Goal: Task Accomplishment & Management: Complete application form

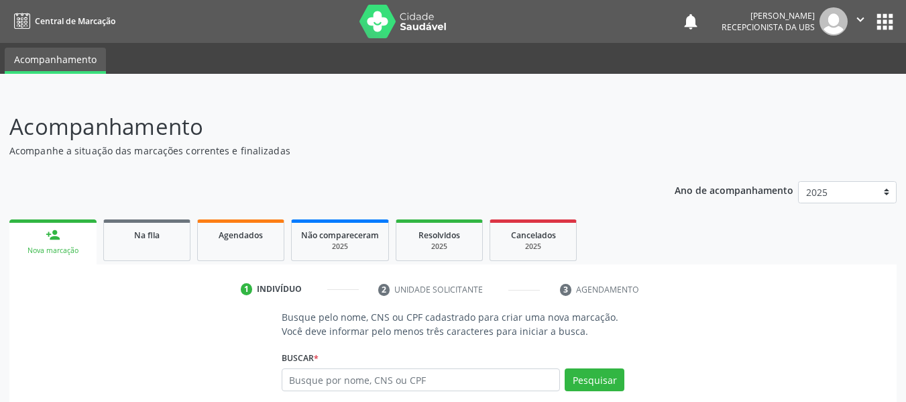
click at [359, 381] on input "text" at bounding box center [421, 379] width 279 height 23
type input "denison"
click at [590, 378] on button "Pesquisar" at bounding box center [595, 379] width 60 height 23
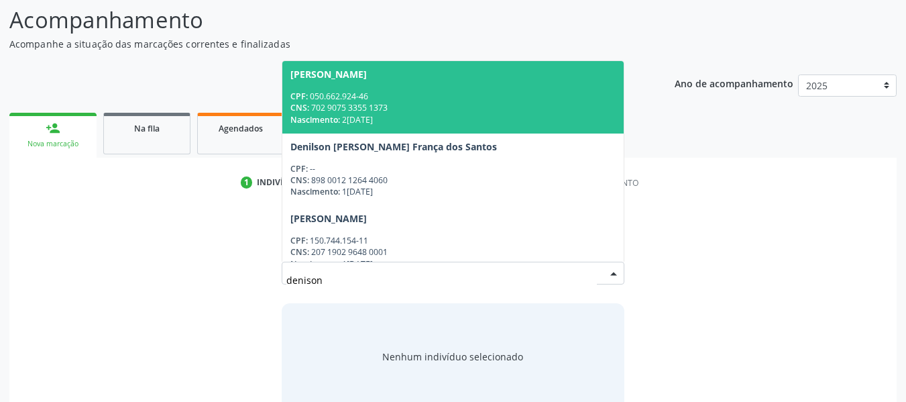
scroll to position [107, 0]
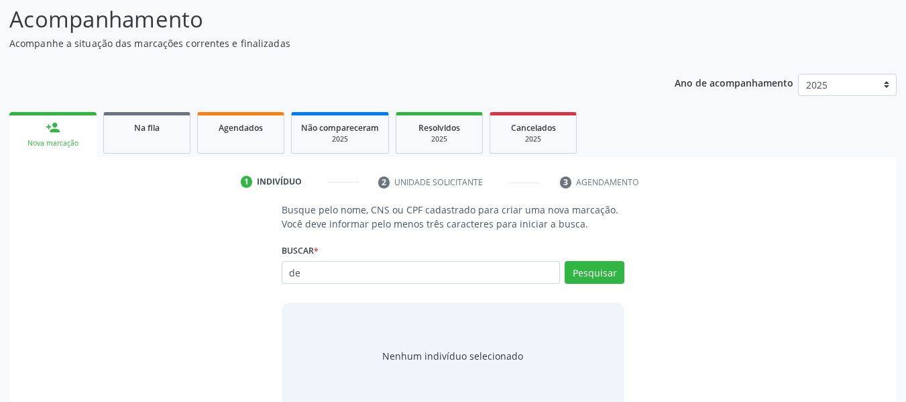
type input "d"
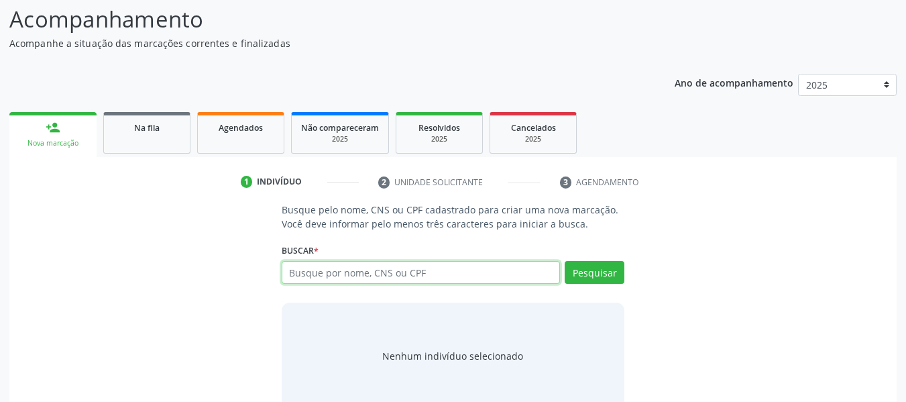
click at [339, 276] on input "text" at bounding box center [421, 272] width 279 height 23
type input "a"
click at [339, 274] on input "AGAMENON" at bounding box center [421, 272] width 279 height 23
click at [352, 273] on input "AGAMENO N" at bounding box center [421, 272] width 279 height 23
type input "AGAMENO MESSIAS DOS SANTOS"
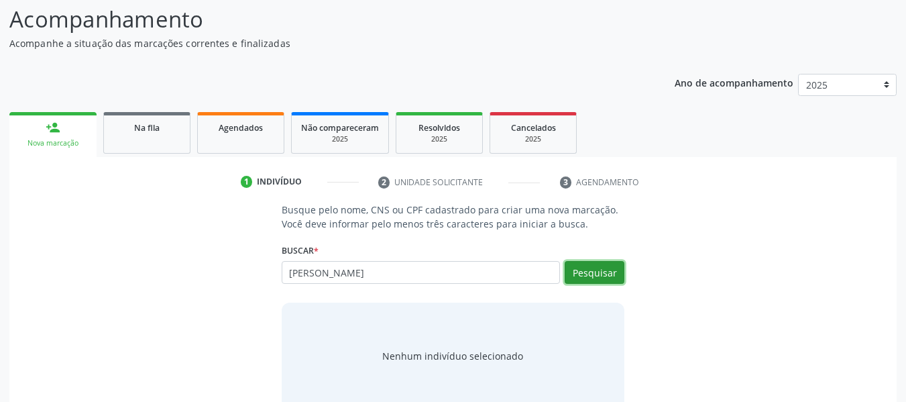
click at [589, 270] on button "Pesquisar" at bounding box center [595, 272] width 60 height 23
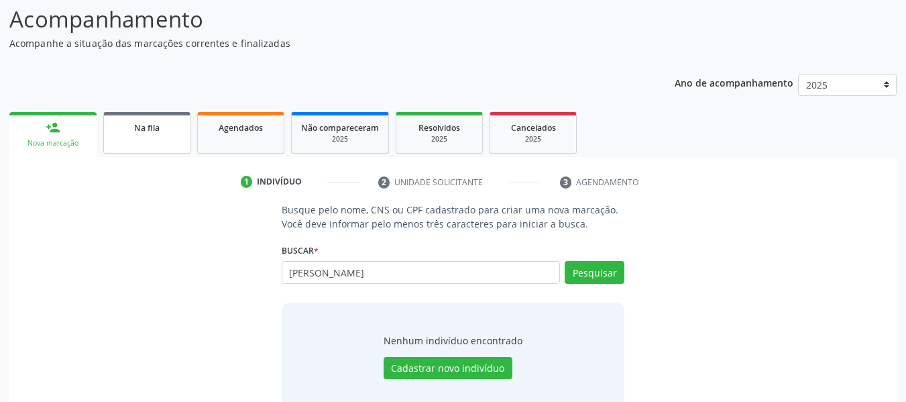
click at [149, 133] on div "Na fila" at bounding box center [146, 127] width 67 height 14
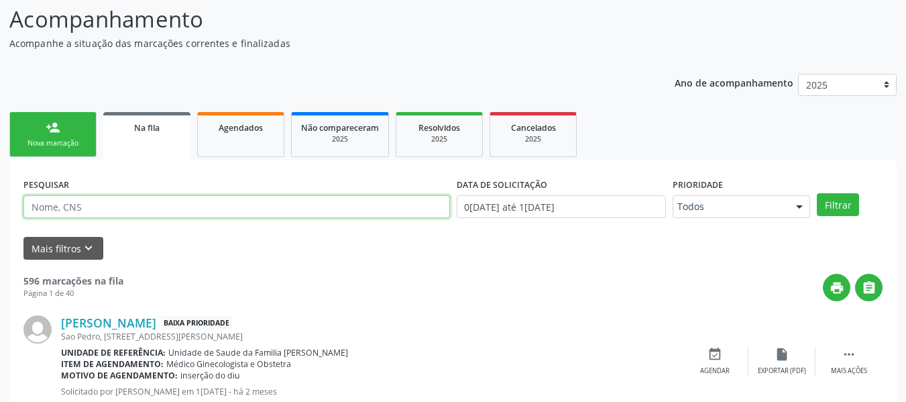
click at [64, 206] on input "text" at bounding box center [236, 206] width 426 height 23
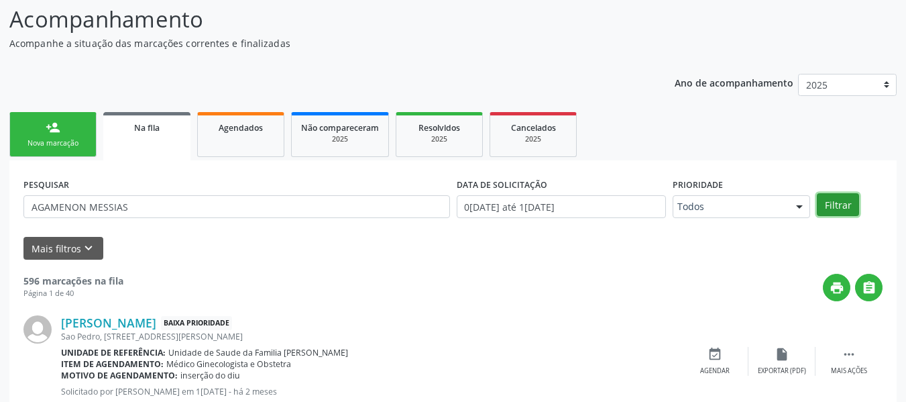
click at [838, 202] on button "Filtrar" at bounding box center [838, 204] width 42 height 23
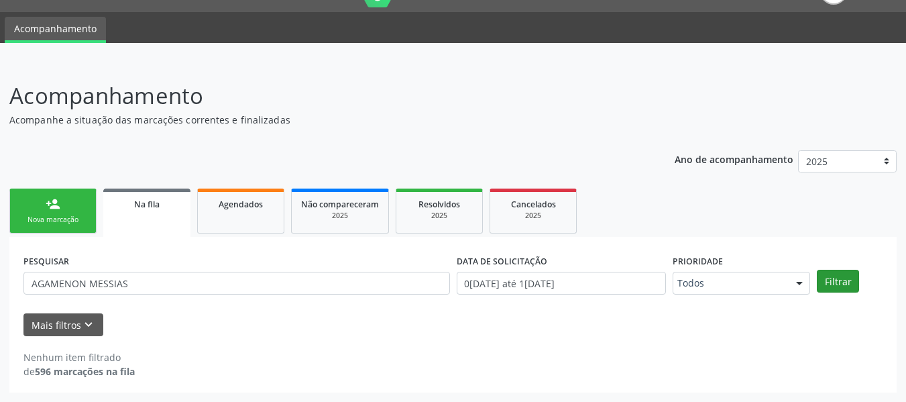
scroll to position [31, 0]
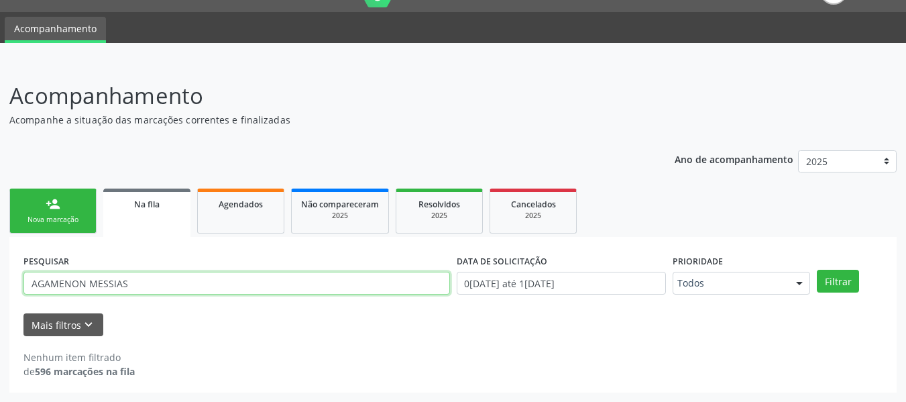
click at [168, 278] on input "AGAMENON MESSIAS" at bounding box center [236, 283] width 426 height 23
type input "AGAMENON MESSIAS DOS SANTOS"
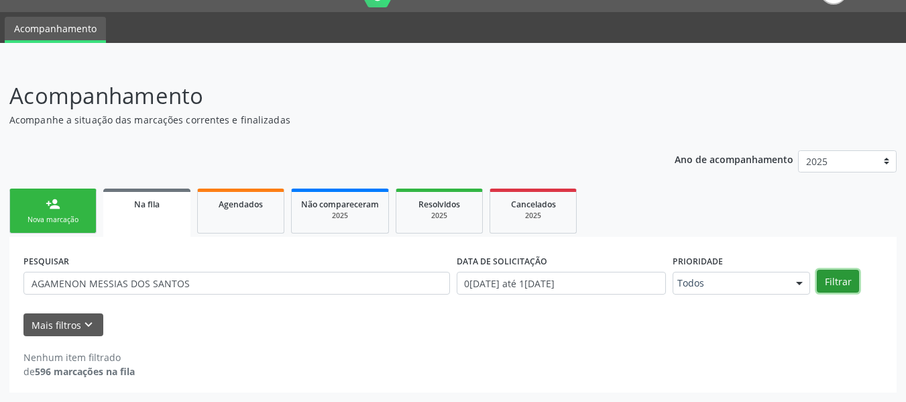
click at [838, 277] on button "Filtrar" at bounding box center [838, 281] width 42 height 23
click at [49, 200] on div "person_add" at bounding box center [53, 203] width 15 height 15
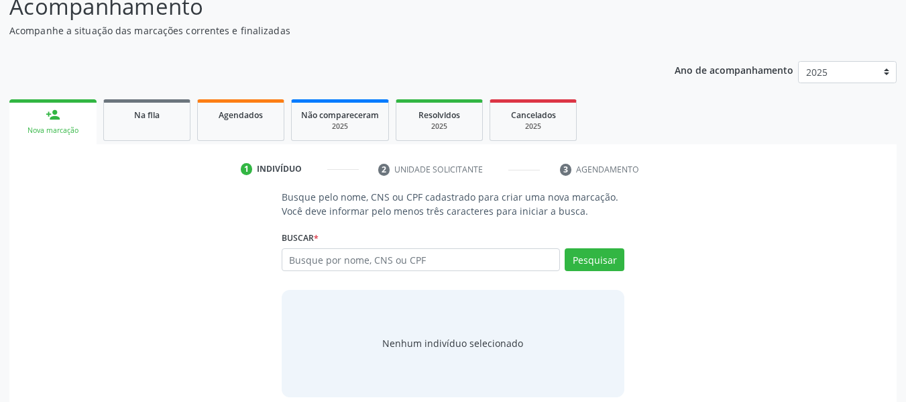
scroll to position [134, 0]
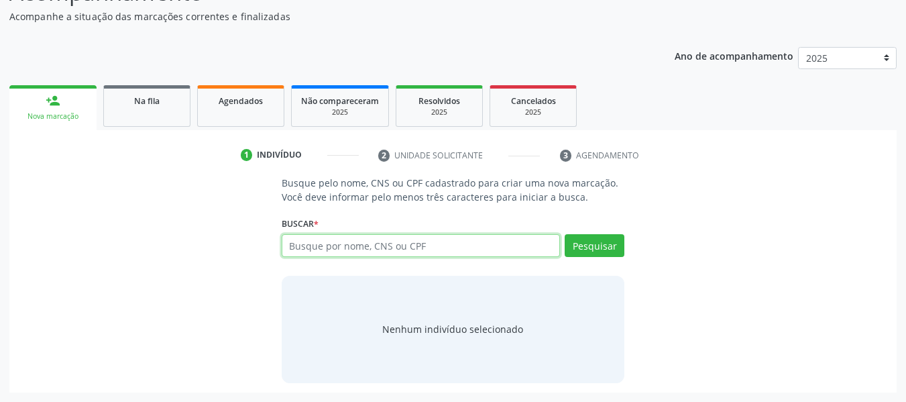
click at [346, 249] on input "text" at bounding box center [421, 245] width 279 height 23
type input "702001305069289"
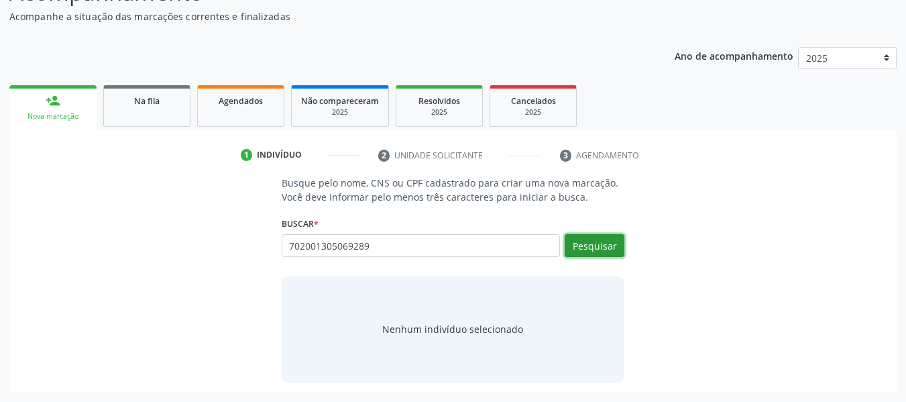
click at [601, 246] on button "Pesquisar" at bounding box center [595, 245] width 60 height 23
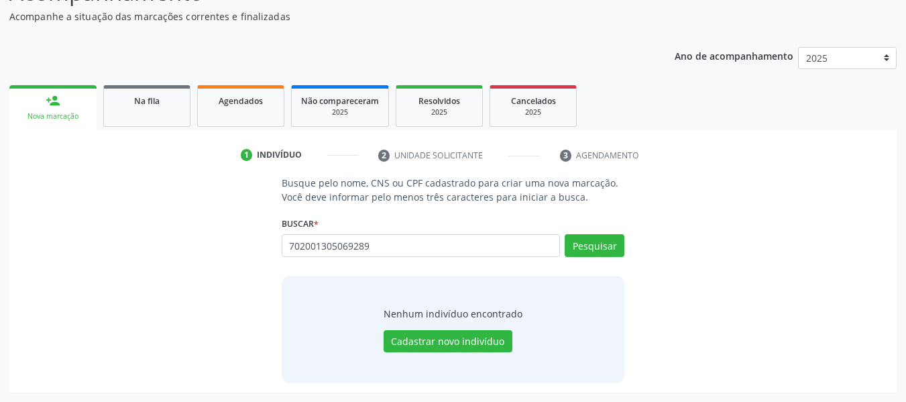
click at [51, 99] on div "person_add" at bounding box center [53, 100] width 15 height 15
click at [603, 245] on button "Pesquisar" at bounding box center [595, 245] width 60 height 23
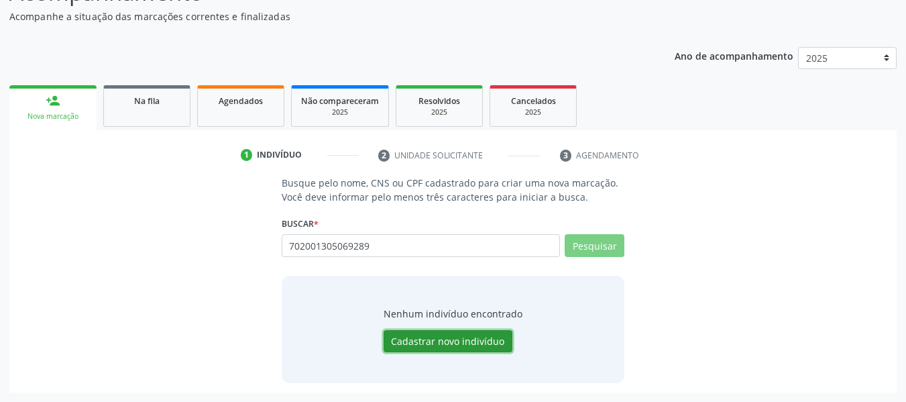
click at [440, 342] on button "Cadastrar novo indivíduo" at bounding box center [448, 341] width 129 height 23
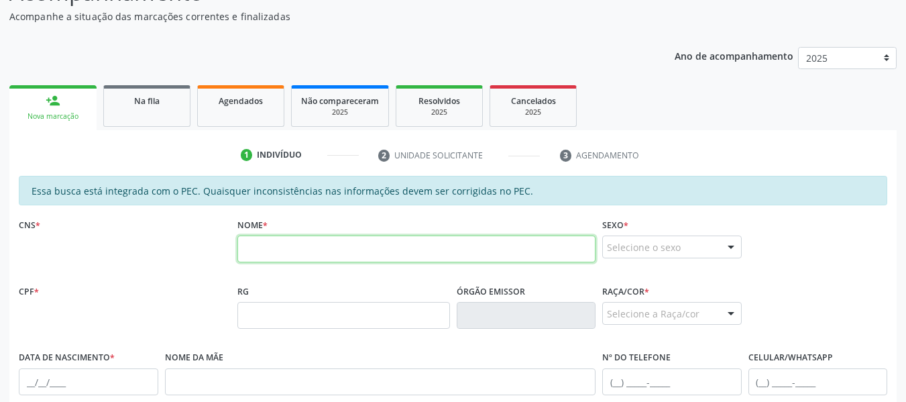
click at [277, 249] on input "text" at bounding box center [416, 248] width 358 height 27
type input "AGAMENO MESSIAS DOS SANTOS"
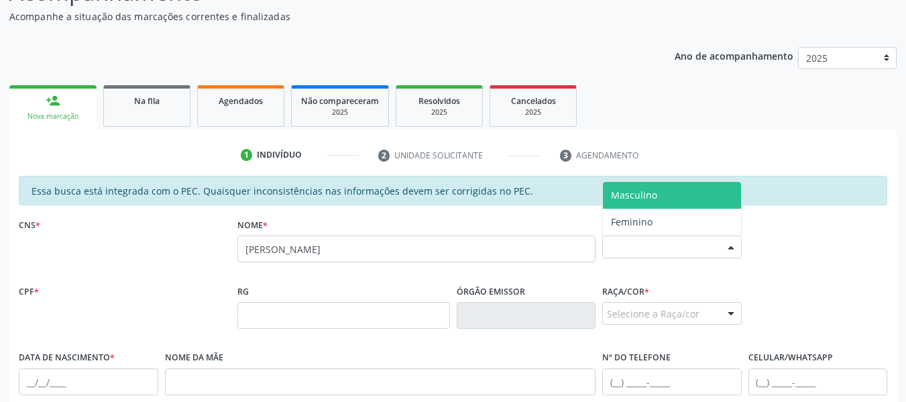
click at [734, 246] on div at bounding box center [731, 247] width 20 height 23
click at [654, 191] on span "Masculino" at bounding box center [634, 194] width 46 height 13
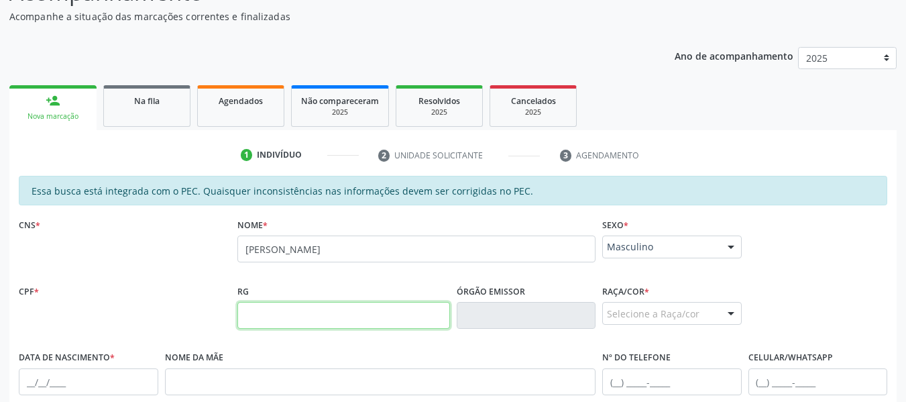
click at [268, 313] on input "text" at bounding box center [343, 315] width 212 height 27
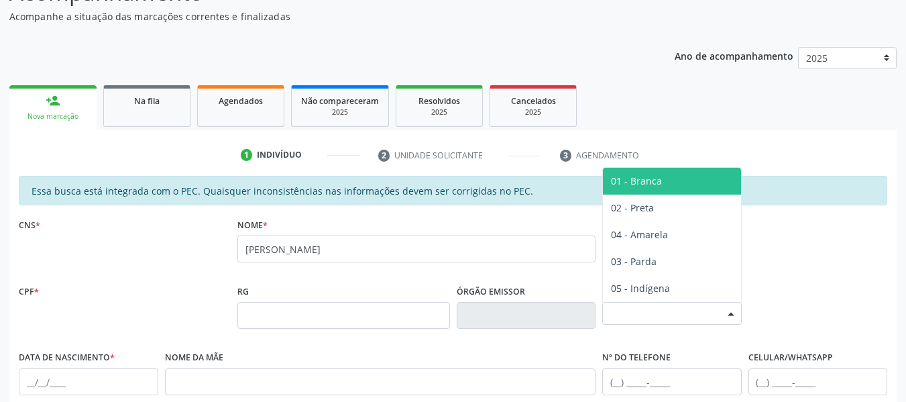
click at [730, 313] on div at bounding box center [731, 313] width 20 height 23
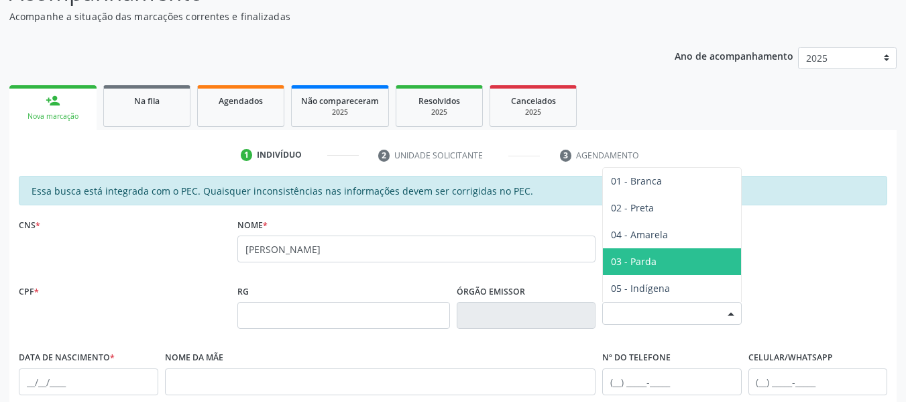
click at [638, 255] on span "03 - Parda" at bounding box center [634, 261] width 46 height 13
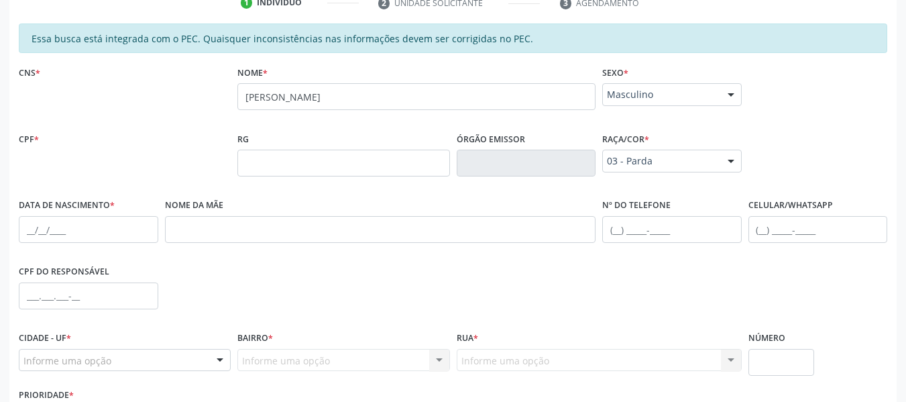
scroll to position [313, 0]
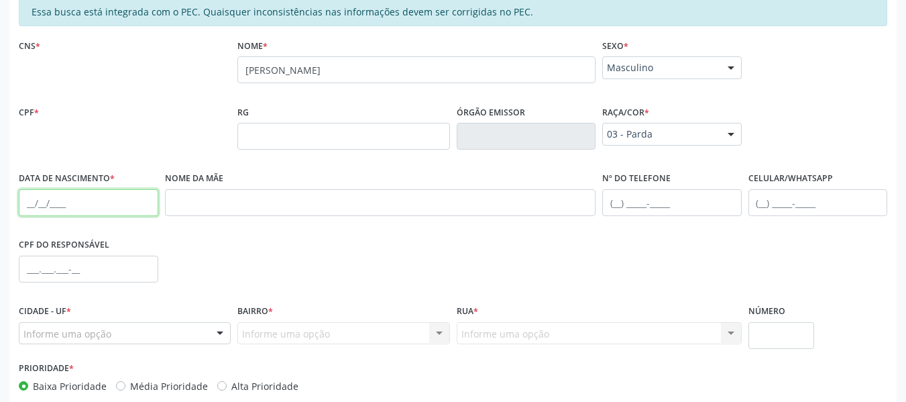
click at [34, 209] on input "text" at bounding box center [88, 202] width 139 height 27
type input "[DATE]"
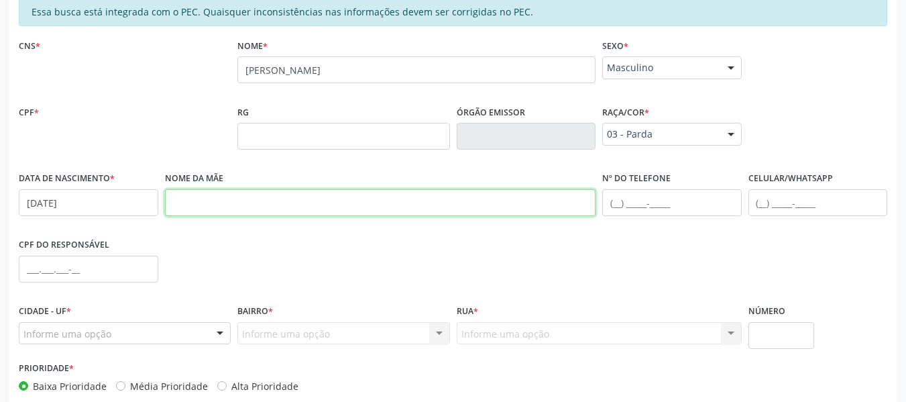
click at [186, 203] on input "text" at bounding box center [380, 202] width 431 height 27
type input "BENEDITA MARIA DA CONCEIÇÃO"
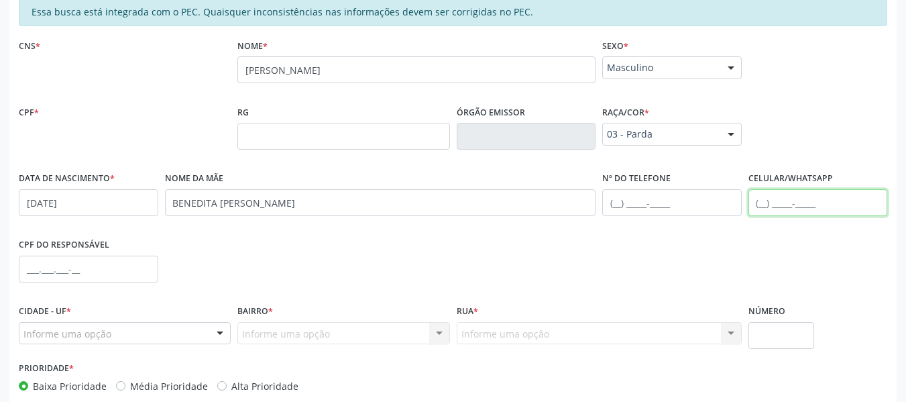
click at [765, 195] on input "text" at bounding box center [817, 202] width 139 height 27
type input "[PHONE_NUMBER]"
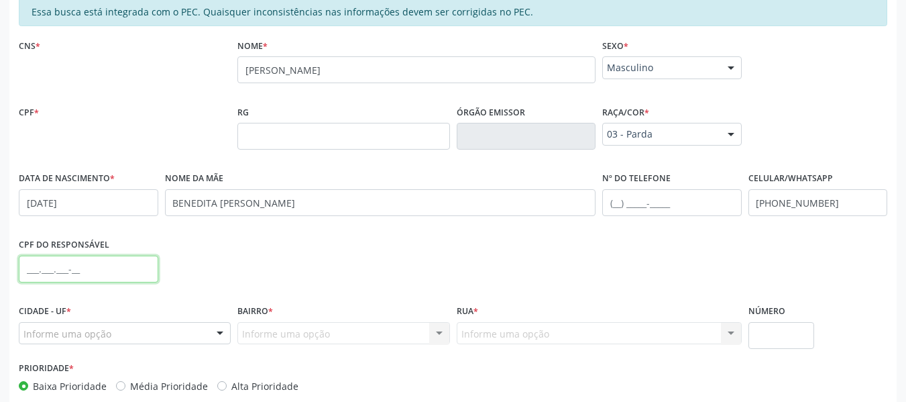
click at [43, 270] on input "text" at bounding box center [88, 268] width 139 height 27
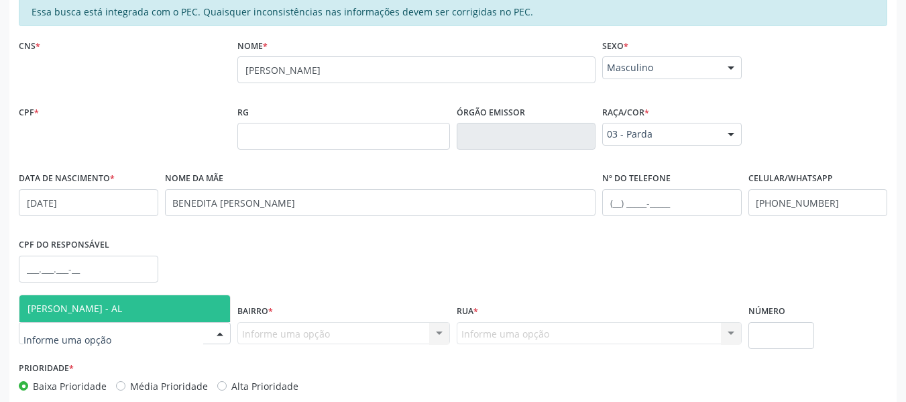
click at [221, 331] on div at bounding box center [220, 334] width 20 height 23
click at [157, 300] on span "[PERSON_NAME] - AL" at bounding box center [124, 308] width 211 height 27
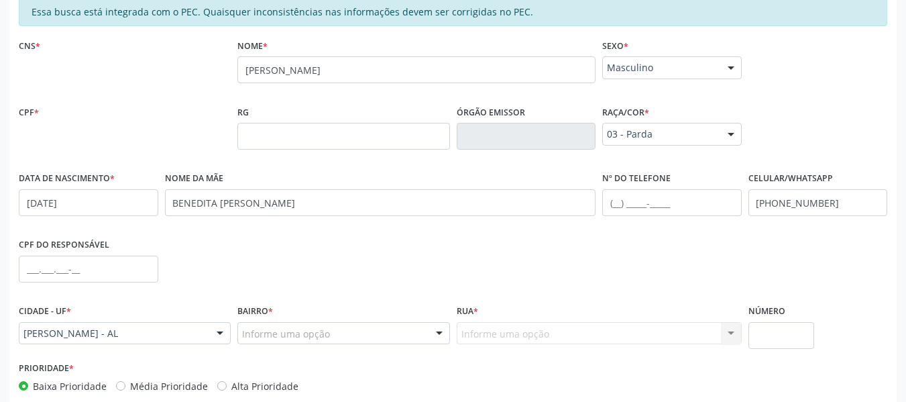
click at [440, 329] on div at bounding box center [439, 334] width 20 height 23
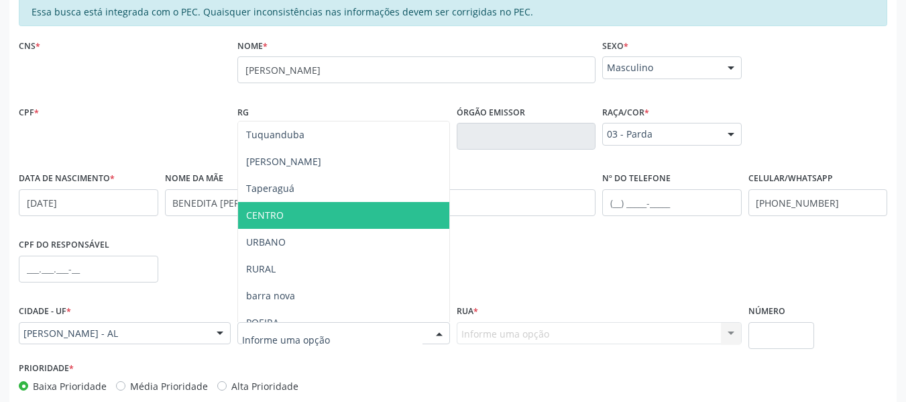
click at [260, 211] on span "CENTRO" at bounding box center [265, 215] width 38 height 13
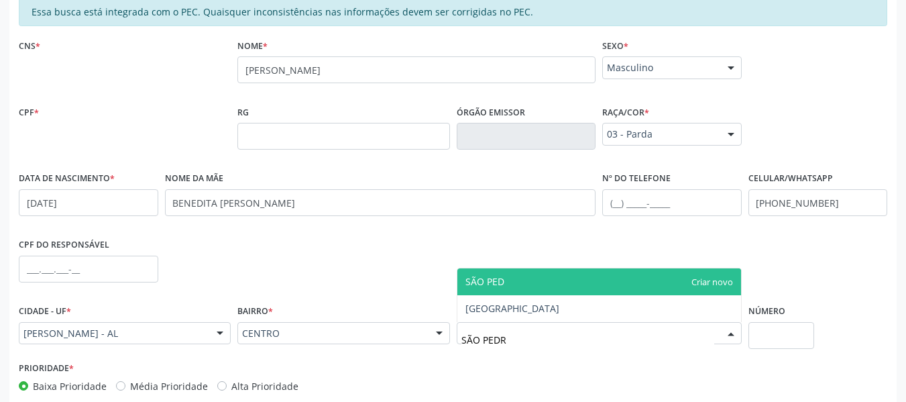
type input "SÃO PEDRO"
click at [528, 281] on span "SÃO PEDRO" at bounding box center [599, 281] width 284 height 27
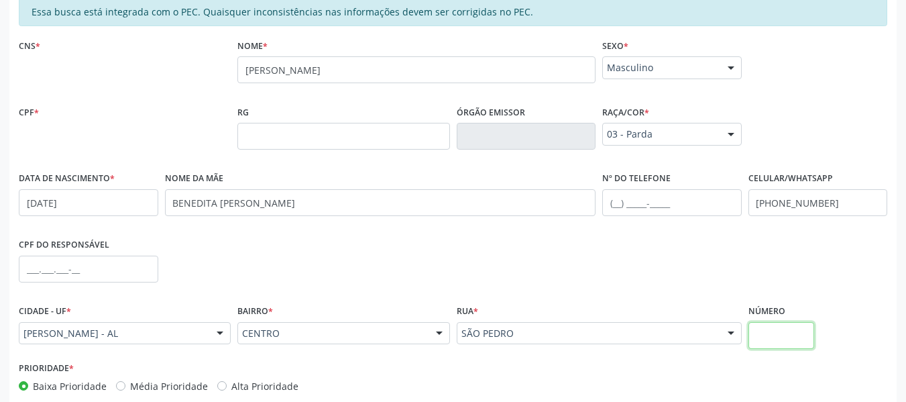
click at [777, 331] on input "text" at bounding box center [781, 335] width 66 height 27
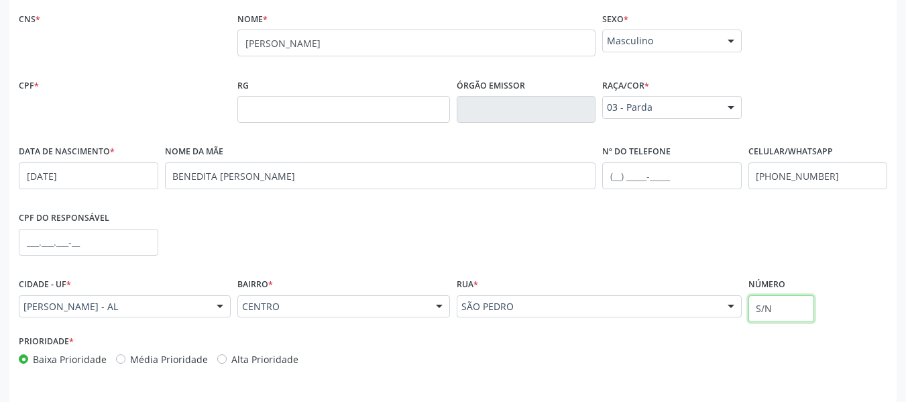
scroll to position [383, 0]
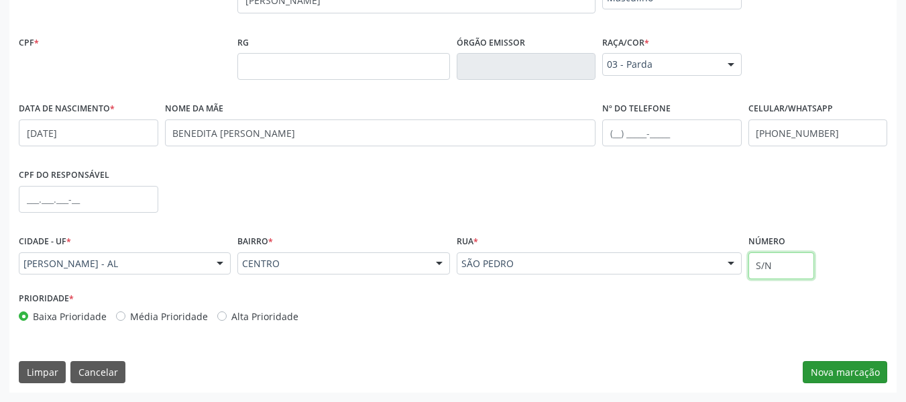
type input "S/N"
click at [856, 372] on button "Nova marcação" at bounding box center [845, 372] width 84 height 23
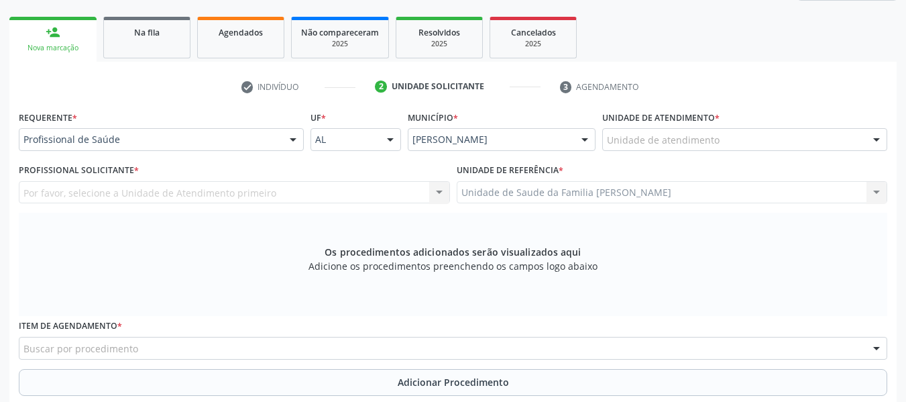
scroll to position [195, 0]
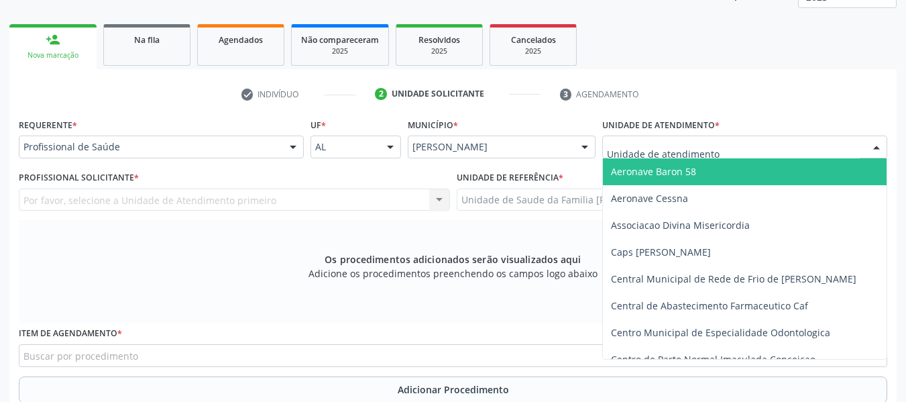
click at [876, 145] on div at bounding box center [876, 147] width 20 height 23
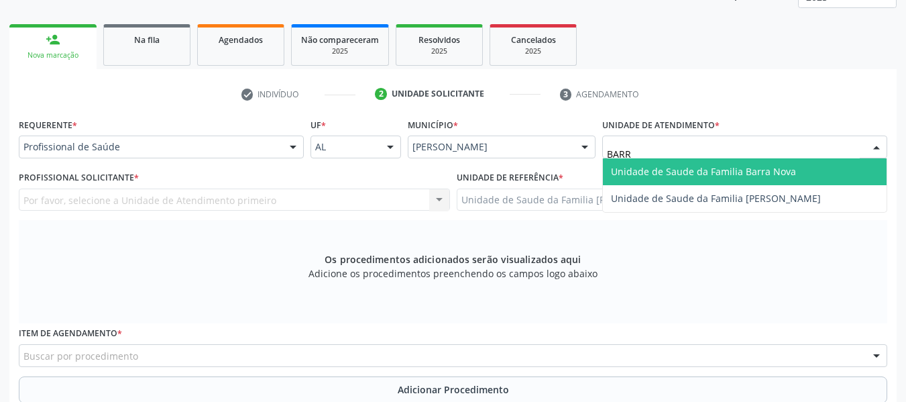
type input "BARRO"
click at [787, 172] on span "Unidade de Saude da Familia [PERSON_NAME]" at bounding box center [716, 171] width 210 height 13
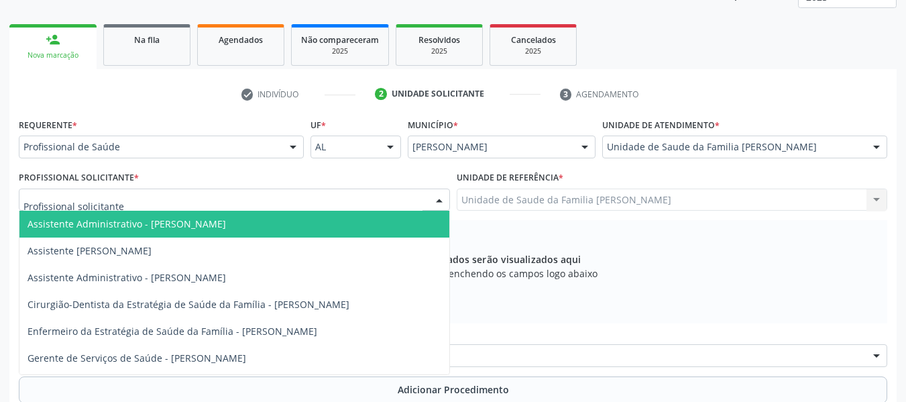
click at [443, 199] on div at bounding box center [439, 200] width 20 height 23
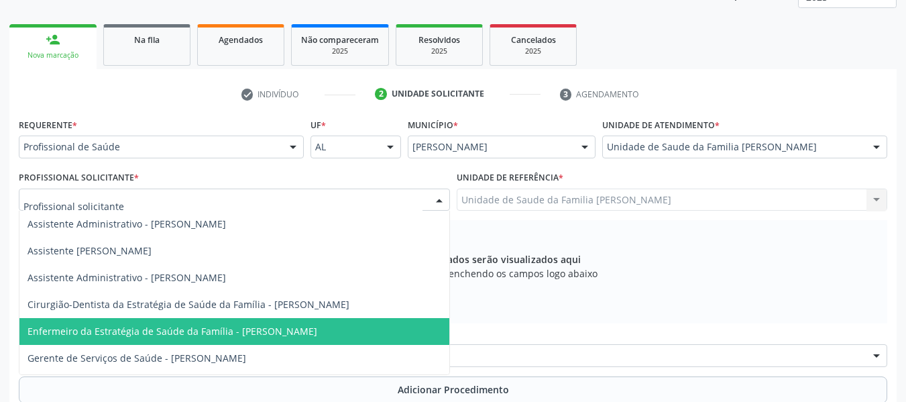
click at [317, 337] on span "Enfermeiro da Estratégia de Saúde da Família - [PERSON_NAME]" at bounding box center [172, 331] width 290 height 13
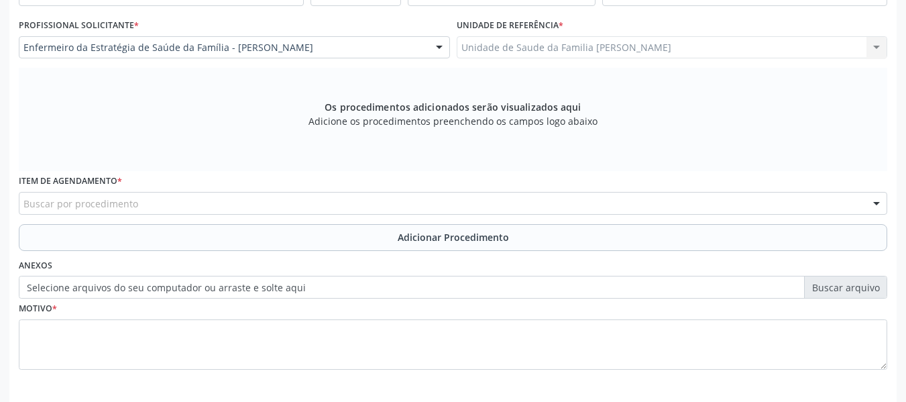
scroll to position [383, 0]
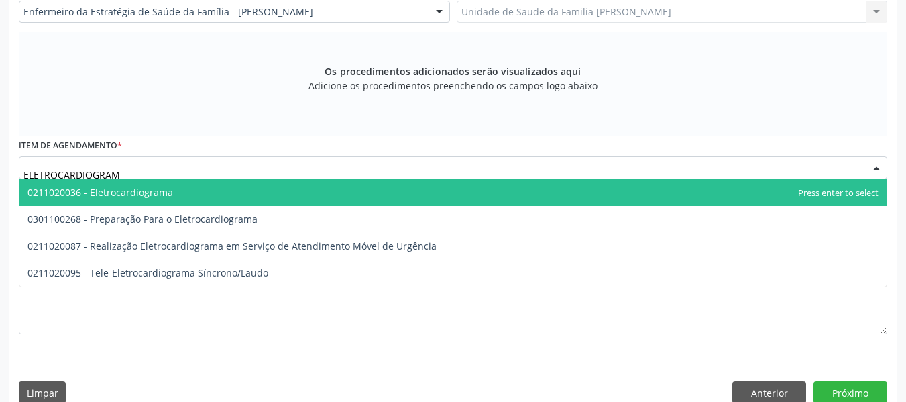
type input "ELETROCARDIOGRAMA"
click at [103, 191] on span "0211020036 - Eletrocardiograma" at bounding box center [100, 192] width 146 height 13
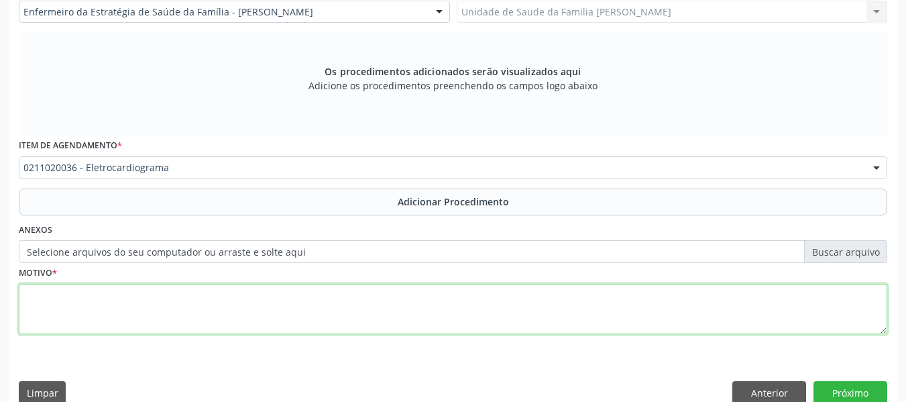
click at [74, 302] on textarea at bounding box center [453, 309] width 868 height 51
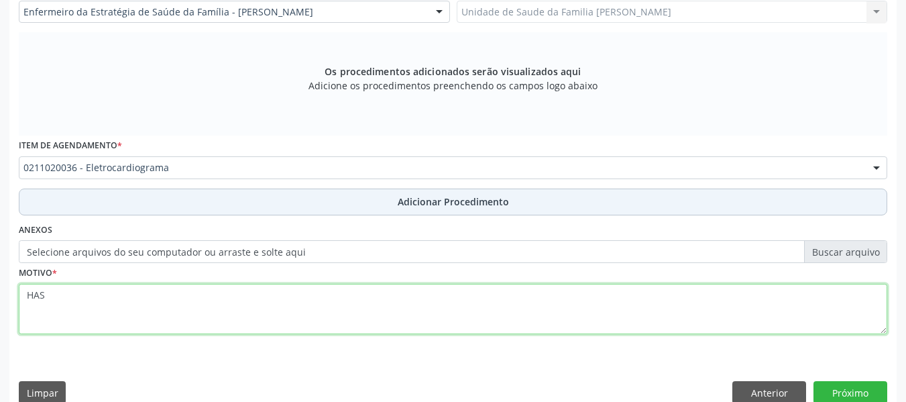
type textarea "HAS"
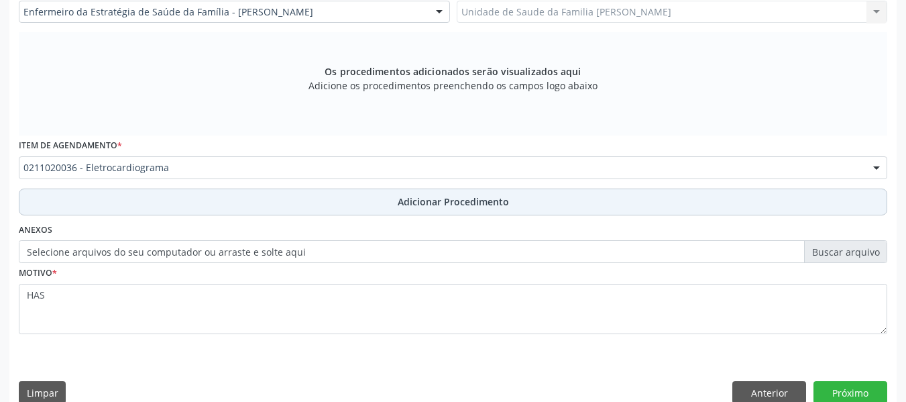
click at [464, 199] on span "Adicionar Procedimento" at bounding box center [453, 201] width 111 height 14
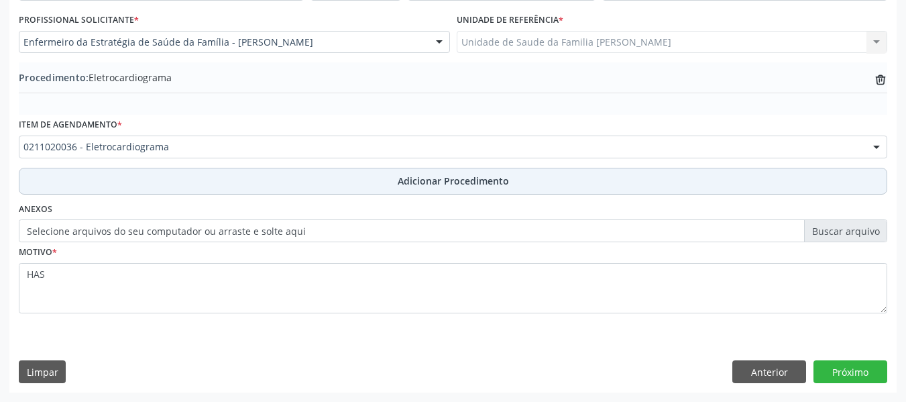
scroll to position [353, 0]
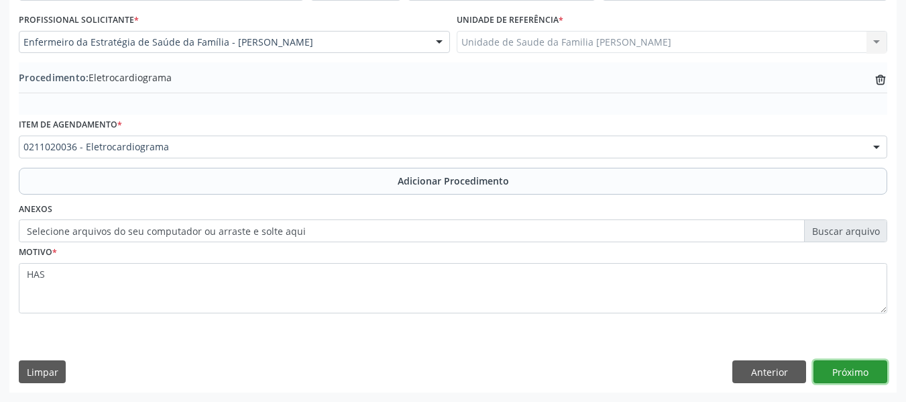
click at [854, 371] on button "Próximo" at bounding box center [850, 371] width 74 height 23
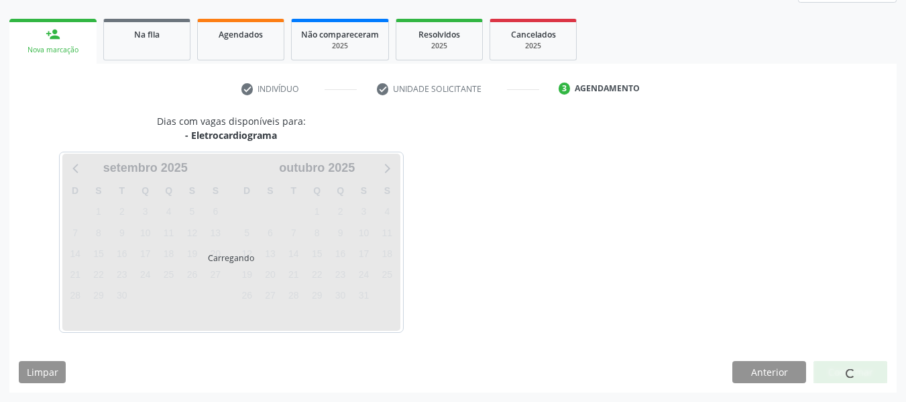
scroll to position [200, 0]
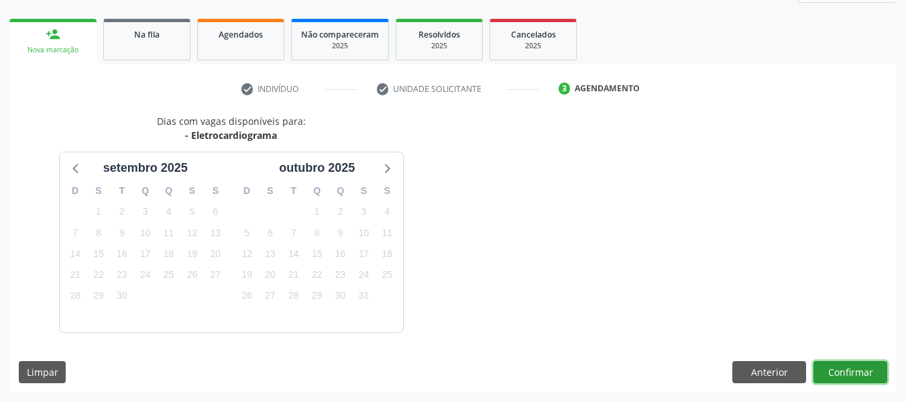
click at [853, 371] on button "Confirmar" at bounding box center [850, 372] width 74 height 23
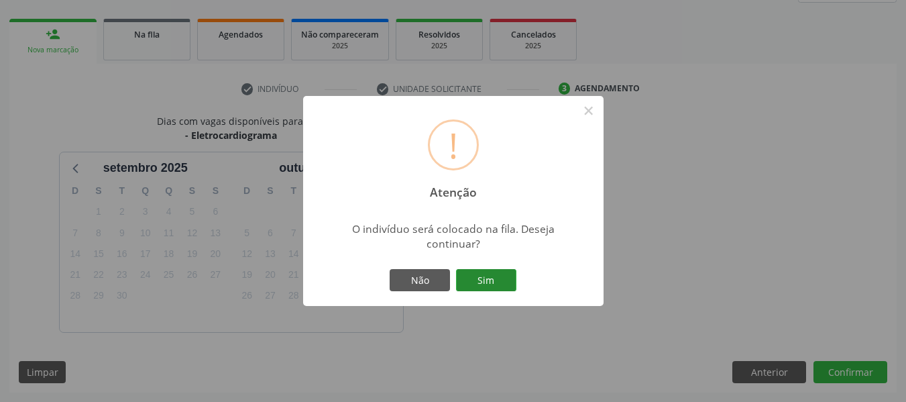
click at [491, 280] on button "Sim" at bounding box center [486, 280] width 60 height 23
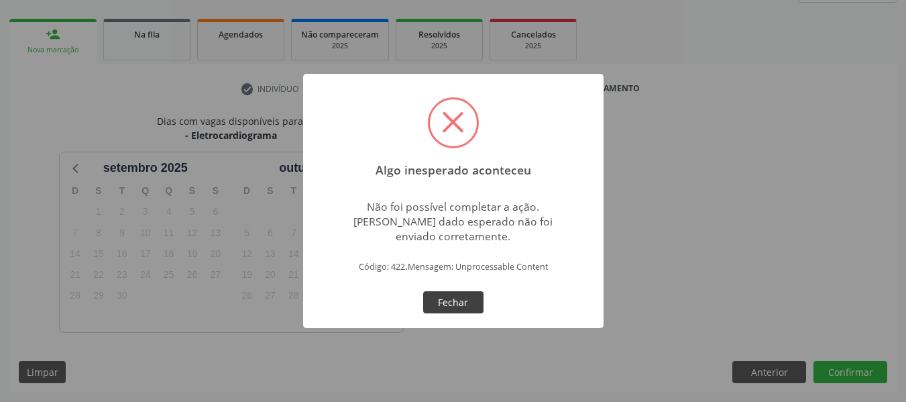
click at [451, 300] on button "Fechar" at bounding box center [453, 302] width 60 height 23
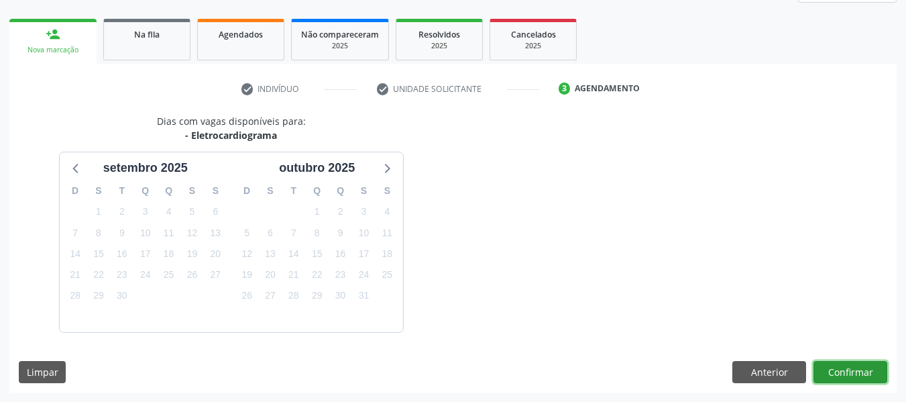
click at [856, 371] on button "Confirmar" at bounding box center [850, 372] width 74 height 23
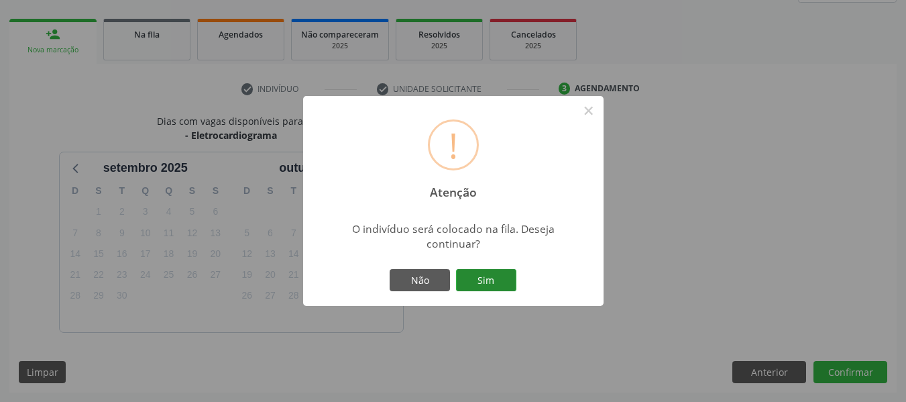
click at [485, 281] on button "Sim" at bounding box center [486, 280] width 60 height 23
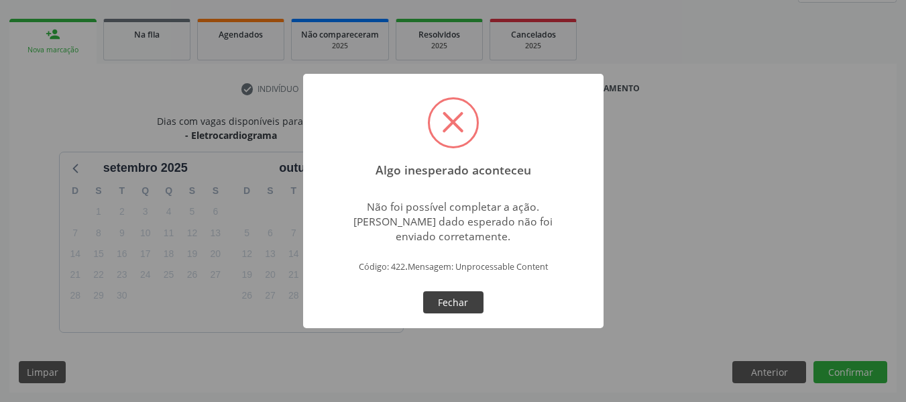
click at [441, 306] on button "Fechar" at bounding box center [453, 302] width 60 height 23
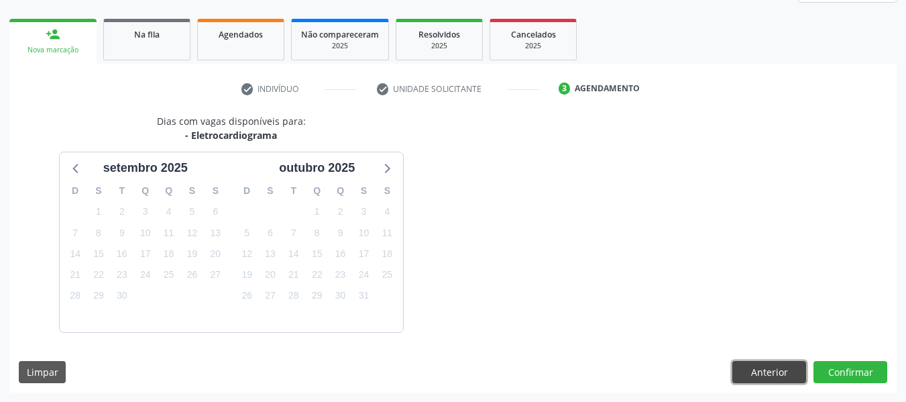
click at [771, 367] on button "Anterior" at bounding box center [769, 372] width 74 height 23
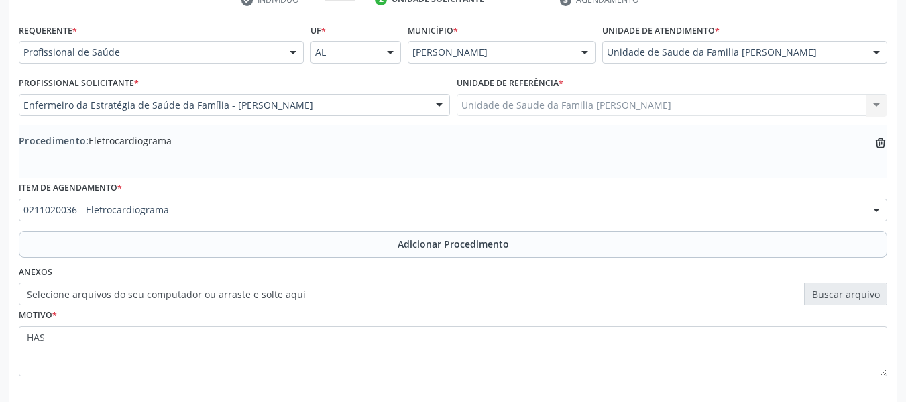
scroll to position [353, 0]
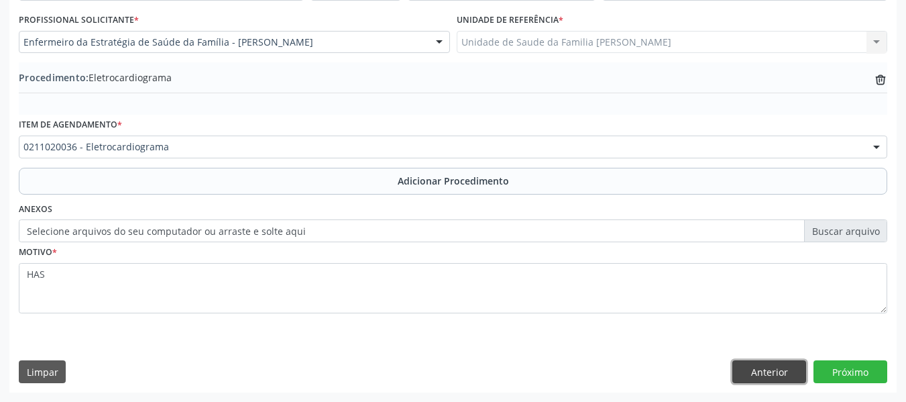
click at [766, 368] on button "Anterior" at bounding box center [769, 371] width 74 height 23
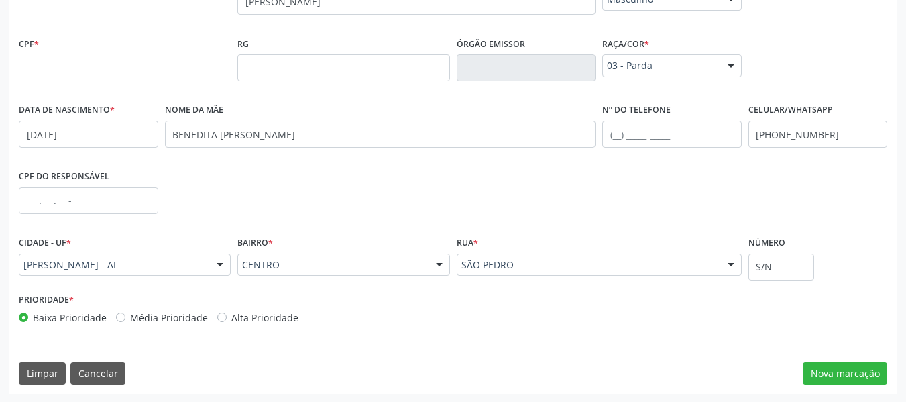
scroll to position [383, 0]
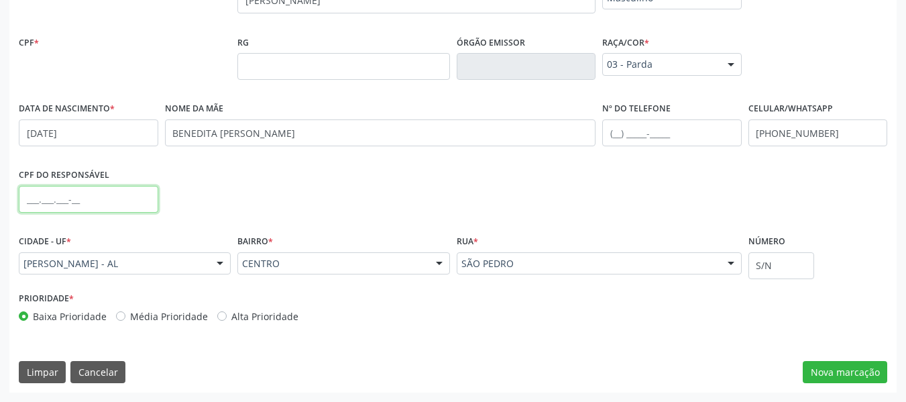
click at [27, 202] on input "text" at bounding box center [88, 199] width 139 height 27
type input "787.954.604-97"
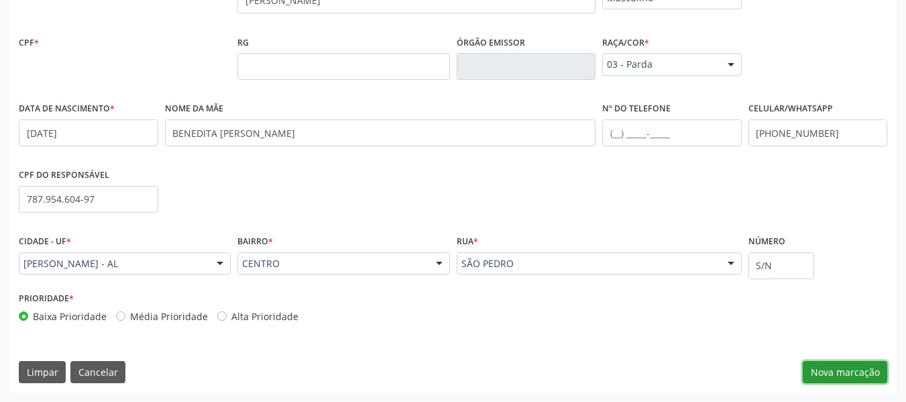
click at [841, 367] on button "Nova marcação" at bounding box center [845, 372] width 84 height 23
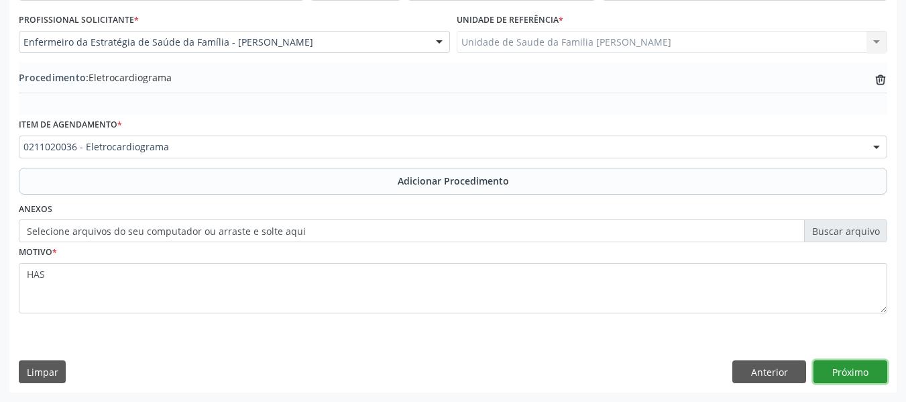
click at [845, 373] on button "Próximo" at bounding box center [850, 371] width 74 height 23
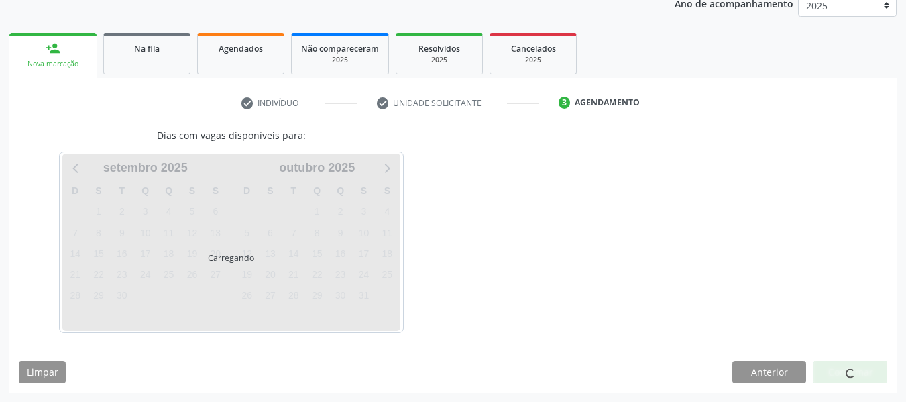
scroll to position [186, 0]
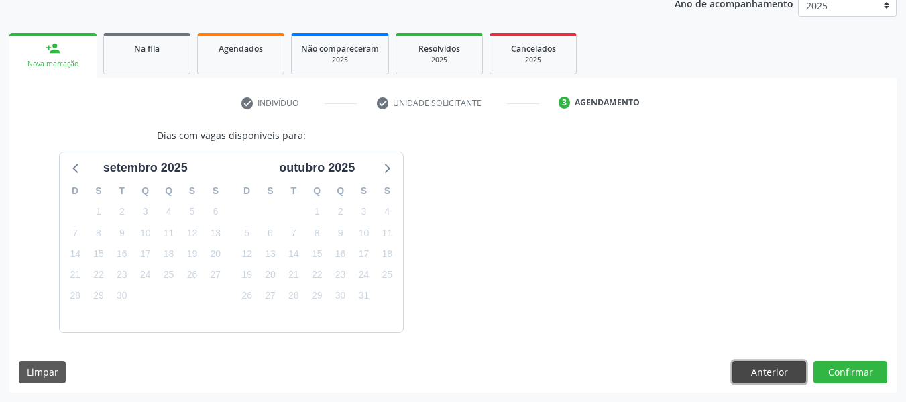
click at [763, 371] on button "Anterior" at bounding box center [769, 372] width 74 height 23
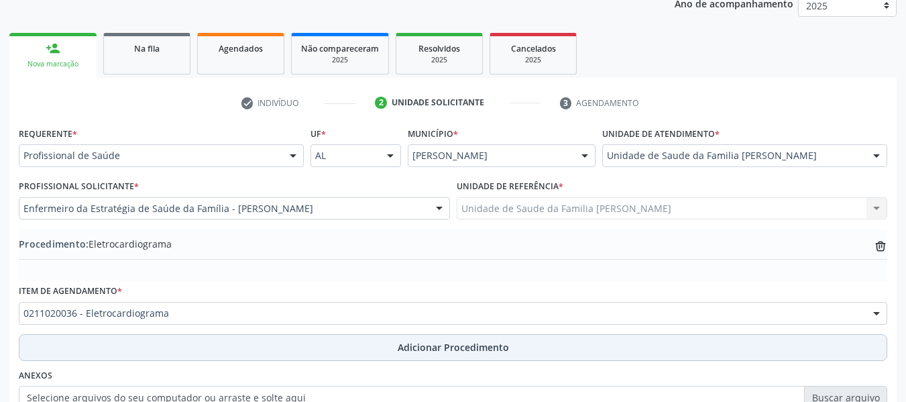
click at [428, 346] on span "Adicionar Procedimento" at bounding box center [453, 347] width 111 height 14
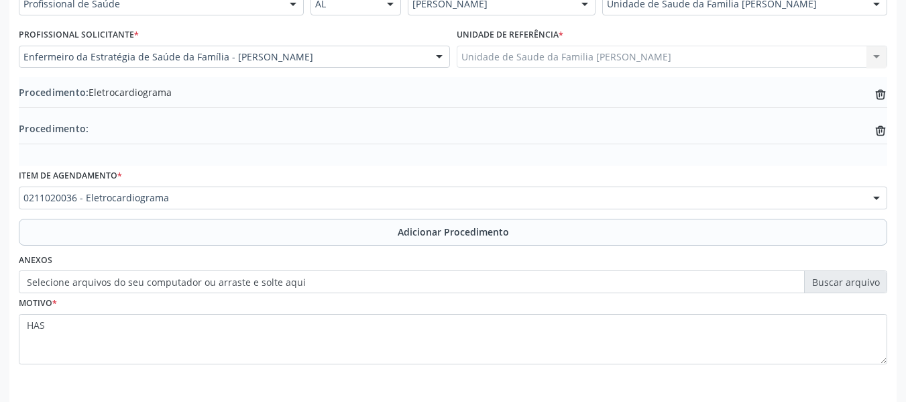
scroll to position [389, 0]
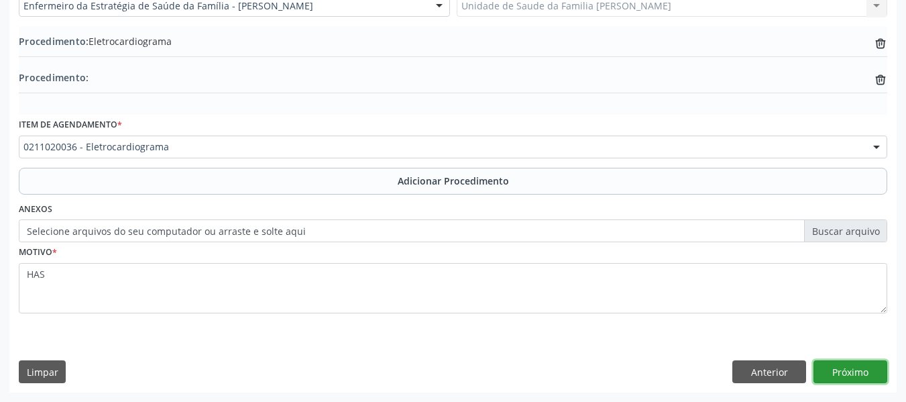
click at [842, 371] on button "Próximo" at bounding box center [850, 371] width 74 height 23
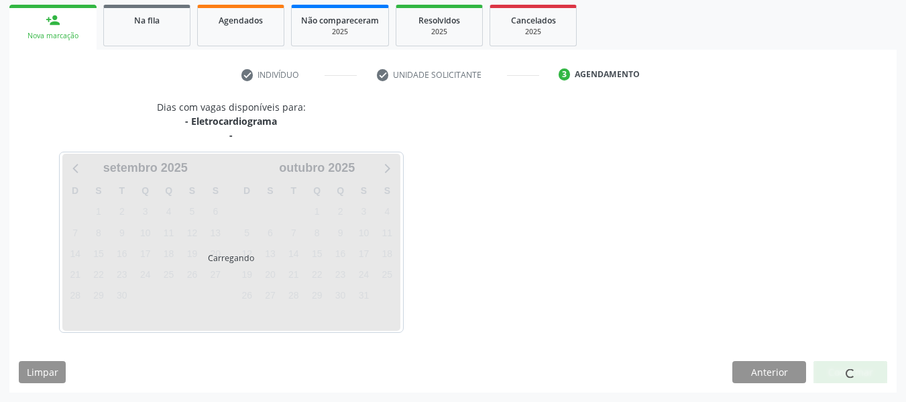
scroll to position [215, 0]
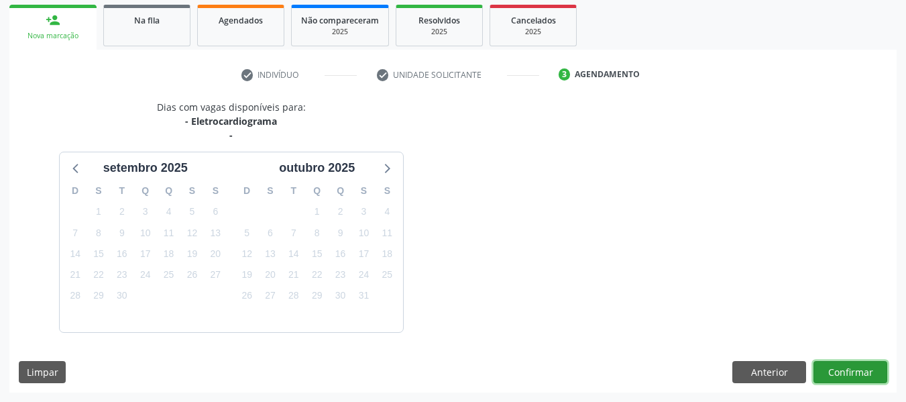
click at [841, 366] on button "Confirmar" at bounding box center [850, 372] width 74 height 23
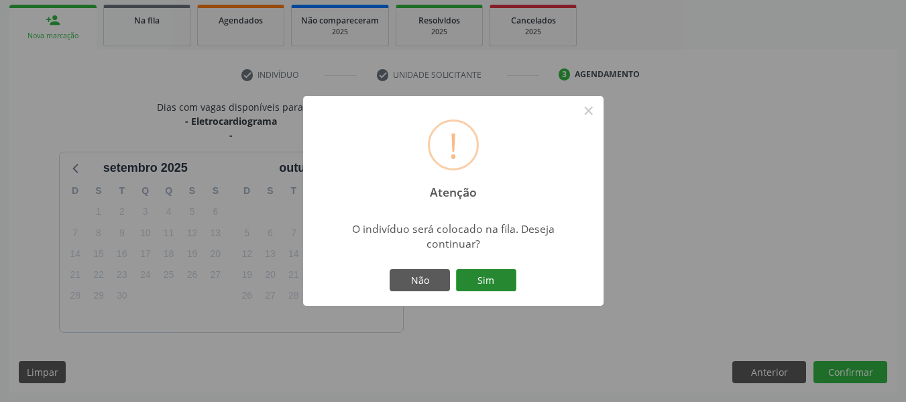
click at [485, 279] on button "Sim" at bounding box center [486, 280] width 60 height 23
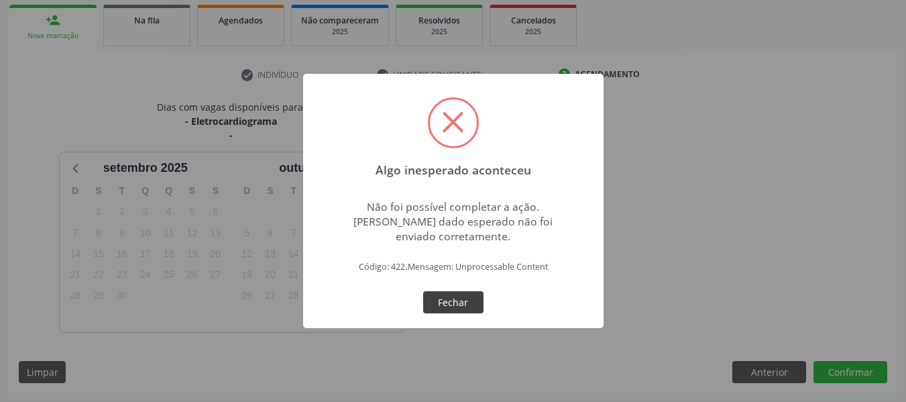
click at [465, 299] on button "Fechar" at bounding box center [453, 302] width 60 height 23
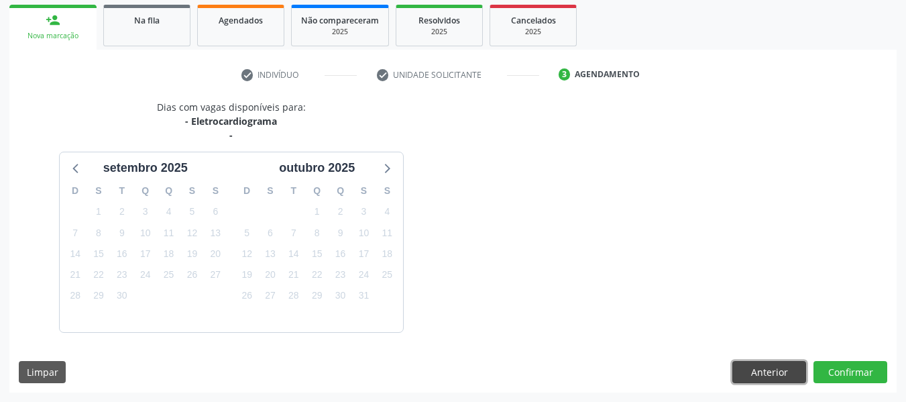
click at [756, 368] on button "Anterior" at bounding box center [769, 372] width 74 height 23
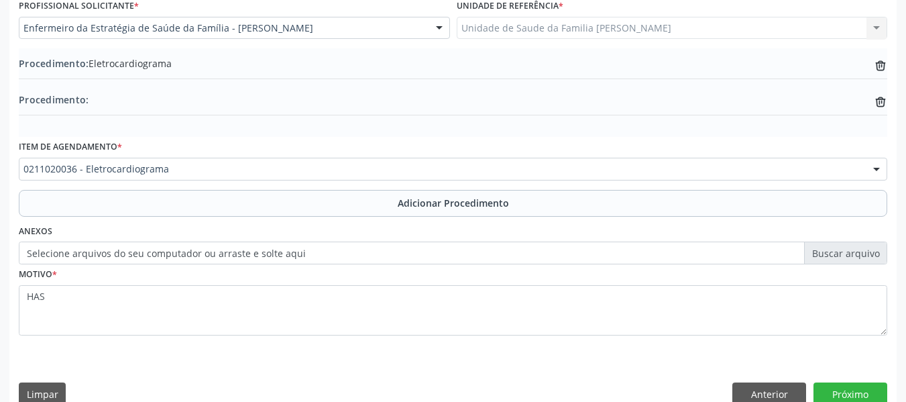
scroll to position [389, 0]
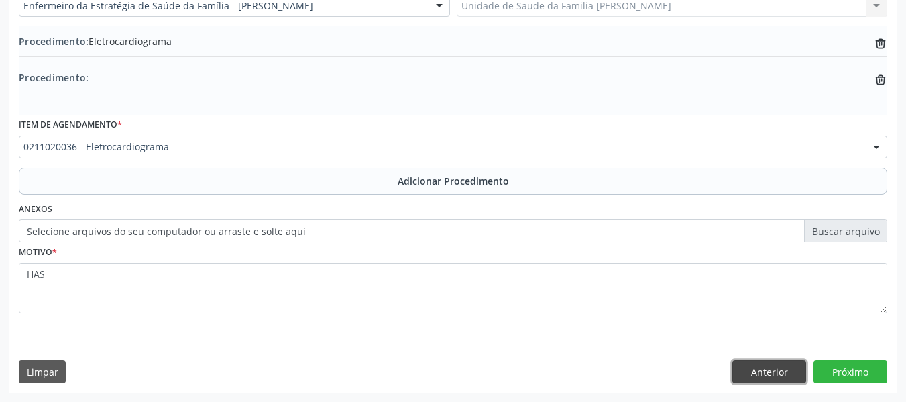
click at [772, 371] on button "Anterior" at bounding box center [769, 371] width 74 height 23
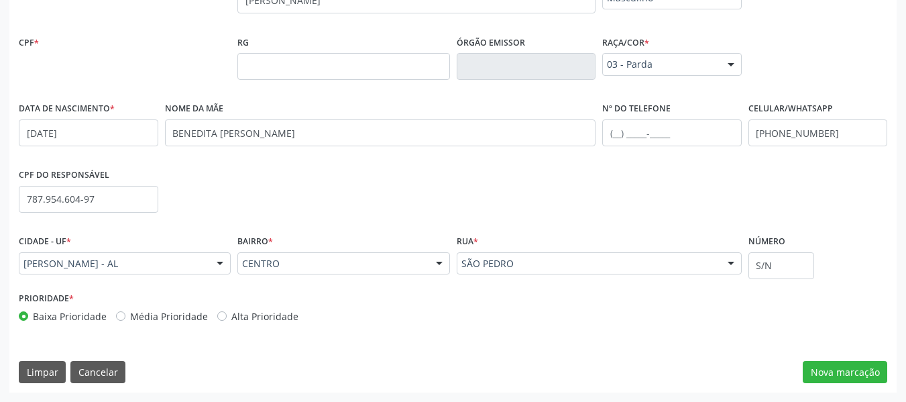
click at [44, 40] on div "CPF *" at bounding box center [125, 42] width 212 height 21
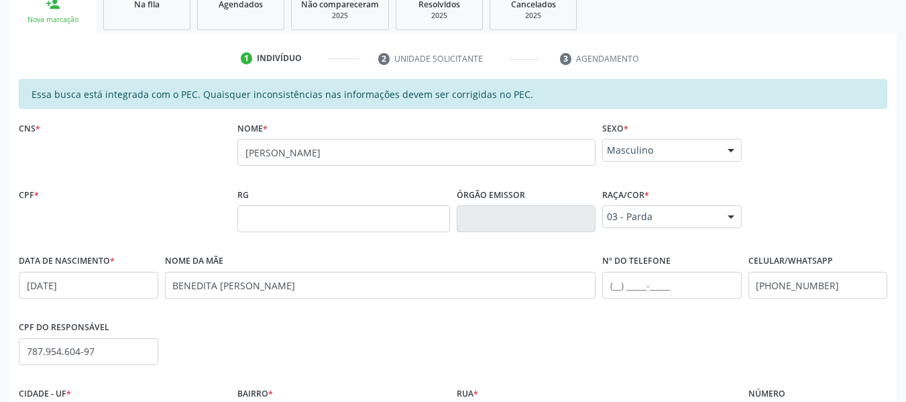
scroll to position [204, 0]
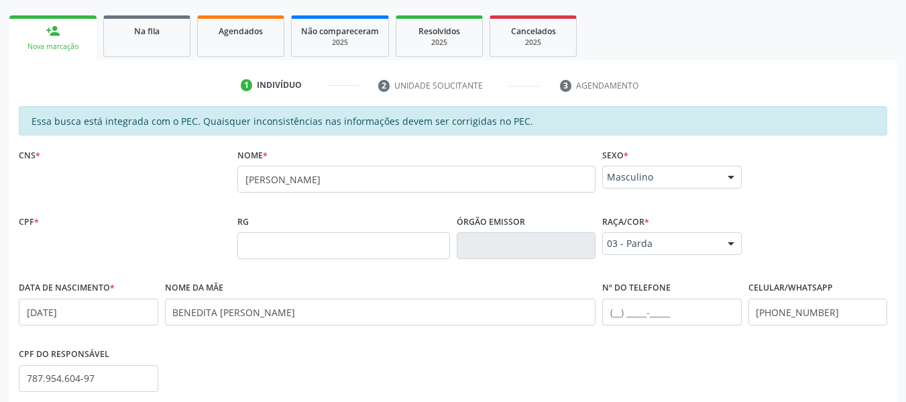
click at [42, 155] on div "CNS *" at bounding box center [125, 155] width 212 height 21
click at [28, 148] on label "CNS *" at bounding box center [29, 155] width 21 height 21
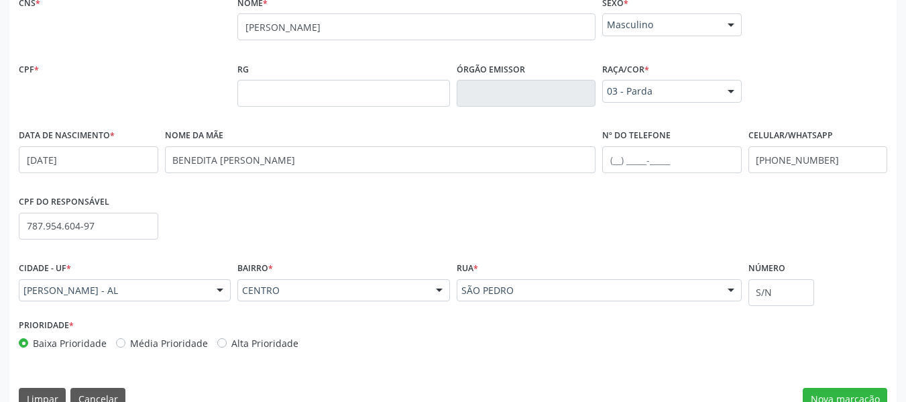
scroll to position [383, 0]
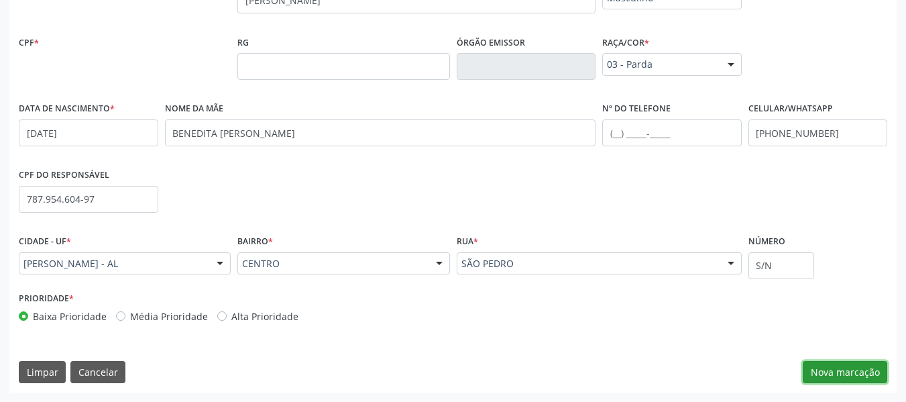
click at [847, 371] on button "Nova marcação" at bounding box center [845, 372] width 84 height 23
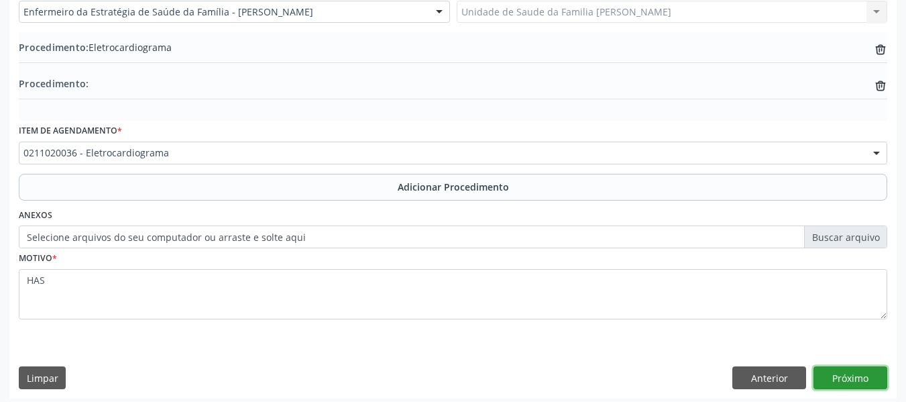
click at [847, 371] on button "Próximo" at bounding box center [850, 377] width 74 height 23
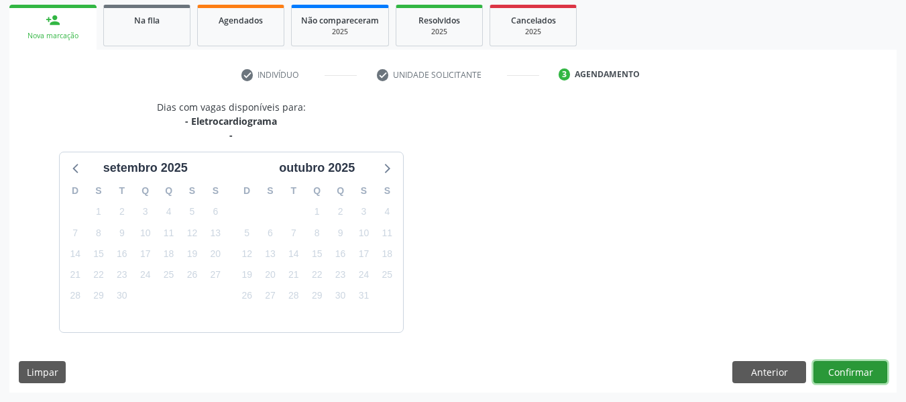
click at [848, 369] on button "Confirmar" at bounding box center [850, 372] width 74 height 23
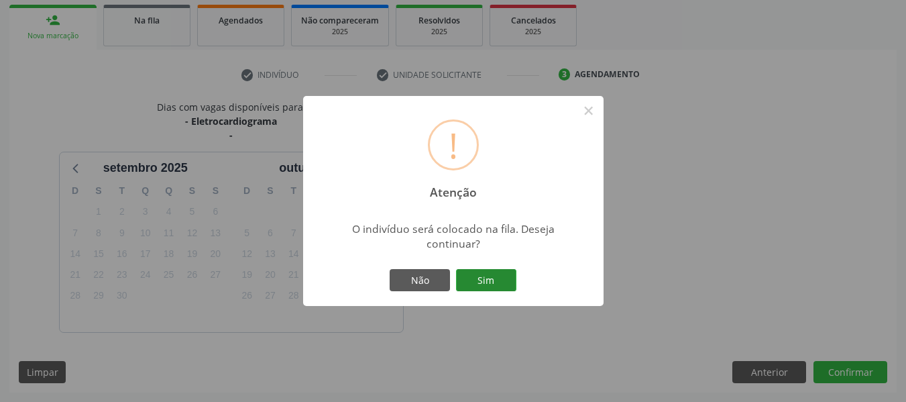
click at [487, 276] on button "Sim" at bounding box center [486, 280] width 60 height 23
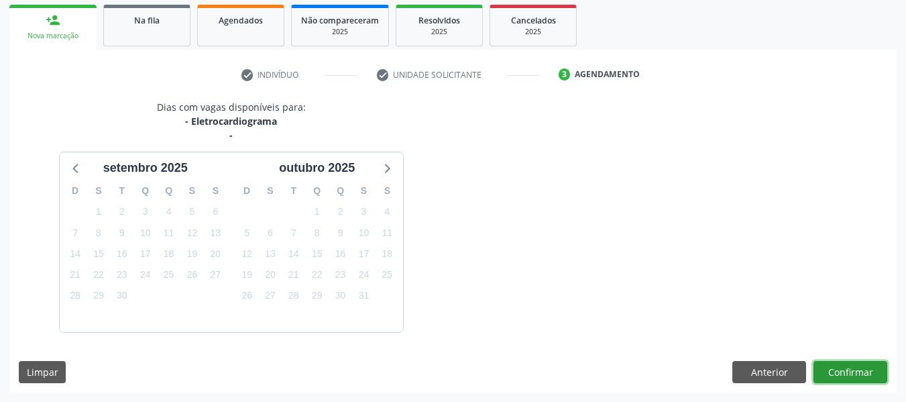
click at [839, 370] on button "Confirmar" at bounding box center [850, 372] width 74 height 23
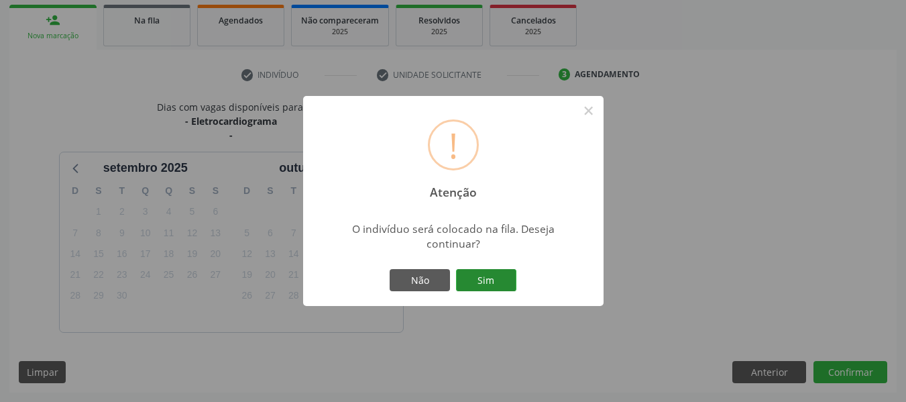
click at [481, 279] on button "Sim" at bounding box center [486, 280] width 60 height 23
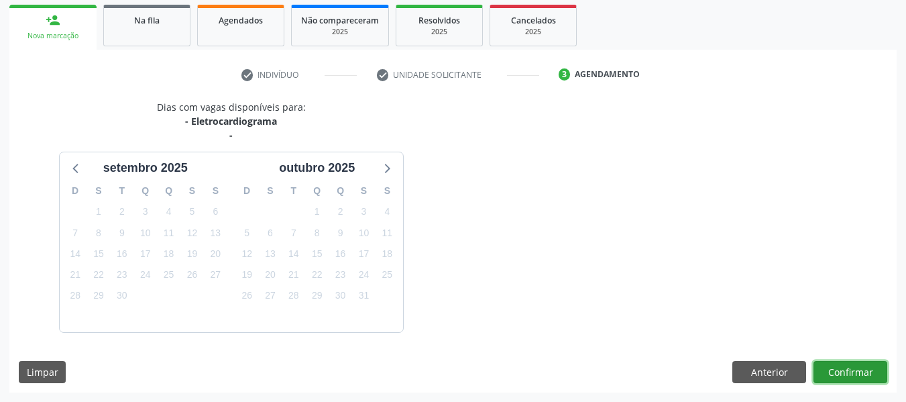
click at [854, 371] on button "Confirmar" at bounding box center [850, 372] width 74 height 23
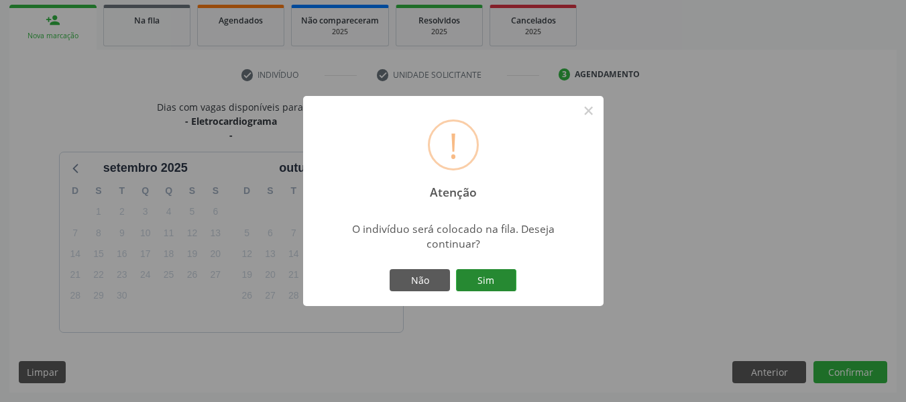
click at [491, 278] on button "Sim" at bounding box center [486, 280] width 60 height 23
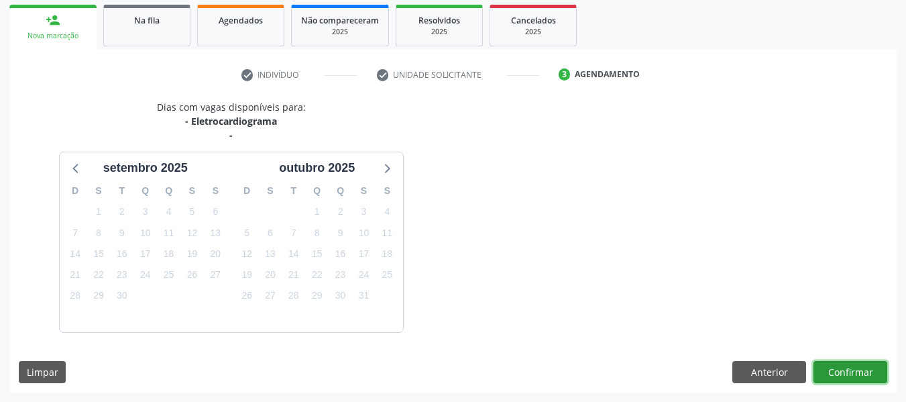
click at [850, 371] on button "Confirmar" at bounding box center [850, 372] width 74 height 23
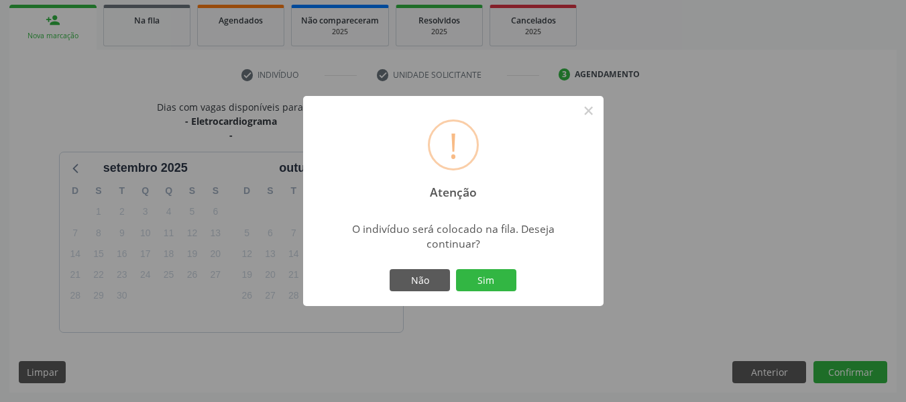
click at [767, 221] on div "! Atenção × O indivíduo será colocado na fila. Deseja continuar? Não Sim" at bounding box center [453, 201] width 906 height 402
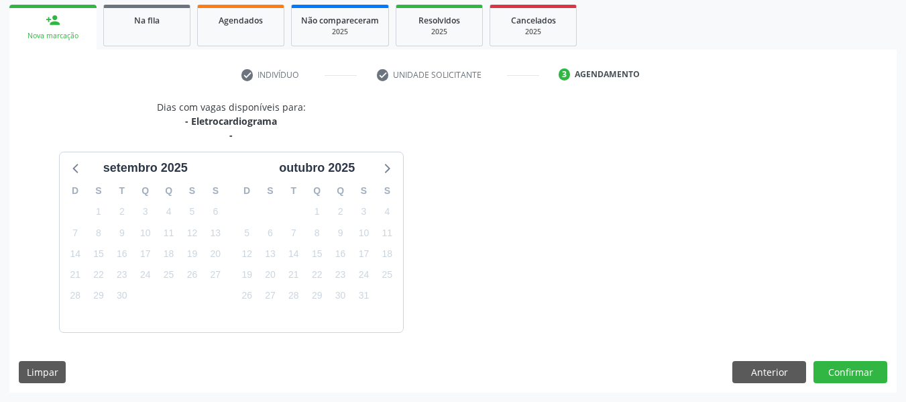
click at [50, 17] on div "person_add" at bounding box center [53, 20] width 15 height 15
click at [49, 15] on div "person_add" at bounding box center [53, 20] width 15 height 15
click at [50, 19] on div "person_add" at bounding box center [53, 20] width 15 height 15
click at [48, 17] on div "person_add" at bounding box center [53, 20] width 15 height 15
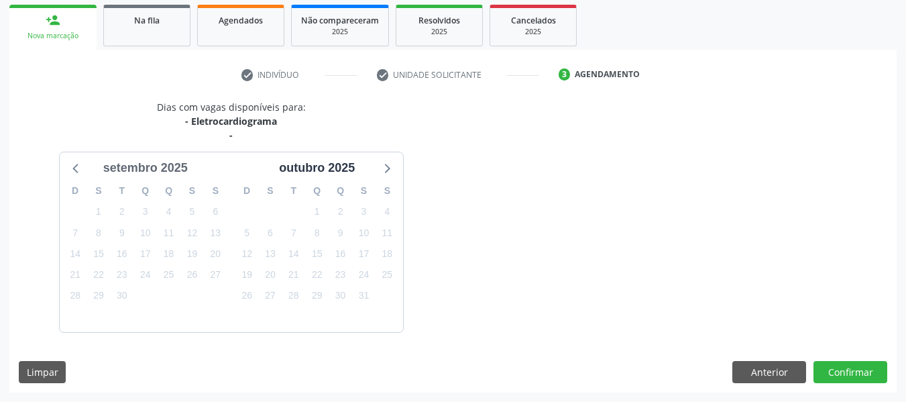
click at [139, 171] on div "setembro 2025" at bounding box center [145, 168] width 95 height 18
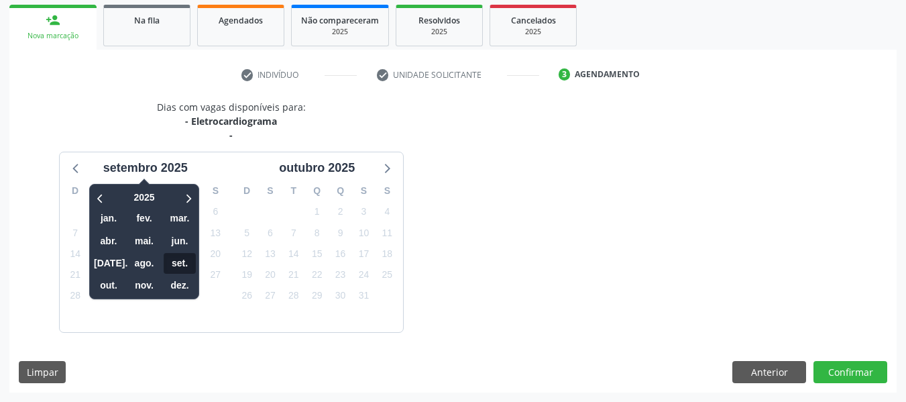
click at [176, 264] on span "set." at bounding box center [180, 263] width 32 height 21
click at [845, 372] on button "Confirmar" at bounding box center [850, 372] width 74 height 23
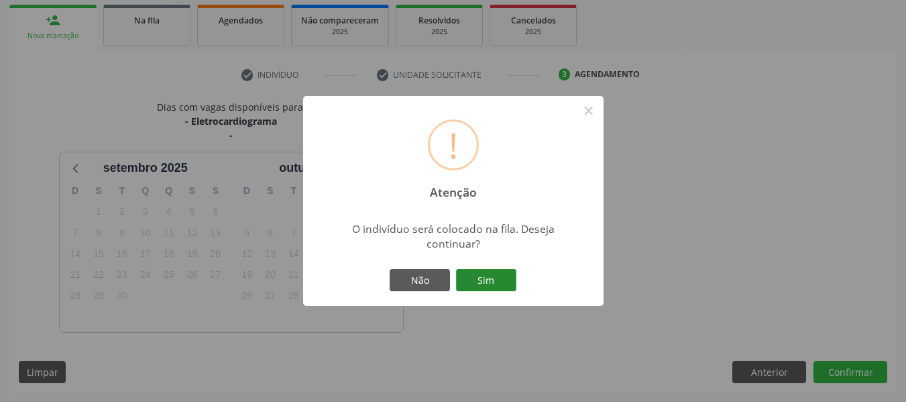
click at [489, 282] on button "Sim" at bounding box center [486, 280] width 60 height 23
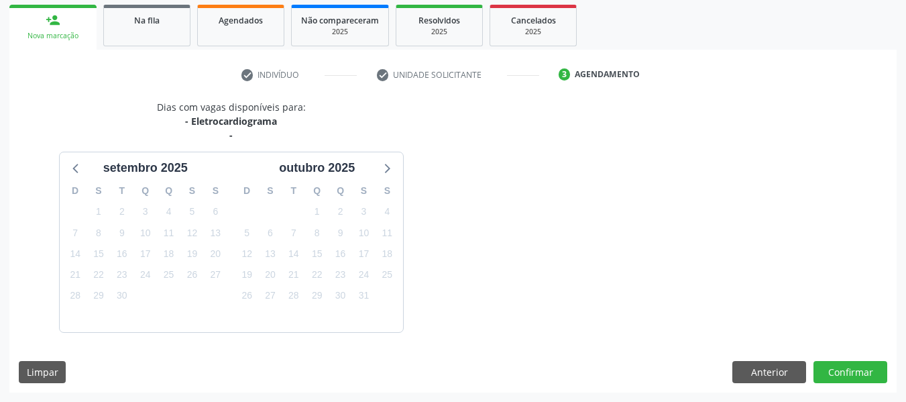
click at [49, 16] on div "person_add" at bounding box center [53, 20] width 15 height 15
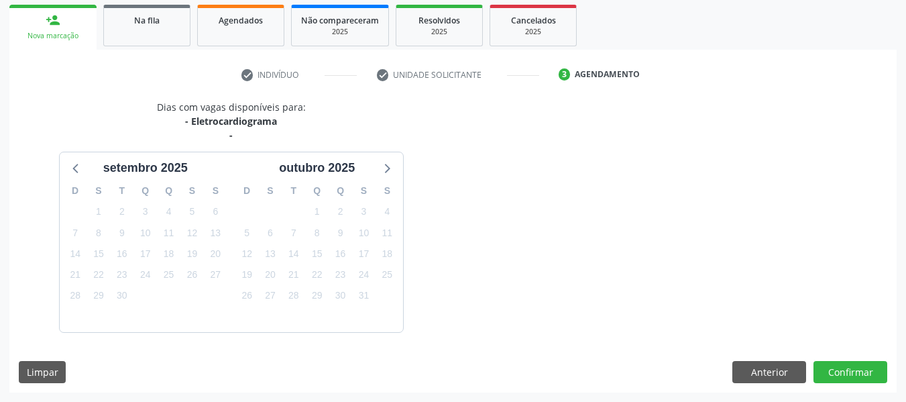
click at [49, 16] on div "person_add" at bounding box center [53, 20] width 15 height 15
click at [58, 18] on div "person_add" at bounding box center [53, 20] width 15 height 15
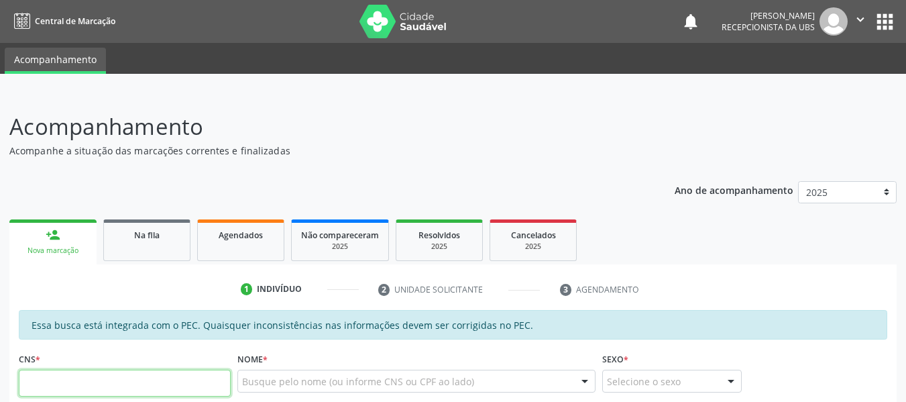
click at [72, 387] on input "text" at bounding box center [125, 382] width 212 height 27
type input "708 0098 1965 0526"
type input "0[DATE]"
type input "[PERSON_NAME]"
type input "[PHONE_NUMBER]"
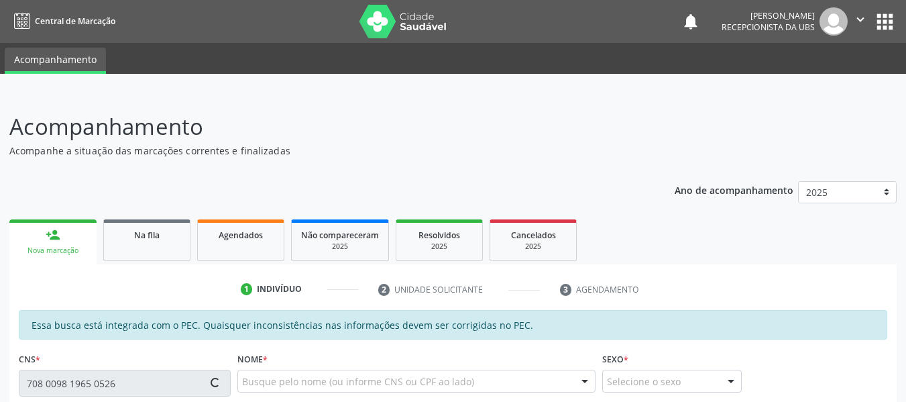
type input "S/N"
type input "043.435.444-94"
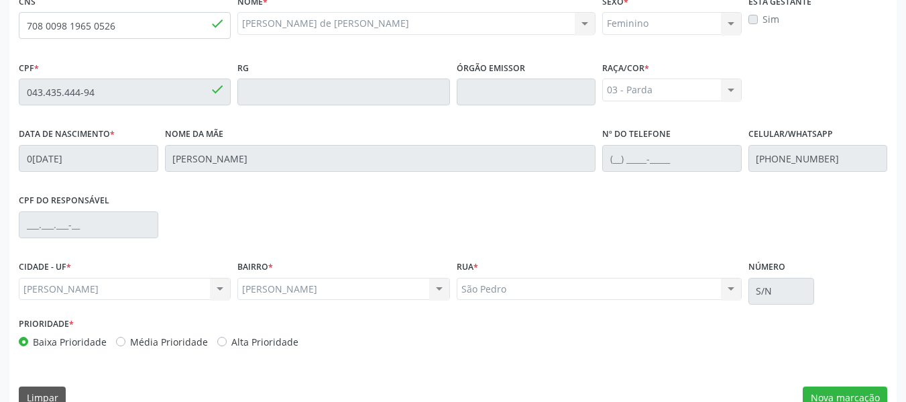
scroll to position [383, 0]
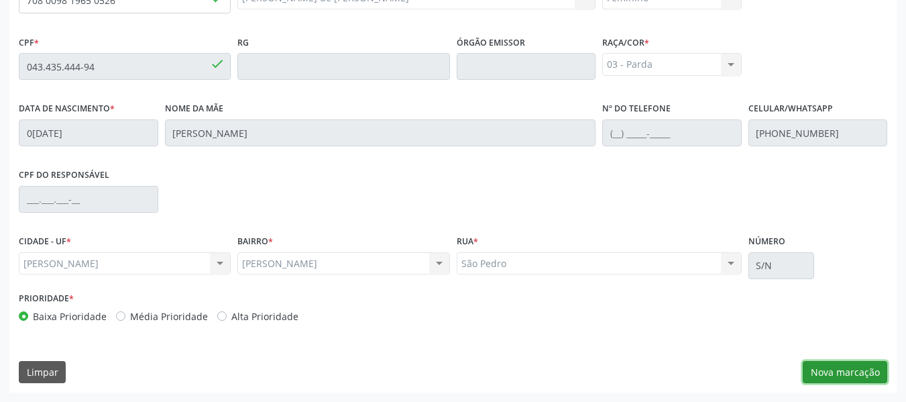
click at [846, 373] on button "Nova marcação" at bounding box center [845, 372] width 84 height 23
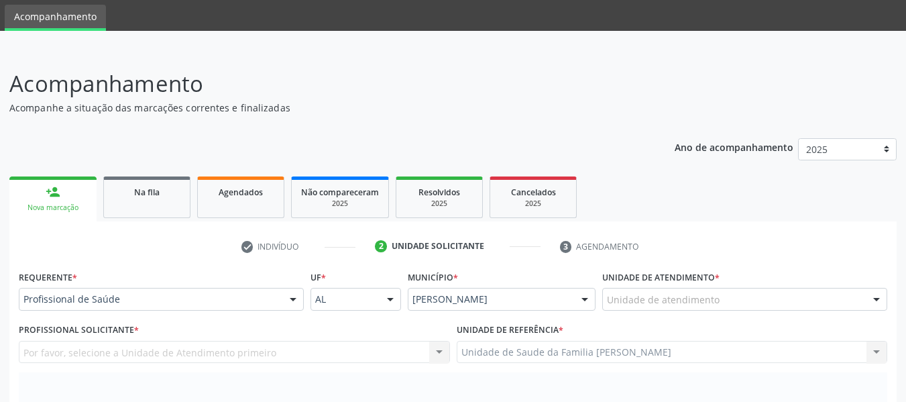
scroll to position [34, 0]
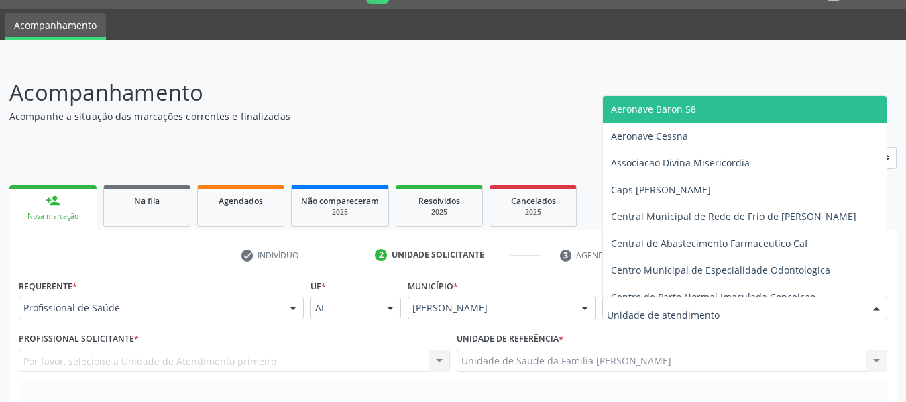
click at [877, 311] on div at bounding box center [876, 308] width 20 height 23
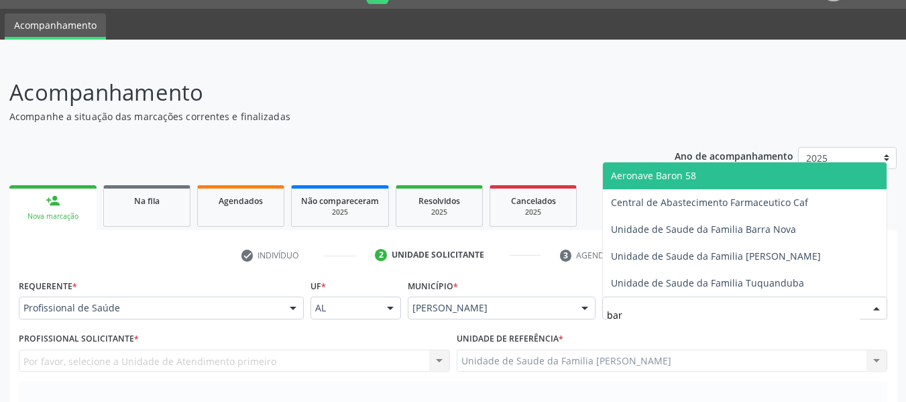
type input "barr"
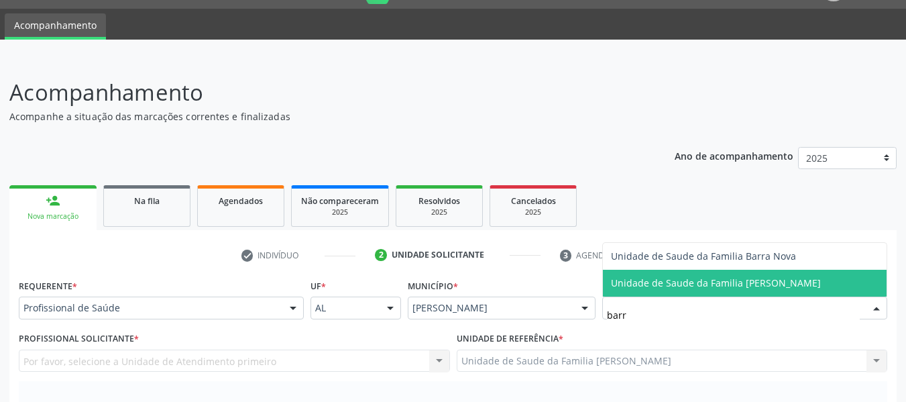
click at [767, 280] on span "Unidade de Saude da Familia [PERSON_NAME]" at bounding box center [716, 282] width 210 height 13
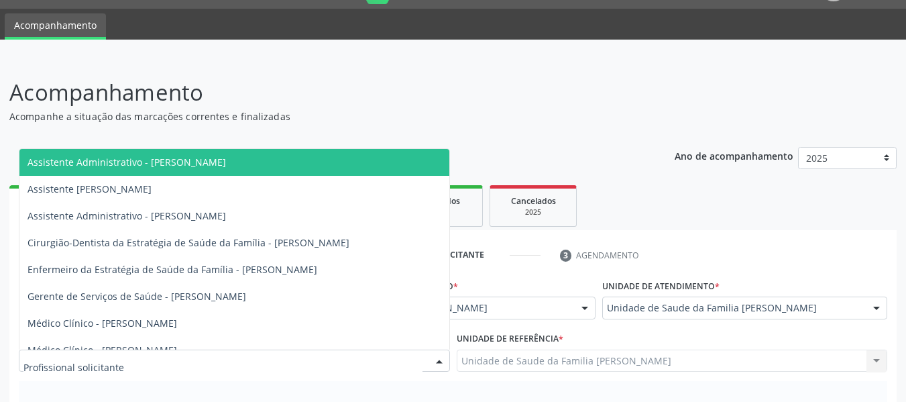
click at [439, 360] on div at bounding box center [439, 361] width 20 height 23
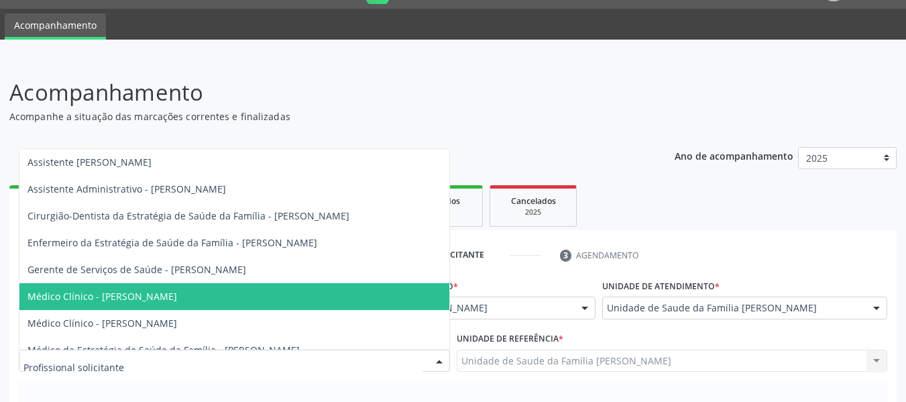
scroll to position [41, 0]
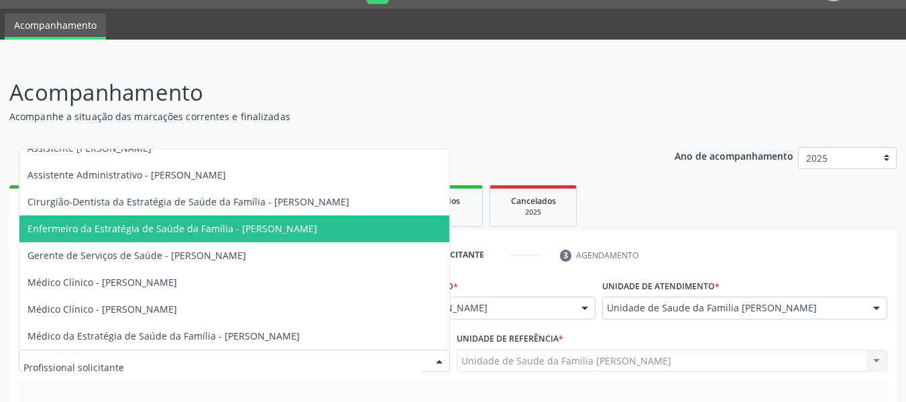
click at [295, 226] on span "Enfermeiro da Estratégia de Saúde da Família - [PERSON_NAME]" at bounding box center [172, 228] width 290 height 13
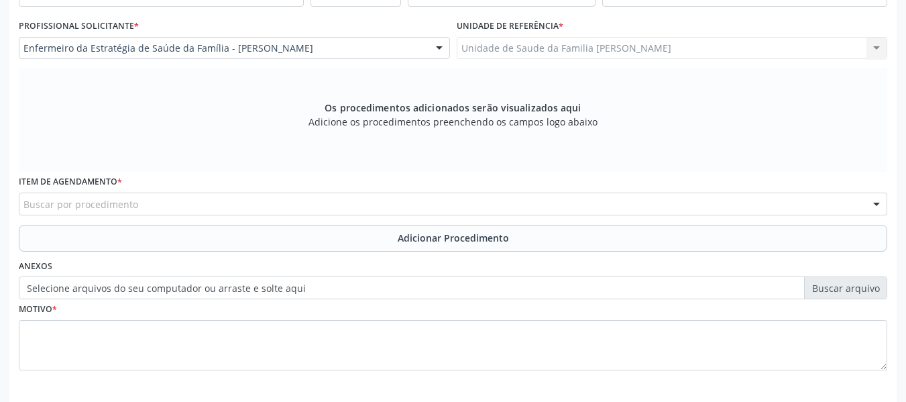
scroll to position [404, 0]
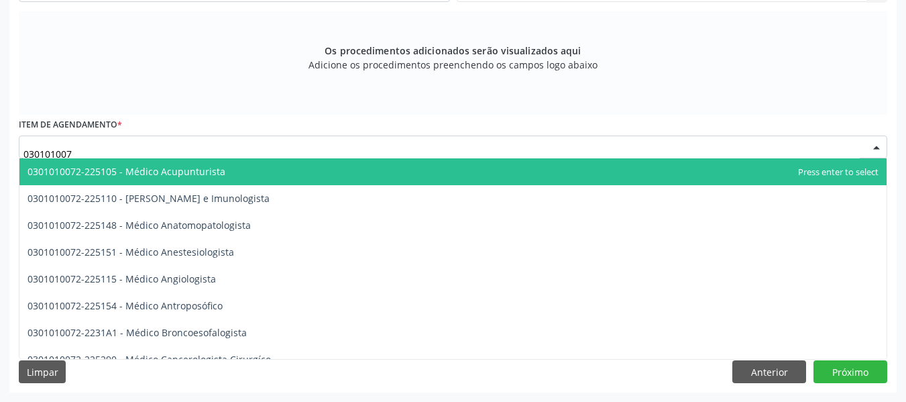
type input "0301010072"
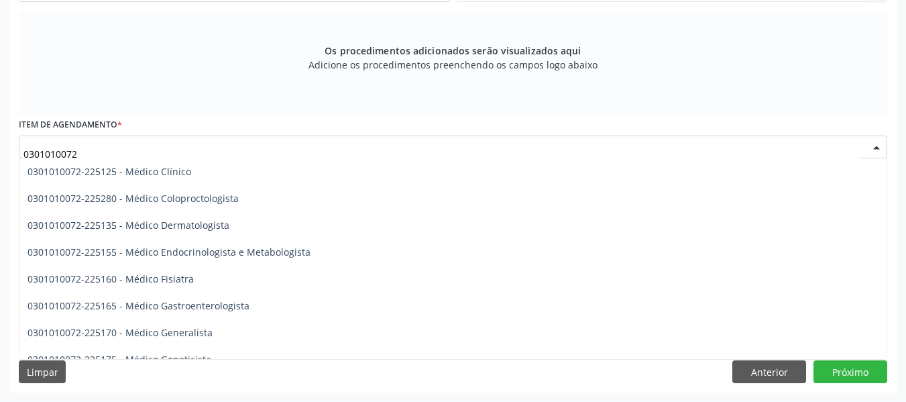
scroll to position [563, 0]
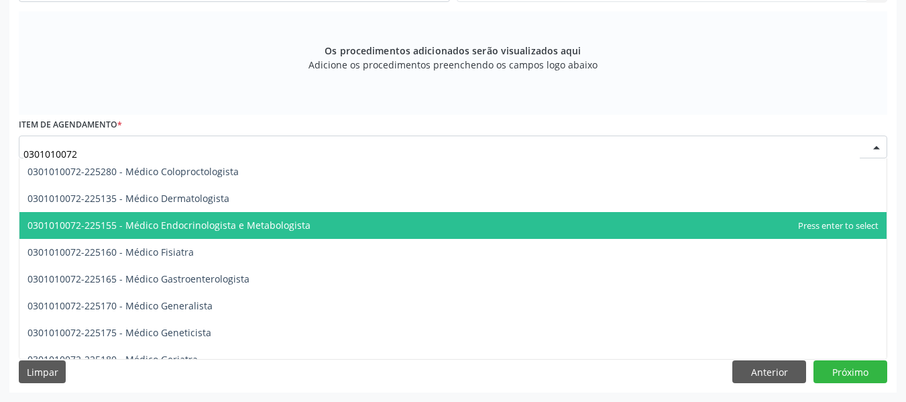
click at [302, 226] on span "0301010072-225155 - Médico Endocrinologista e Metabologista" at bounding box center [168, 225] width 283 height 13
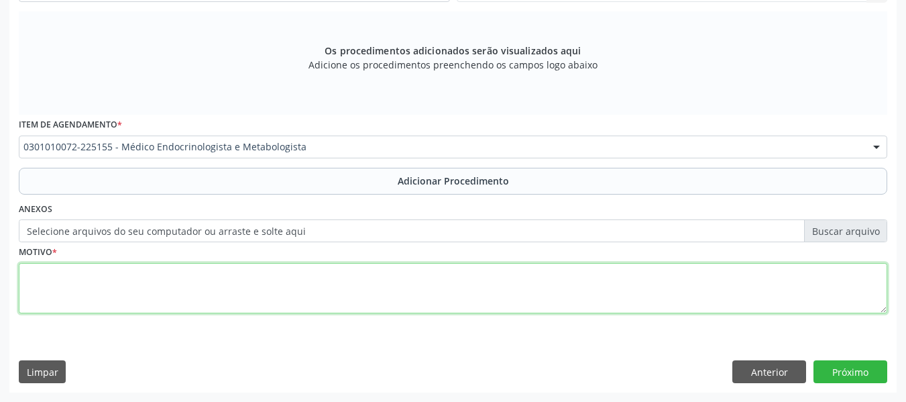
click at [89, 288] on textarea at bounding box center [453, 288] width 868 height 51
type textarea "t"
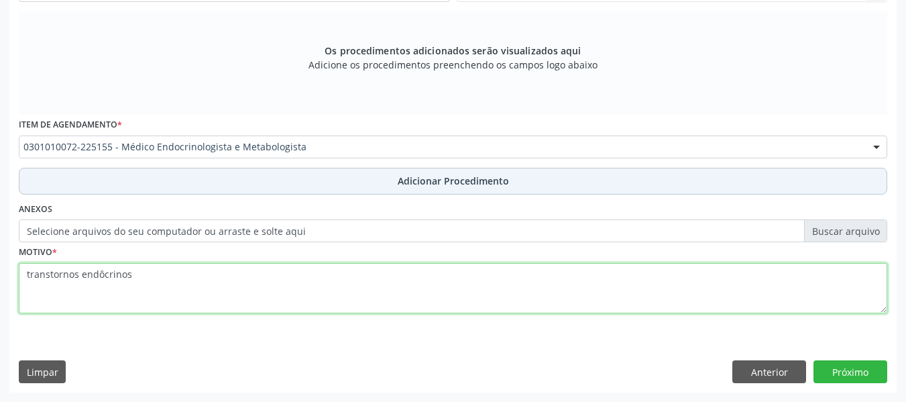
type textarea "transtornos endôcrinos"
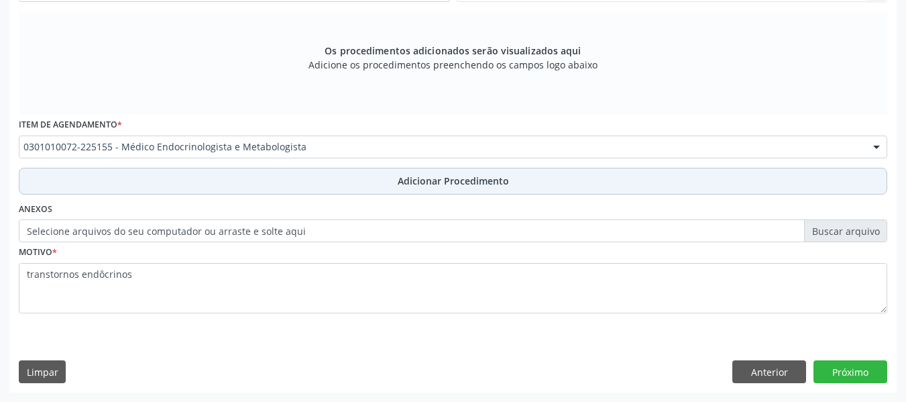
click at [430, 181] on span "Adicionar Procedimento" at bounding box center [453, 181] width 111 height 14
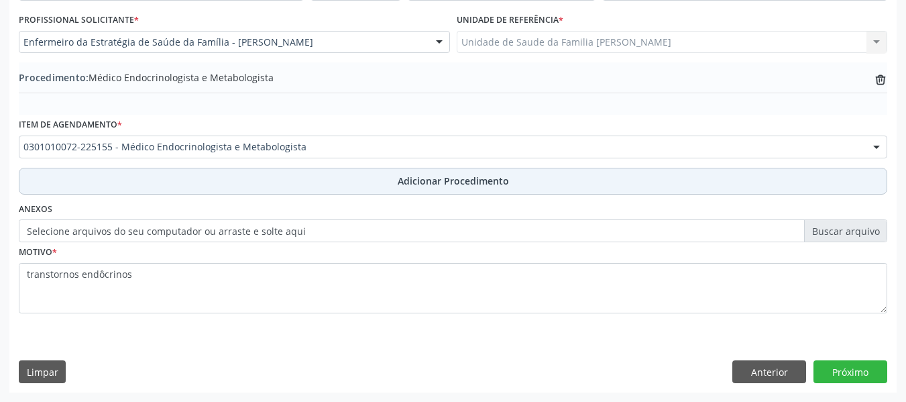
scroll to position [353, 0]
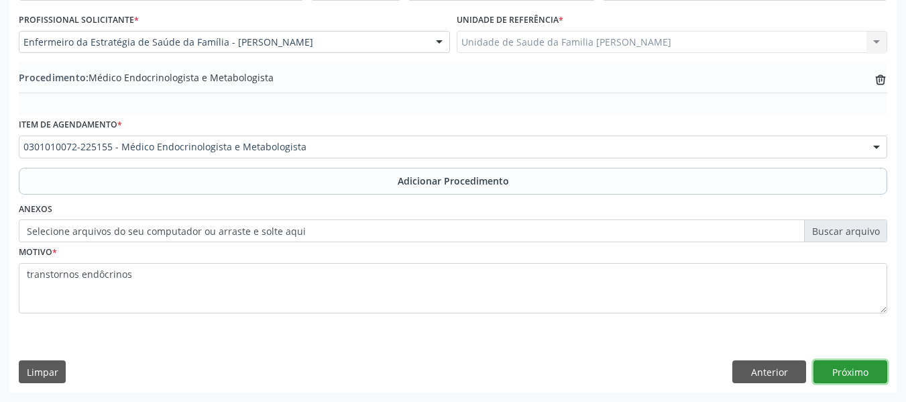
click at [846, 370] on button "Próximo" at bounding box center [850, 371] width 74 height 23
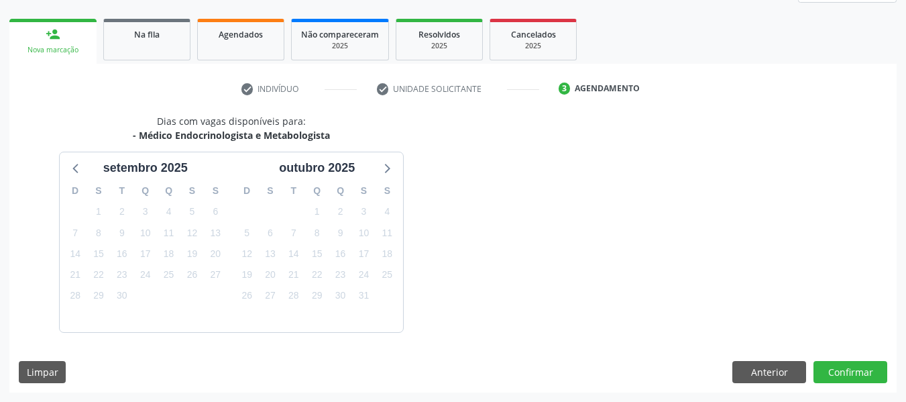
scroll to position [240, 0]
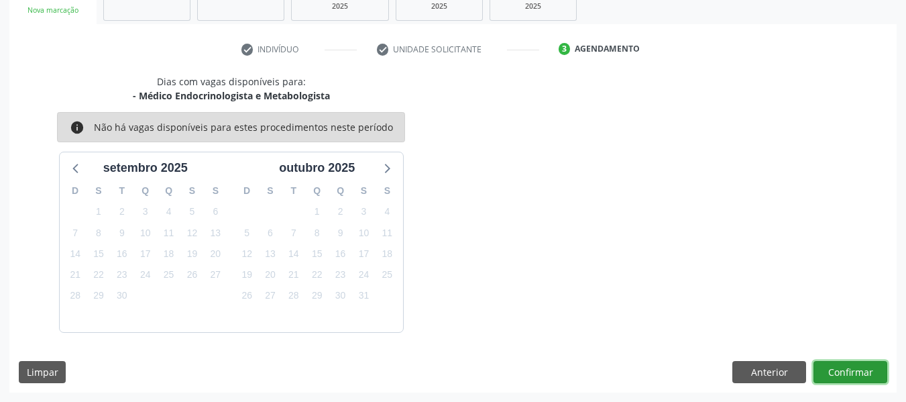
click at [846, 370] on button "Confirmar" at bounding box center [850, 372] width 74 height 23
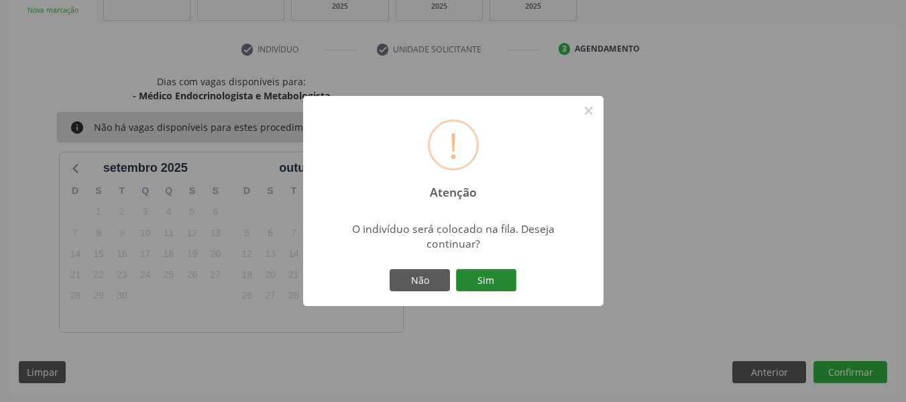
click at [488, 274] on button "Sim" at bounding box center [486, 280] width 60 height 23
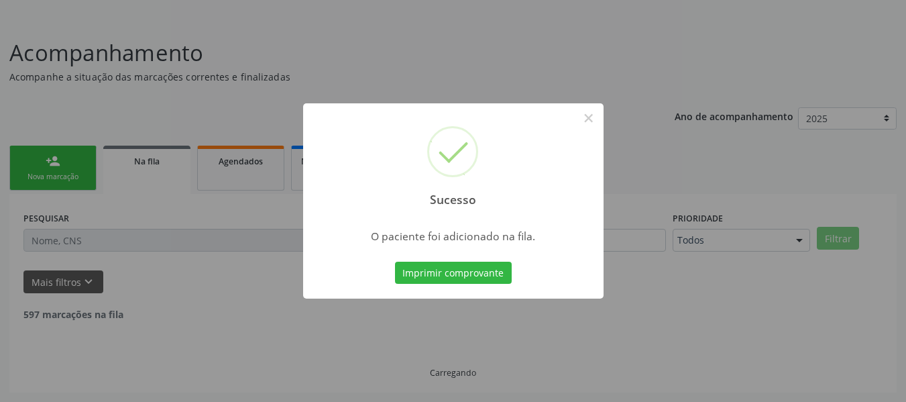
scroll to position [60, 0]
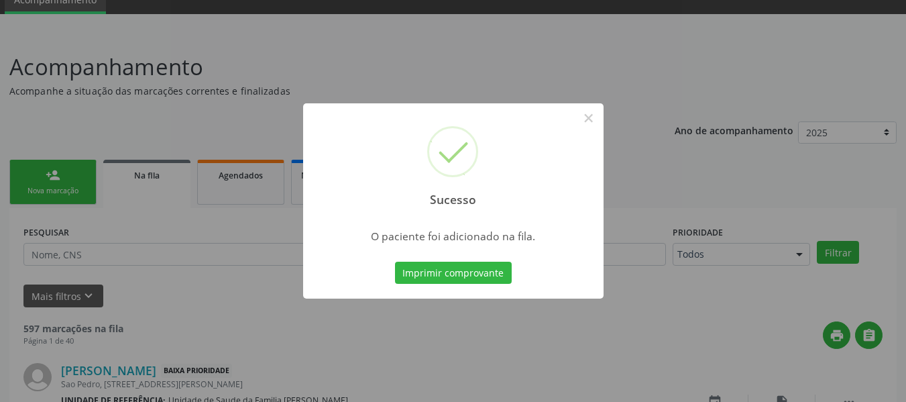
click at [48, 174] on div "Sucesso × O paciente foi adicionado na fila. Imprimir comprovante Cancel" at bounding box center [453, 201] width 906 height 402
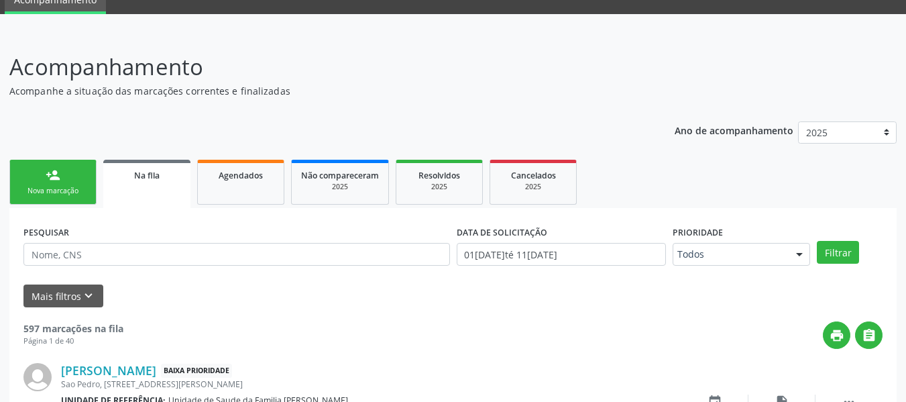
click at [50, 173] on div "person_add" at bounding box center [53, 175] width 15 height 15
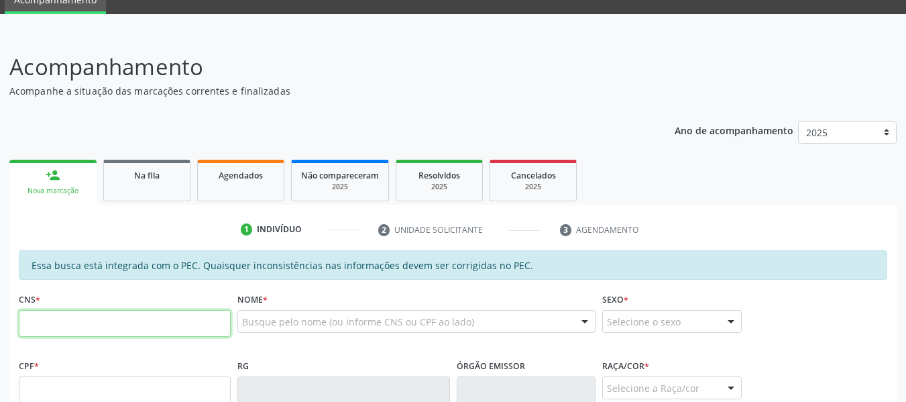
click at [56, 329] on input "text" at bounding box center [125, 323] width 212 height 27
type input "705 6084 3628 2817"
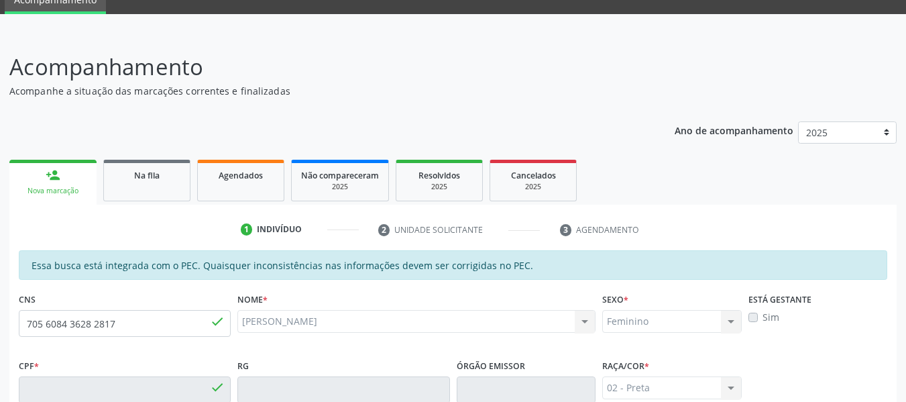
type input "026.034.944-57"
type input "08/01/1977"
type input "Maria Cicera dos Santos"
type input "(82) 99323-7176"
type input "S/N"
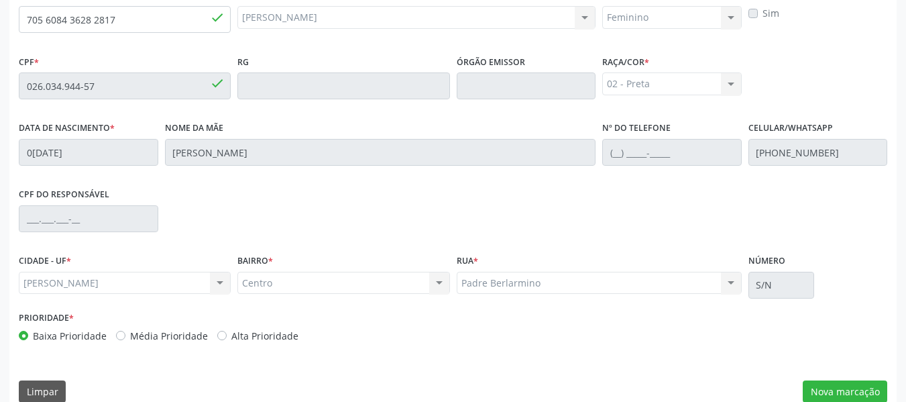
scroll to position [383, 0]
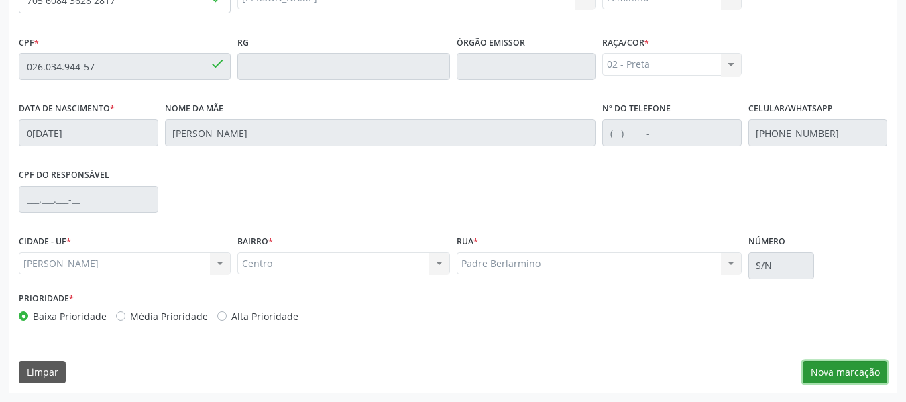
click at [854, 373] on button "Nova marcação" at bounding box center [845, 372] width 84 height 23
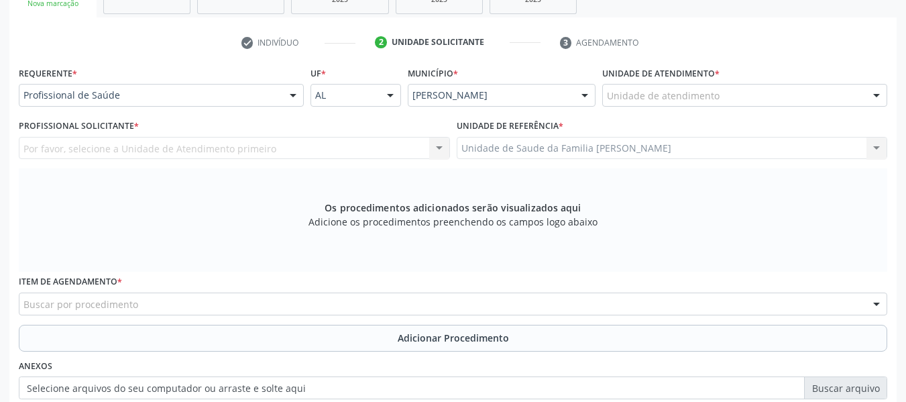
scroll to position [222, 0]
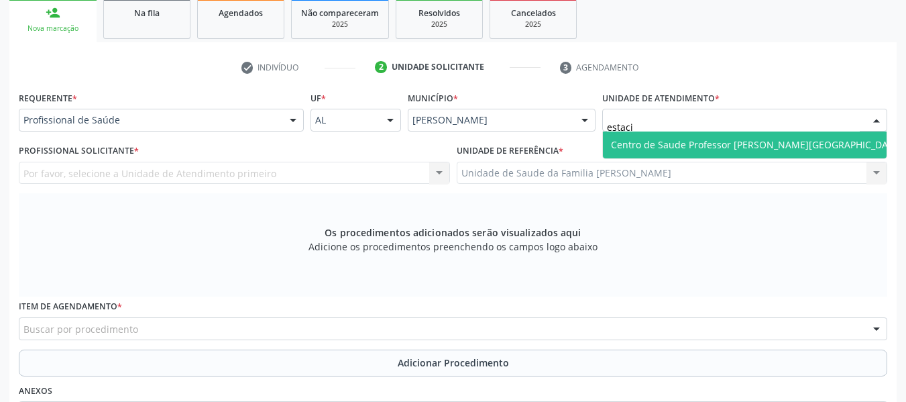
type input "estacio"
click at [642, 145] on span "Centro de Saude Professor [PERSON_NAME][GEOGRAPHIC_DATA]" at bounding box center [757, 144] width 292 height 13
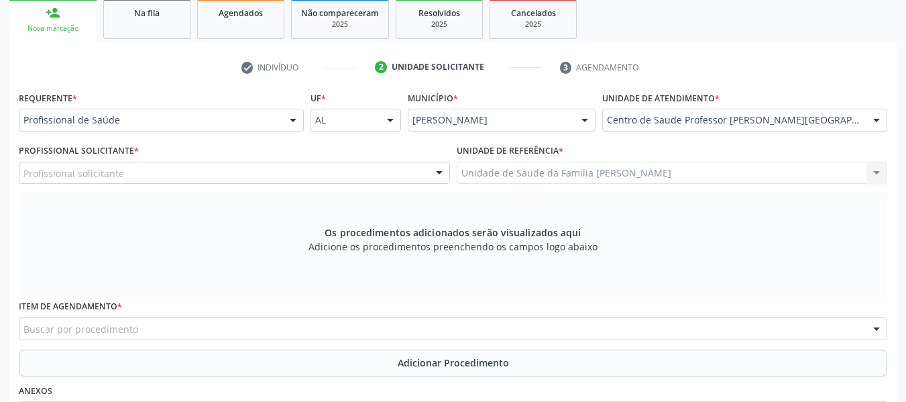
click at [440, 172] on div at bounding box center [439, 173] width 20 height 23
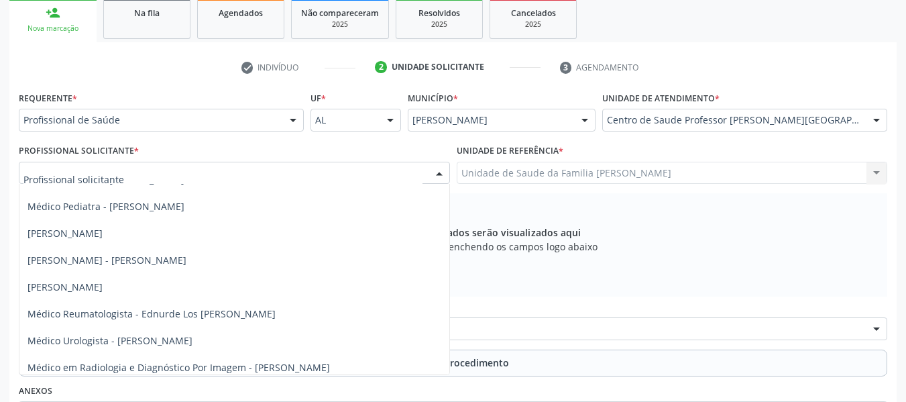
scroll to position [795, 0]
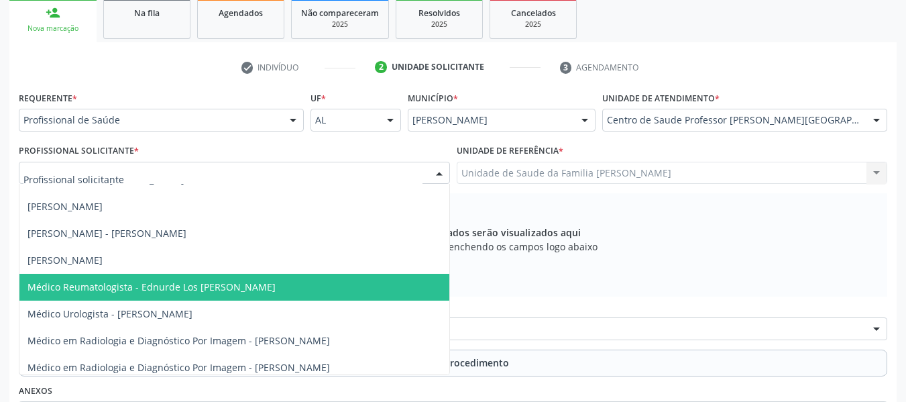
click at [152, 286] on span "Médico Reumatologista - Ednurde Los Menezes Lopes" at bounding box center [151, 286] width 248 height 13
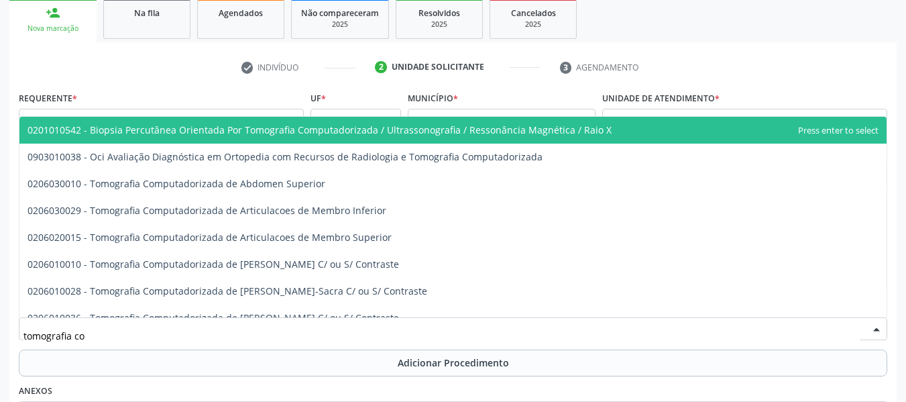
type input "tomografia c"
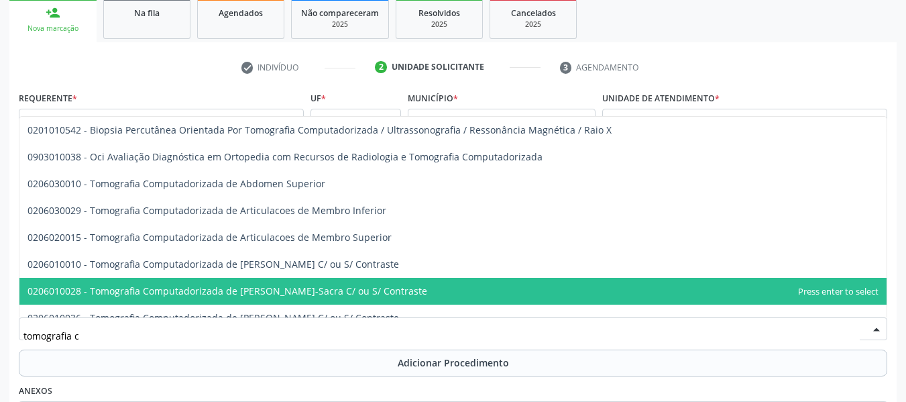
click at [354, 290] on span "0206010028 - Tomografia Computadorizada de Coluna Lombo-Sacra C/ ou S/ Contraste" at bounding box center [227, 290] width 400 height 13
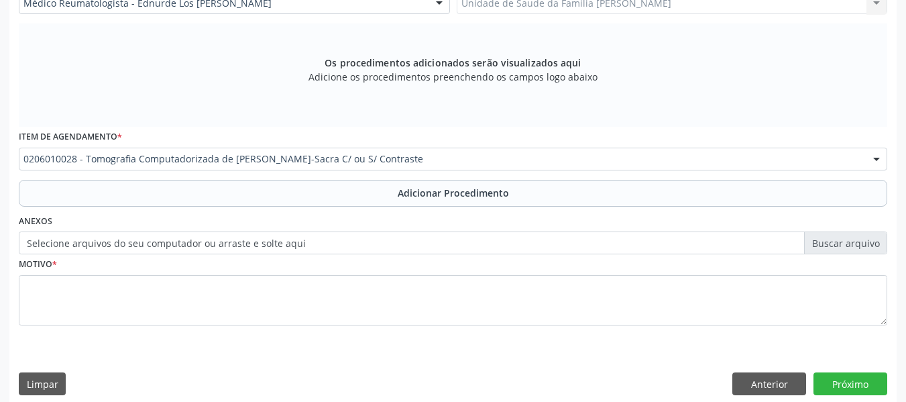
scroll to position [404, 0]
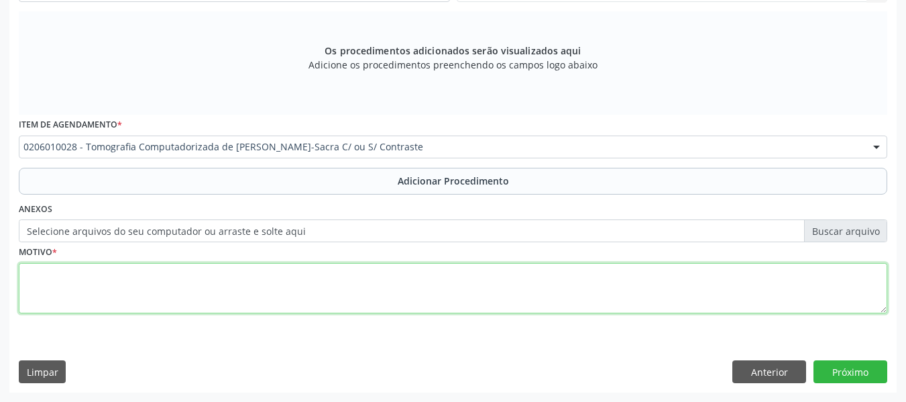
click at [52, 290] on textarea at bounding box center [453, 288] width 868 height 51
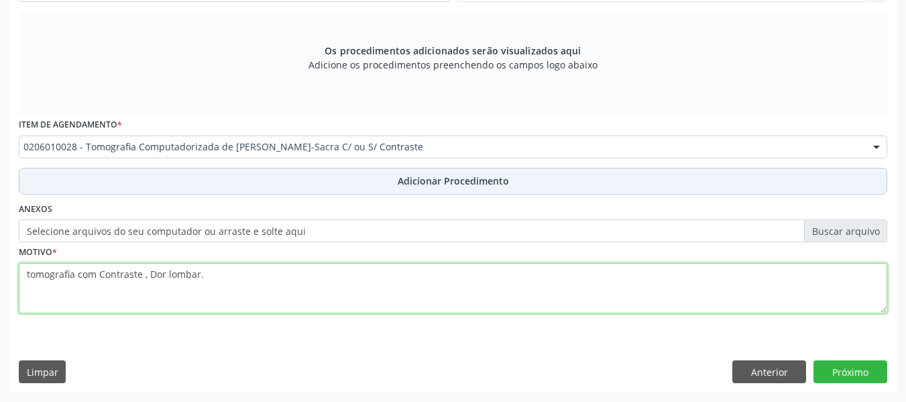
type textarea "tomografia com Contraste , Dor lombar."
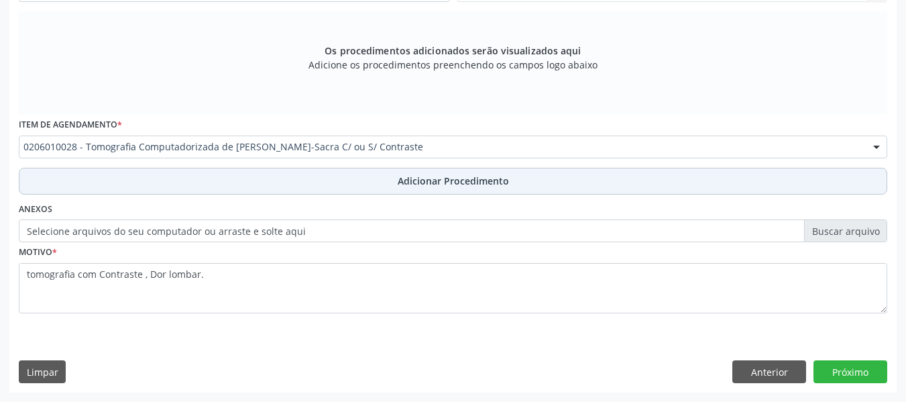
click at [441, 182] on span "Adicionar Procedimento" at bounding box center [453, 181] width 111 height 14
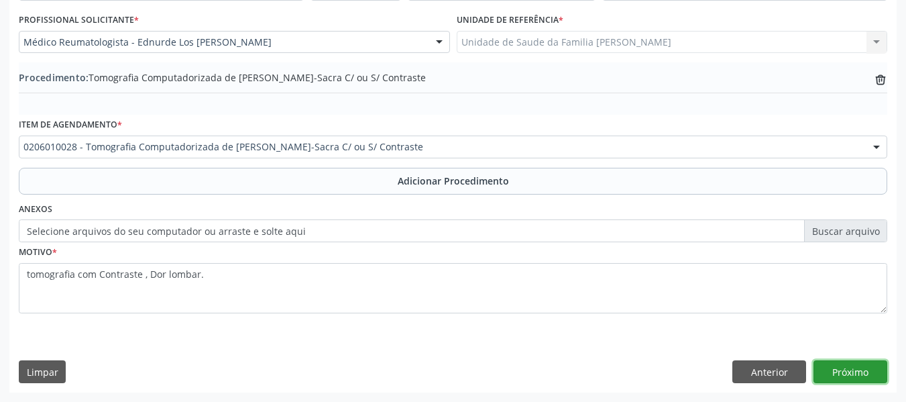
click at [850, 370] on button "Próximo" at bounding box center [850, 371] width 74 height 23
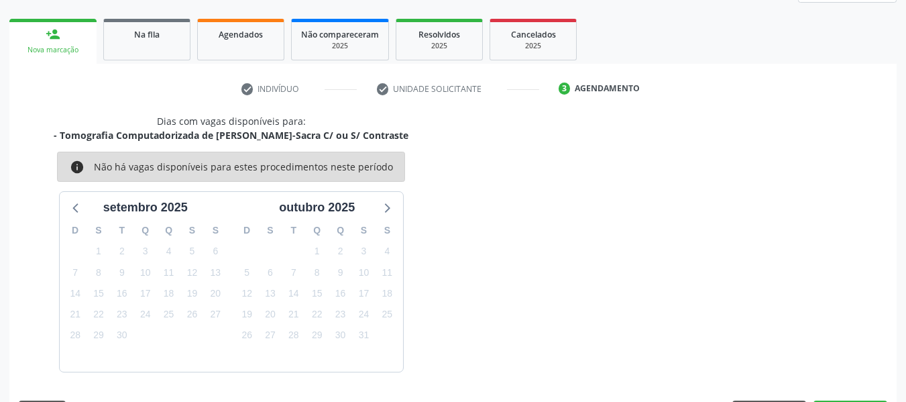
scroll to position [240, 0]
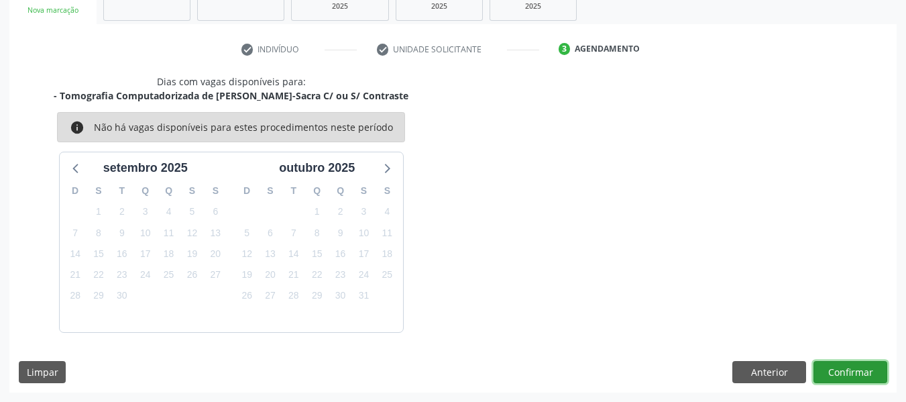
click at [845, 369] on button "Confirmar" at bounding box center [850, 372] width 74 height 23
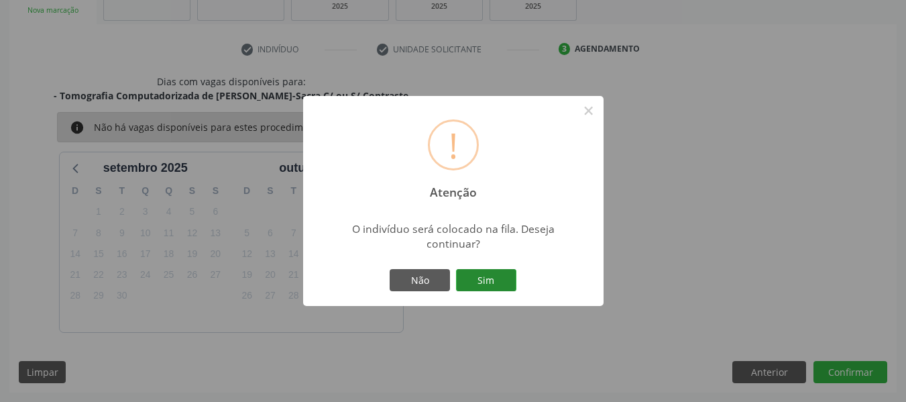
click at [489, 280] on button "Sim" at bounding box center [486, 280] width 60 height 23
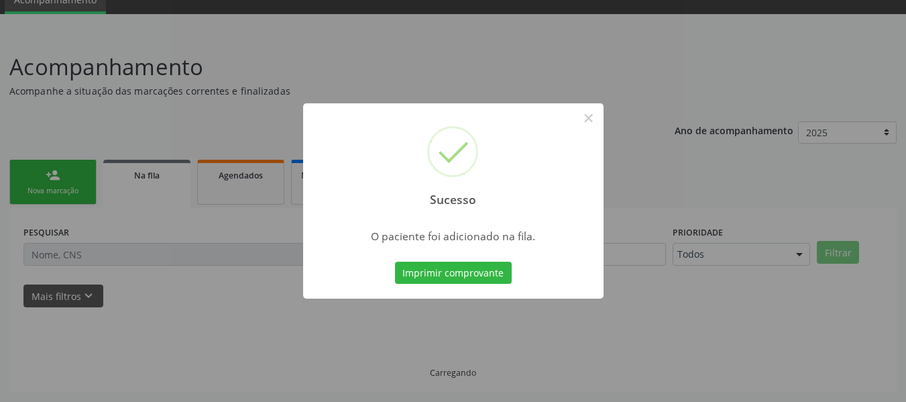
scroll to position [60, 0]
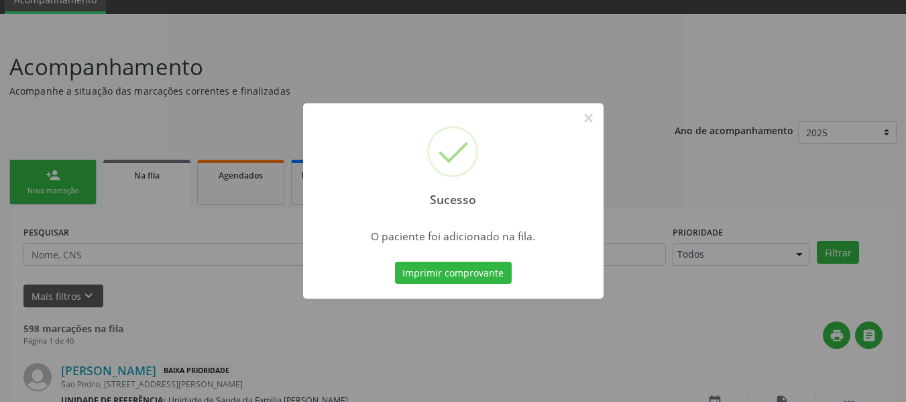
click at [44, 174] on div "Sucesso × O paciente foi adicionado na fila. Imprimir comprovante Cancel" at bounding box center [453, 201] width 906 height 402
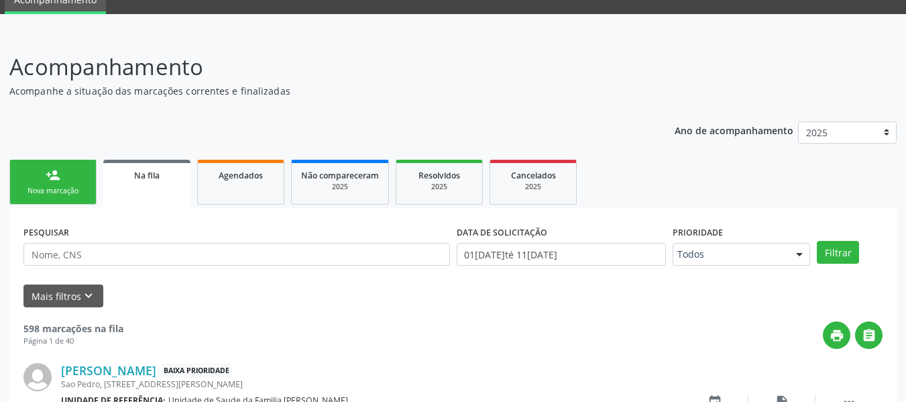
click at [44, 174] on link "person_add Nova marcação" at bounding box center [52, 182] width 87 height 45
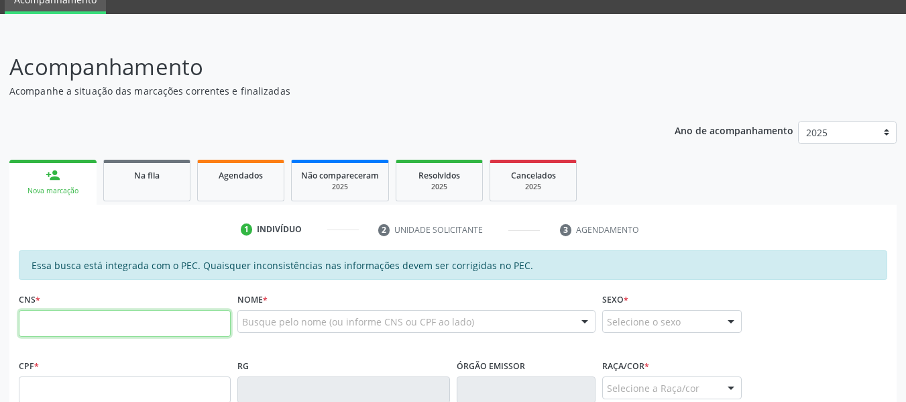
click at [76, 326] on input "text" at bounding box center [125, 323] width 212 height 27
type input "708 0083 7736 2422"
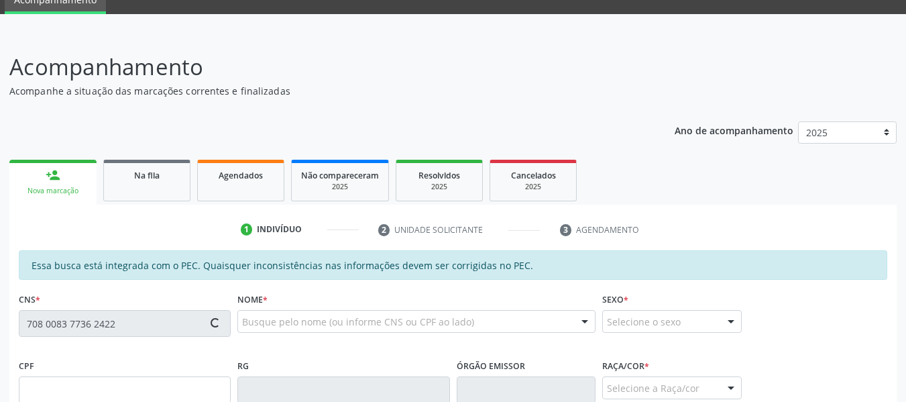
type input "580.602.864-04"
type input "06/07/1962"
type input "Maria Antonia do Nascimento"
type input "(82) 99395-1621"
type input "52"
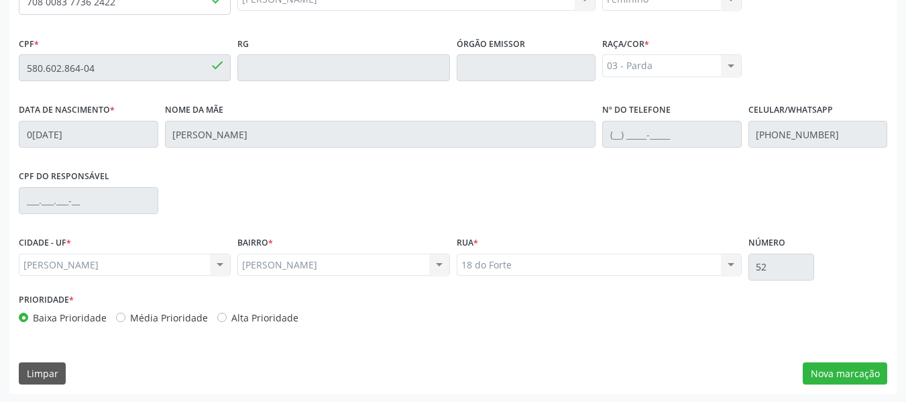
scroll to position [383, 0]
click at [844, 371] on button "Nova marcação" at bounding box center [845, 372] width 84 height 23
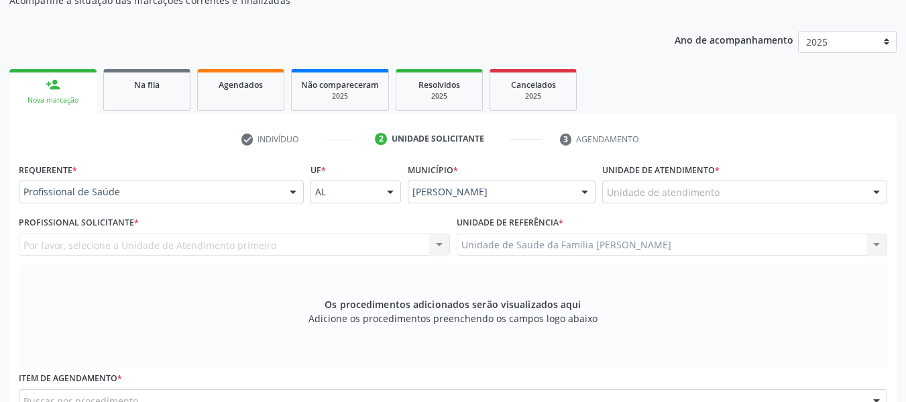
scroll to position [115, 0]
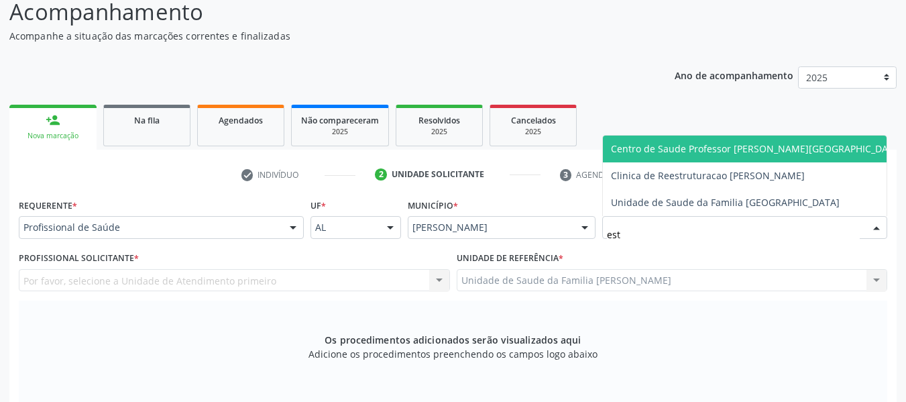
type input "esta"
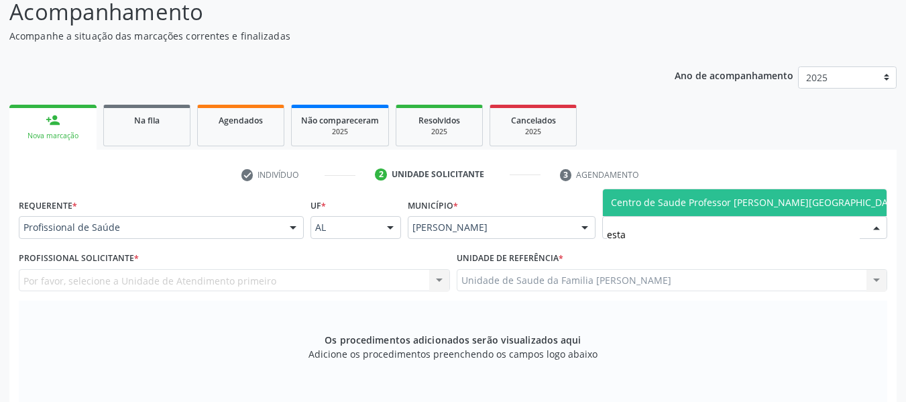
click at [668, 196] on span "Centro de Saude Professor [PERSON_NAME][GEOGRAPHIC_DATA]" at bounding box center [757, 202] width 292 height 13
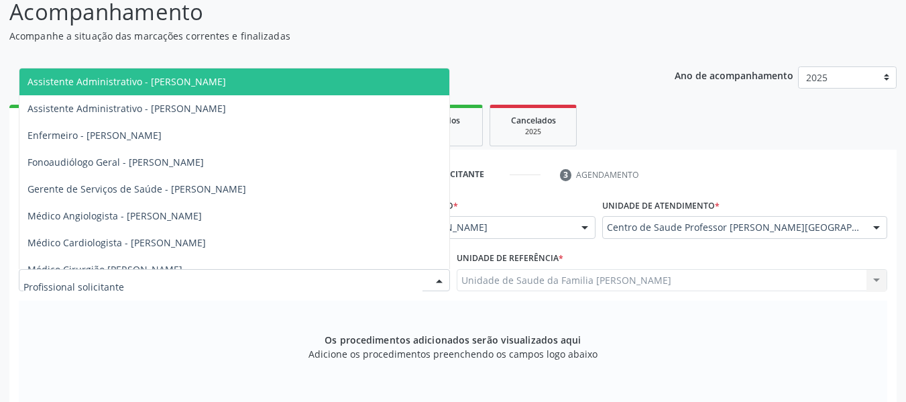
click at [439, 280] on div at bounding box center [439, 281] width 20 height 23
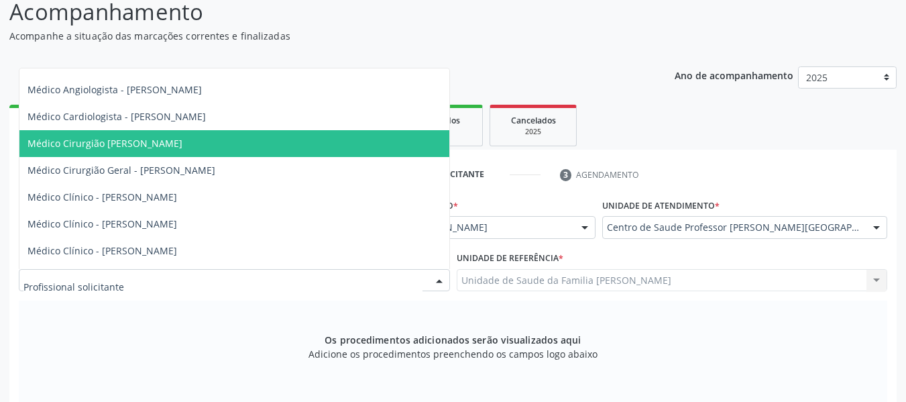
scroll to position [134, 0]
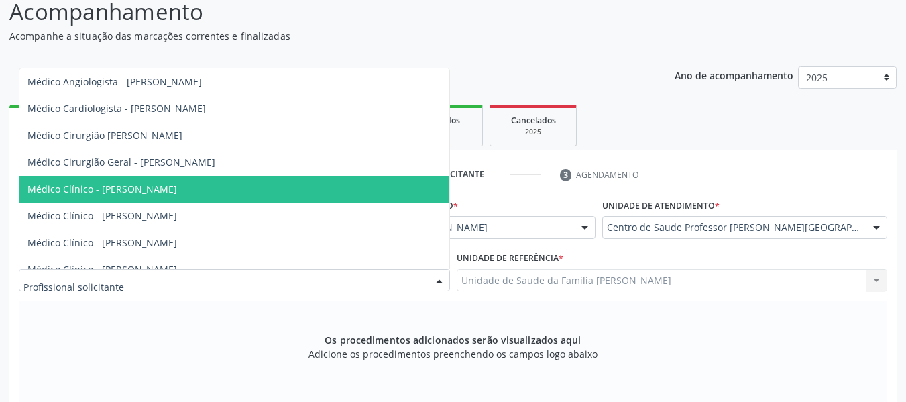
click at [110, 190] on span "Médico Clínico - Claudia Roberta de Oliveira Ferreira" at bounding box center [102, 188] width 150 height 13
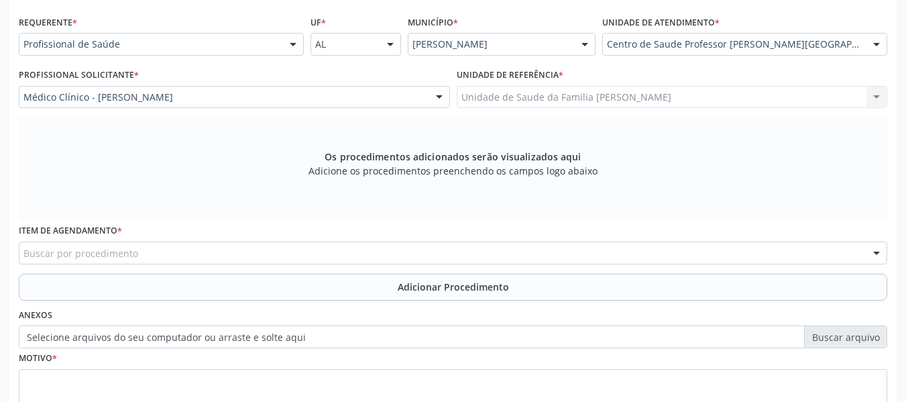
scroll to position [302, 0]
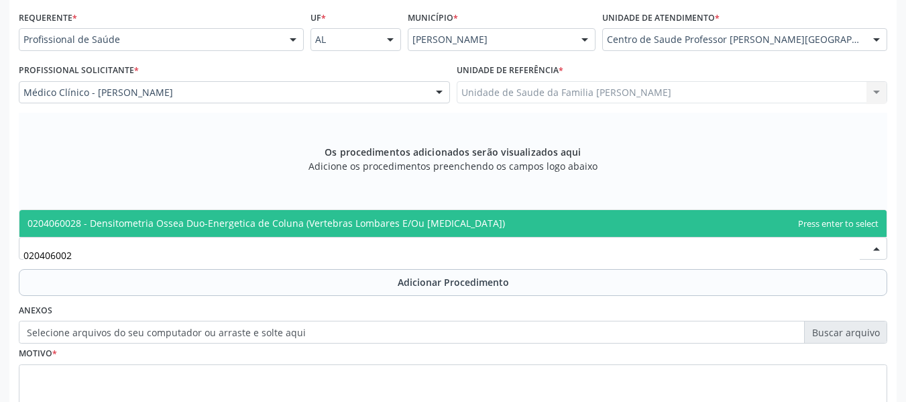
type input "0204060028"
click at [135, 227] on span "0204060028 - Densitometria Ossea Duo-Energetica de Coluna (Vertebras Lombares E…" at bounding box center [265, 223] width 477 height 13
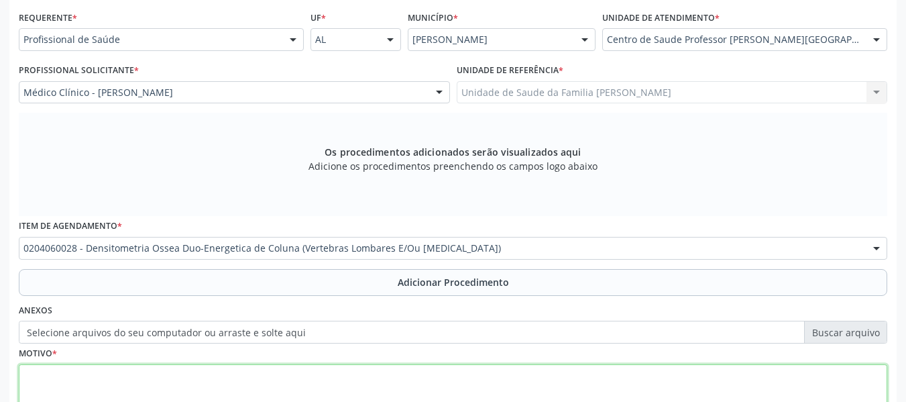
click at [62, 382] on textarea at bounding box center [453, 389] width 868 height 51
type textarea "d"
click at [62, 382] on textarea "Dor articular no quadril + HI" at bounding box center [453, 389] width 868 height 51
click at [164, 374] on textarea "Dor articular no quadril + HI" at bounding box center [453, 389] width 868 height 51
click at [164, 378] on textarea "Dor articular no quadril + Hist´ria pessoal CA de mama" at bounding box center [453, 389] width 868 height 51
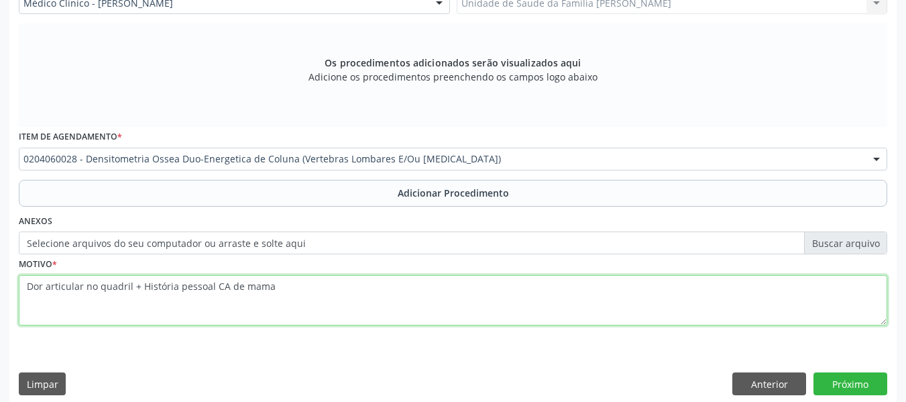
scroll to position [404, 0]
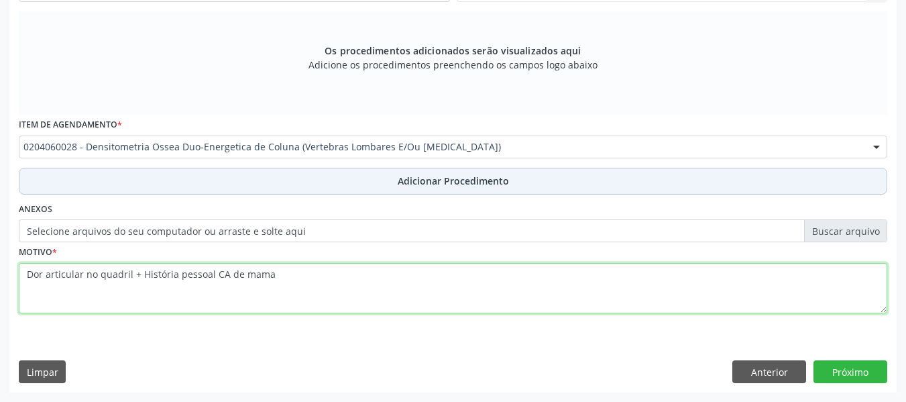
type textarea "Dor articular no quadril + História pessoal CA de mama"
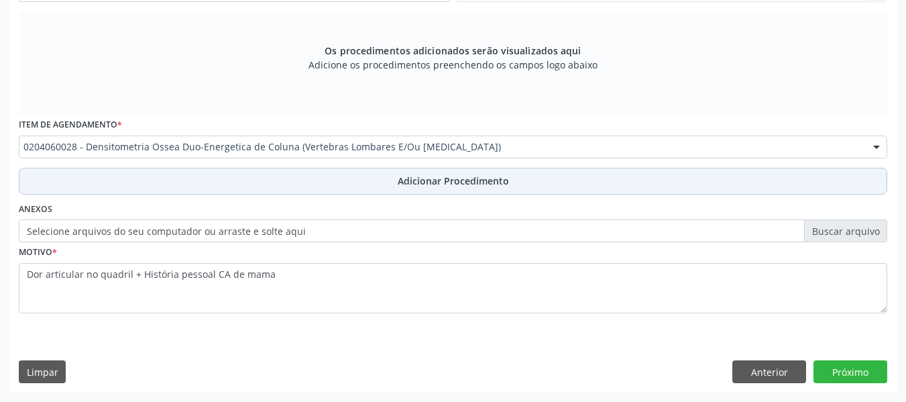
click at [450, 181] on span "Adicionar Procedimento" at bounding box center [453, 181] width 111 height 14
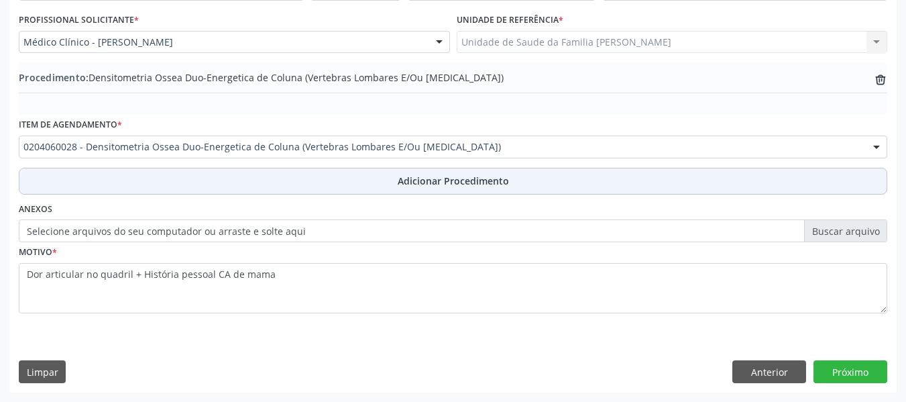
scroll to position [353, 0]
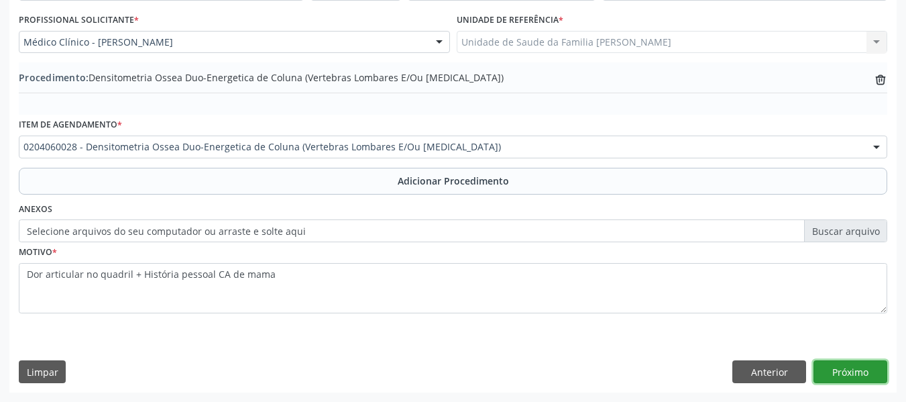
click at [837, 370] on button "Próximo" at bounding box center [850, 371] width 74 height 23
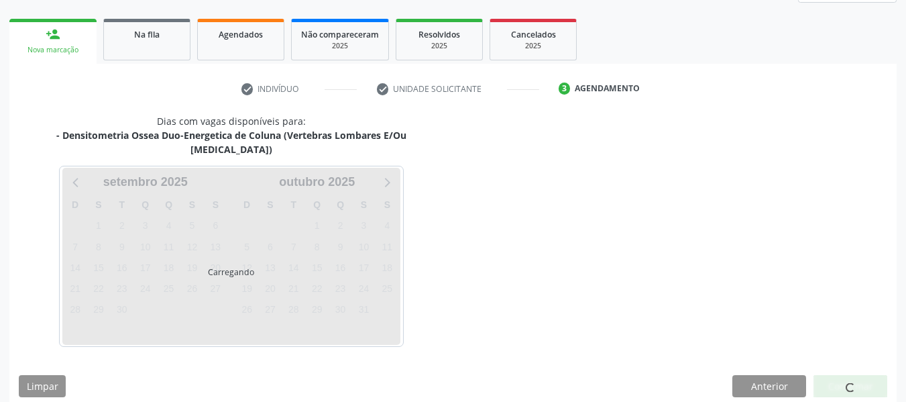
scroll to position [240, 0]
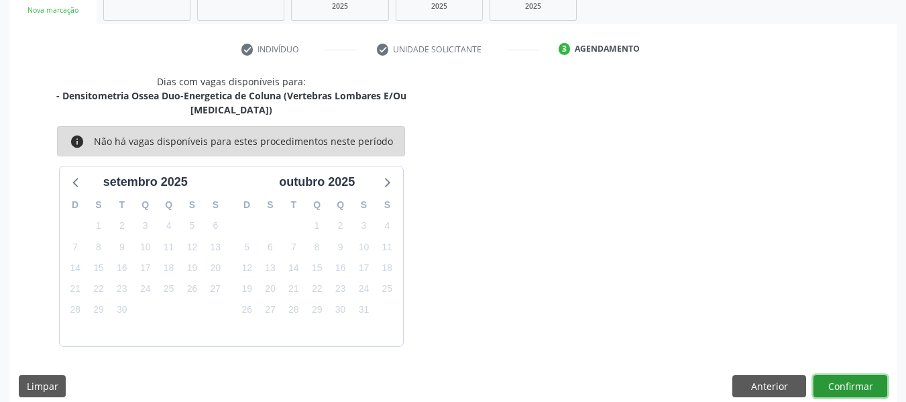
click at [851, 375] on button "Confirmar" at bounding box center [850, 386] width 74 height 23
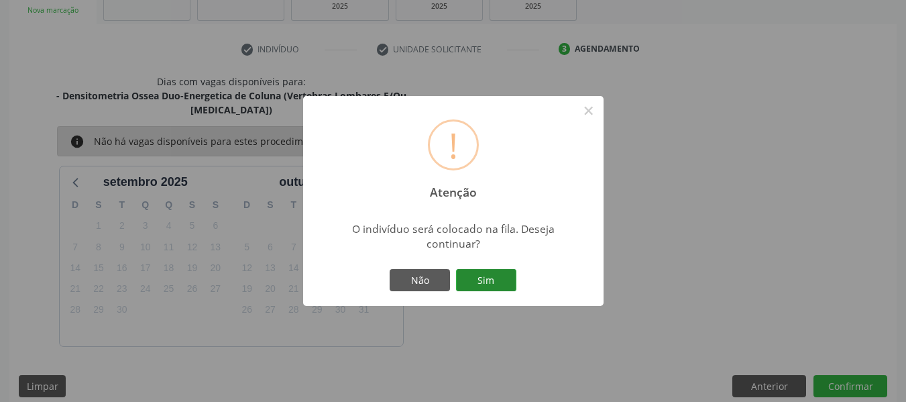
click at [494, 278] on button "Sim" at bounding box center [486, 280] width 60 height 23
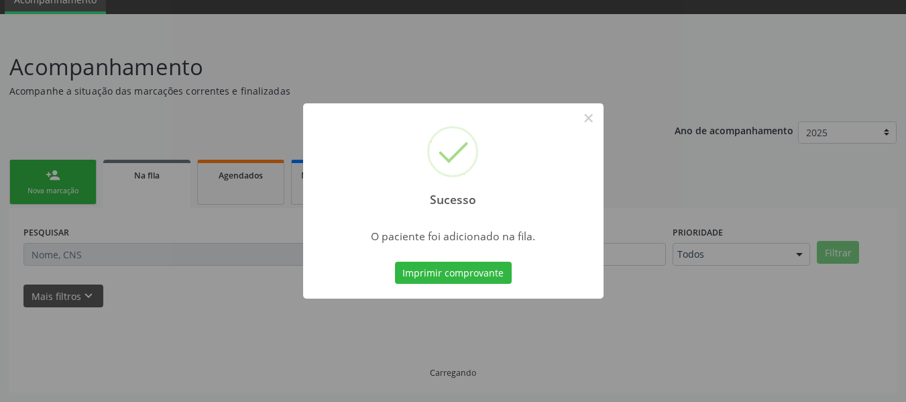
scroll to position [60, 0]
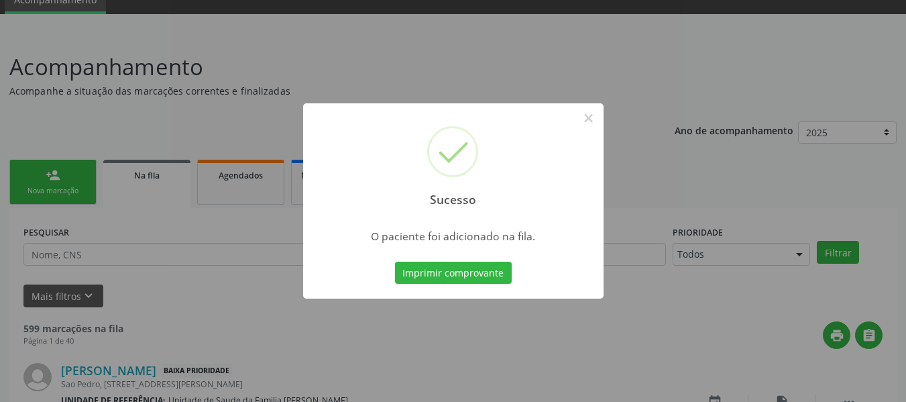
click at [48, 171] on div "Sucesso × O paciente foi adicionado na fila. Imprimir comprovante Cancel" at bounding box center [453, 201] width 906 height 402
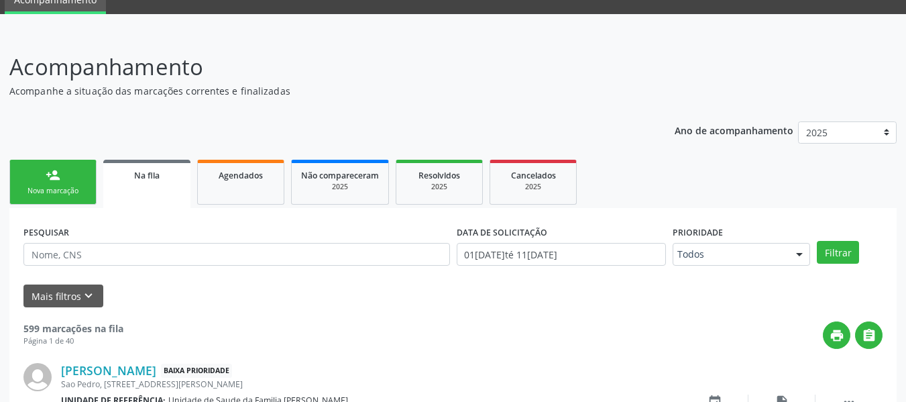
click at [50, 171] on div "person_add" at bounding box center [53, 175] width 15 height 15
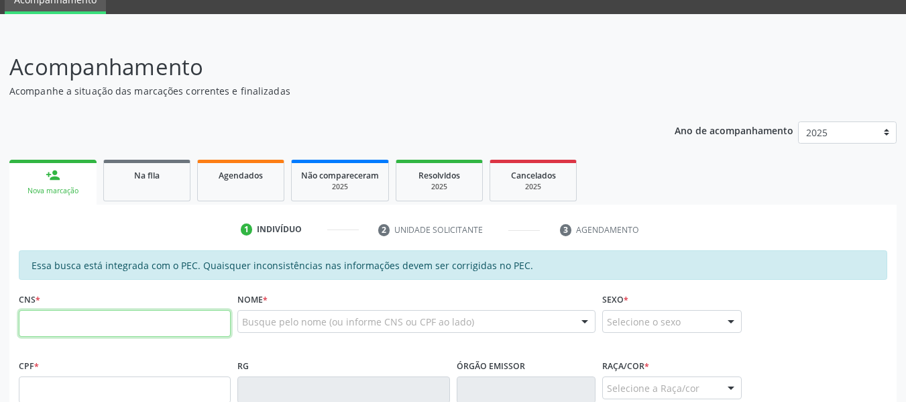
click at [36, 331] on input "text" at bounding box center [125, 323] width 212 height 27
type input "700 0001 5066 3301"
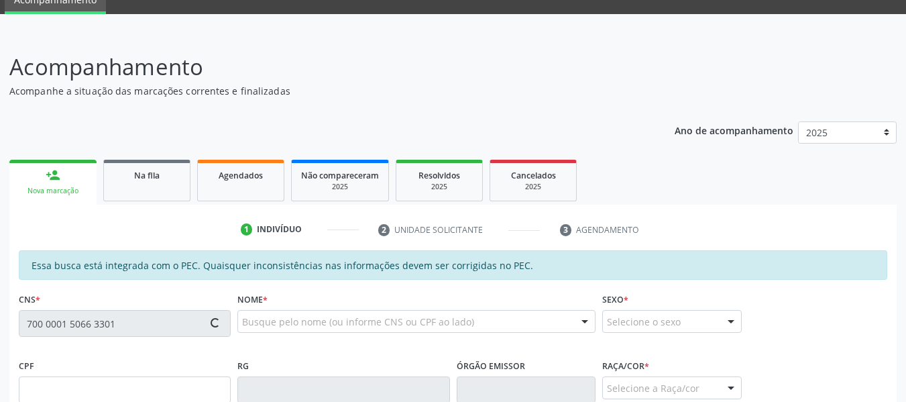
type input "468.931.724-00"
type input "16/06/1965"
type input "Everilda dos Santos Toledo"
type input "(82) 99900-6294"
type input "421"
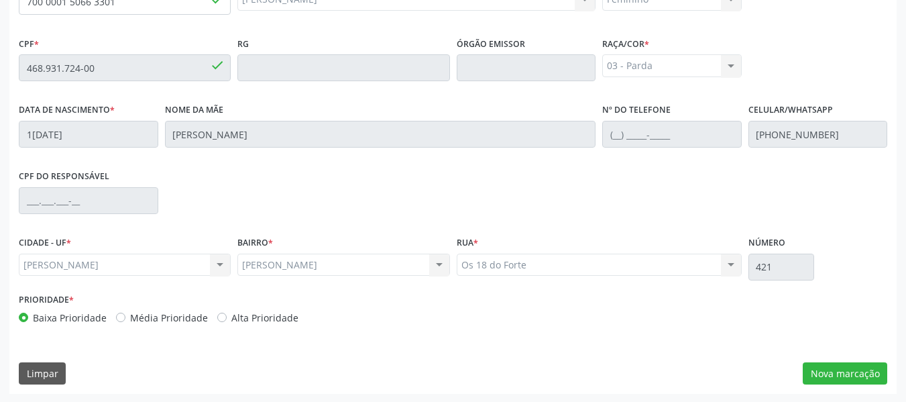
scroll to position [383, 0]
click at [837, 373] on button "Nova marcação" at bounding box center [845, 372] width 84 height 23
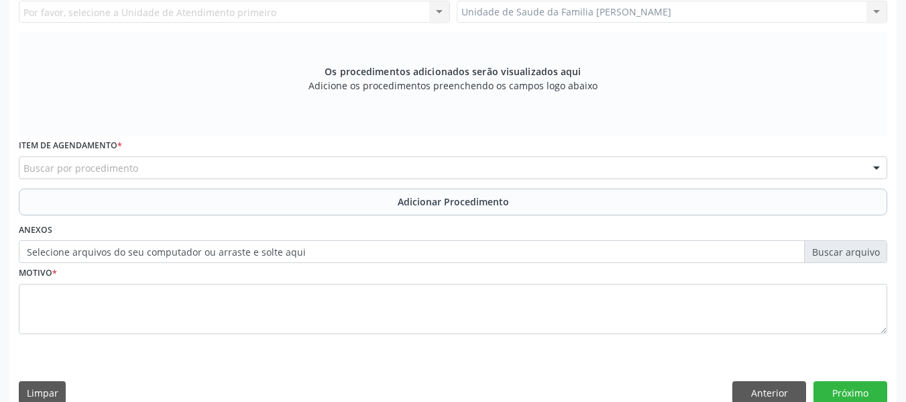
click at [875, 11] on div "Unidade de Saude da Familia Barro Vermelho Unidade de Saude da Familia Barro Ve…" at bounding box center [672, 12] width 431 height 23
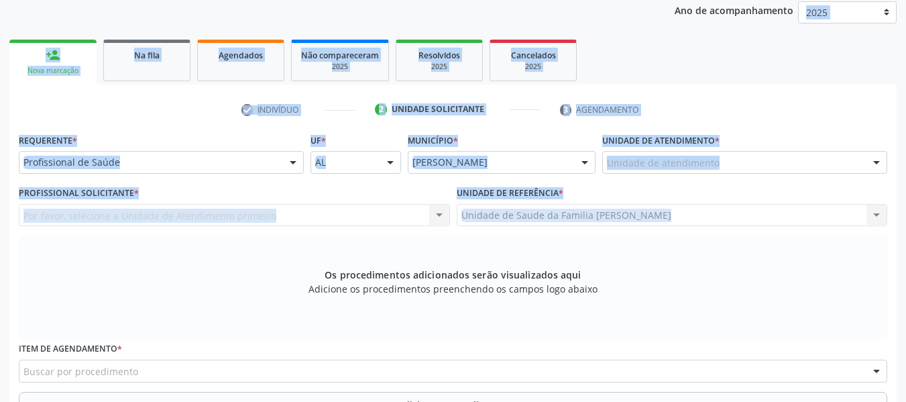
scroll to position [58, 0]
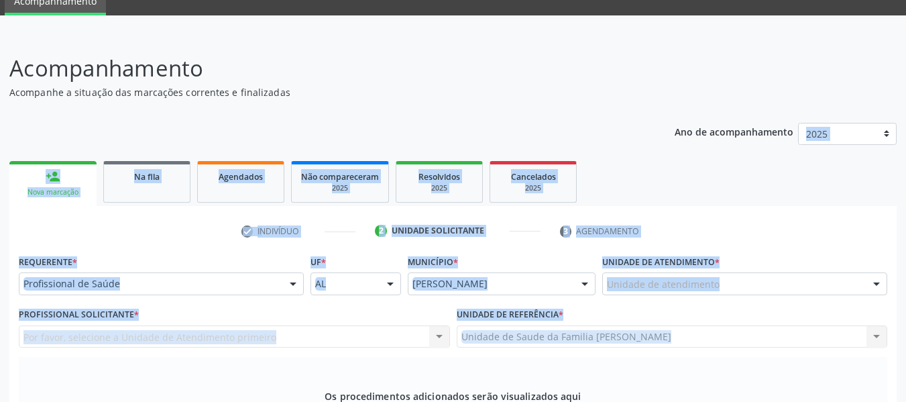
drag, startPoint x: 875, startPoint y: 11, endPoint x: 772, endPoint y: 214, distance: 227.0
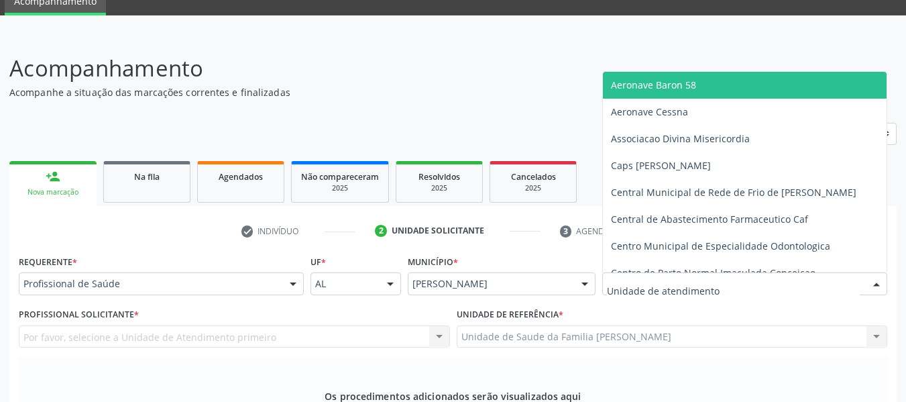
click at [734, 280] on div at bounding box center [744, 283] width 285 height 23
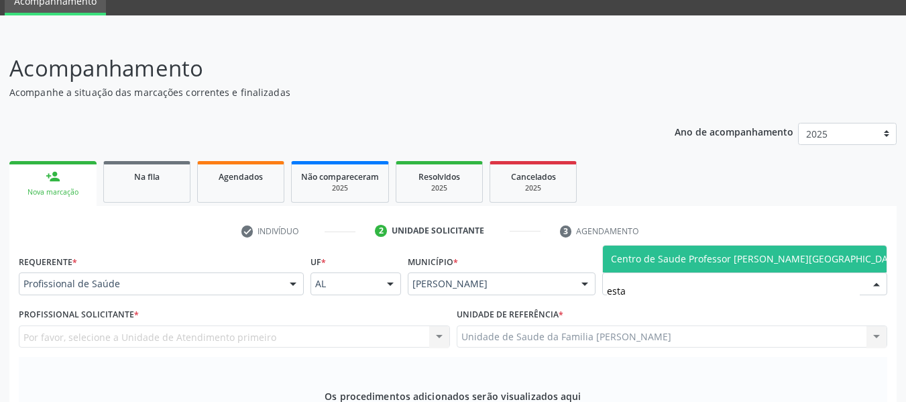
type input "estac"
click at [707, 253] on span "Centro de Saude Professor [PERSON_NAME][GEOGRAPHIC_DATA]" at bounding box center [757, 258] width 292 height 13
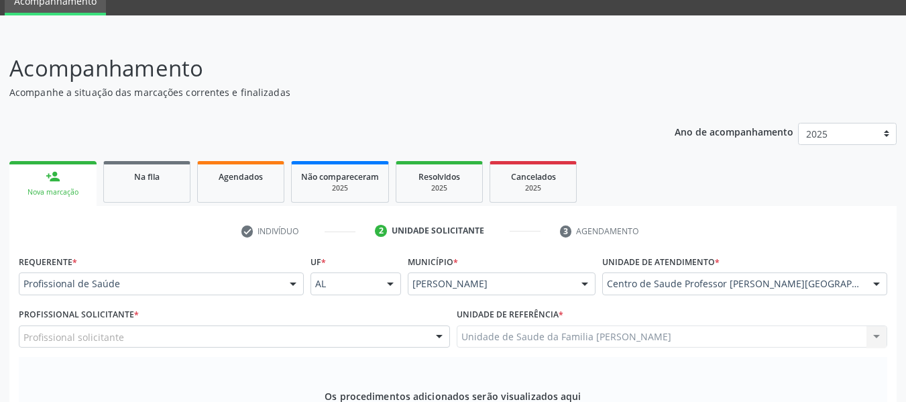
click at [441, 333] on div at bounding box center [439, 337] width 20 height 23
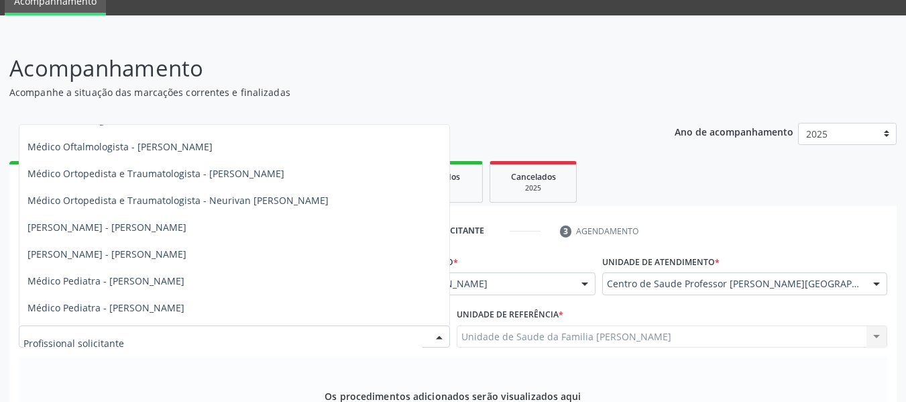
scroll to position [569, 0]
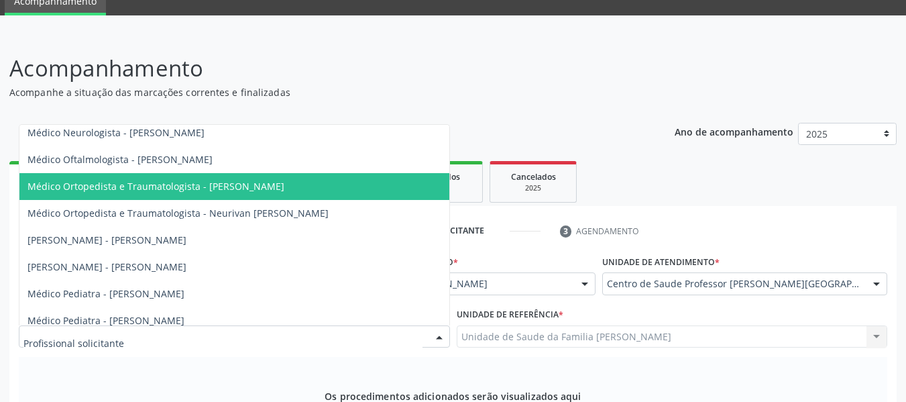
click at [259, 186] on span "Médico Ortopedista e Traumatologista - Elio Goncalves Melo Junior" at bounding box center [155, 186] width 257 height 13
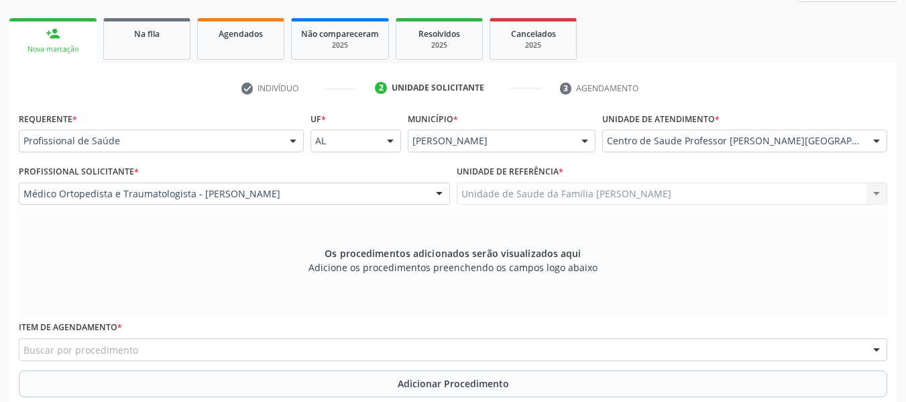
scroll to position [255, 0]
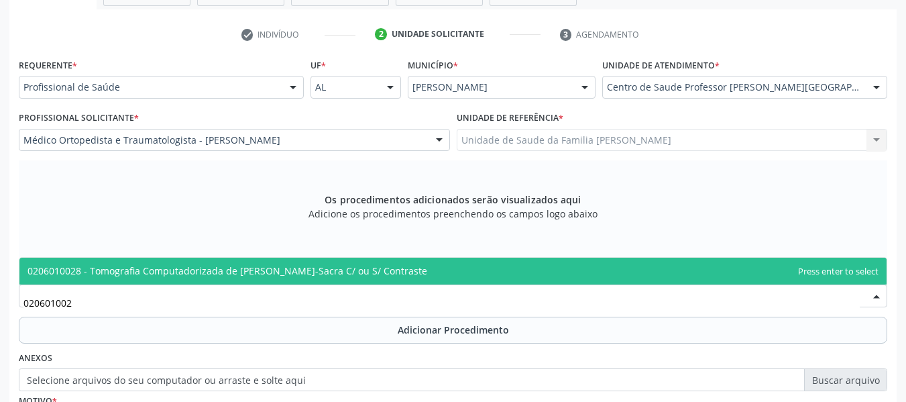
type input "0206010028"
click at [162, 272] on span "0206010028 - Tomografia Computadorizada de Coluna Lombo-Sacra C/ ou S/ Contraste" at bounding box center [227, 270] width 400 height 13
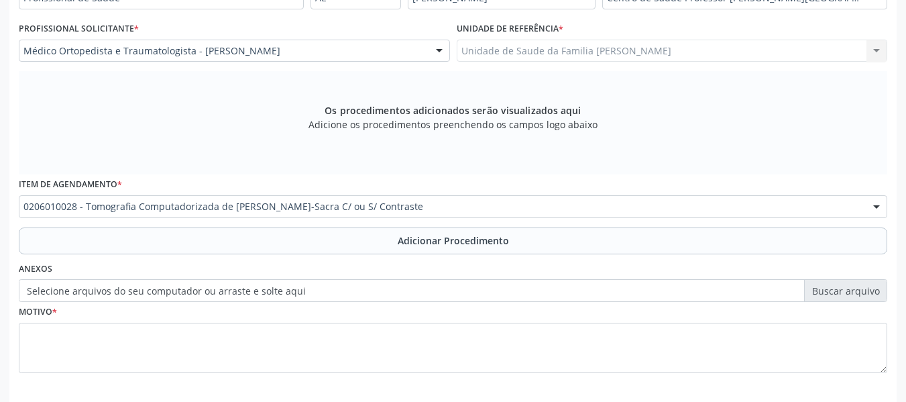
scroll to position [404, 0]
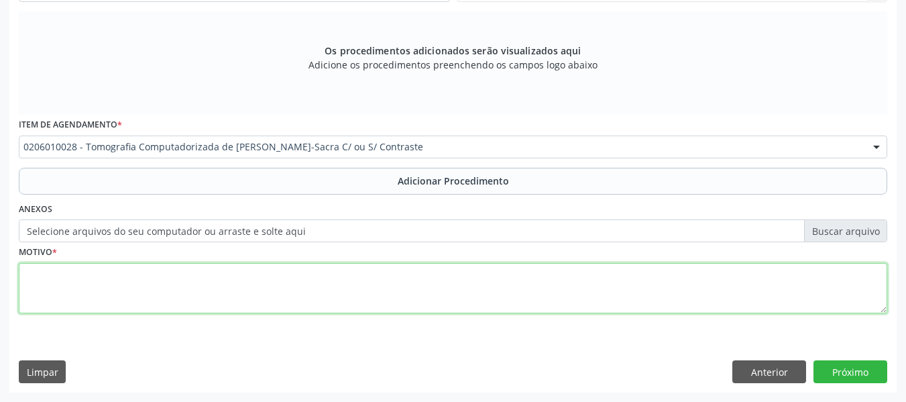
click at [99, 283] on textarea at bounding box center [453, 288] width 868 height 51
type textarea "l"
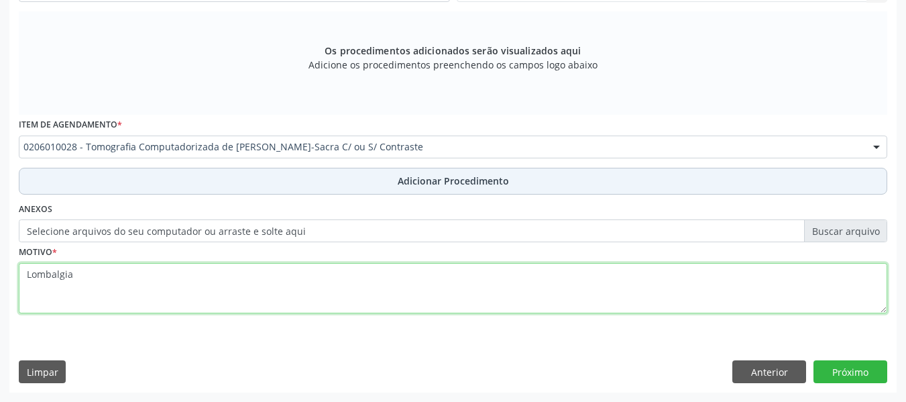
type textarea "Lombalgia"
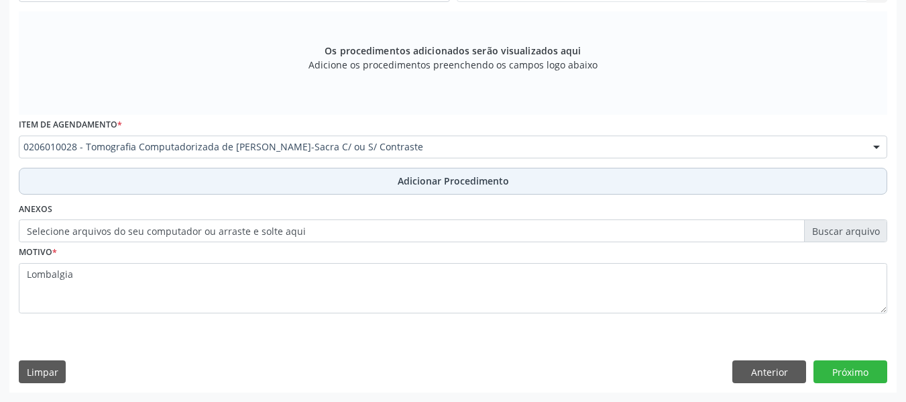
click at [461, 179] on span "Adicionar Procedimento" at bounding box center [453, 181] width 111 height 14
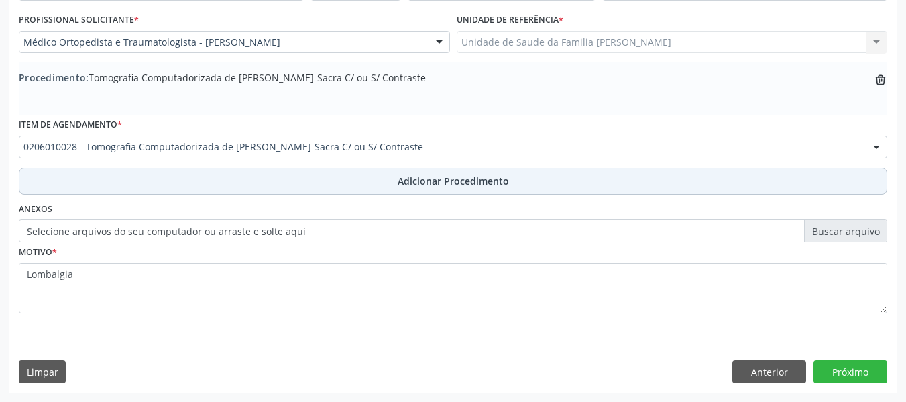
scroll to position [353, 0]
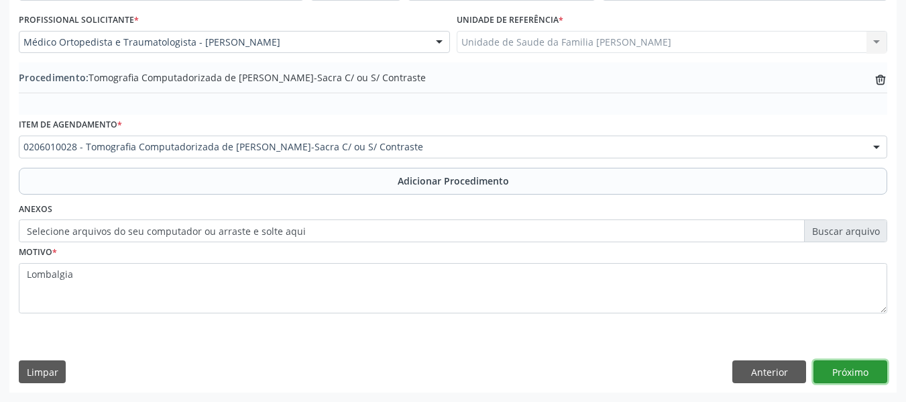
click at [857, 369] on button "Próximo" at bounding box center [850, 371] width 74 height 23
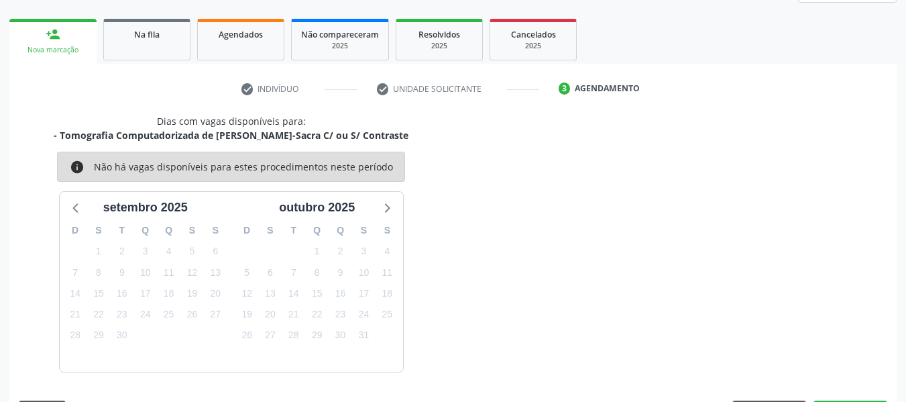
scroll to position [240, 0]
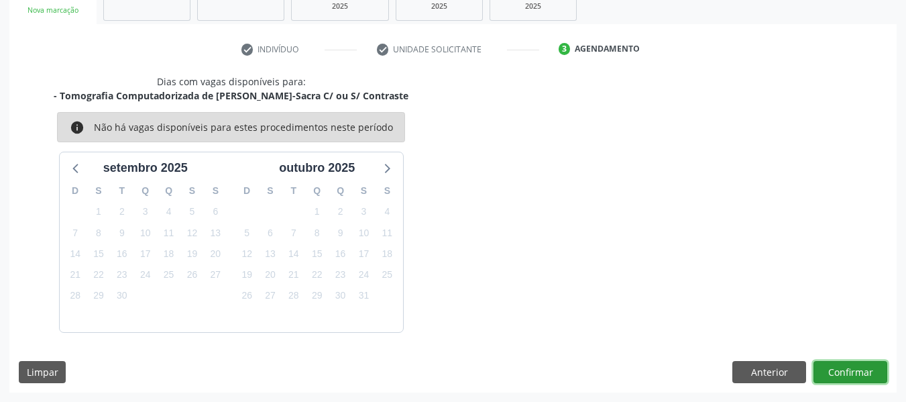
click at [835, 367] on button "Confirmar" at bounding box center [850, 372] width 74 height 23
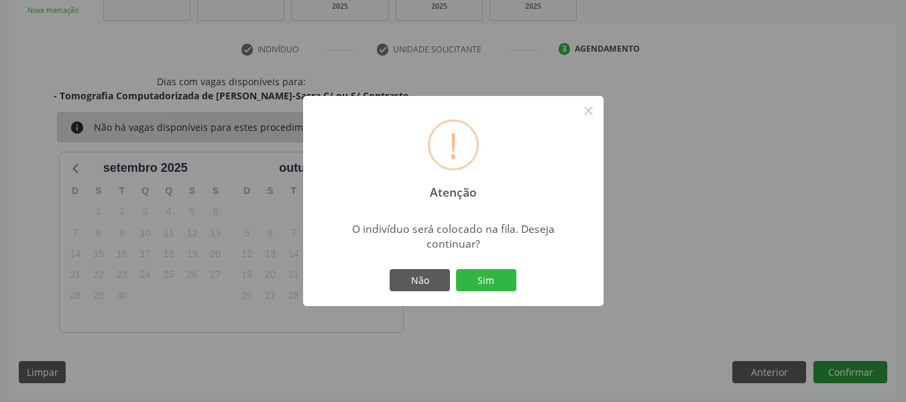
click at [835, 367] on div "! Atenção × O indivíduo será colocado na fila. Deseja continuar? Não Sim" at bounding box center [453, 201] width 906 height 402
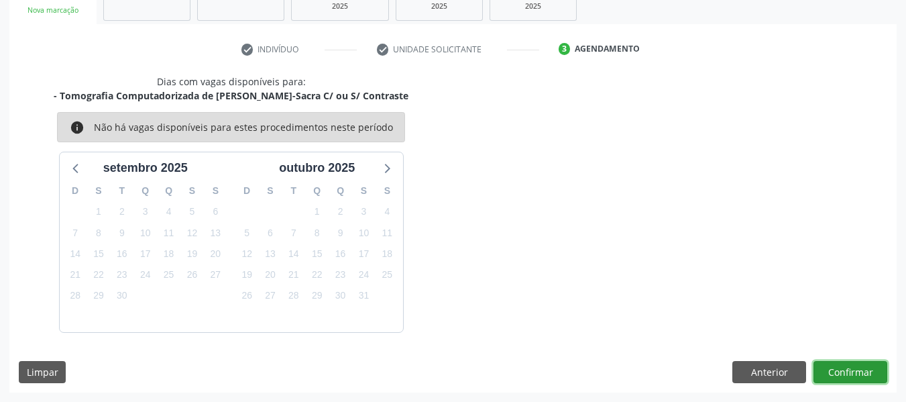
click at [835, 367] on button "Confirmar" at bounding box center [850, 372] width 74 height 23
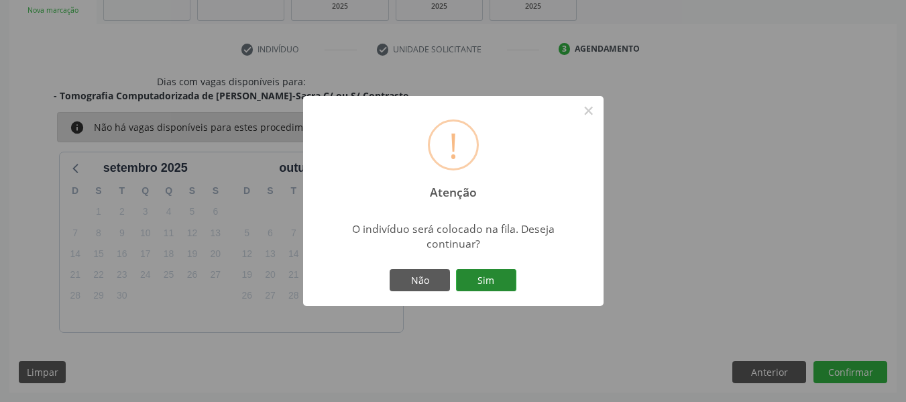
click at [490, 274] on button "Sim" at bounding box center [486, 280] width 60 height 23
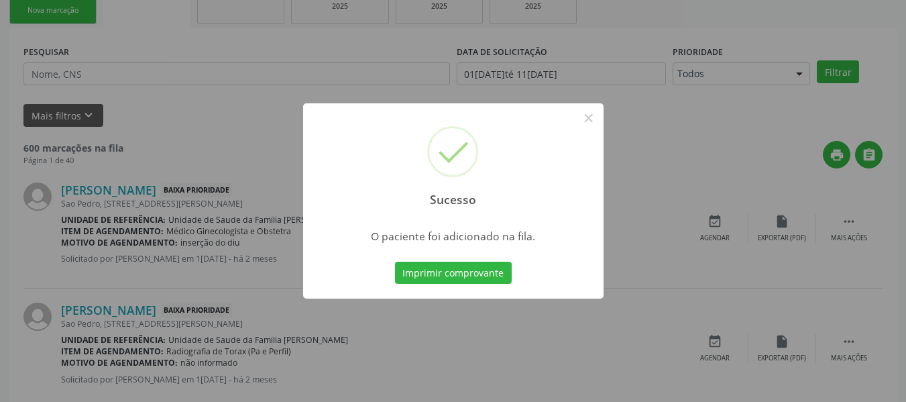
scroll to position [60, 0]
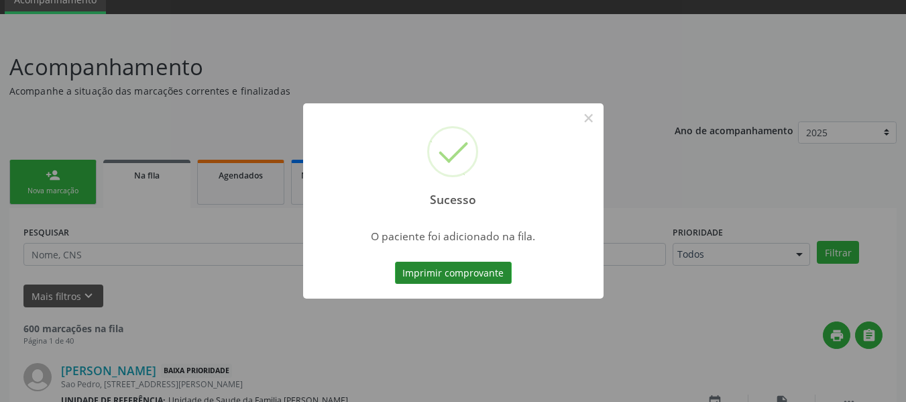
click at [432, 271] on button "Imprimir comprovante" at bounding box center [453, 273] width 117 height 23
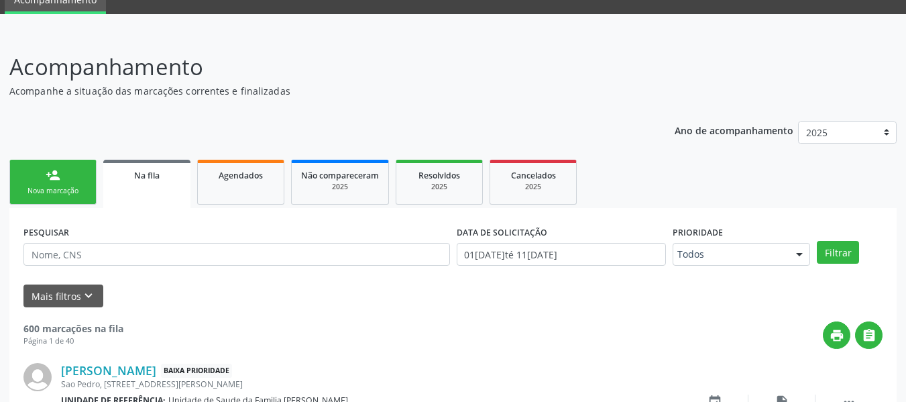
click at [50, 180] on div "person_add" at bounding box center [53, 175] width 15 height 15
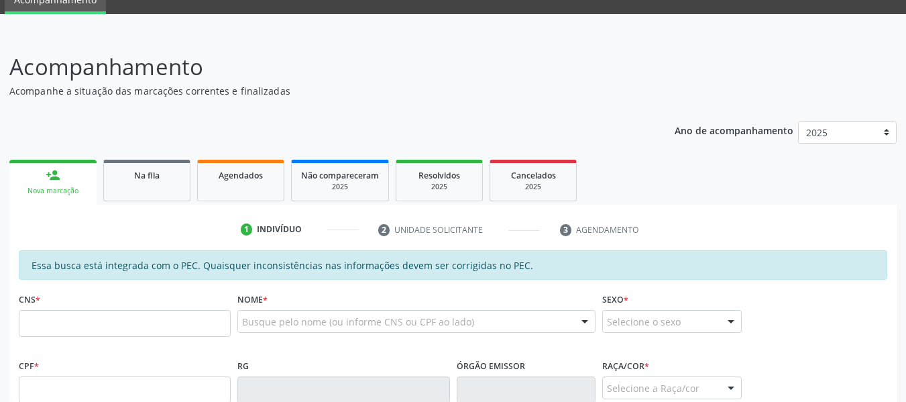
click at [36, 336] on input "text" at bounding box center [125, 323] width 212 height 27
click at [75, 319] on input "text" at bounding box center [125, 323] width 212 height 27
click at [38, 329] on input "text" at bounding box center [125, 323] width 212 height 27
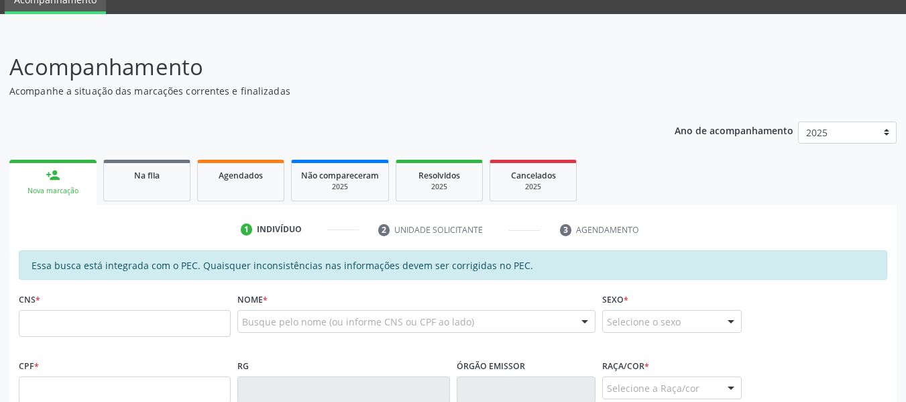
click at [38, 329] on input "text" at bounding box center [125, 323] width 212 height 27
click at [123, 321] on input "text" at bounding box center [125, 323] width 212 height 27
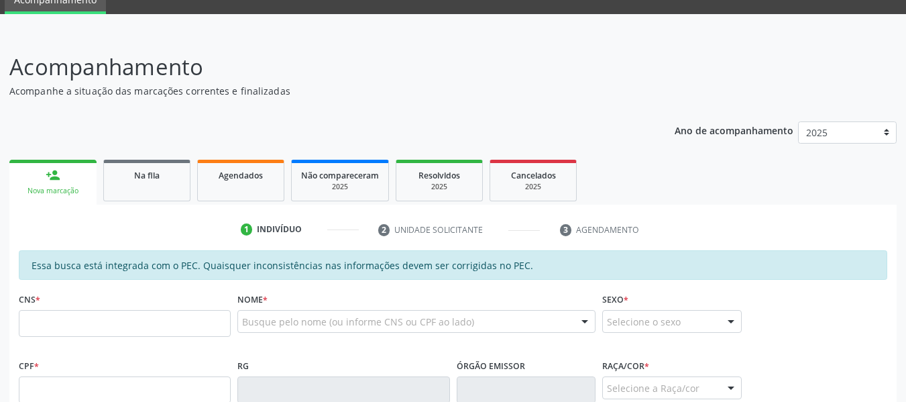
click at [852, 271] on div "Essa busca está integrada com o PEC. Quaisquer inconsistências nas informações …" at bounding box center [453, 265] width 868 height 30
click at [56, 325] on input "text" at bounding box center [125, 323] width 212 height 27
type input "704 8020 7000 0346"
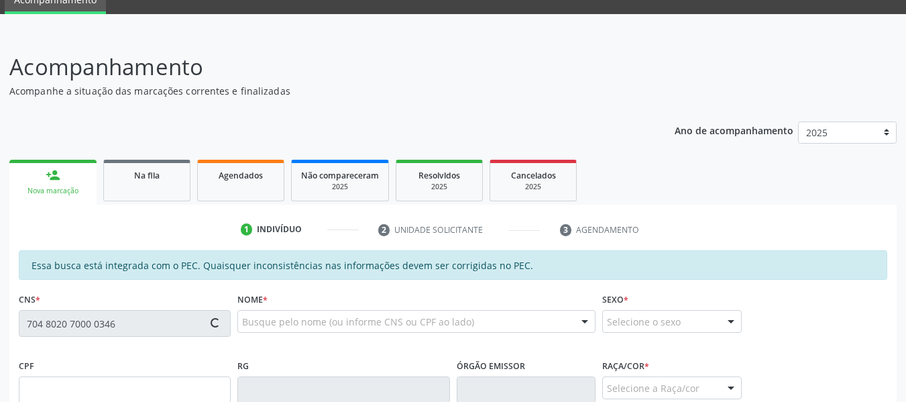
type input "061.771.394-42"
type input "07/09/1975"
type input "Maria Benedita Alves de Oliveira"
type input "(82) 99345-1530"
type input "702"
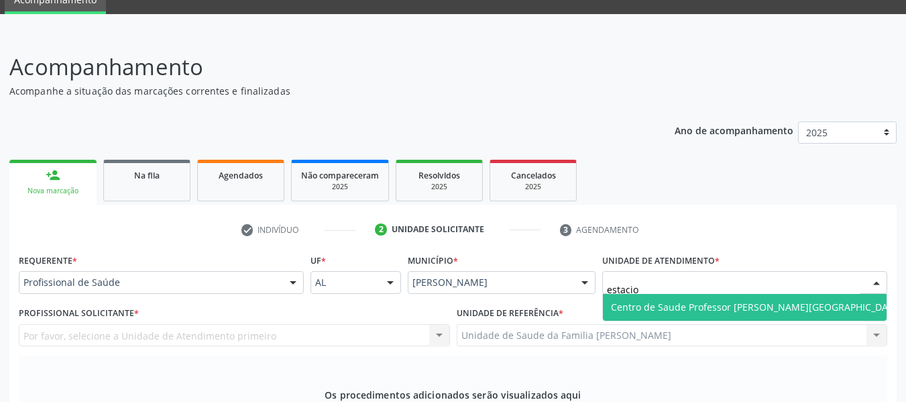
click at [667, 300] on span "Centro de Saude Professor [PERSON_NAME][GEOGRAPHIC_DATA]" at bounding box center [757, 306] width 292 height 13
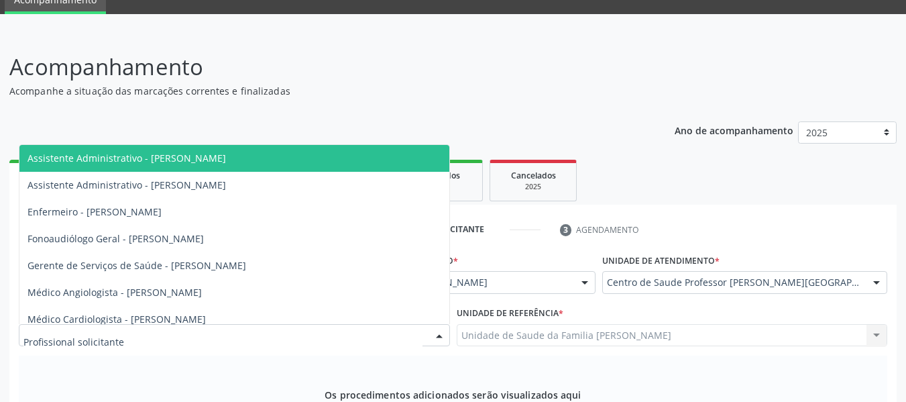
click at [442, 325] on div at bounding box center [439, 336] width 20 height 23
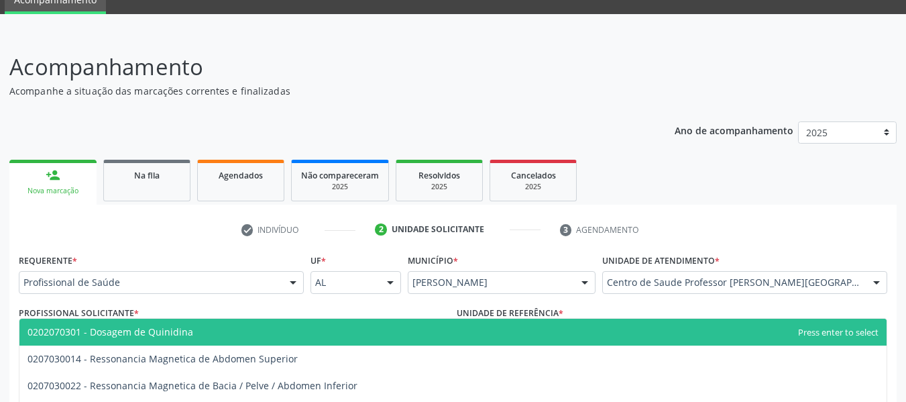
type input "02070300"
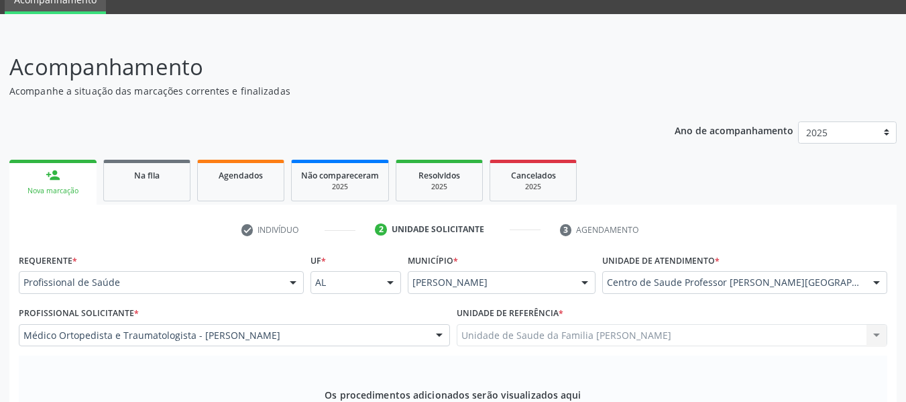
type textarea "instabilidade cônica do Joelho"
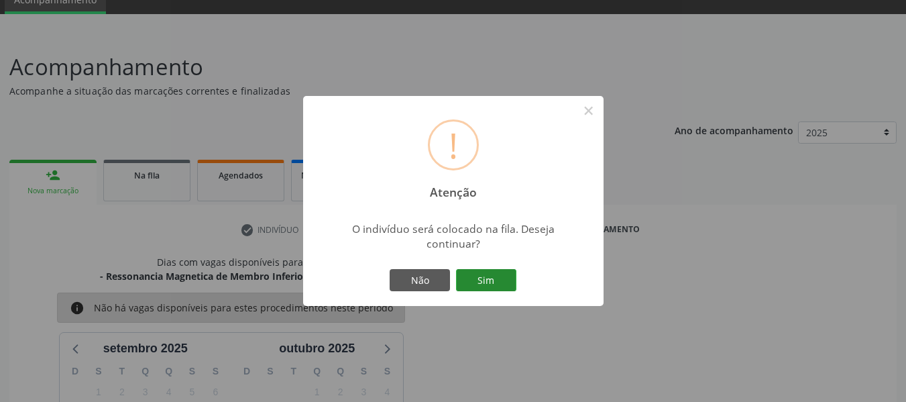
click at [483, 281] on button "Sim" at bounding box center [486, 280] width 60 height 23
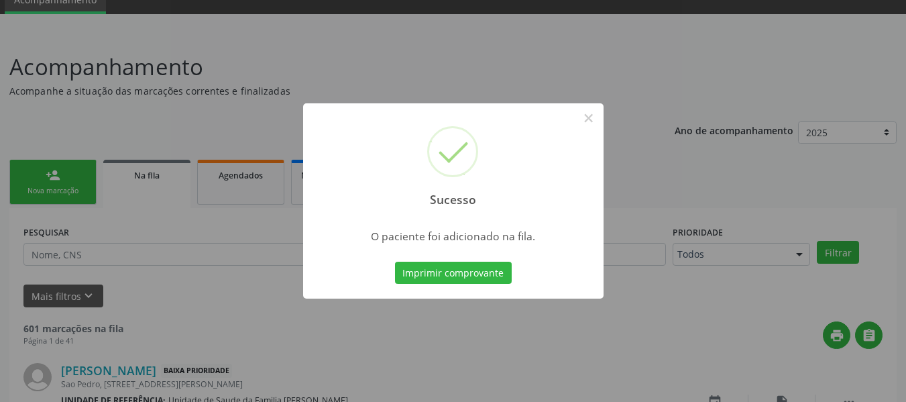
click at [49, 172] on div "Sucesso × O paciente foi adicionado na fila. Imprimir comprovante Cancel" at bounding box center [453, 201] width 906 height 402
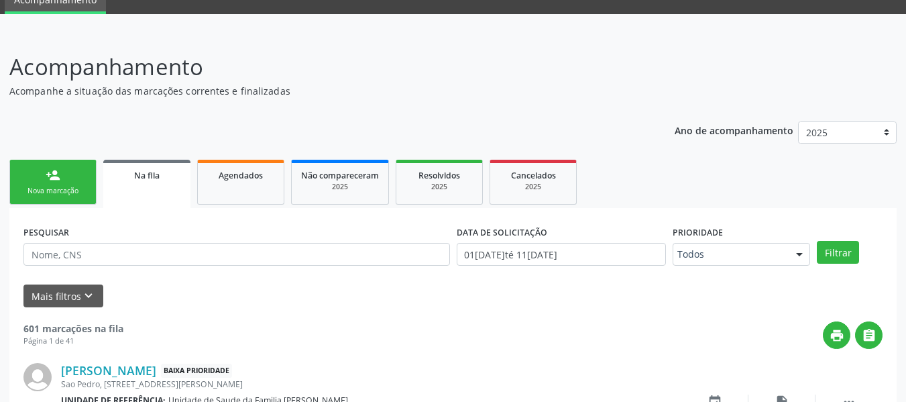
click at [57, 177] on div "person_add" at bounding box center [53, 175] width 15 height 15
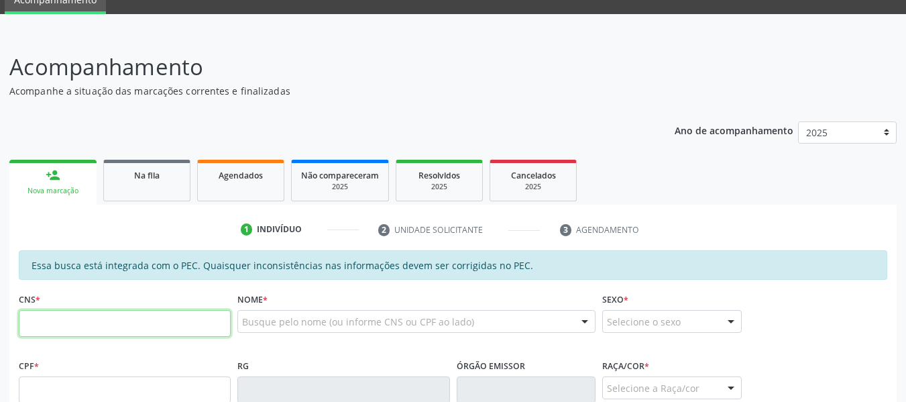
click at [36, 327] on input "text" at bounding box center [125, 323] width 212 height 27
type input "704 0053 7405 3563"
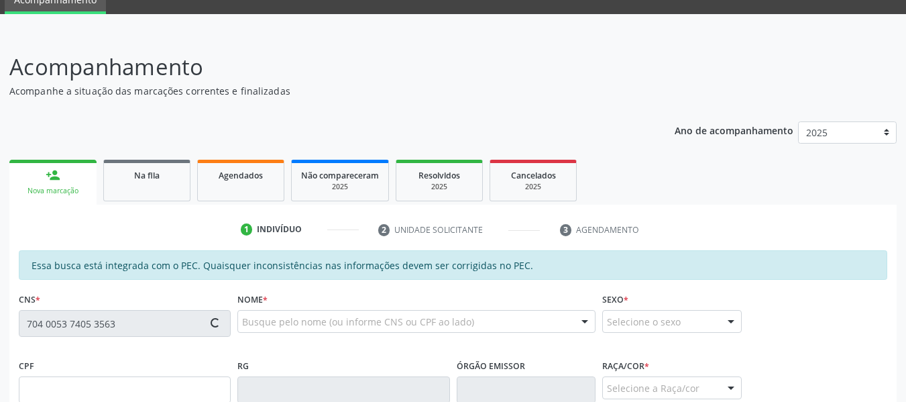
type input "888.601.674-34"
type input "06/08/1971"
type input "Maria José dos Santos de Oliveira"
type input "(82) 99142-3466"
type input "342"
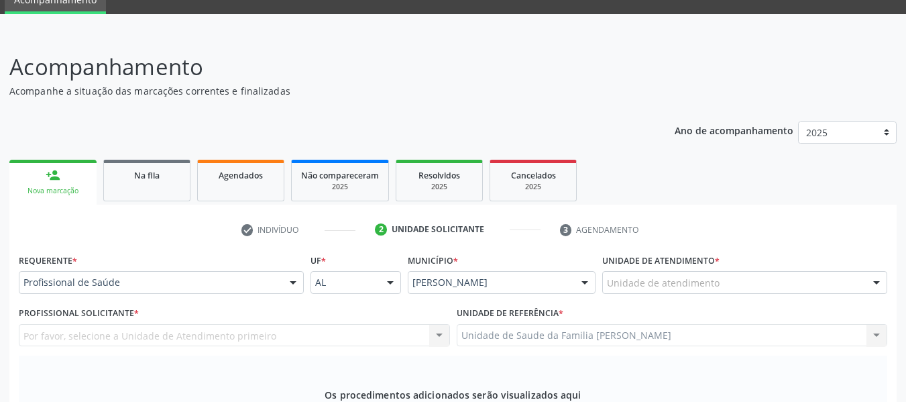
type input "eletro"
type textarea "d"
type textarea "Neuropatia de Mediano / MMSS"
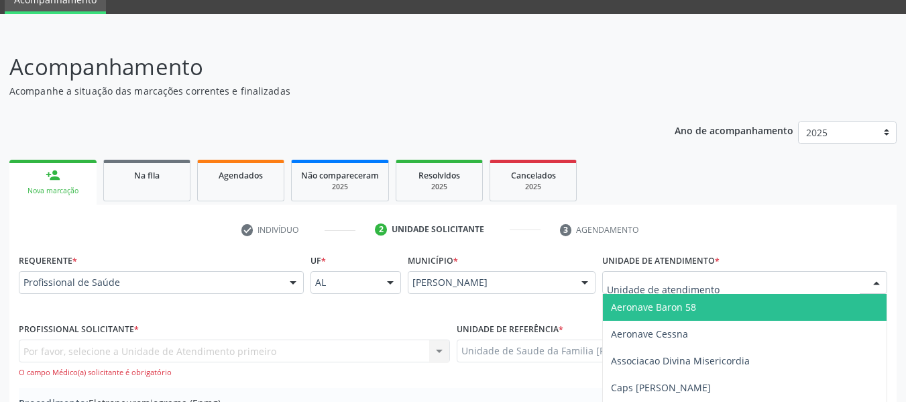
click at [876, 272] on div at bounding box center [876, 283] width 20 height 23
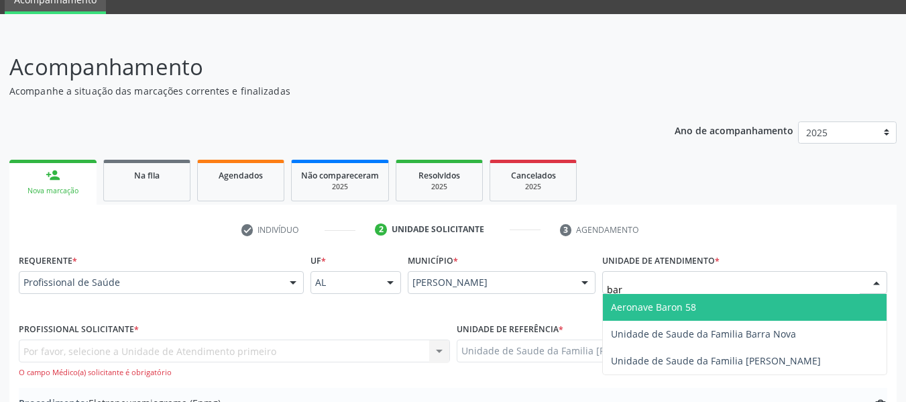
type input "barr"
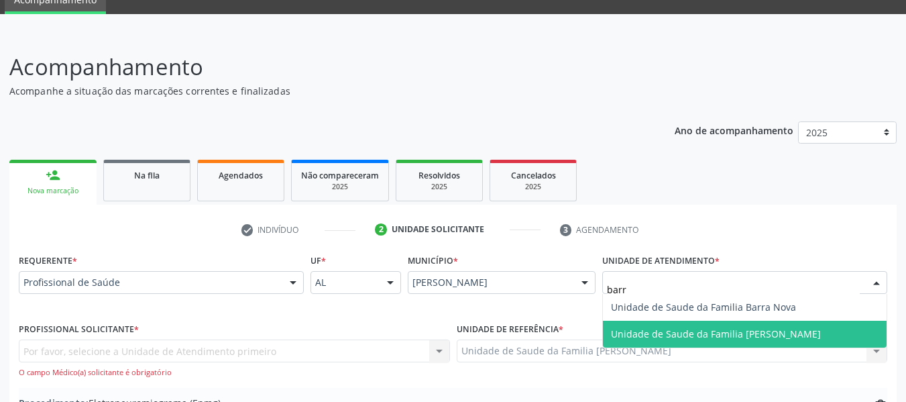
click at [744, 327] on span "Unidade de Saude da Familia [PERSON_NAME]" at bounding box center [716, 333] width 210 height 13
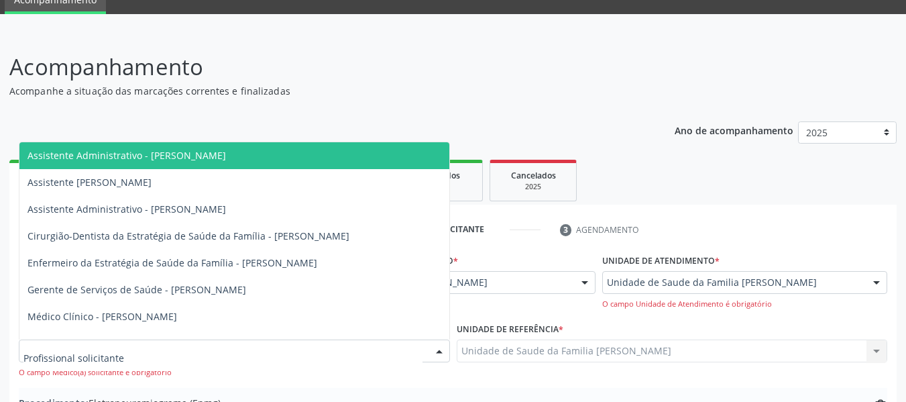
click at [439, 340] on div at bounding box center [439, 351] width 20 height 23
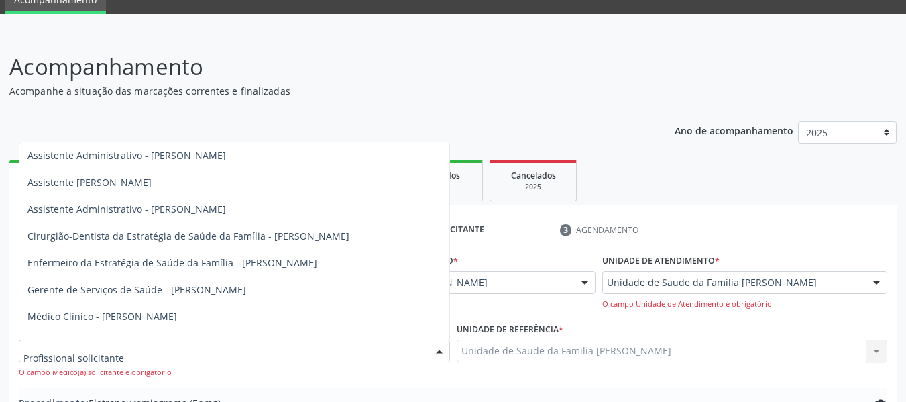
click at [260, 363] on span "Médico da Estratégia de Saúde da Família - [PERSON_NAME]" at bounding box center [163, 369] width 272 height 13
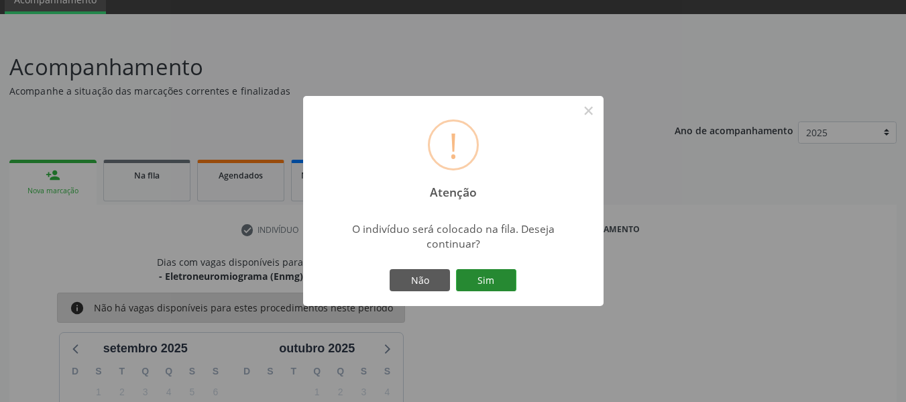
click at [490, 278] on button "Sim" at bounding box center [486, 280] width 60 height 23
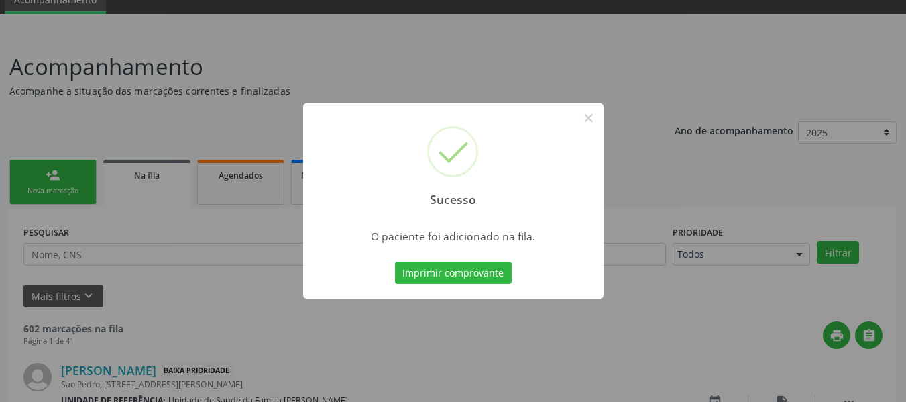
click at [44, 172] on div "Sucesso × O paciente foi adicionado na fila. Imprimir comprovante Cancel" at bounding box center [453, 201] width 906 height 402
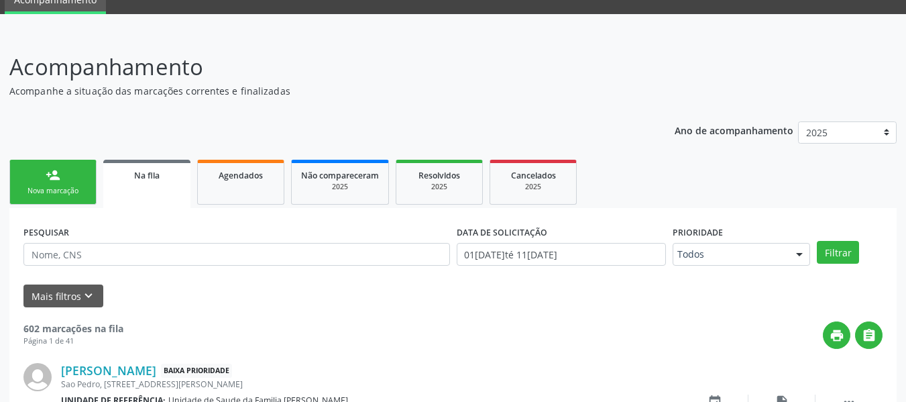
click at [45, 171] on link "person_add Nova marcação" at bounding box center [52, 182] width 87 height 45
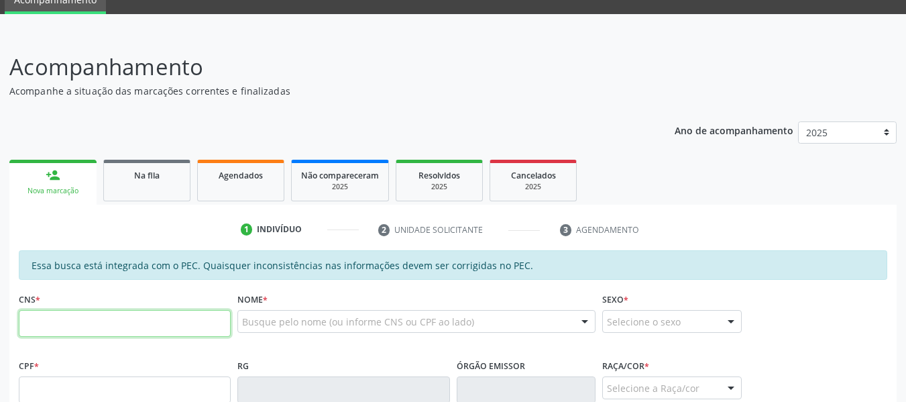
click at [44, 325] on input "text" at bounding box center [125, 323] width 212 height 27
type input "709 2062 6484 7832"
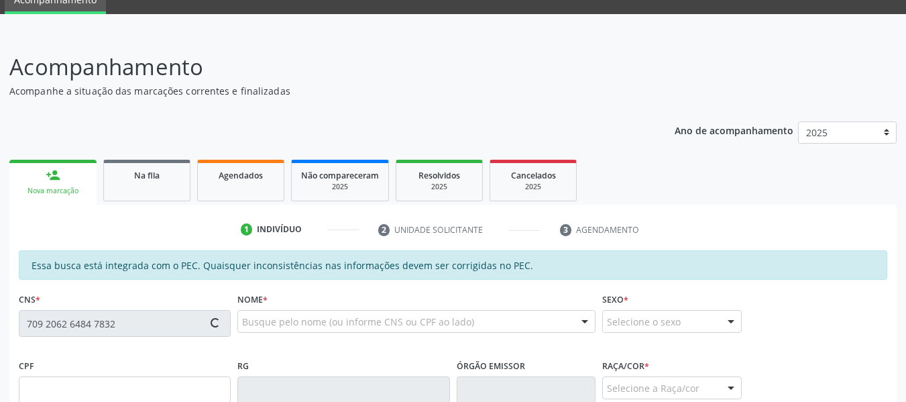
type input "039.808.038-05"
type input "15/09/1958"
type input "Maria Júlia Camilo de Oliveira"
type input "(82) 99602-6574"
type input "S/N"
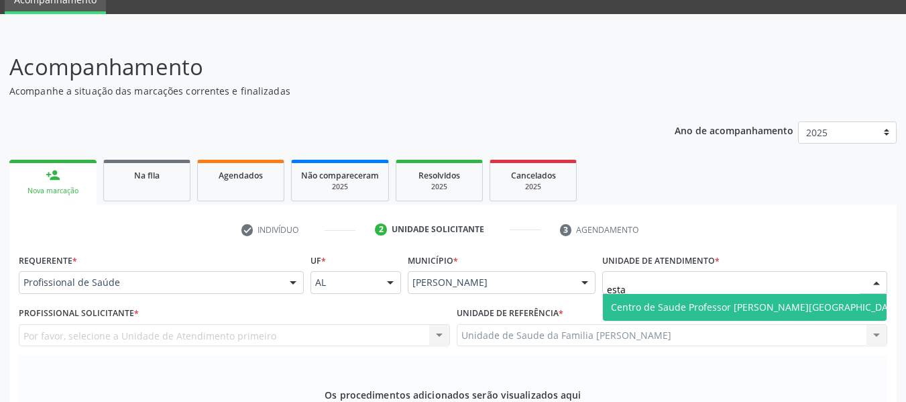
click at [647, 300] on span "Centro de Saude Professor [PERSON_NAME][GEOGRAPHIC_DATA]" at bounding box center [757, 306] width 292 height 13
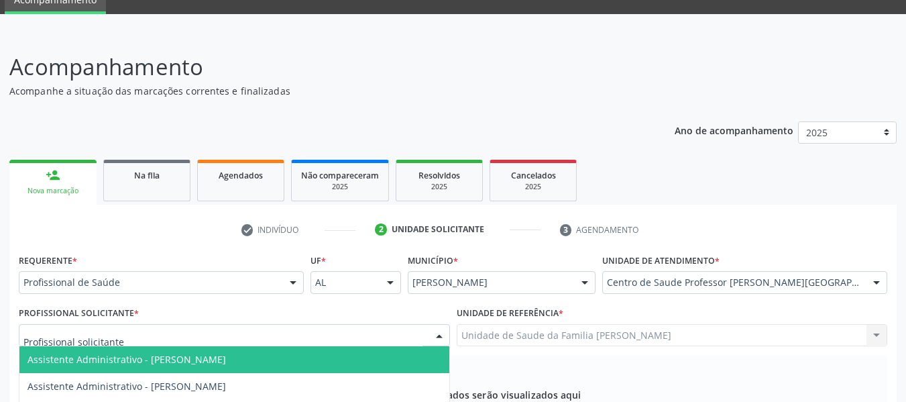
click at [439, 325] on div at bounding box center [439, 336] width 20 height 23
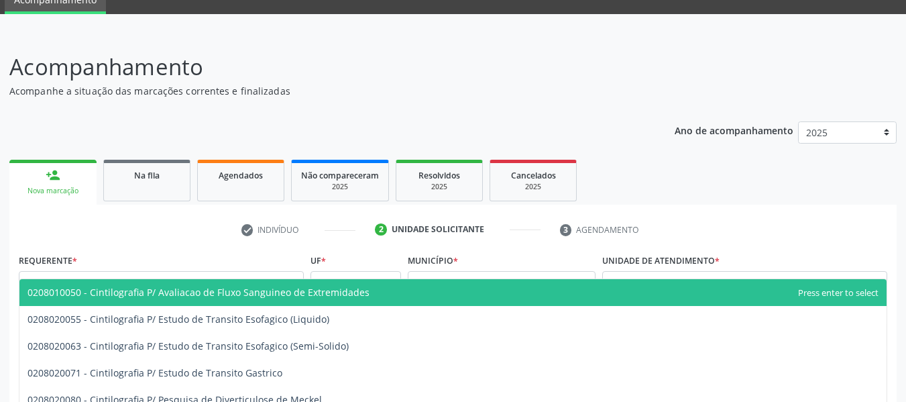
type input "cintilografia"
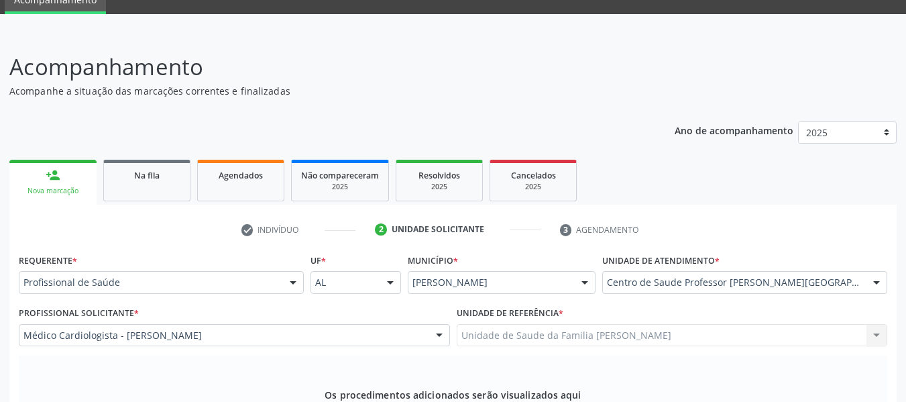
type textarea "Insuficiência coronariana"
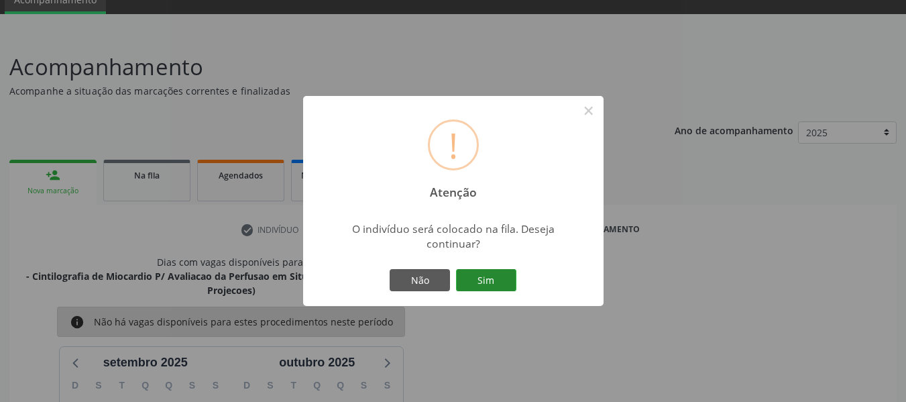
click at [487, 275] on button "Sim" at bounding box center [486, 280] width 60 height 23
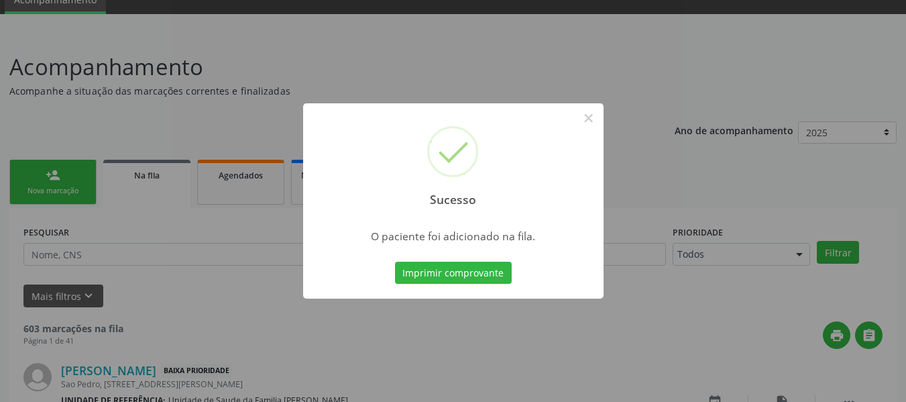
click at [48, 171] on div "Sucesso × O paciente foi adicionado na fila. Imprimir comprovante Cancel" at bounding box center [453, 201] width 906 height 402
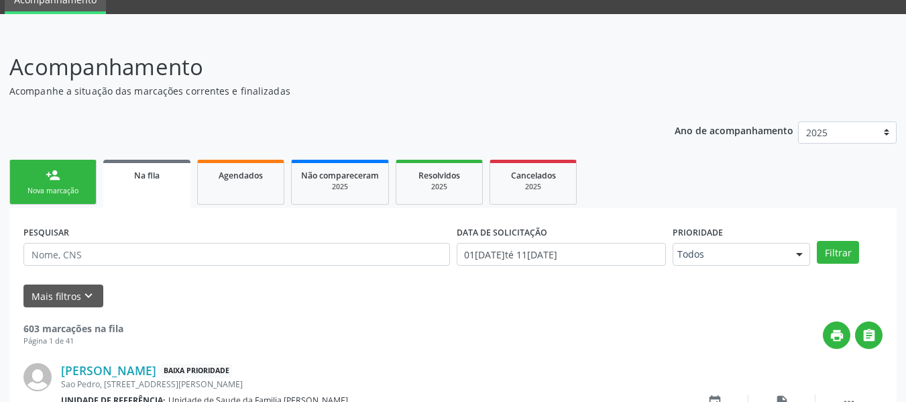
click at [264, 307] on div "Mais filtros keyboard_arrow_down" at bounding box center [453, 295] width 866 height 23
click at [48, 171] on div "person_add" at bounding box center [53, 175] width 15 height 15
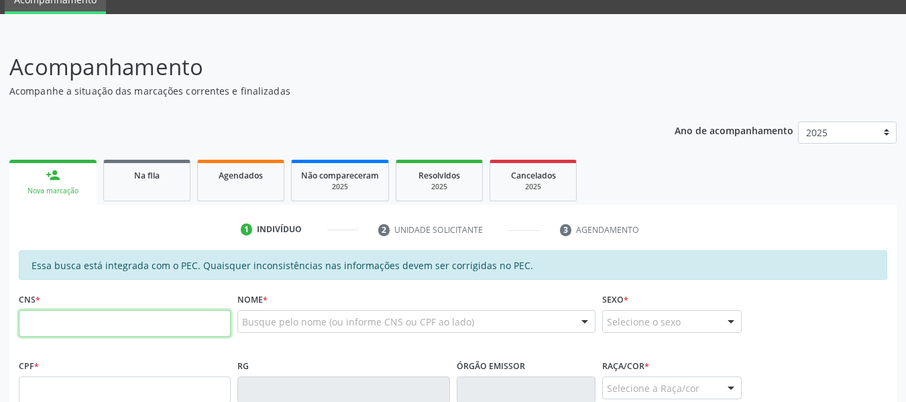
click at [41, 328] on input "text" at bounding box center [125, 323] width 212 height 27
type input "704 2027 9869 1686"
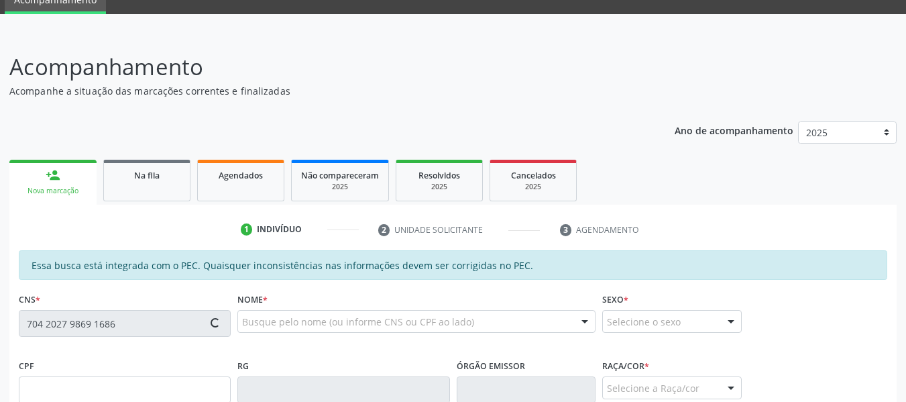
type input "454.243.654-34"
type input "26/01/1962"
type input "Neusa Barreto da Silva"
type input "(82) 98899-1397"
type input "22"
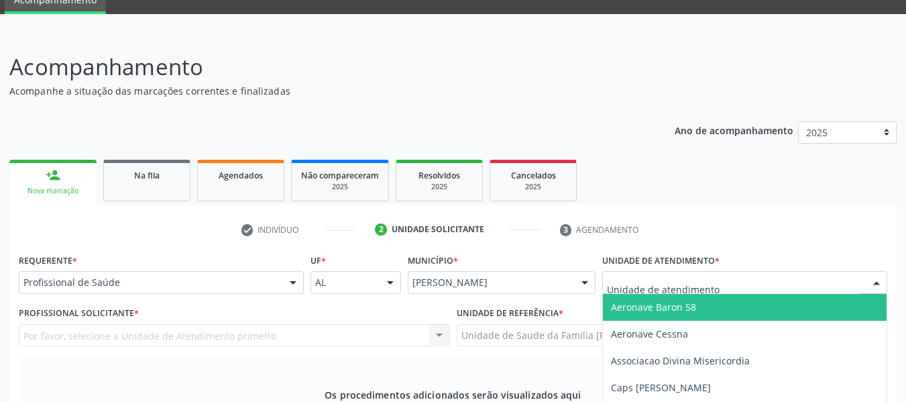
click at [874, 272] on div at bounding box center [876, 283] width 20 height 23
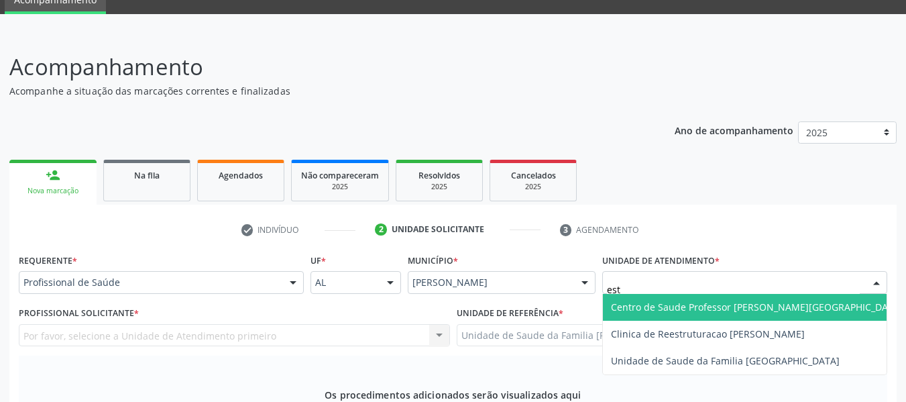
type input "esta"
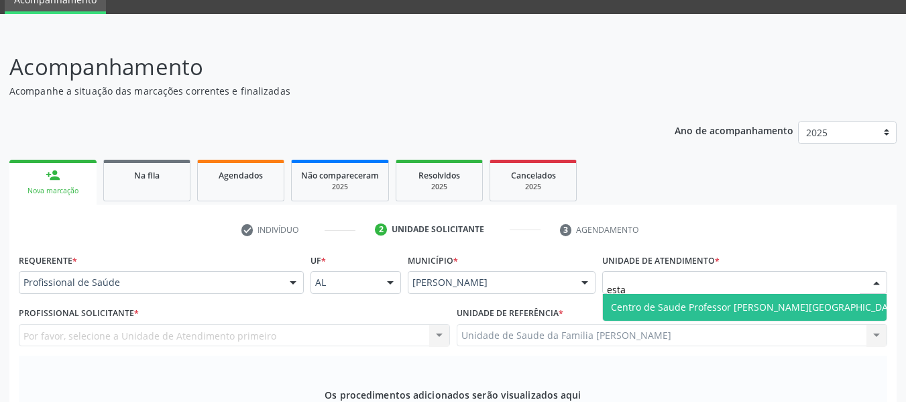
click at [723, 300] on span "Centro de Saude Professor [PERSON_NAME][GEOGRAPHIC_DATA]" at bounding box center [757, 306] width 292 height 13
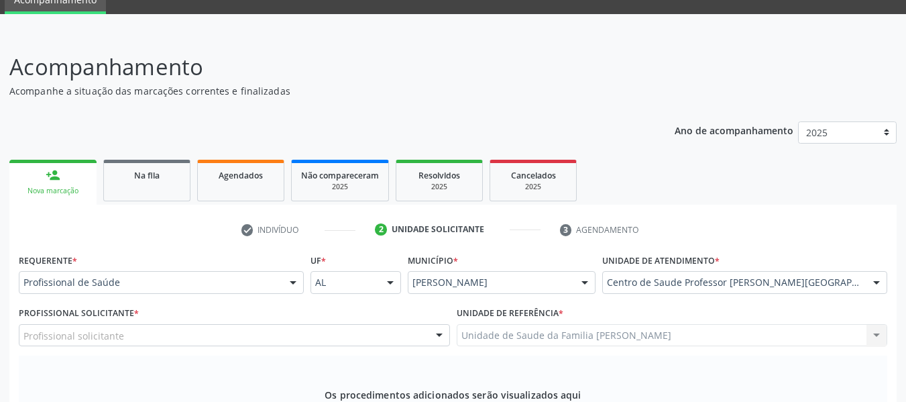
click at [442, 324] on div "Profissional solicitante Assistente Administrativo - Ana Patricia Lima da Silva…" at bounding box center [234, 335] width 431 height 23
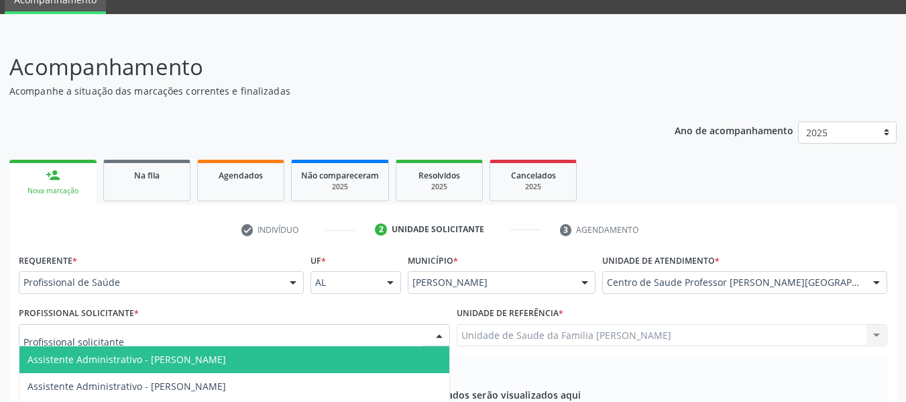
click at [442, 325] on div at bounding box center [439, 336] width 20 height 23
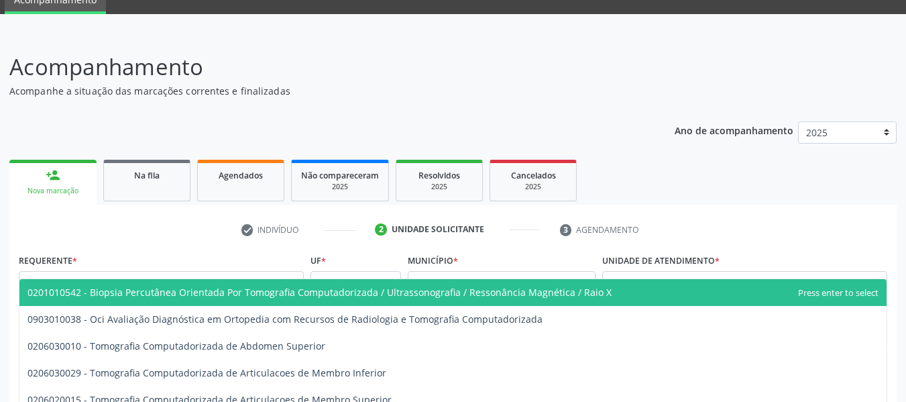
type input "tomografia"
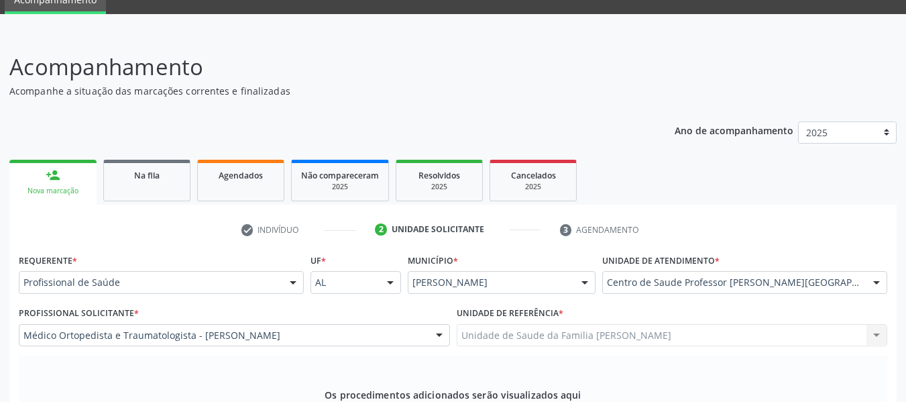
type textarea "lombalgia"
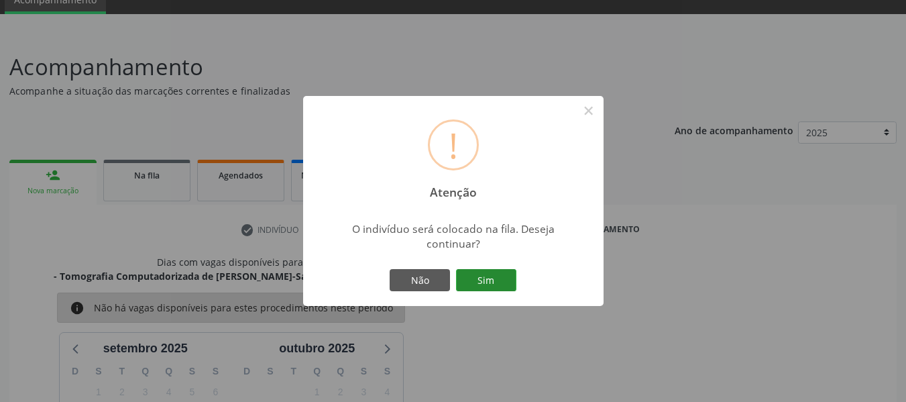
click at [482, 280] on button "Sim" at bounding box center [486, 280] width 60 height 23
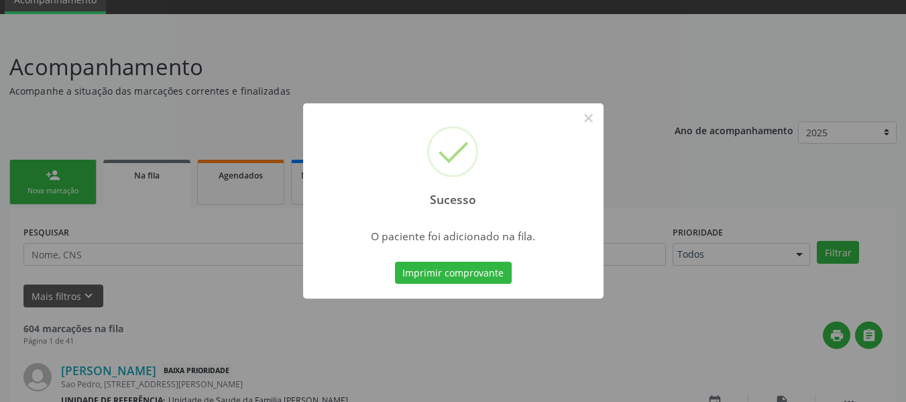
click at [50, 177] on div "Sucesso × O paciente foi adicionado na fila. Imprimir comprovante Cancel" at bounding box center [453, 201] width 906 height 402
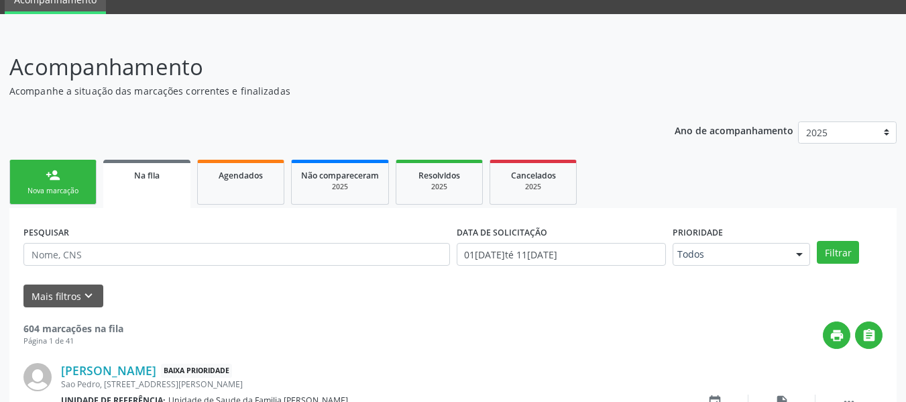
click at [48, 174] on div "person_add" at bounding box center [53, 175] width 15 height 15
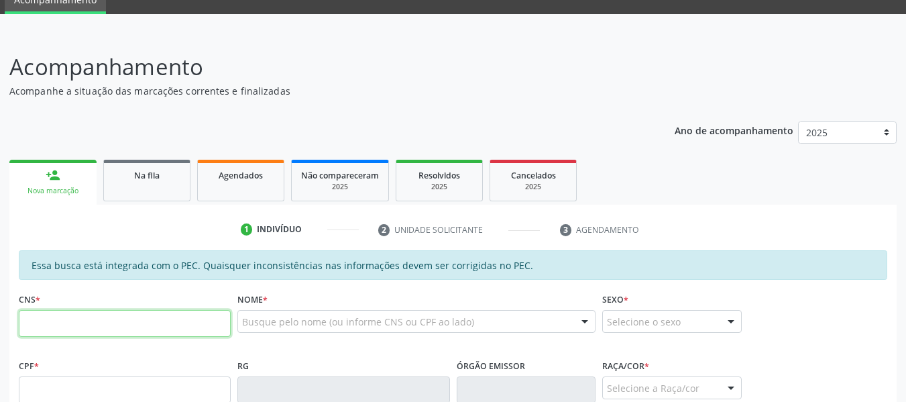
click at [42, 325] on input "text" at bounding box center [125, 323] width 212 height 27
type input "703 4012 6194 9515"
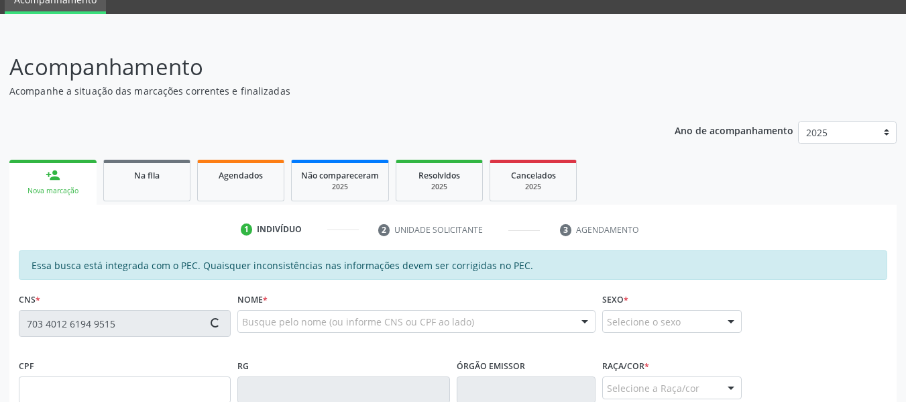
type input "210.858.464-15"
type input "08/09/1938"
type input "Antonia Julia da Conceição"
type input "(82) 98734-3761"
type input "101"
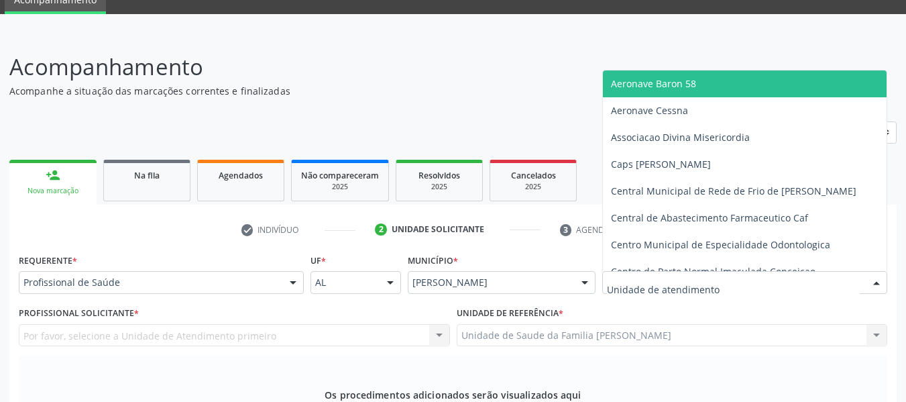
click at [875, 294] on div at bounding box center [876, 283] width 20 height 23
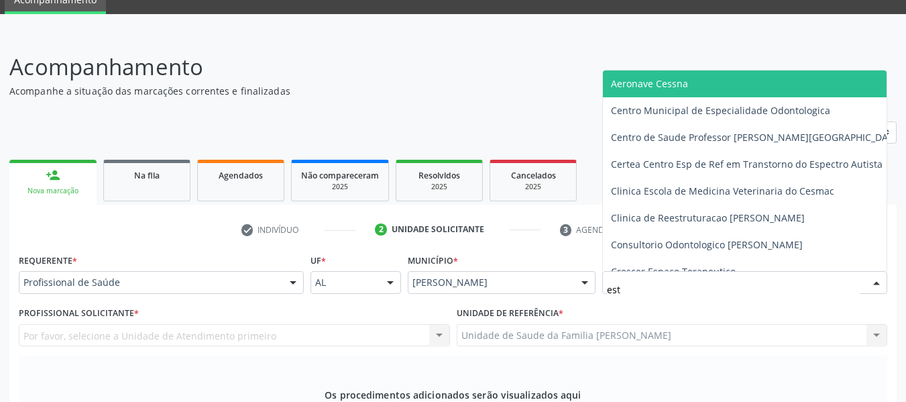
type input "esta"
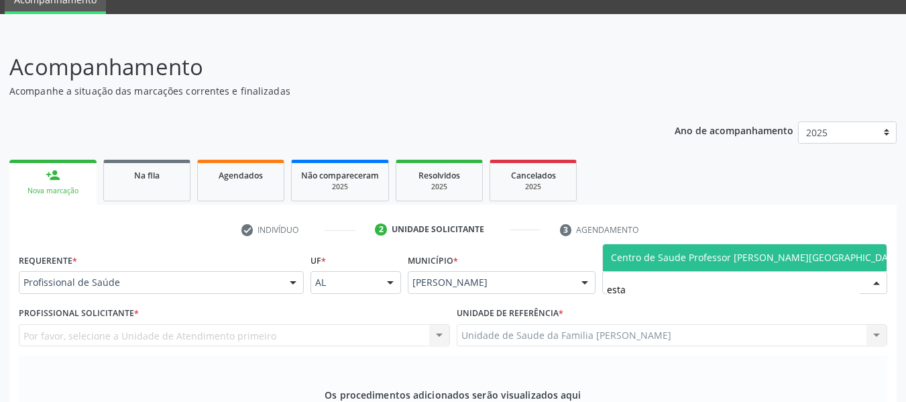
click at [750, 264] on span "Centro de Saude Professor [PERSON_NAME][GEOGRAPHIC_DATA]" at bounding box center [757, 257] width 292 height 13
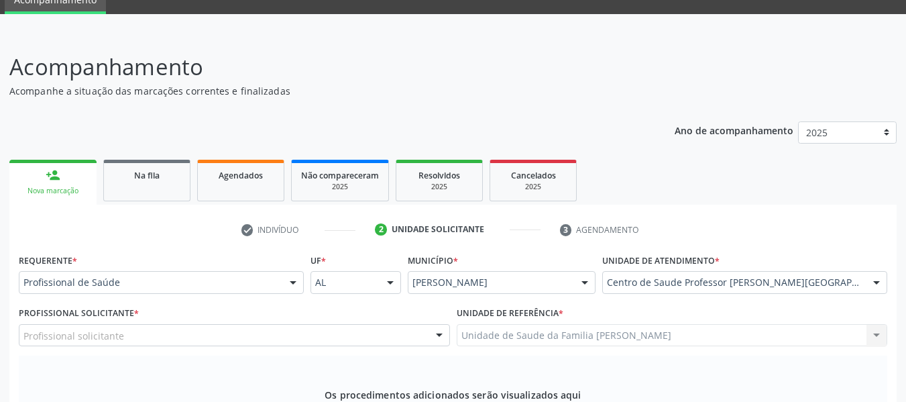
click at [436, 325] on div at bounding box center [439, 336] width 20 height 23
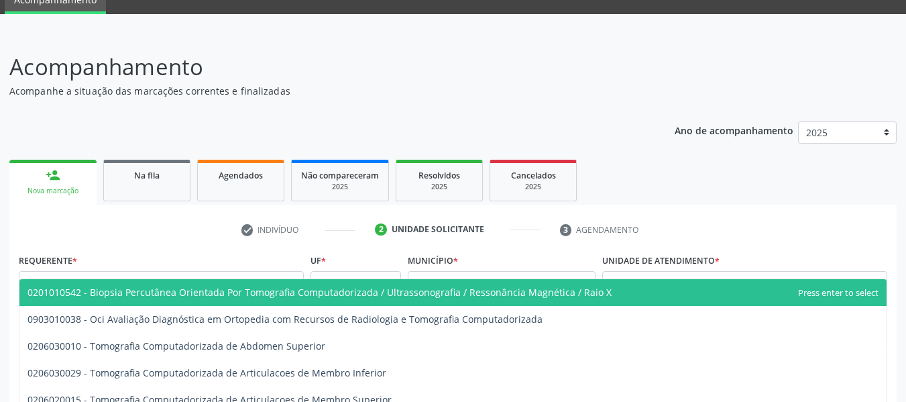
type input "tomografia"
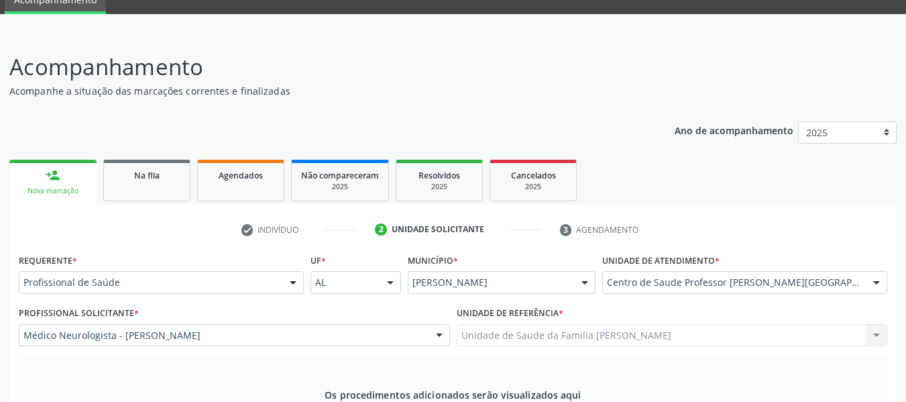
type textarea "Cefaleia Progressiva"
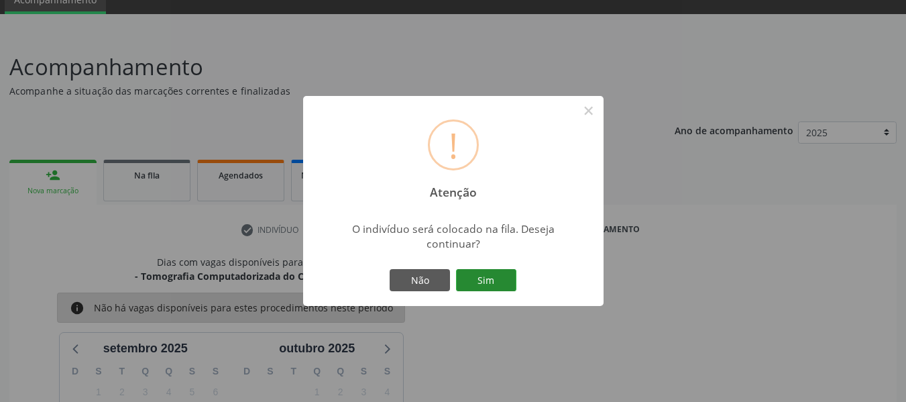
click at [489, 280] on button "Sim" at bounding box center [486, 280] width 60 height 23
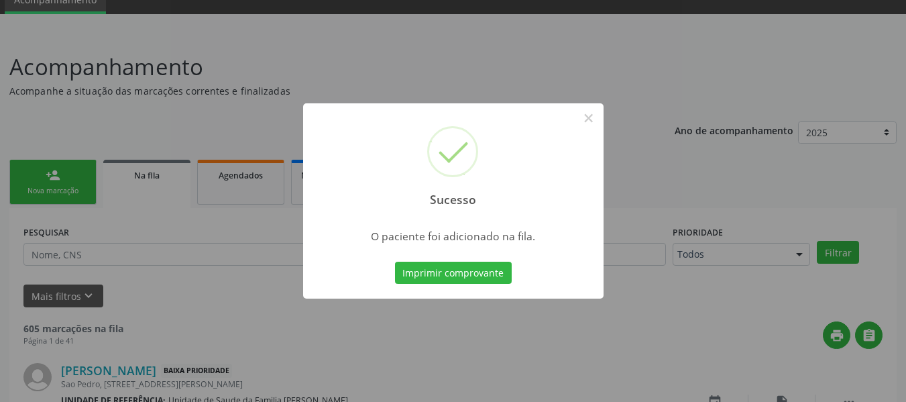
click at [49, 172] on div "Sucesso × O paciente foi adicionado na fila. Imprimir comprovante Cancel" at bounding box center [453, 201] width 906 height 402
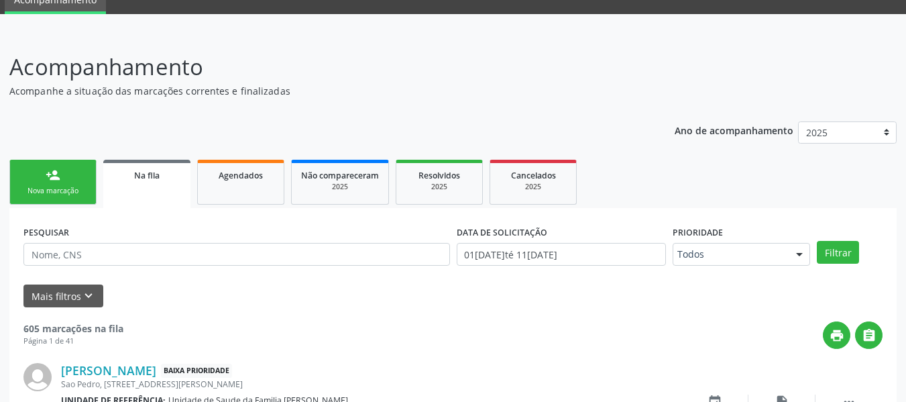
click at [49, 172] on div "person_add" at bounding box center [53, 175] width 15 height 15
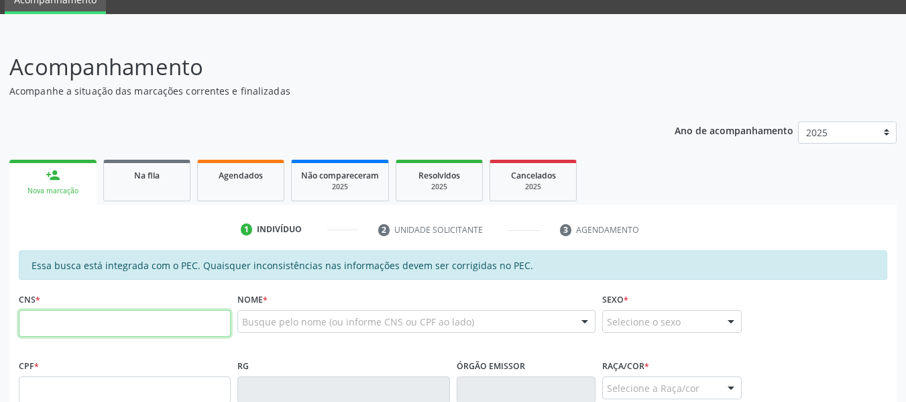
click at [44, 322] on input "text" at bounding box center [125, 323] width 212 height 27
type input "701 2060 0704 3410"
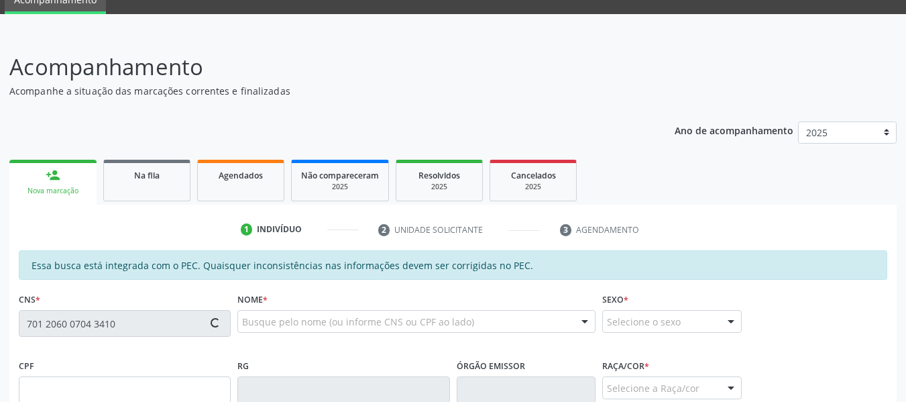
type input "788.123.644-20"
type input "01/12/1974"
type input "Maria de Lourdes dos Santos"
type input "(82) 99421-8820"
type input "155"
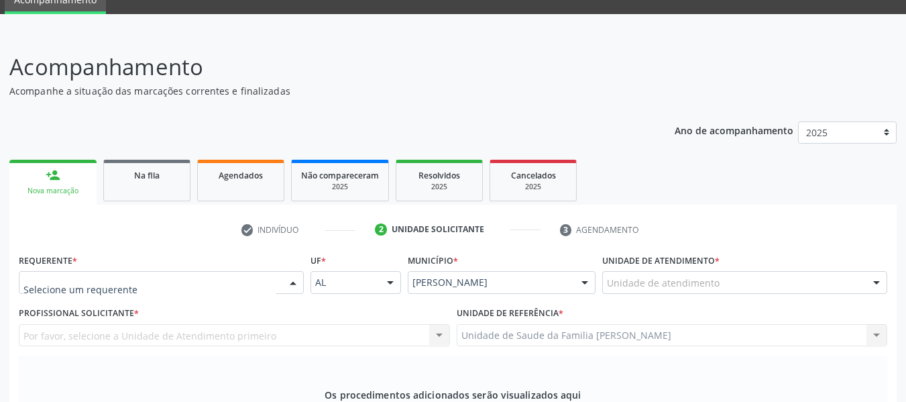
click at [293, 272] on div at bounding box center [293, 283] width 20 height 23
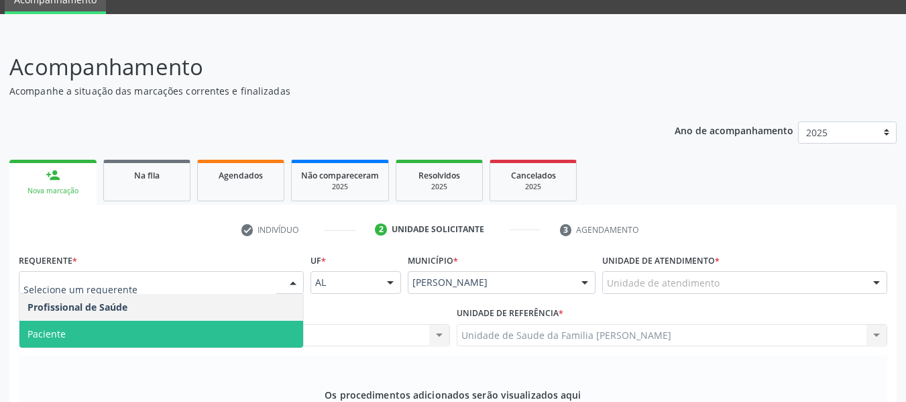
click at [54, 327] on span "Paciente" at bounding box center [46, 333] width 38 height 13
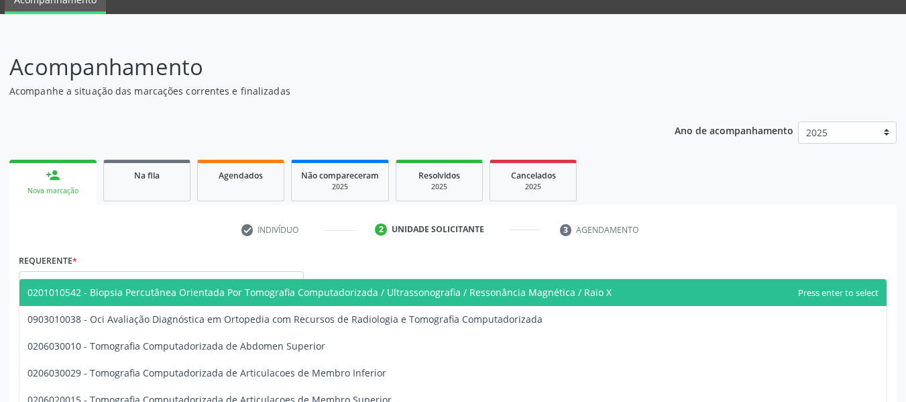
type input "tomografia"
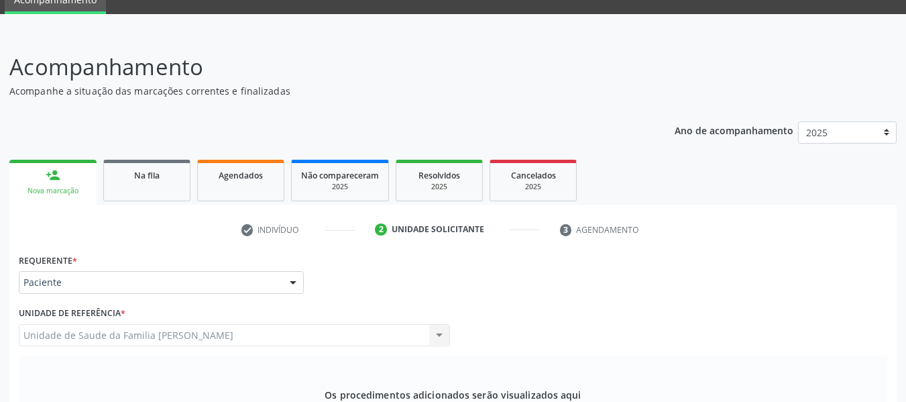
type textarea "Dor abdominal + linfonodomegalia inguinal"
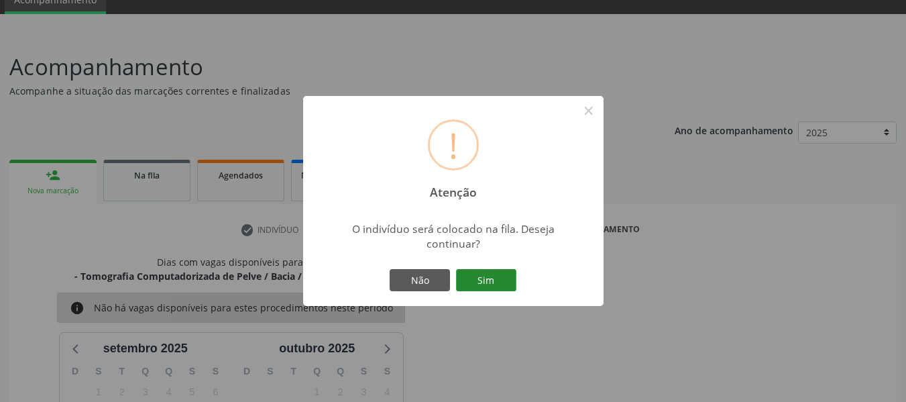
click at [493, 281] on button "Sim" at bounding box center [486, 280] width 60 height 23
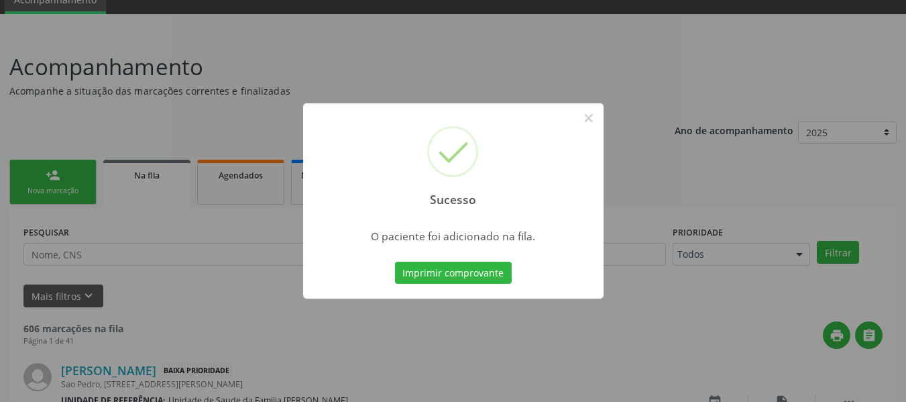
click at [44, 173] on div "Sucesso × O paciente foi adicionado na fila. Imprimir comprovante Cancel" at bounding box center [453, 201] width 906 height 402
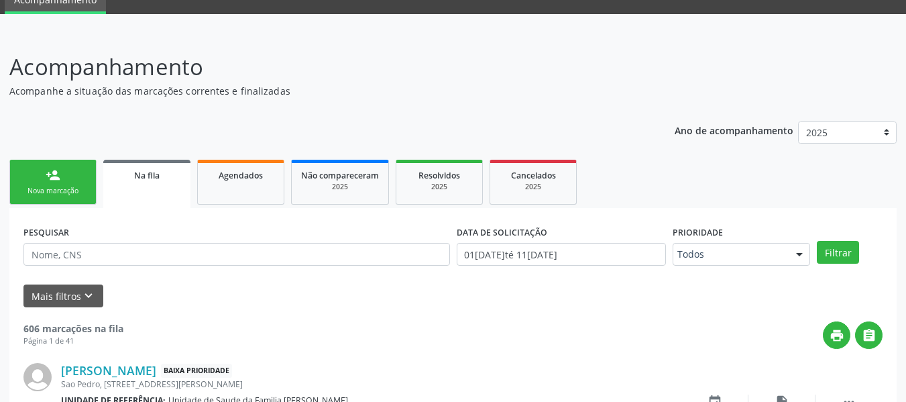
click at [44, 173] on link "person_add Nova marcação" at bounding box center [52, 182] width 87 height 45
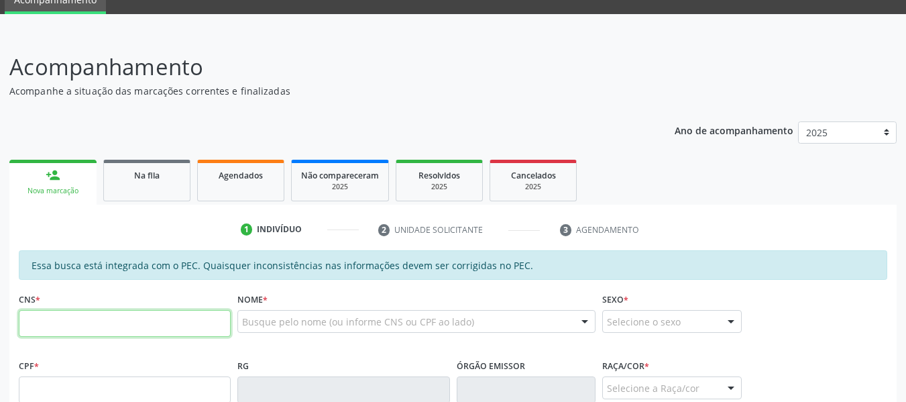
click at [55, 325] on input "text" at bounding box center [125, 323] width 212 height 27
type input "701 2060 0704 3410"
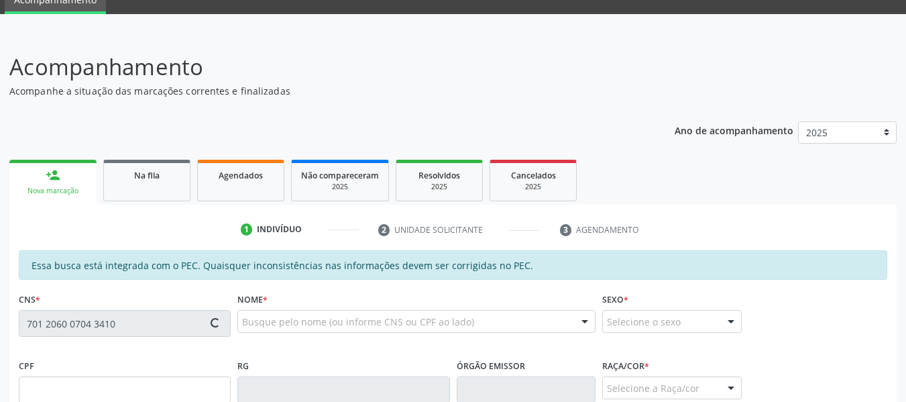
type input "788.123.644-20"
type input "01/12/1974"
type input "Maria de Lourdes dos Santos"
type input "(82) 99421-8820"
type input "155"
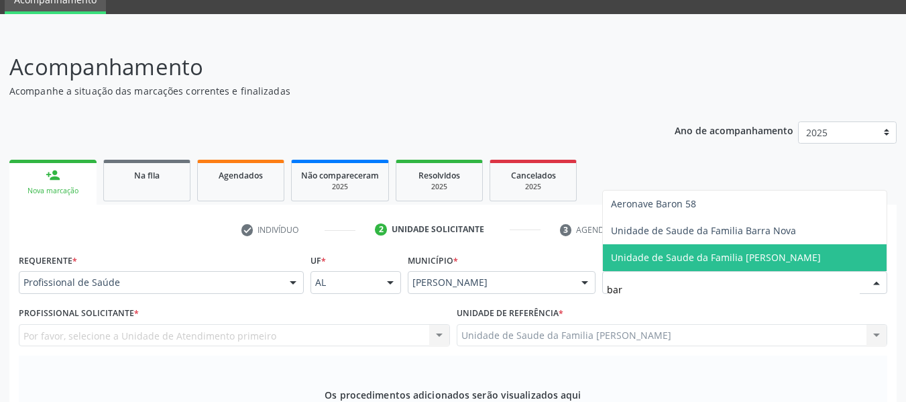
click at [736, 264] on span "Unidade de Saude da Familia [PERSON_NAME]" at bounding box center [716, 257] width 210 height 13
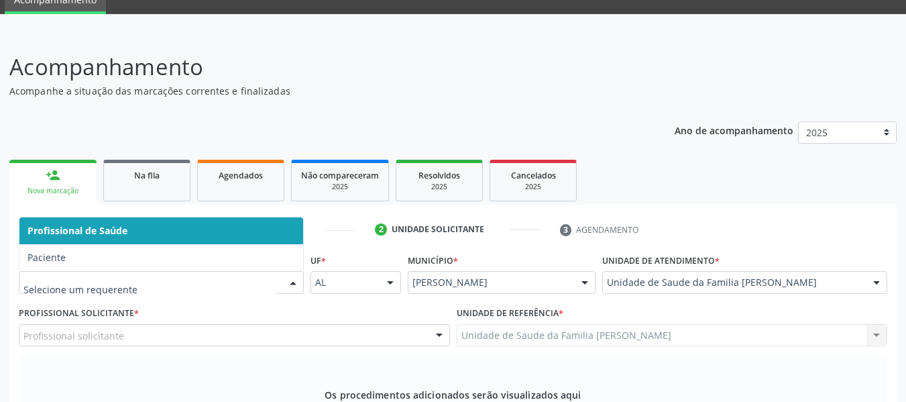
click at [294, 294] on div at bounding box center [293, 283] width 20 height 23
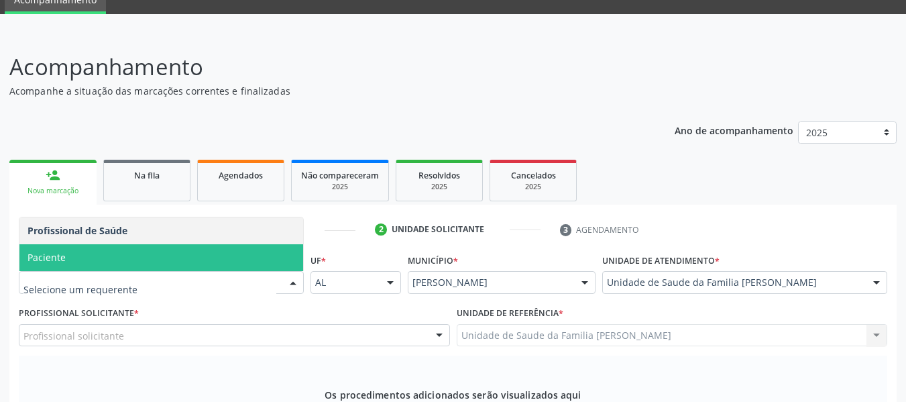
click at [112, 271] on span "Paciente" at bounding box center [161, 257] width 284 height 27
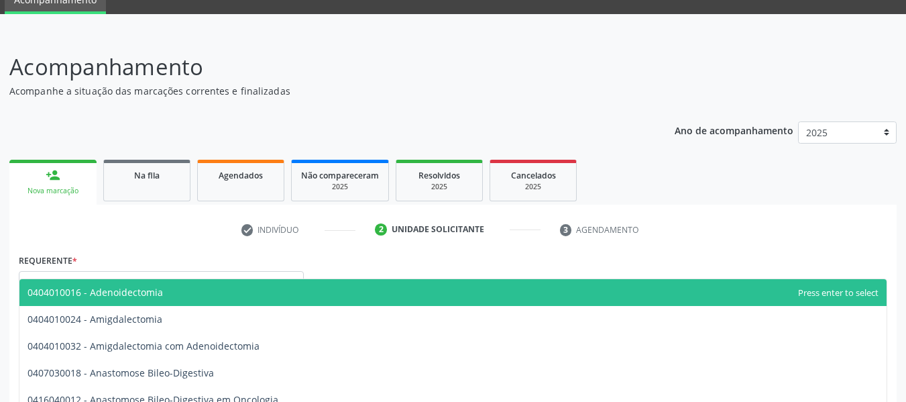
type input "t"
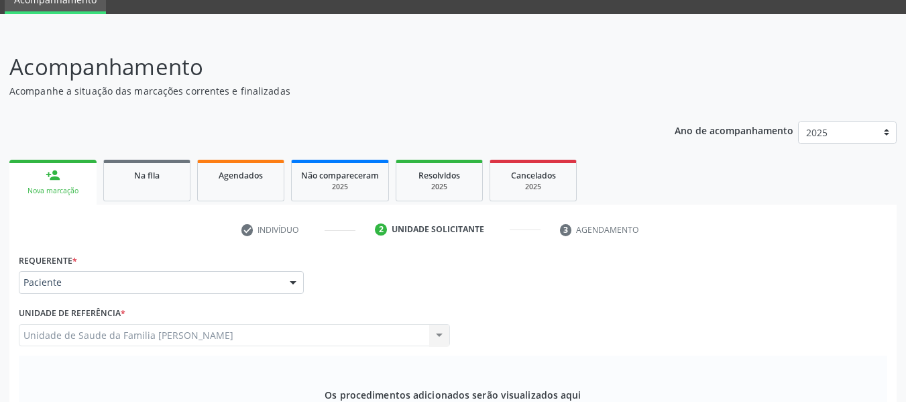
type input "0206030010"
type textarea "u"
type textarea "USG com CONTRASTE Dor Abdominal+ linfonodomegalia inguinal"
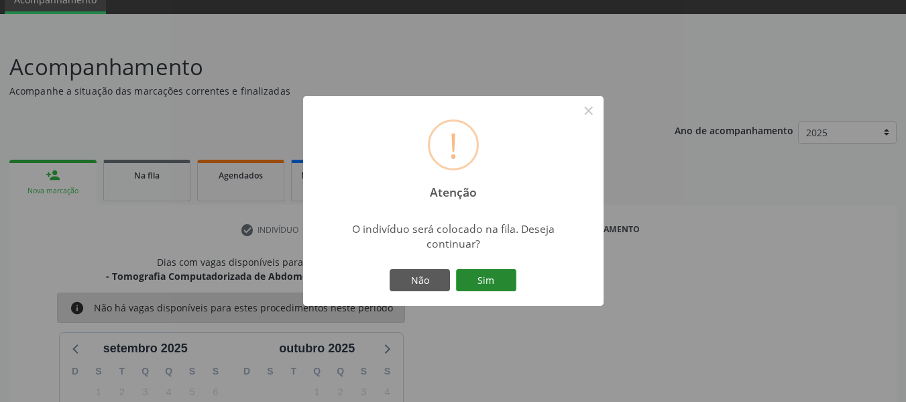
click at [498, 276] on button "Sim" at bounding box center [486, 280] width 60 height 23
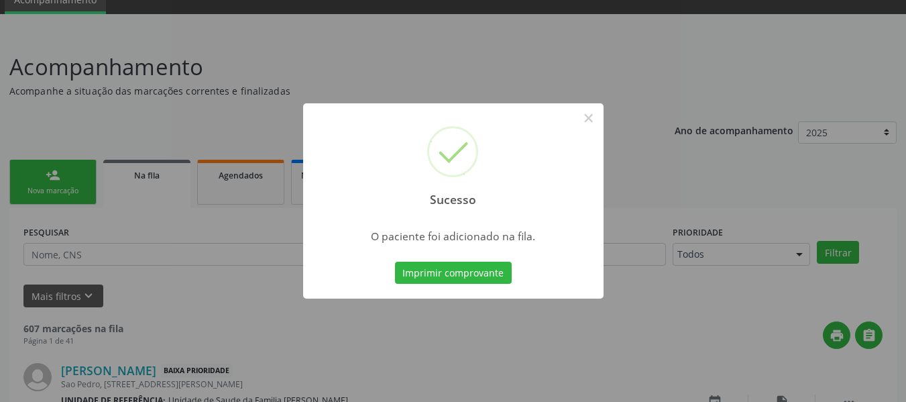
click at [39, 170] on div "Sucesso × O paciente foi adicionado na fila. Imprimir comprovante Cancel" at bounding box center [453, 201] width 906 height 402
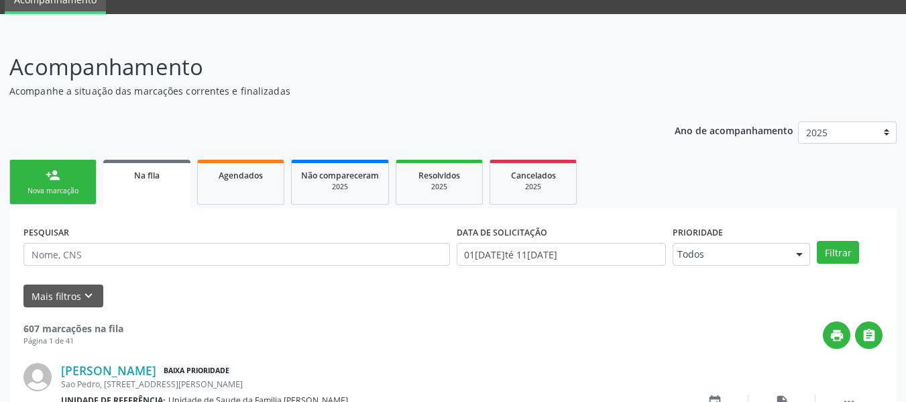
click at [44, 171] on link "person_add Nova marcação" at bounding box center [52, 182] width 87 height 45
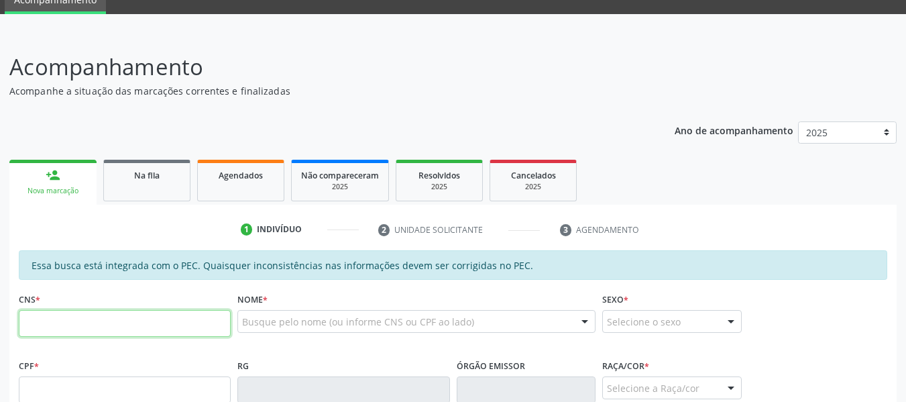
click at [62, 327] on input "text" at bounding box center [125, 323] width 212 height 27
type input "703 3042 9384 9110"
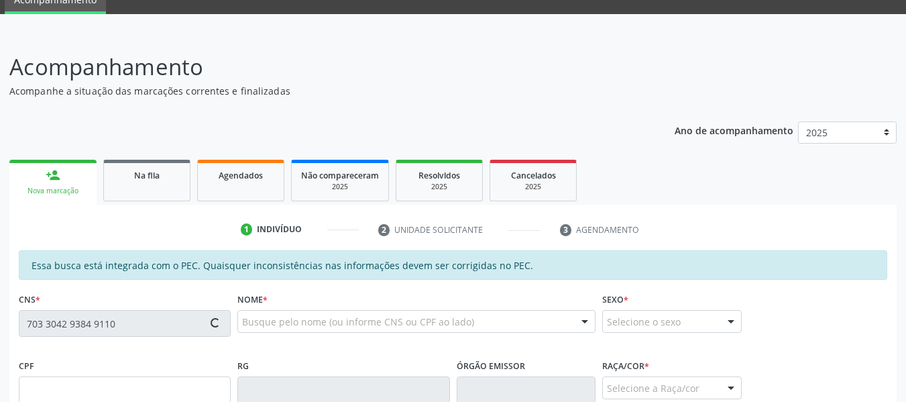
type input "255.522.444-00"
type input "07/07/1954"
type input "Maria de Jesus Lima"
type input "(82) 99936-7137"
type input "25"
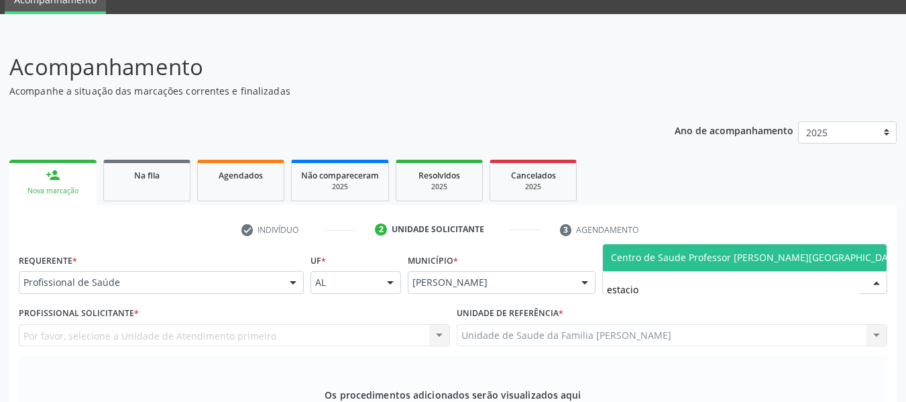
click at [678, 251] on span "Centro de Saude Professor [PERSON_NAME][GEOGRAPHIC_DATA]" at bounding box center [757, 257] width 292 height 13
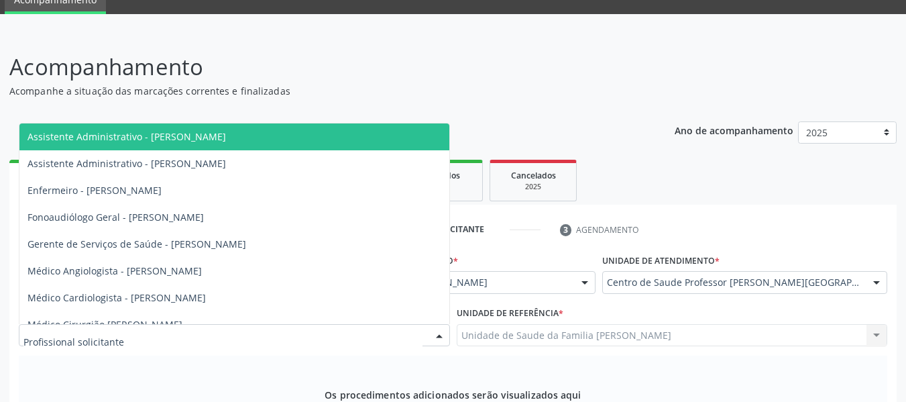
click at [441, 325] on div at bounding box center [439, 336] width 20 height 23
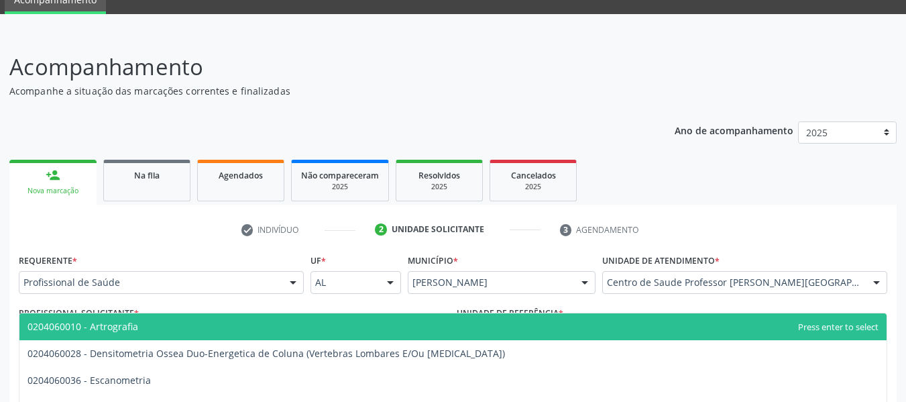
type input "02040600"
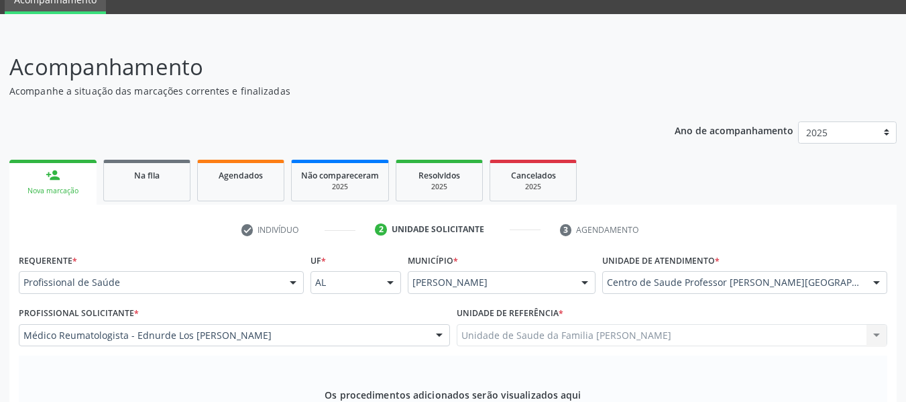
type textarea "o"
type textarea "Osteoporose Pós Menopausa"
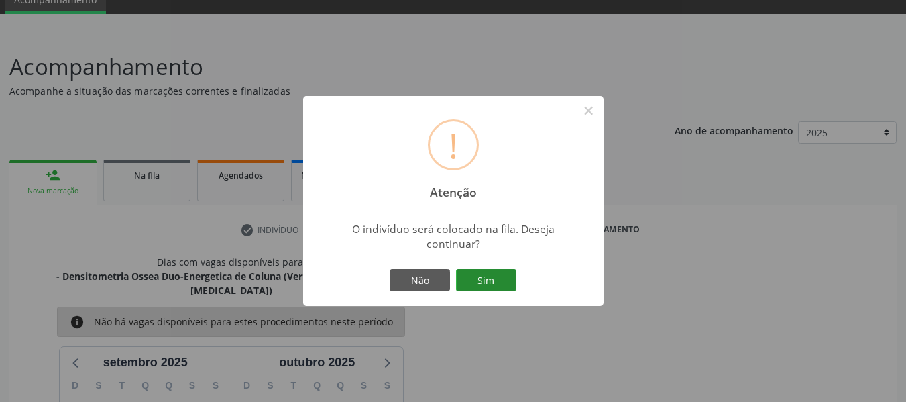
click at [482, 282] on button "Sim" at bounding box center [486, 280] width 60 height 23
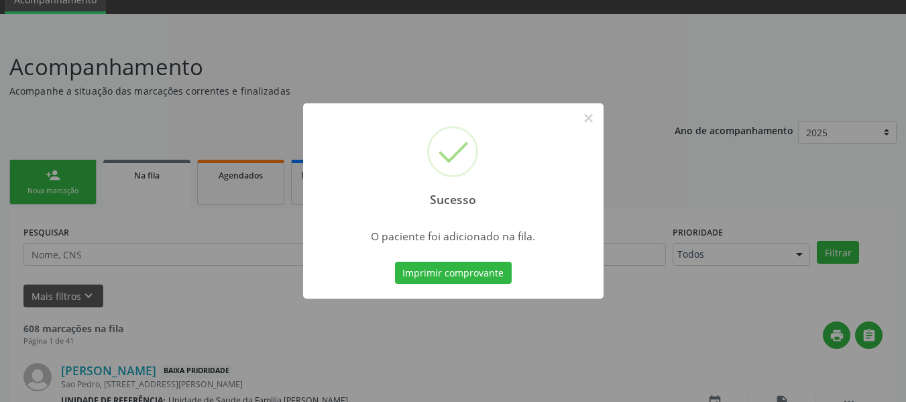
click at [42, 175] on div "Sucesso × O paciente foi adicionado na fila. Imprimir comprovante Cancel" at bounding box center [453, 201] width 906 height 402
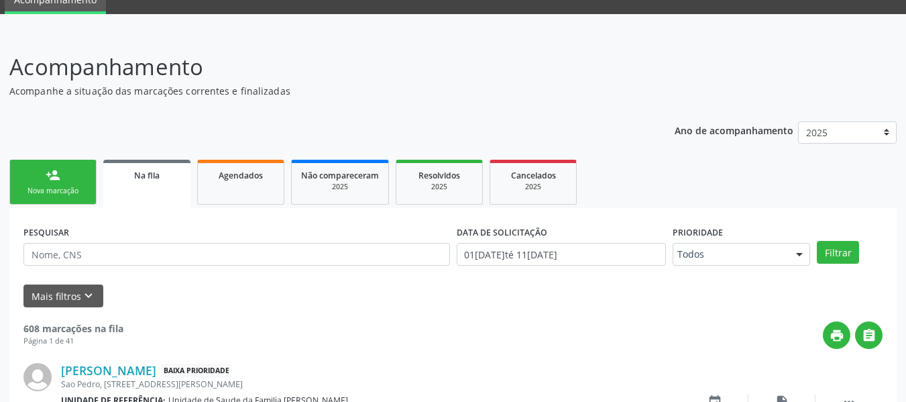
click at [42, 175] on link "person_add Nova marcação" at bounding box center [52, 182] width 87 height 45
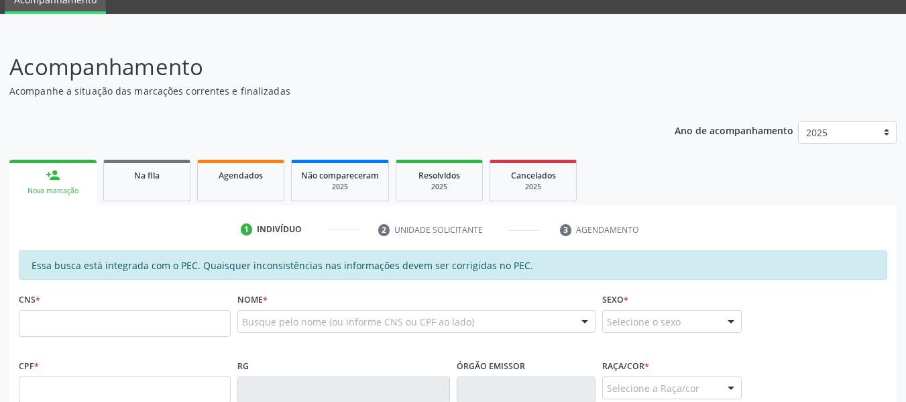
click at [42, 175] on link "person_add Nova marcação" at bounding box center [52, 182] width 87 height 45
click at [61, 318] on input "text" at bounding box center [125, 323] width 212 height 27
type input "700 0025 9676 4207"
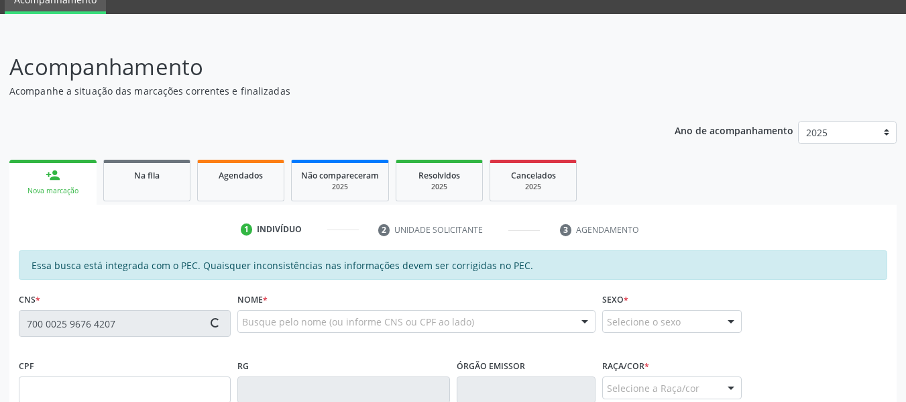
type input "926.567.494-68"
type input "26/11/1974"
type input "Benedita Ferreira dos Santos"
type input "(82) 99307-9911"
type input "02"
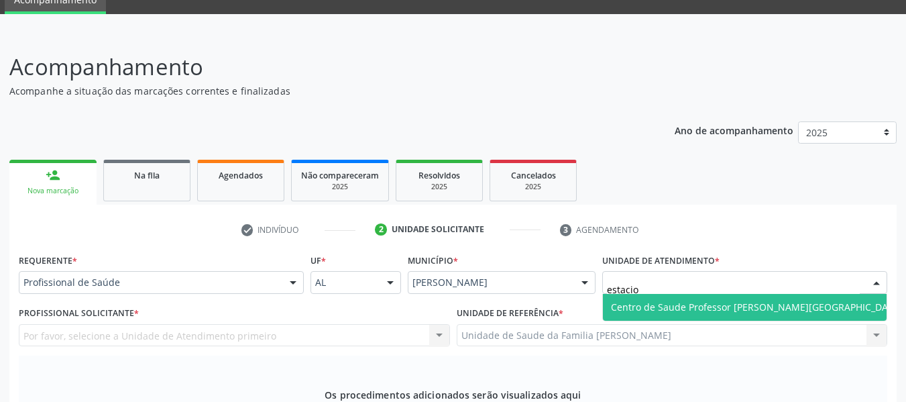
click at [687, 294] on span "Centro de Saude Professor [PERSON_NAME][GEOGRAPHIC_DATA]" at bounding box center [757, 307] width 308 height 27
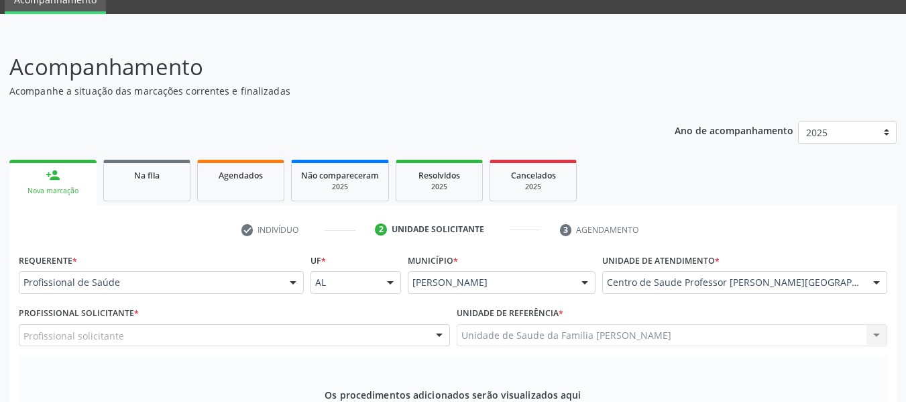
click at [438, 325] on div at bounding box center [439, 336] width 20 height 23
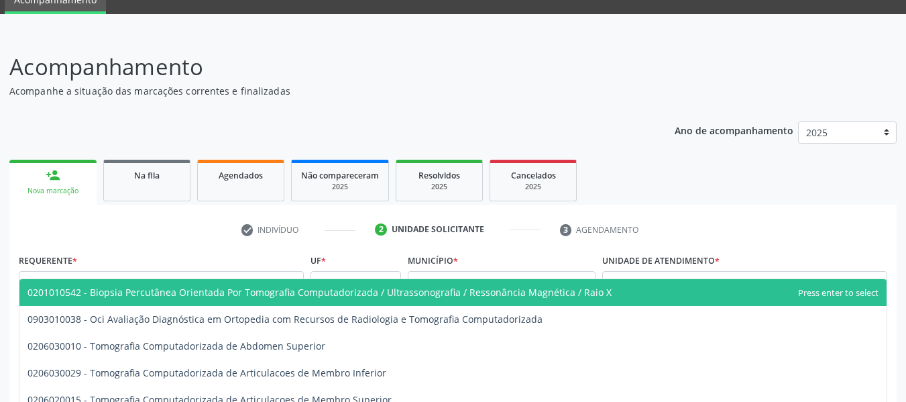
type input "tomografia"
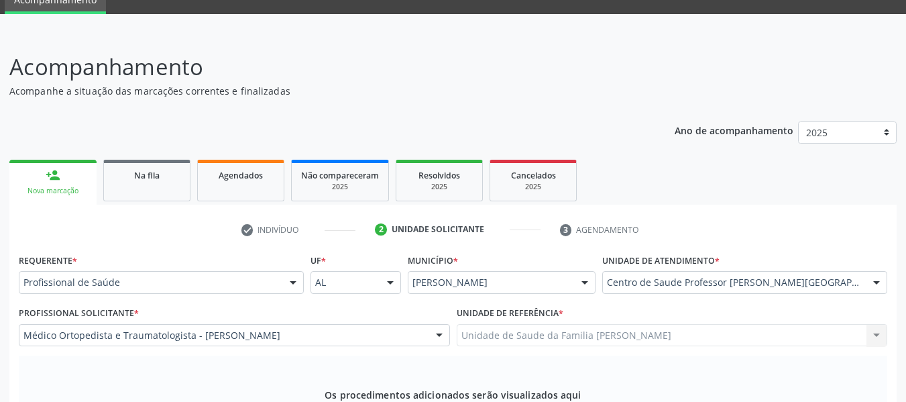
type textarea "Lombalgia"
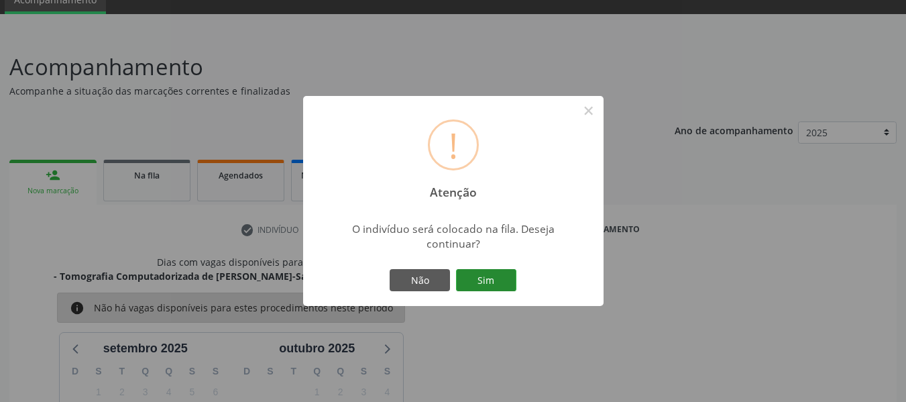
click at [483, 282] on button "Sim" at bounding box center [486, 280] width 60 height 23
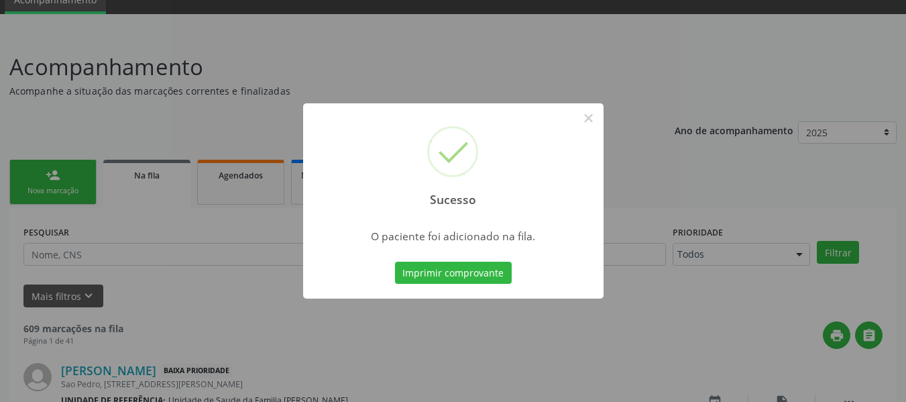
click at [30, 172] on div "Sucesso × O paciente foi adicionado na fila. Imprimir comprovante Cancel" at bounding box center [453, 201] width 906 height 402
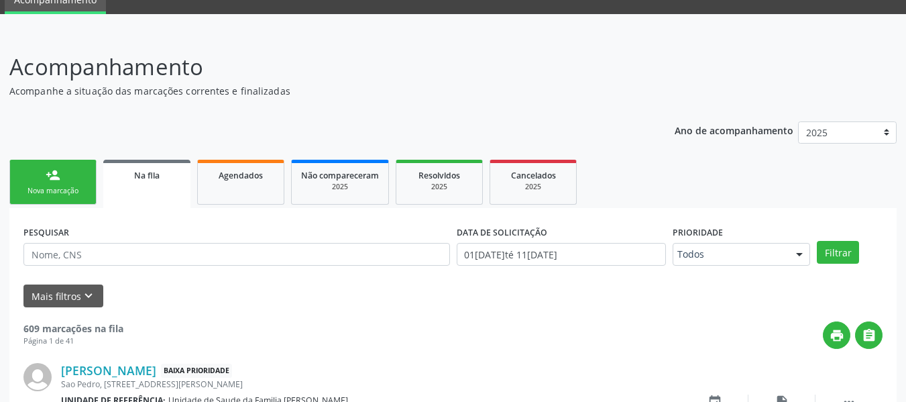
click at [30, 172] on link "person_add Nova marcação" at bounding box center [52, 182] width 87 height 45
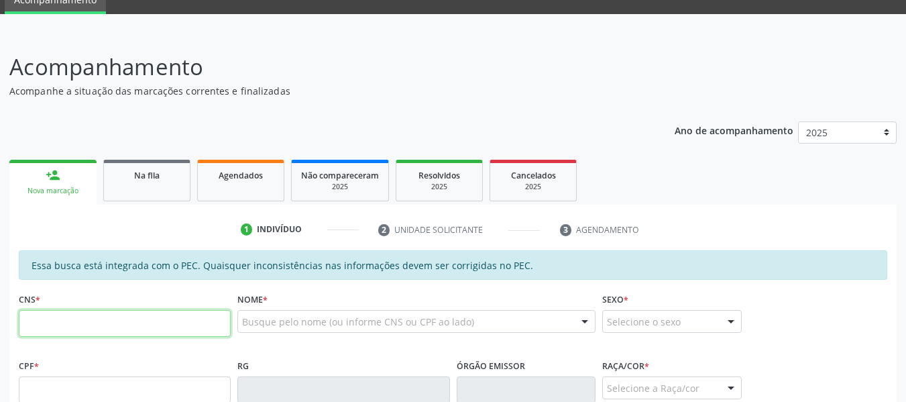
click at [56, 323] on input "text" at bounding box center [125, 323] width 212 height 27
type input "700 0018 6202 2601"
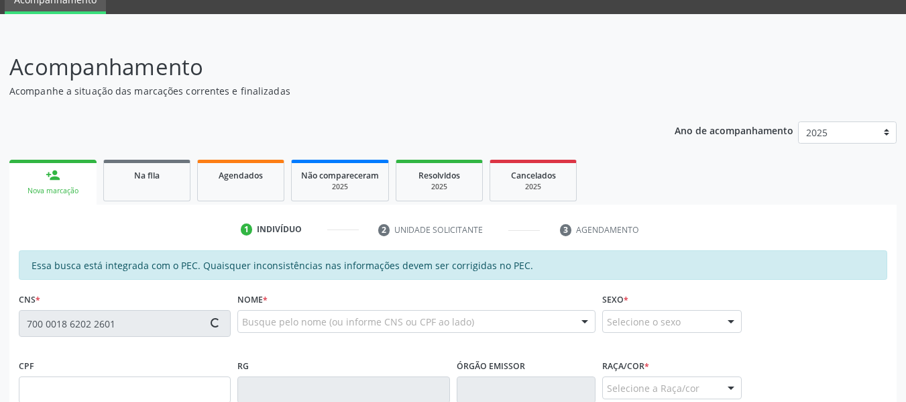
type input "453.424.234-49"
type input "10/08/1957"
type input "Cecilia Pereira da Silva"
type input "(82) 99922-5733"
type input "8"
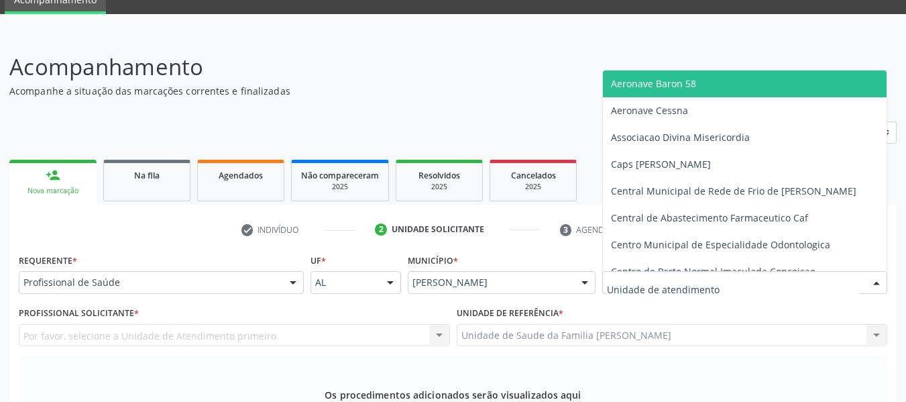
click at [878, 294] on div at bounding box center [876, 283] width 20 height 23
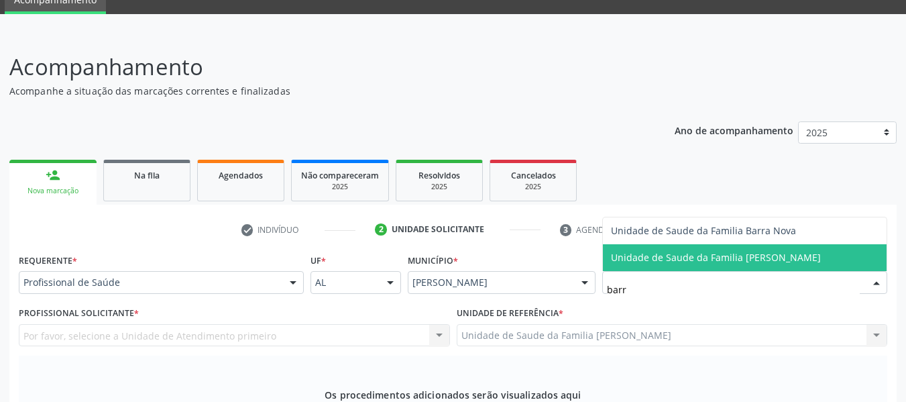
click at [686, 264] on span "Unidade de Saude da Familia [PERSON_NAME]" at bounding box center [716, 257] width 210 height 13
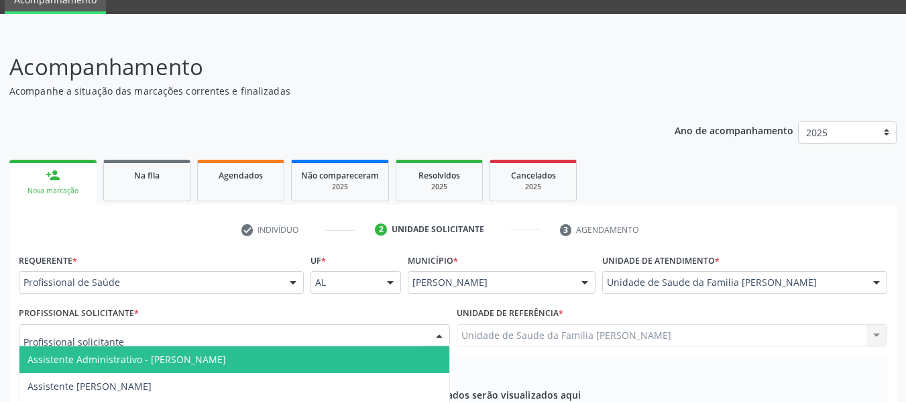
click at [439, 325] on div at bounding box center [439, 336] width 20 height 23
type input "simo"
click at [212, 346] on span "Médico Clínico - [PERSON_NAME]" at bounding box center [234, 359] width 430 height 27
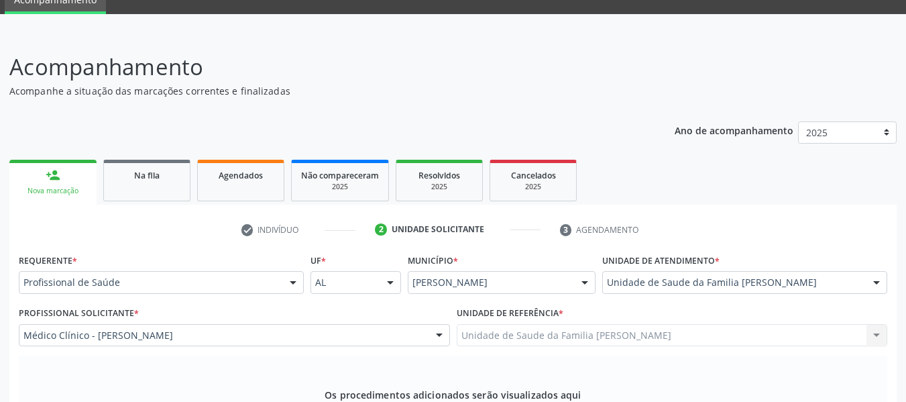
type input "colonos"
type textarea "c"
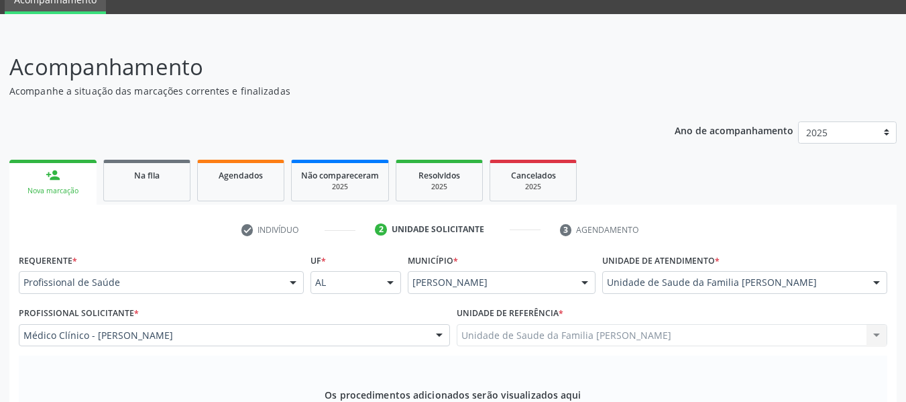
type textarea "Colonoscopia sob anestesia e com biópsia. Encoprese + Dor Abdominal"
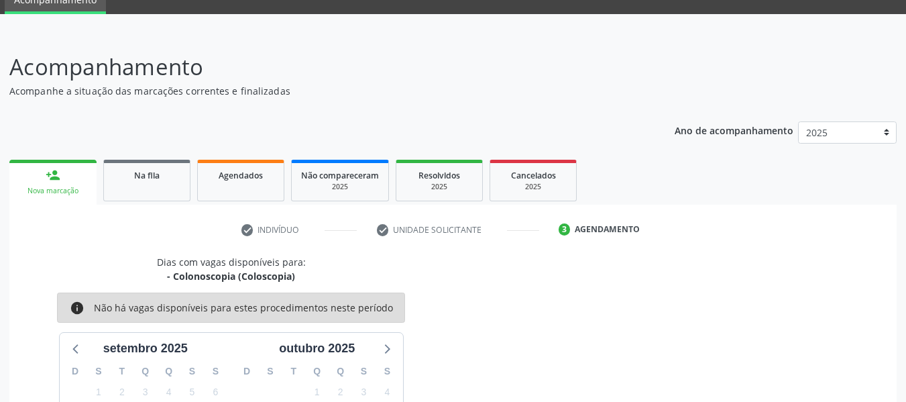
drag, startPoint x: 844, startPoint y: 365, endPoint x: 850, endPoint y: 369, distance: 8.2
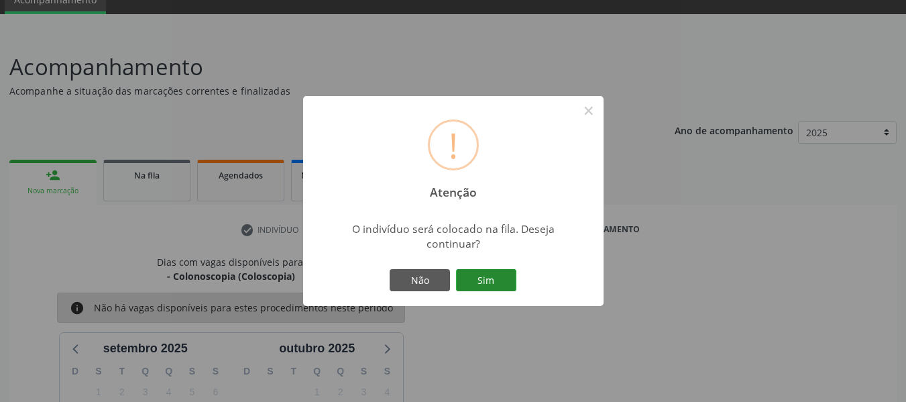
click at [483, 278] on button "Sim" at bounding box center [486, 280] width 60 height 23
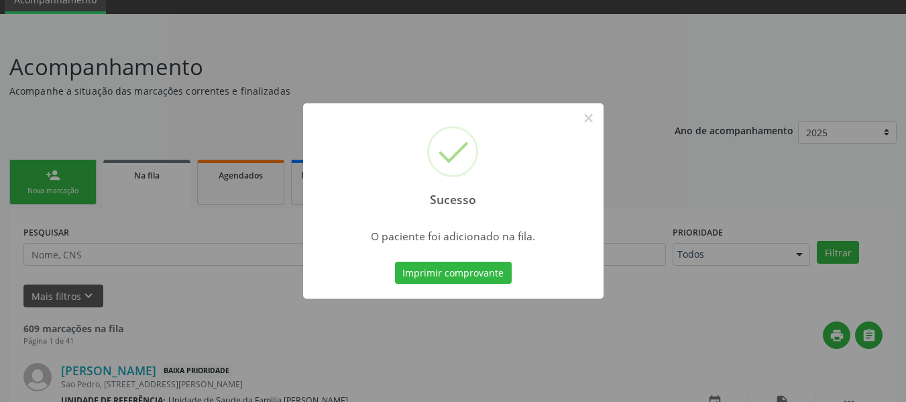
click at [51, 174] on div "Sucesso × O paciente foi adicionado na fila. Imprimir comprovante Cancel" at bounding box center [453, 201] width 906 height 402
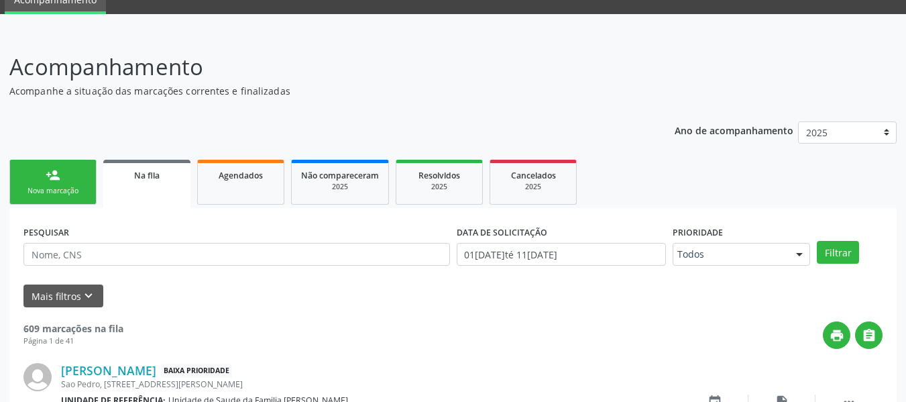
click at [53, 172] on div "person_add" at bounding box center [53, 175] width 15 height 15
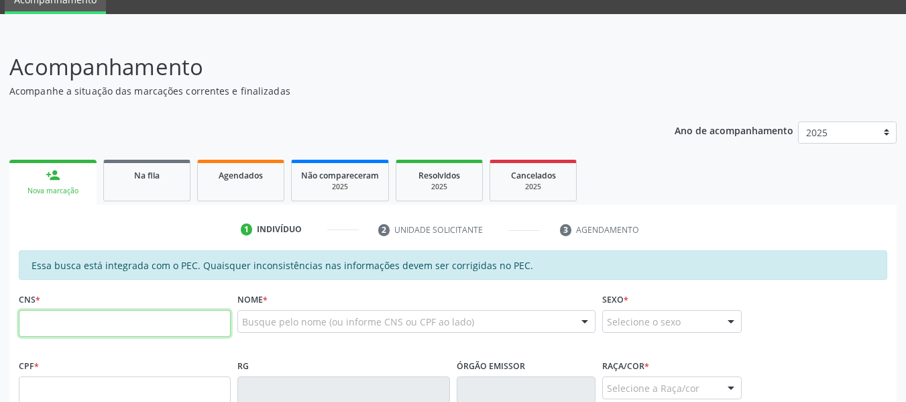
click at [46, 325] on input "text" at bounding box center [125, 323] width 212 height 27
type input "705 0068 7716 5859"
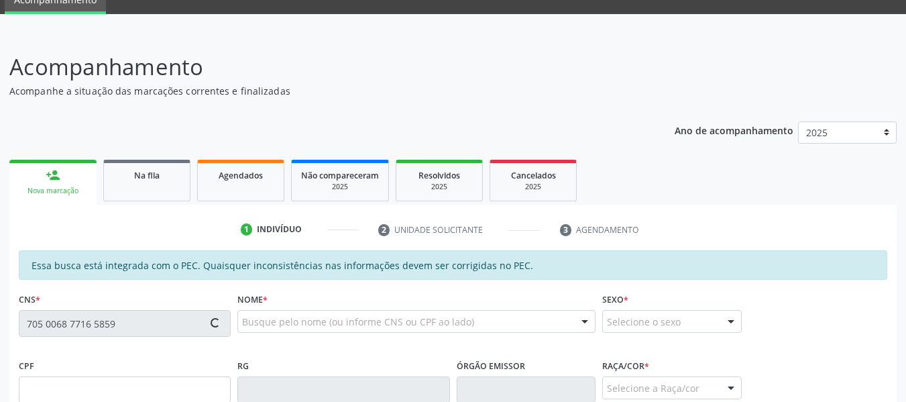
type input "060.164.724-68"
type input "05/07/1950"
type input "Fernandina Soares Moura"
type input "(82) 99356-7291"
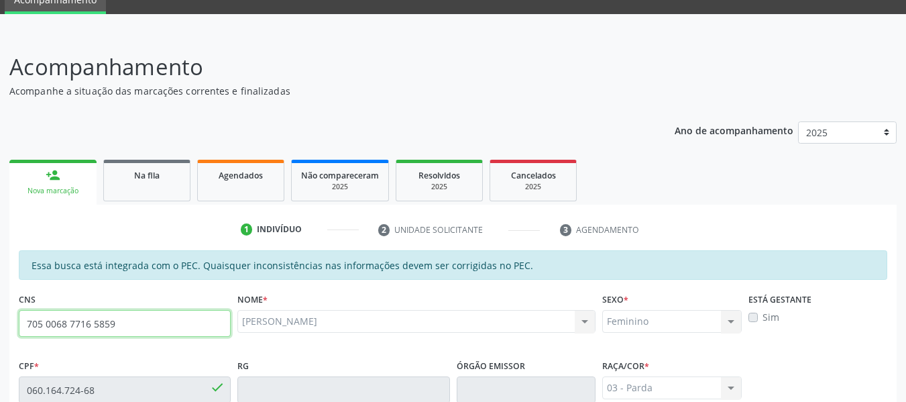
click at [122, 310] on input "705 0068 7716 5859" at bounding box center [125, 323] width 212 height 27
type input "7"
type input "708 6060 5464 8181"
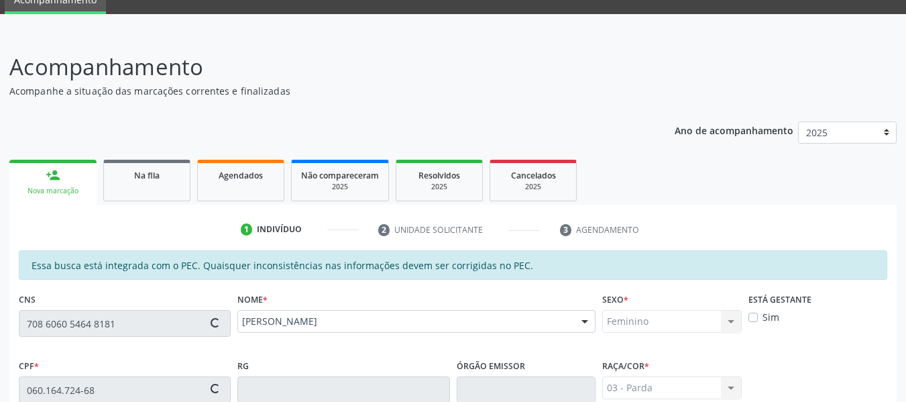
type input "051.684.774-02"
type input "02/02/1962"
type input "Maria Benedita dos Santos"
type input "(82) 99829-4108"
type input "S/N"
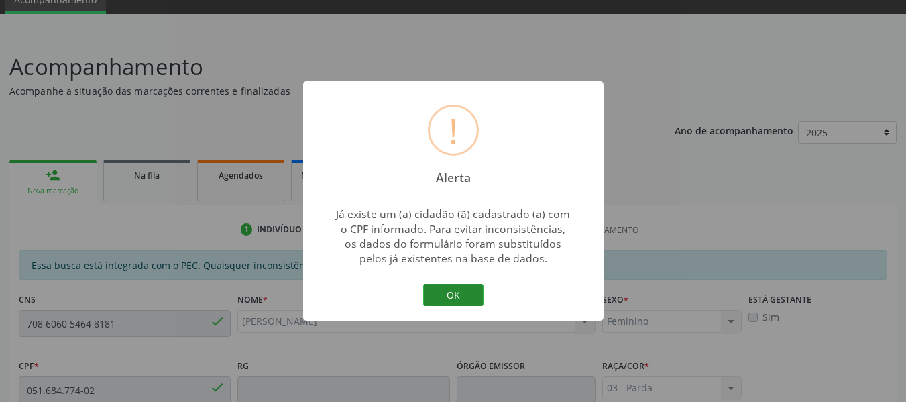
click at [447, 293] on button "OK" at bounding box center [453, 295] width 60 height 23
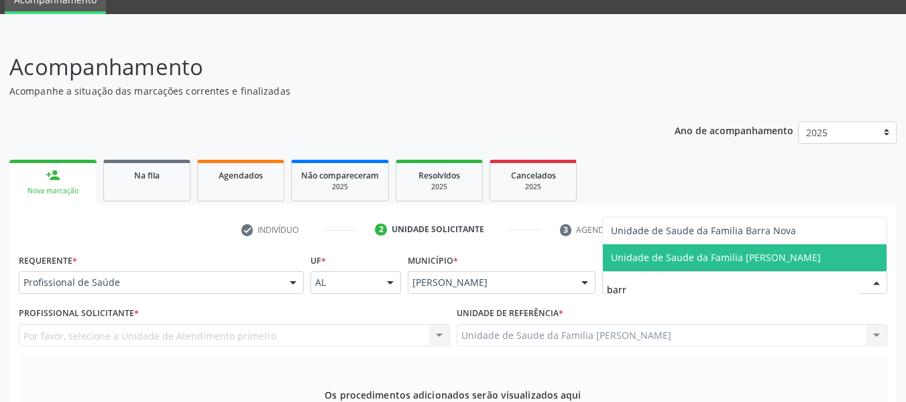
click at [669, 264] on span "Unidade de Saude da Familia [PERSON_NAME]" at bounding box center [716, 257] width 210 height 13
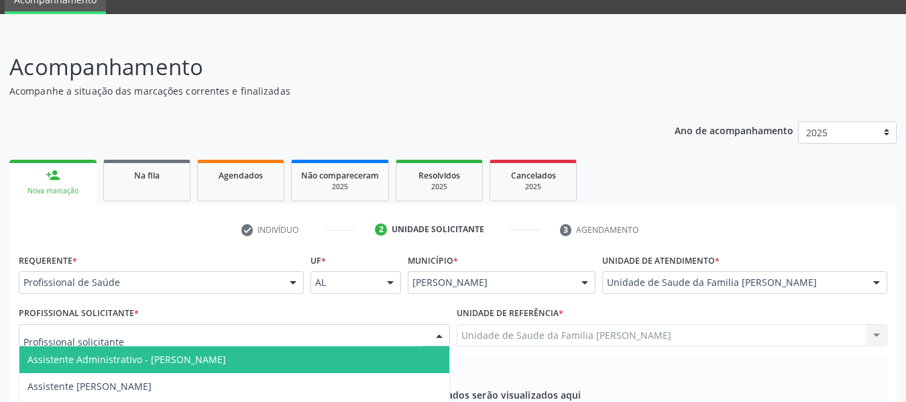
click at [436, 325] on div at bounding box center [439, 336] width 20 height 23
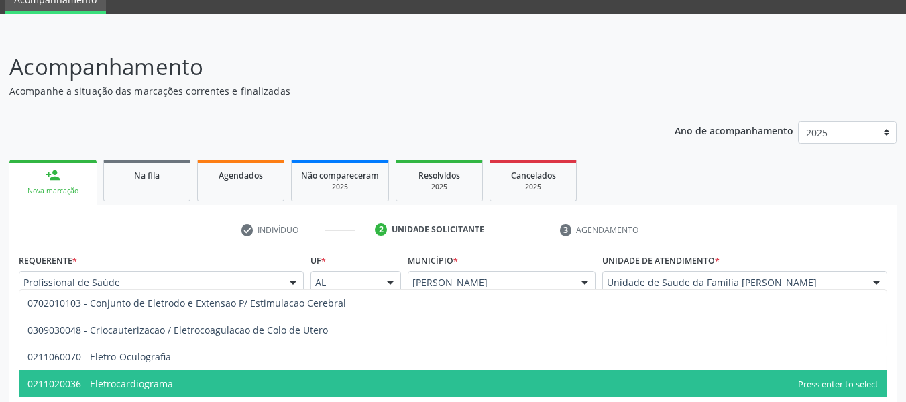
click at [152, 377] on span "0211020036 - Eletrocardiograma" at bounding box center [100, 383] width 146 height 13
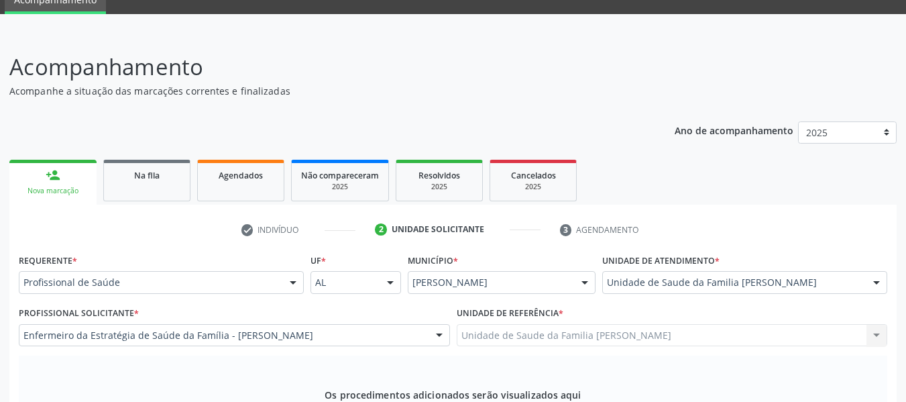
type textarea "HAS"
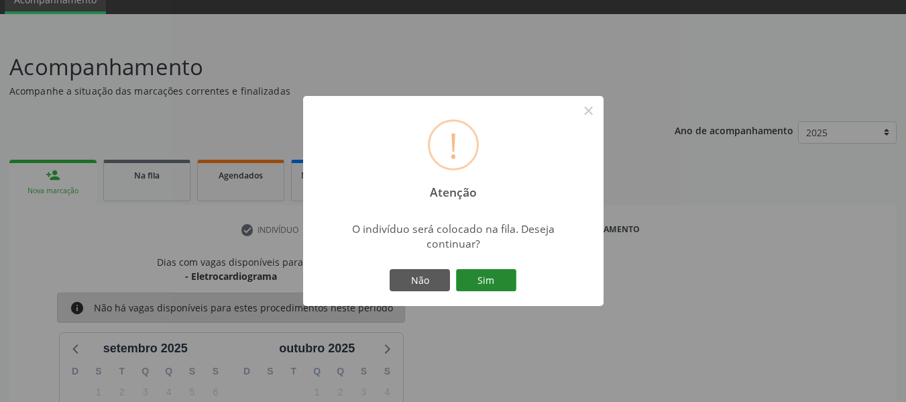
click at [485, 278] on button "Sim" at bounding box center [486, 280] width 60 height 23
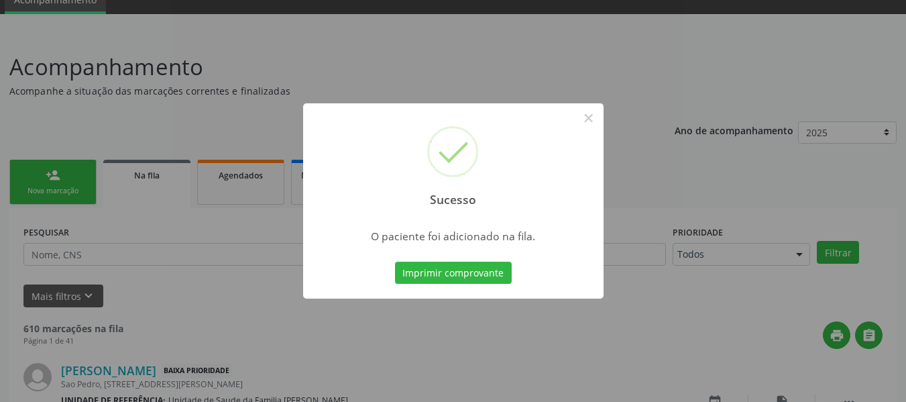
click at [50, 173] on div "Sucesso × O paciente foi adicionado na fila. Imprimir comprovante Cancel" at bounding box center [453, 201] width 906 height 402
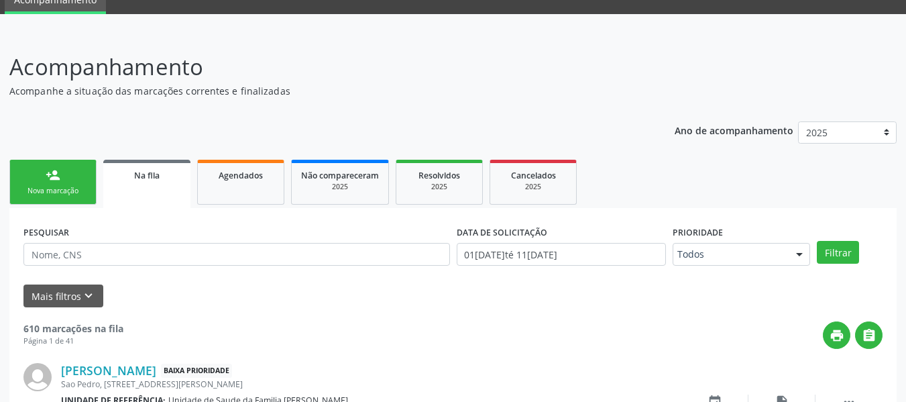
click at [50, 173] on div "person_add" at bounding box center [53, 175] width 15 height 15
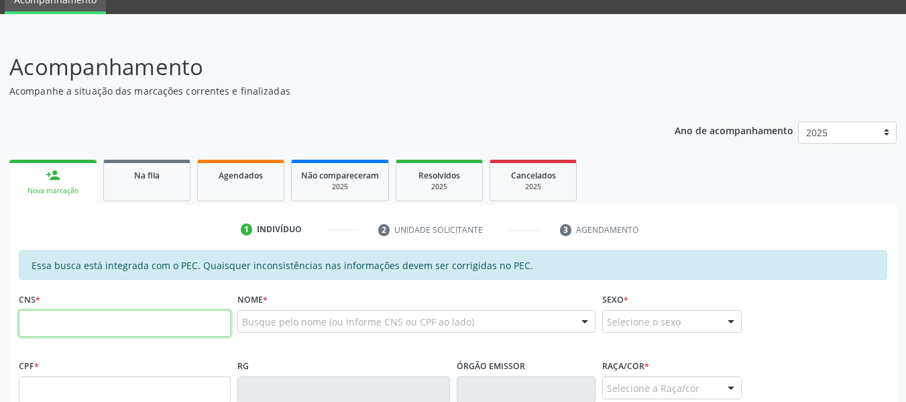
click at [38, 314] on input "text" at bounding box center [125, 323] width 212 height 27
type input "702 4065 6377 4129"
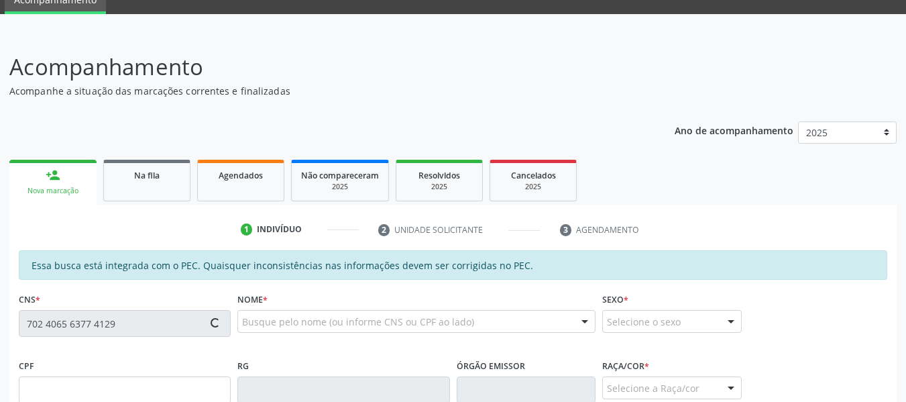
type input "25/11/1979"
type input "Ivanete da Silva"
type input "(82) 99108-0813"
type input "22"
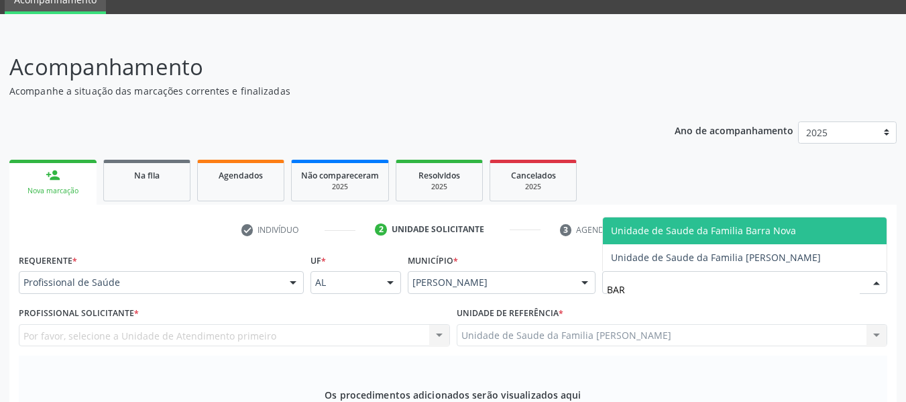
type input "BARR"
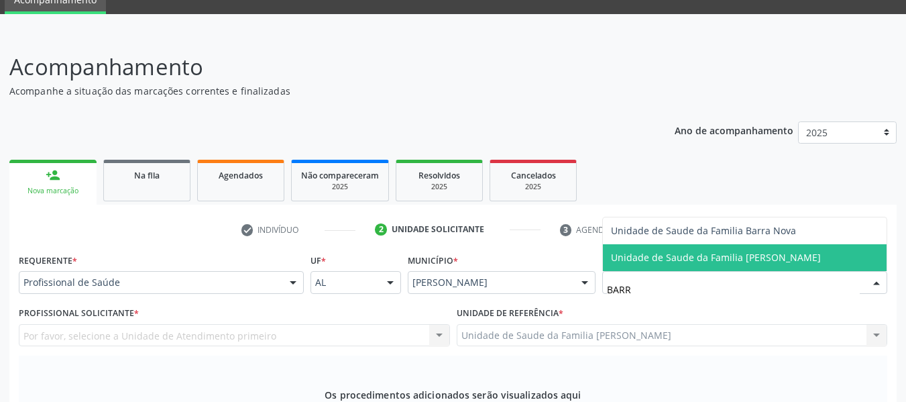
click at [679, 251] on span "Unidade de Saude da Familia [PERSON_NAME]" at bounding box center [716, 257] width 210 height 13
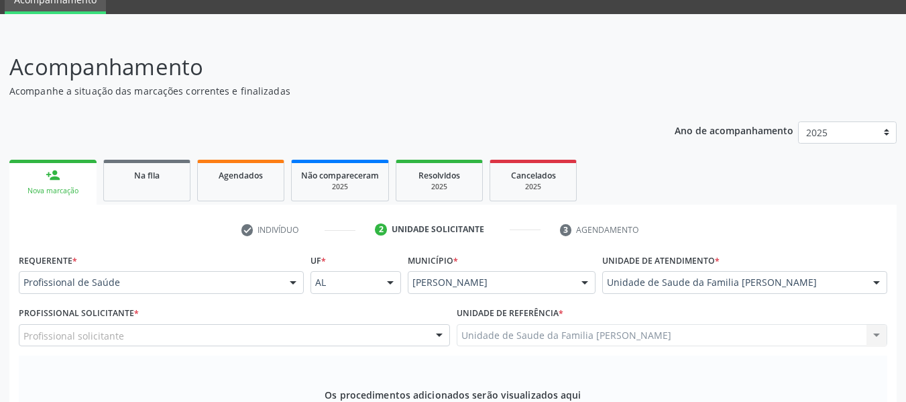
click at [438, 325] on div at bounding box center [439, 336] width 20 height 23
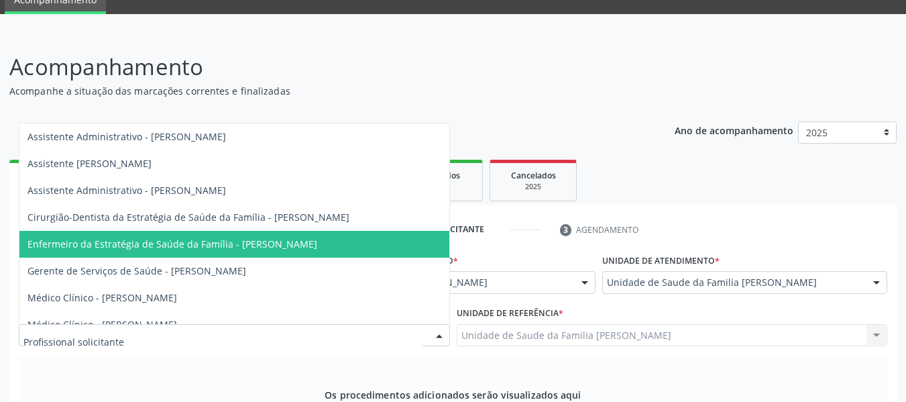
click at [310, 237] on span "Enfermeiro da Estratégia de Saúde da Família - [PERSON_NAME]" at bounding box center [172, 243] width 290 height 13
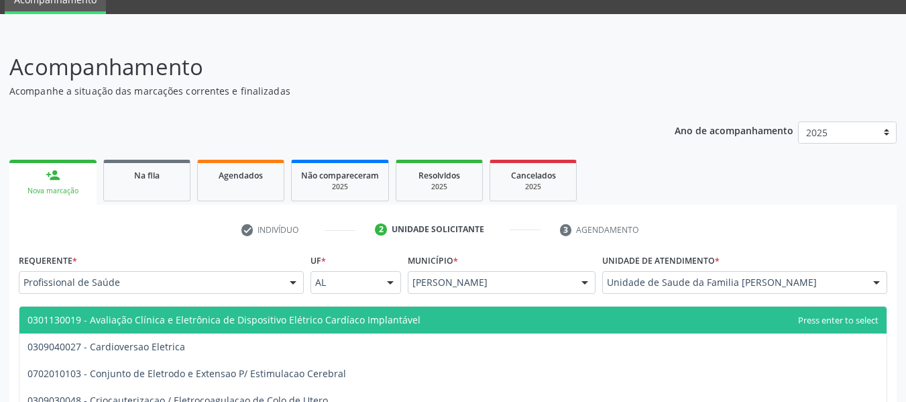
type input "ELETRO"
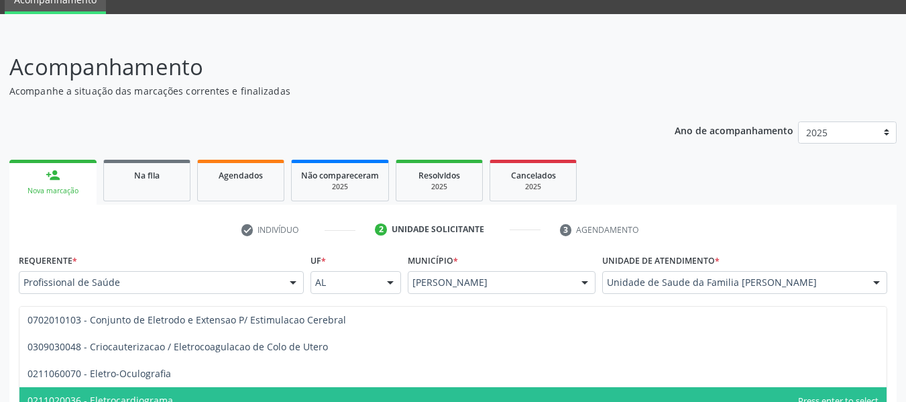
click at [107, 394] on span "0211020036 - Eletrocardiograma" at bounding box center [100, 400] width 146 height 13
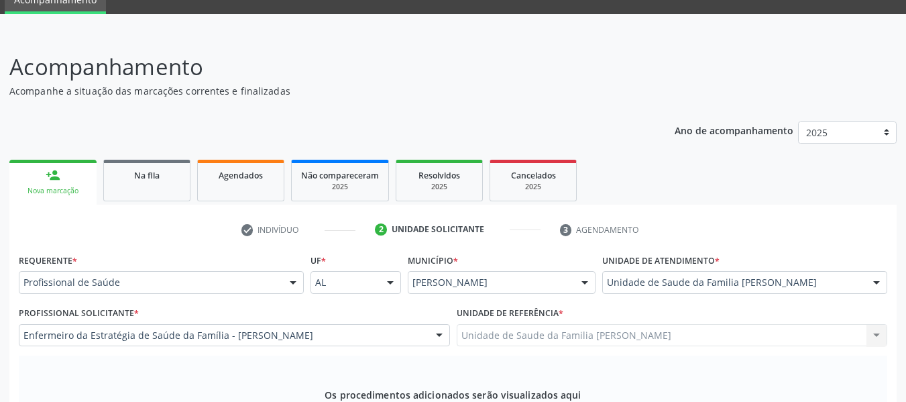
type textarea "HAS"
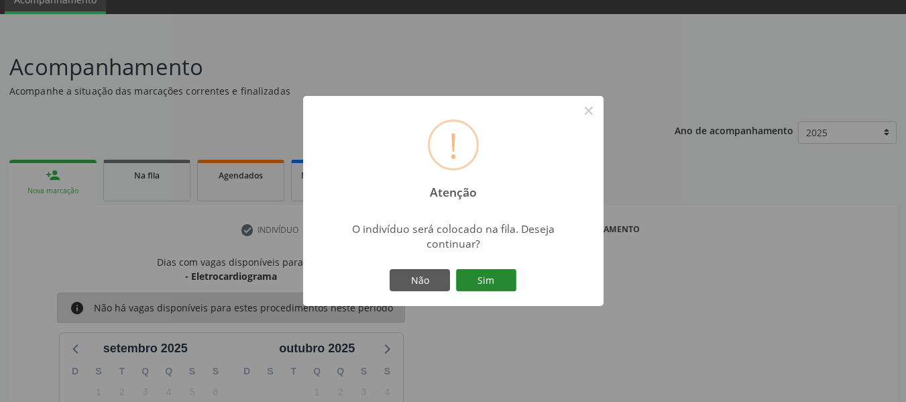
click at [502, 276] on button "Sim" at bounding box center [486, 280] width 60 height 23
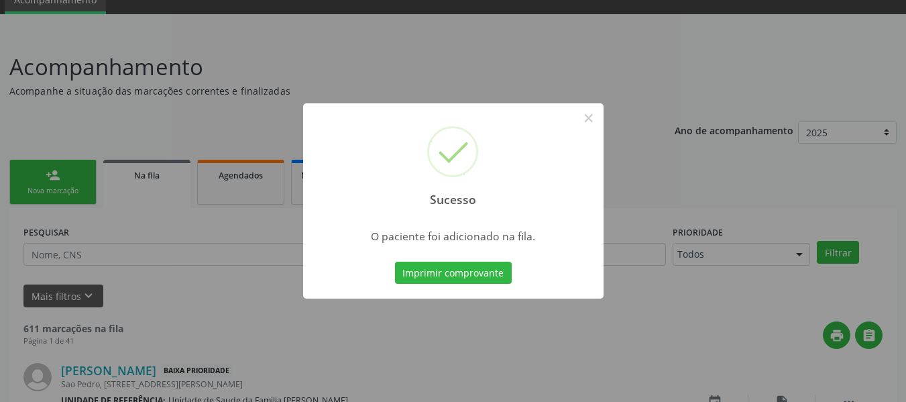
click at [46, 172] on div "Sucesso × O paciente foi adicionado na fila. Imprimir comprovante Cancel" at bounding box center [453, 201] width 906 height 402
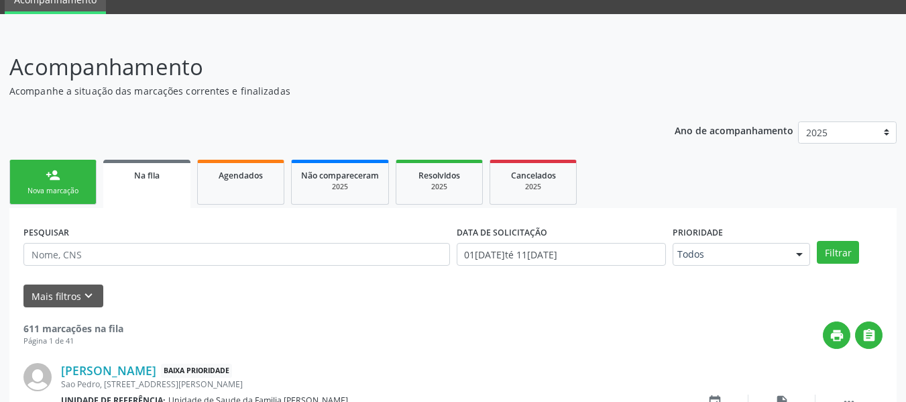
click at [46, 172] on div "person_add" at bounding box center [53, 175] width 15 height 15
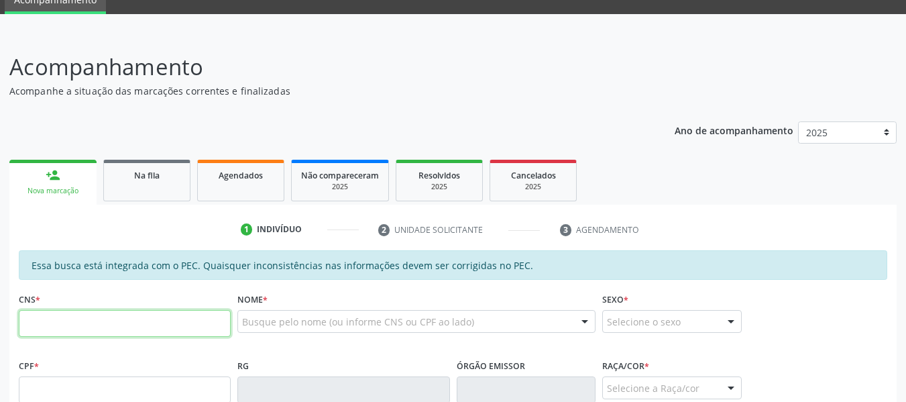
click at [48, 325] on input "text" at bounding box center [125, 323] width 212 height 27
type input "706 4006 4301 5485"
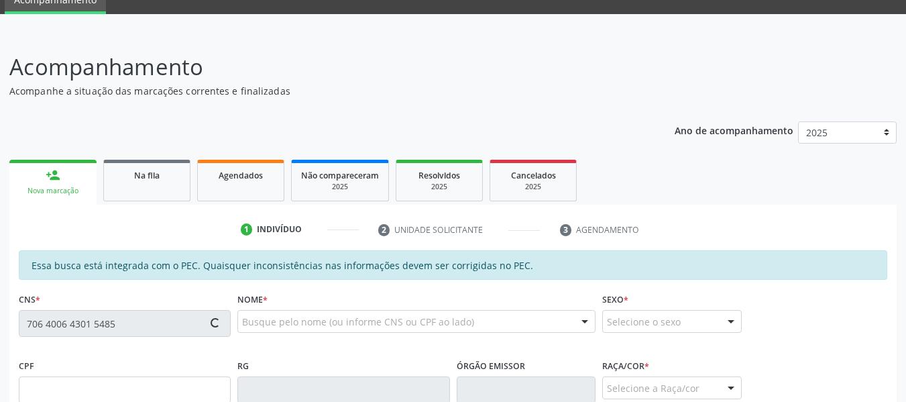
type input "054.595.804-04"
type input "02/08/1976"
type input "Vandete Fernandes da Silva"
type input "(82) 99927-4060"
type input "27"
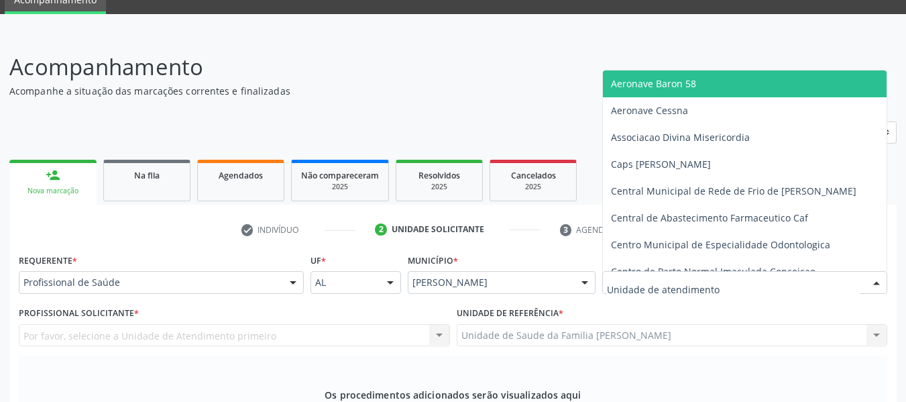
click at [878, 292] on div at bounding box center [876, 283] width 20 height 23
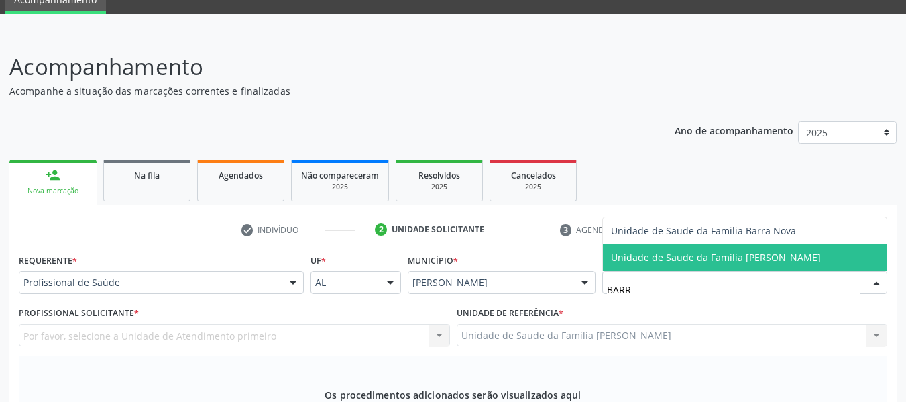
click at [768, 264] on span "Unidade de Saude da Familia [PERSON_NAME]" at bounding box center [716, 257] width 210 height 13
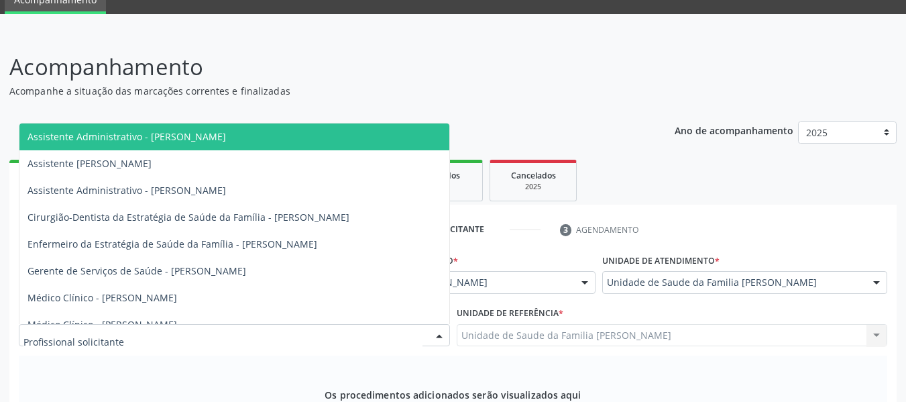
click at [439, 343] on div at bounding box center [439, 336] width 20 height 23
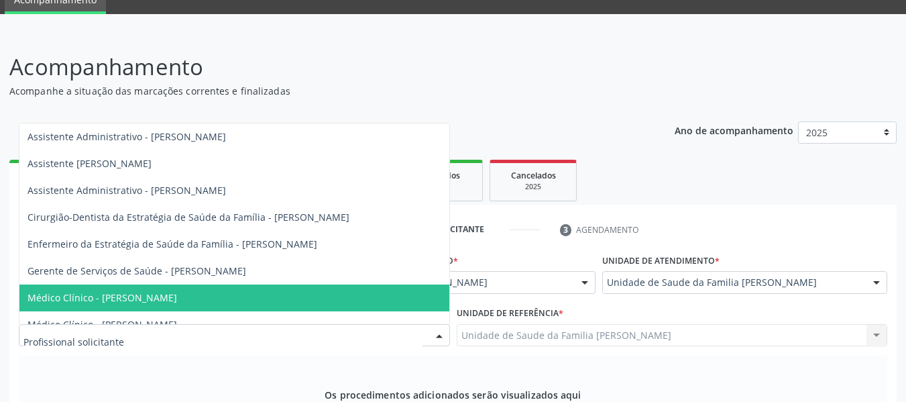
click at [177, 302] on span "Médico Clínico - [PERSON_NAME]" at bounding box center [102, 297] width 150 height 13
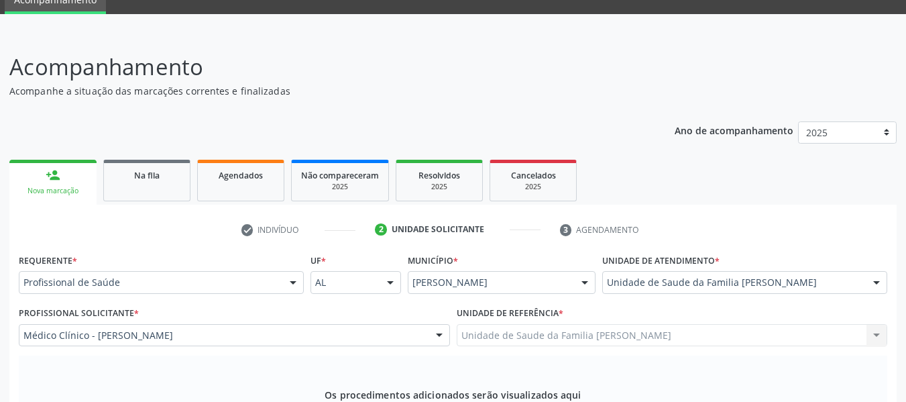
type textarea "N/ INFORMADO"
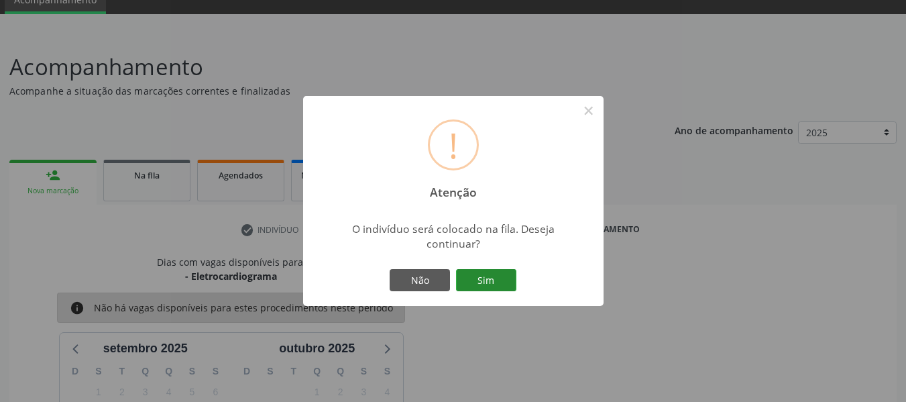
click at [499, 278] on button "Sim" at bounding box center [486, 280] width 60 height 23
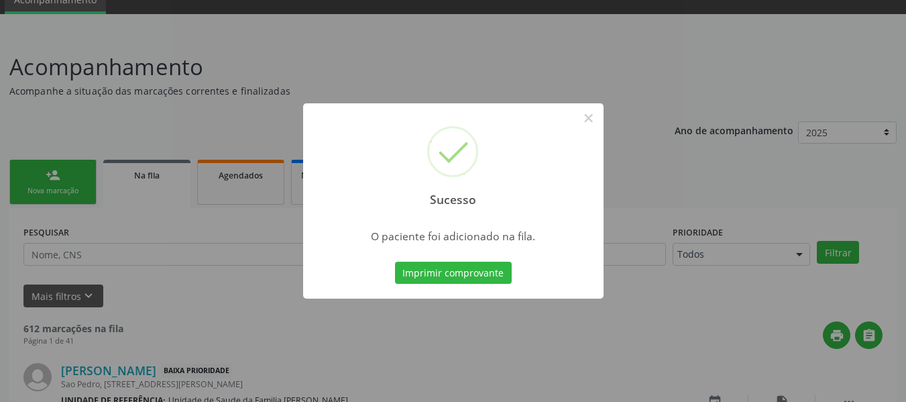
click at [44, 175] on div "Sucesso × O paciente foi adicionado na fila. Imprimir comprovante Cancel" at bounding box center [453, 201] width 906 height 402
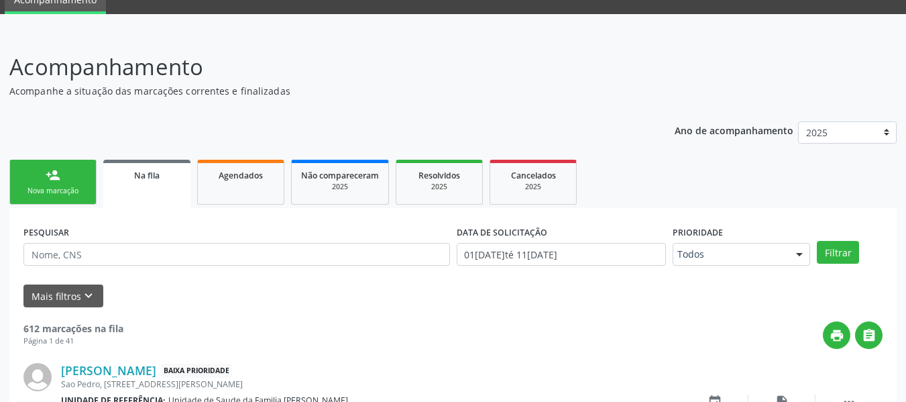
click at [44, 175] on link "person_add Nova marcação" at bounding box center [52, 182] width 87 height 45
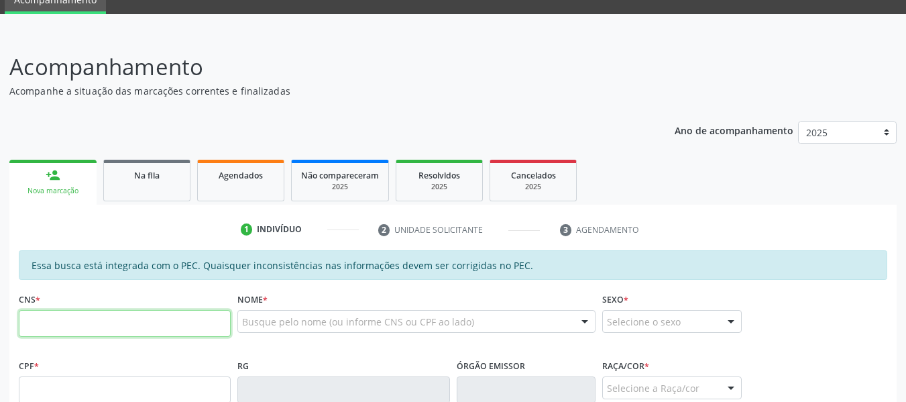
click at [38, 324] on input "text" at bounding box center [125, 323] width 212 height 27
type input "702 0013 0506 0289"
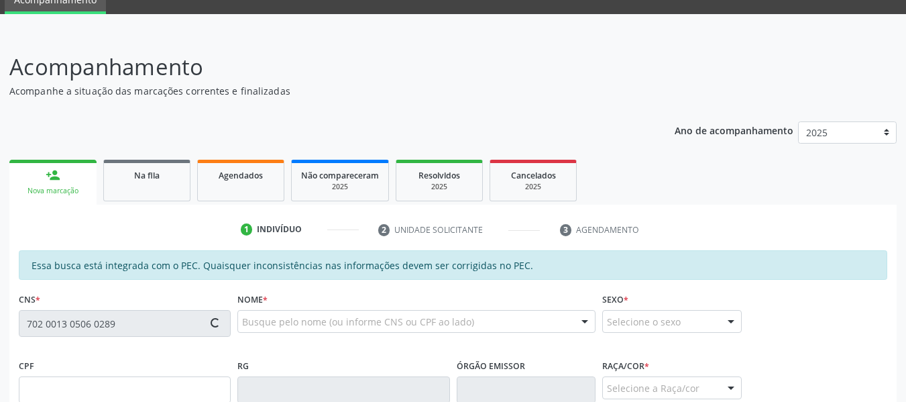
type input "787.954.604-97"
type input "[DATE]"
type input "Benedita [PERSON_NAME]"
type input "[PHONE_NUMBER]"
type input "S/N"
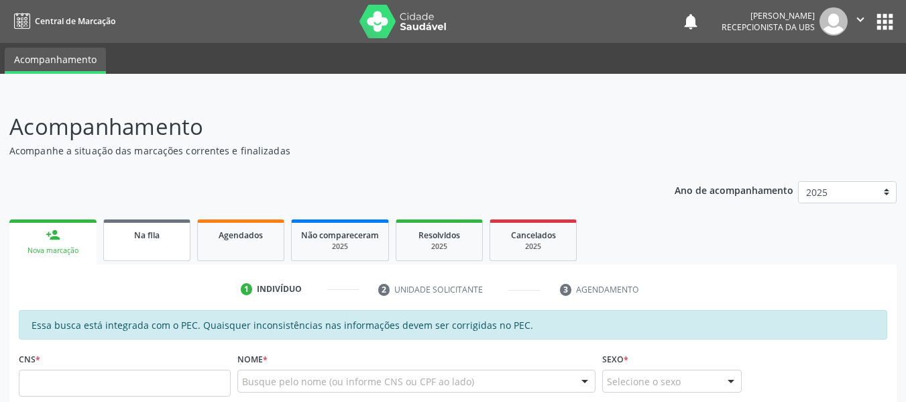
click at [151, 233] on span "Na fila" at bounding box center [146, 234] width 25 height 11
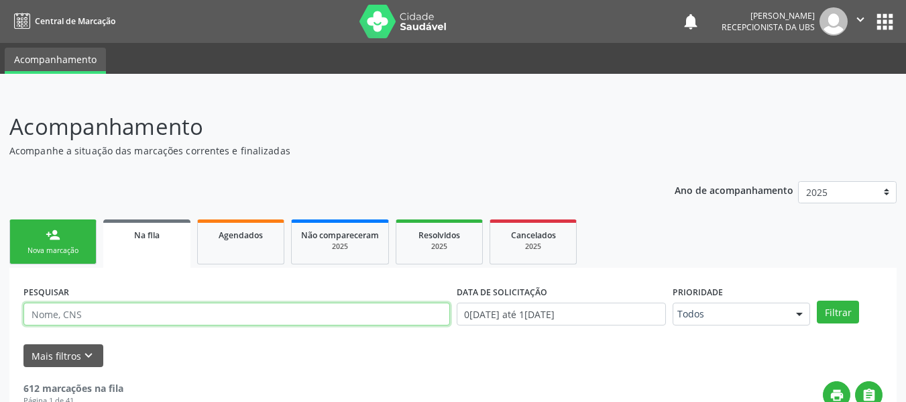
click at [89, 313] on input "text" at bounding box center [236, 313] width 426 height 23
type input "702001305060289"
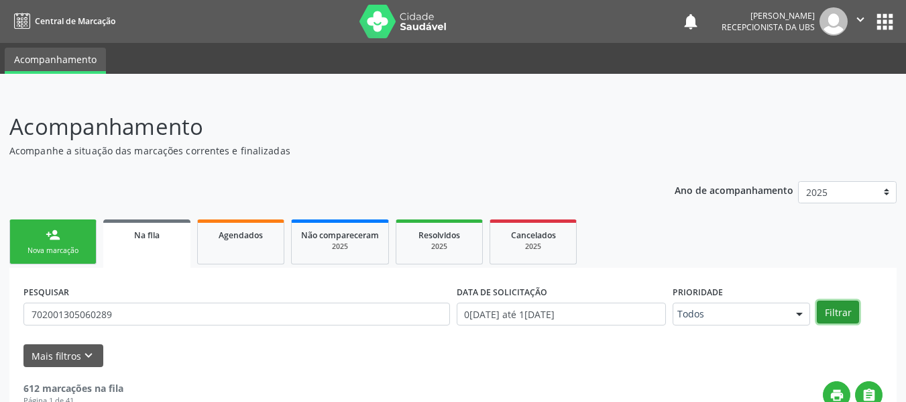
click at [837, 312] on button "Filtrar" at bounding box center [838, 311] width 42 height 23
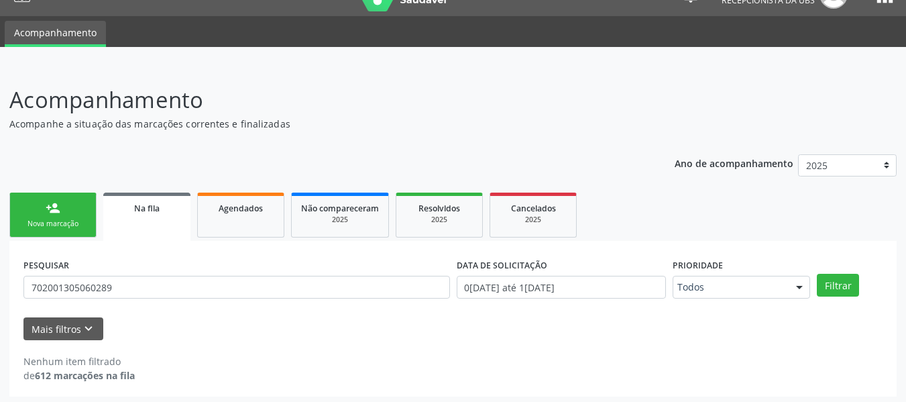
scroll to position [31, 0]
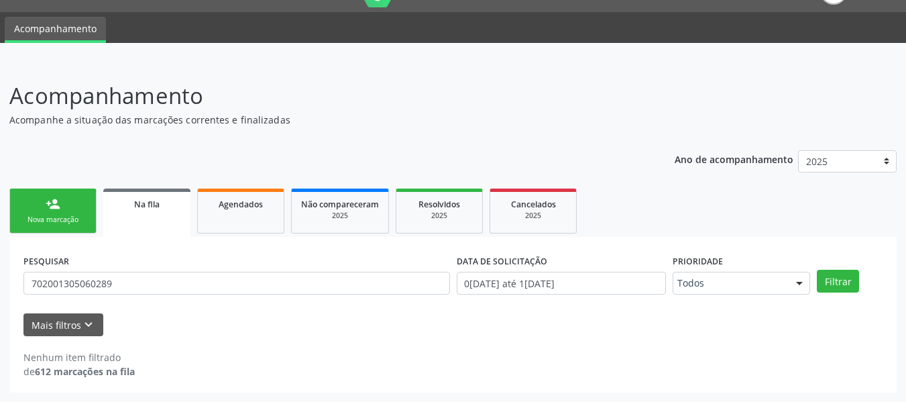
click at [47, 200] on div "person_add" at bounding box center [53, 203] width 15 height 15
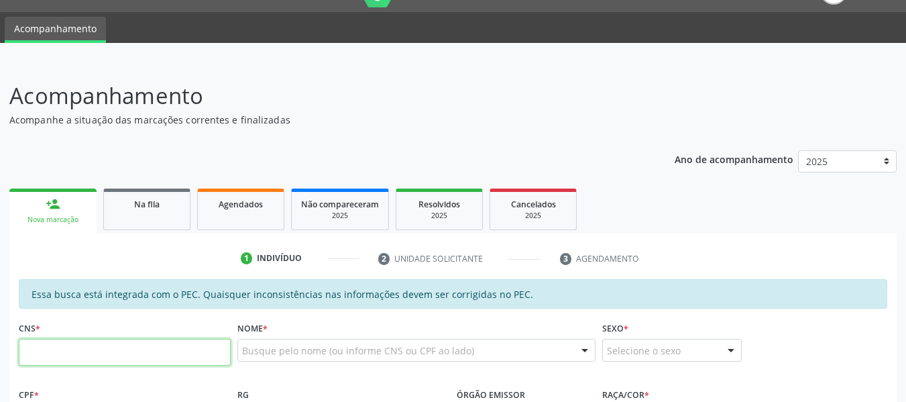
click at [81, 353] on input "text" at bounding box center [125, 352] width 212 height 27
type input "702 0013 0506 0289"
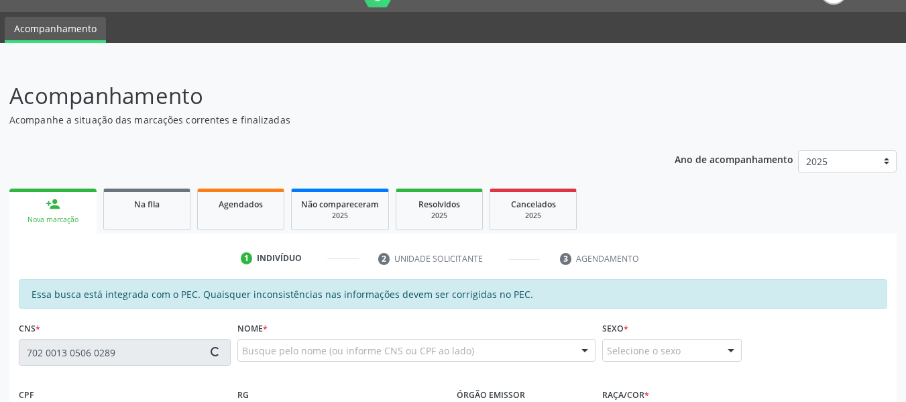
type input "787.954.604-97"
type input "[DATE]"
type input "Benedita [PERSON_NAME]"
type input "[PHONE_NUMBER]"
type input "S/N"
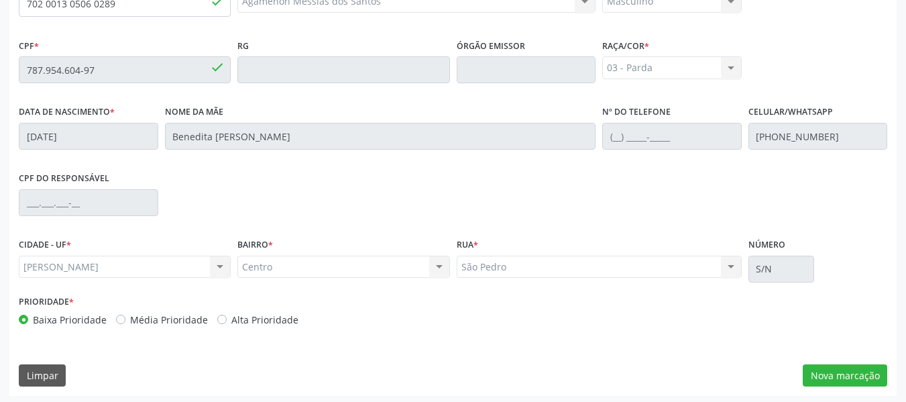
scroll to position [383, 0]
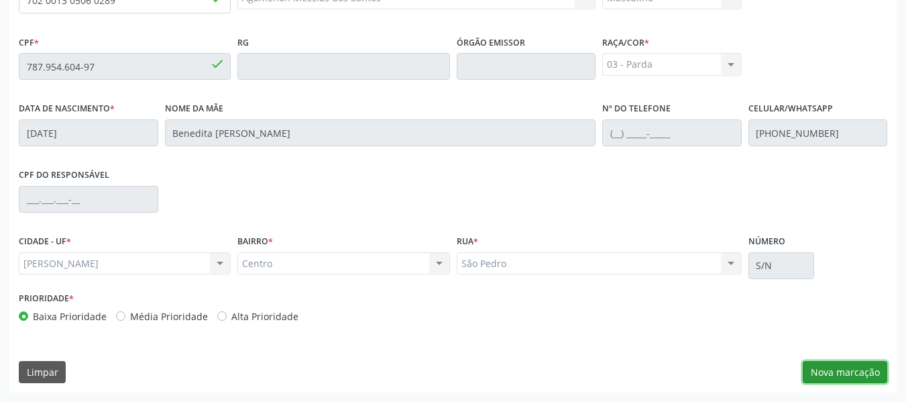
click at [847, 371] on button "Nova marcação" at bounding box center [845, 372] width 84 height 23
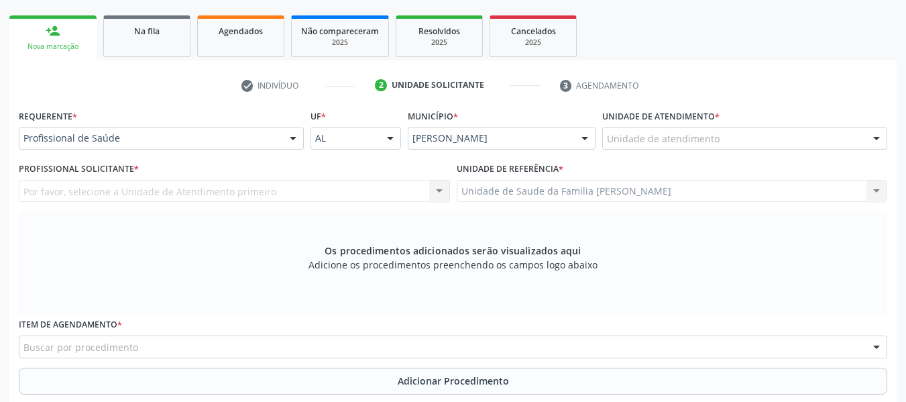
scroll to position [150, 0]
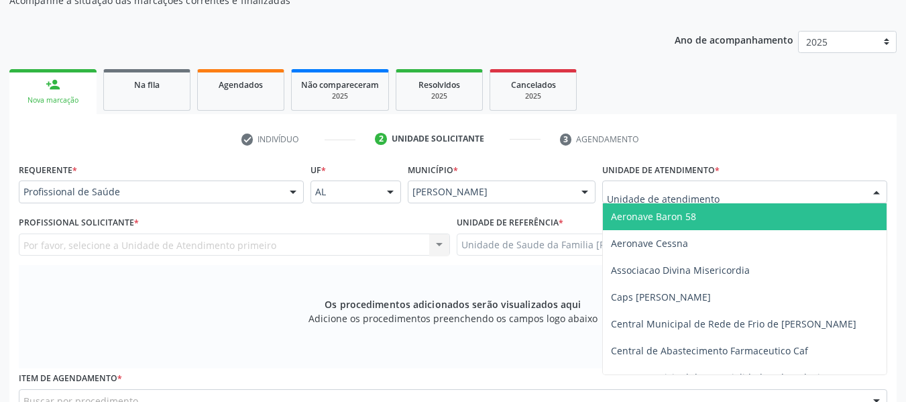
click at [764, 194] on div at bounding box center [744, 191] width 285 height 23
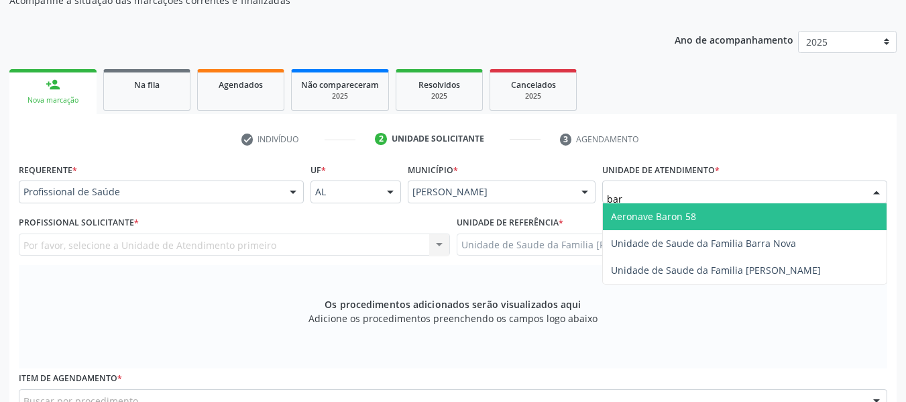
type input "barr"
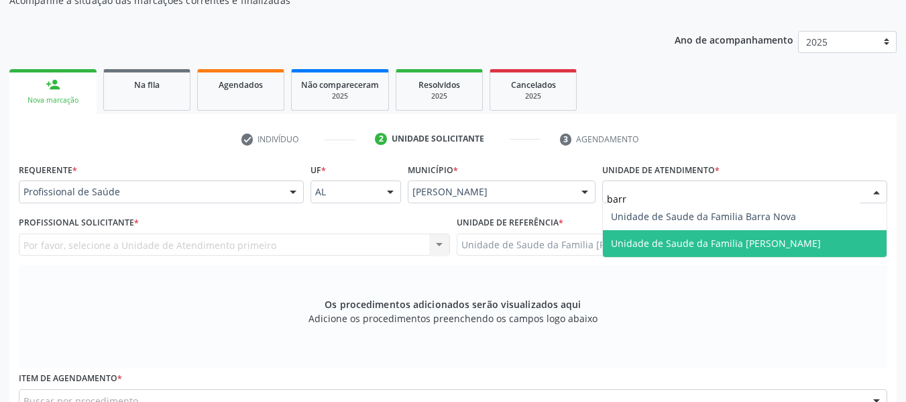
click at [732, 239] on span "Unidade de Saude da Familia [PERSON_NAME]" at bounding box center [716, 243] width 210 height 13
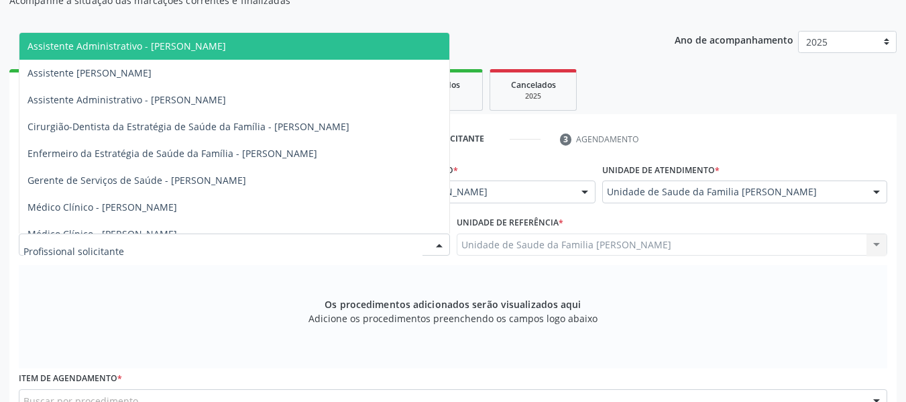
click at [440, 243] on div at bounding box center [439, 245] width 20 height 23
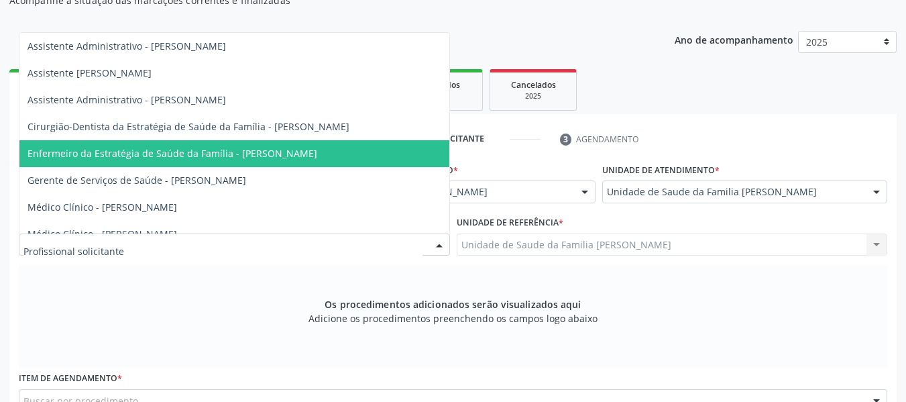
click at [251, 151] on span "Enfermeiro da Estratégia de Saúde da Família - [PERSON_NAME]" at bounding box center [172, 153] width 290 height 13
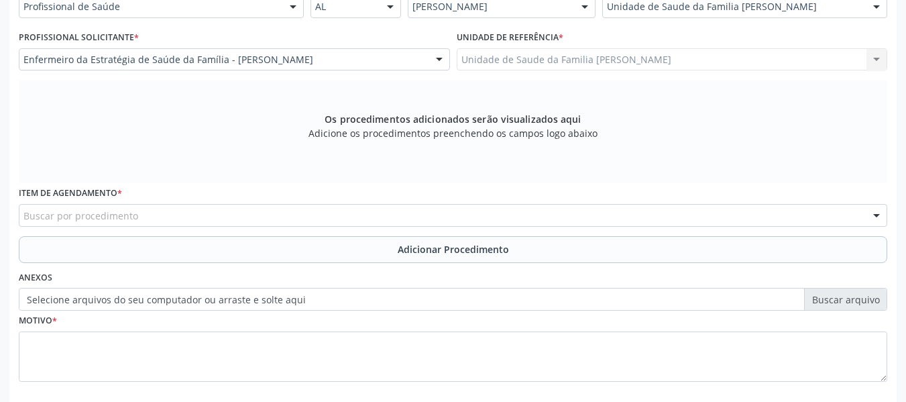
scroll to position [338, 0]
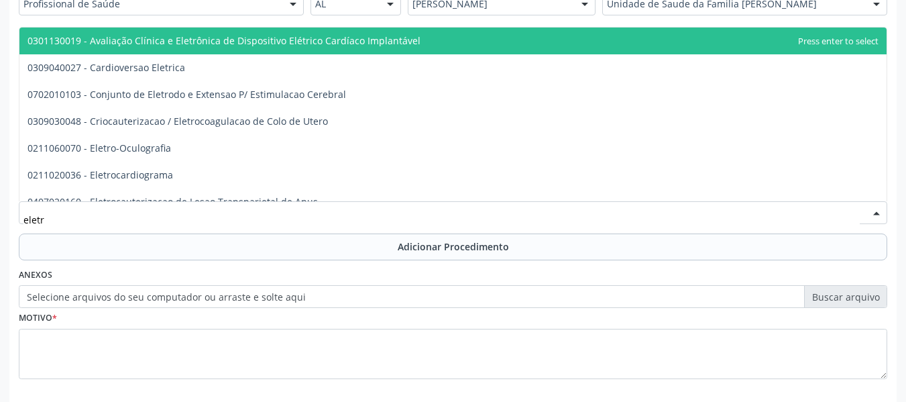
type input "eletro"
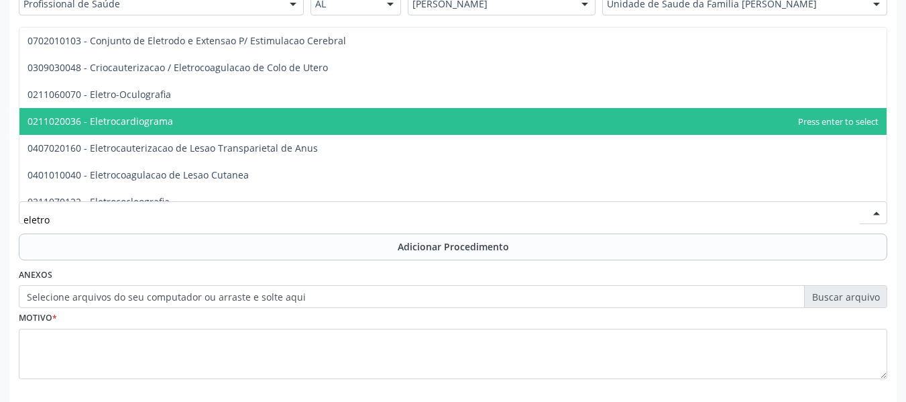
click at [94, 121] on span "0211020036 - Eletrocardiograma" at bounding box center [100, 121] width 146 height 13
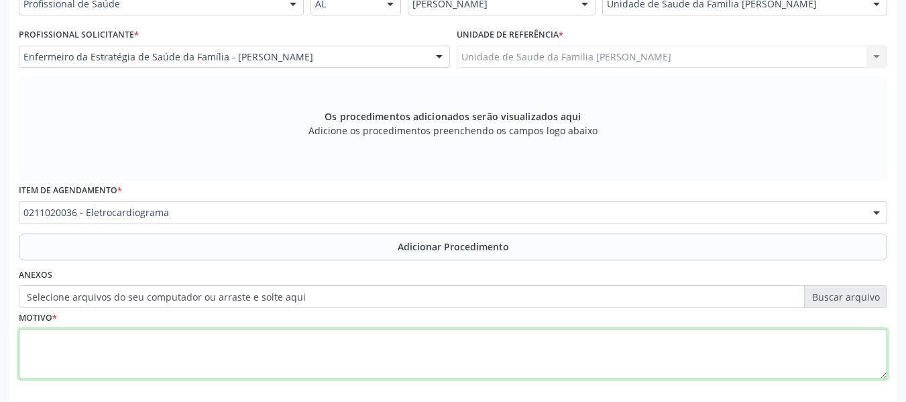
click at [68, 348] on textarea at bounding box center [453, 354] width 868 height 51
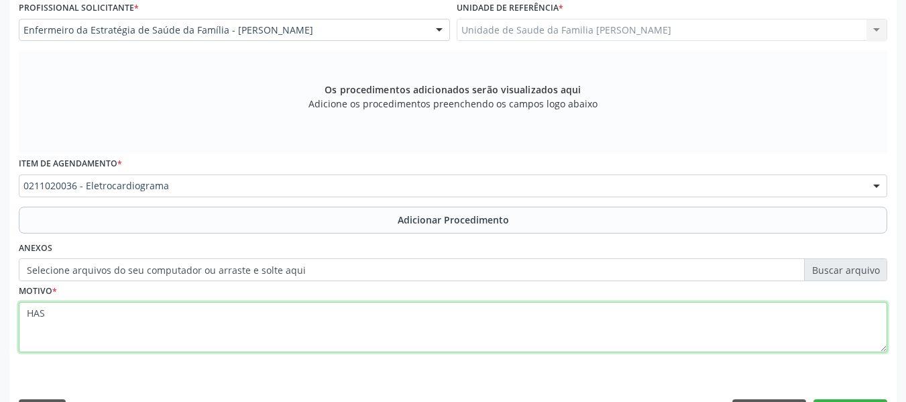
scroll to position [404, 0]
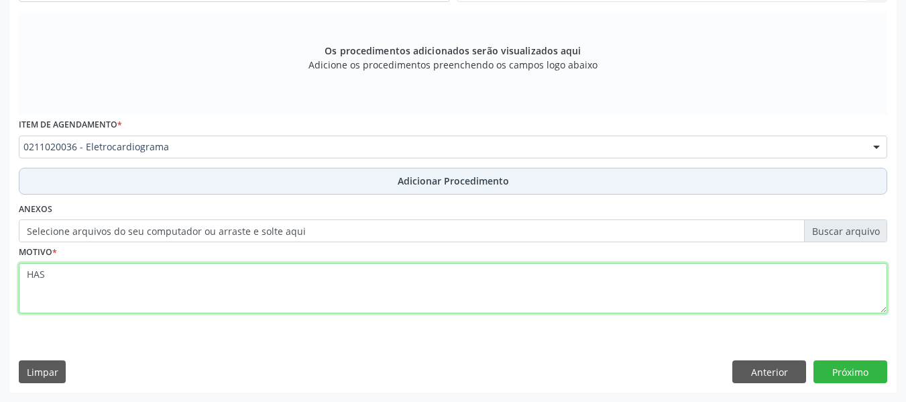
type textarea "HAS"
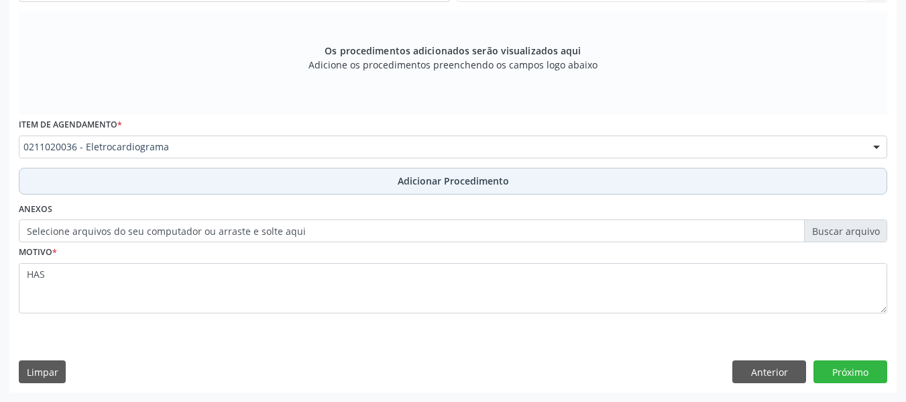
click at [447, 180] on span "Adicionar Procedimento" at bounding box center [453, 181] width 111 height 14
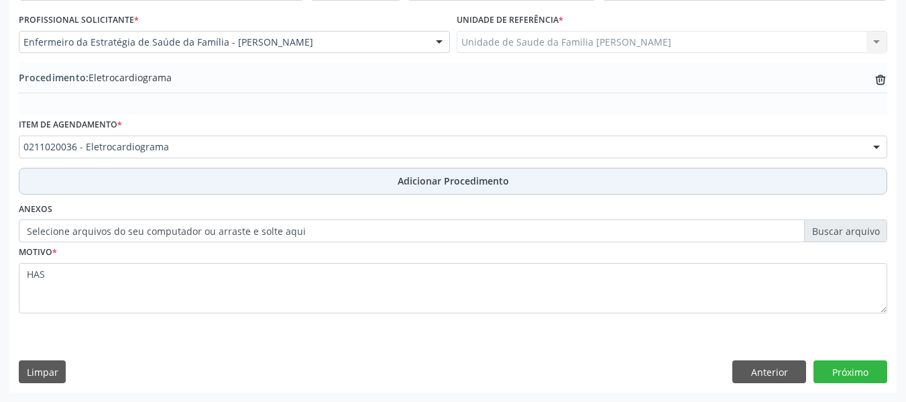
scroll to position [353, 0]
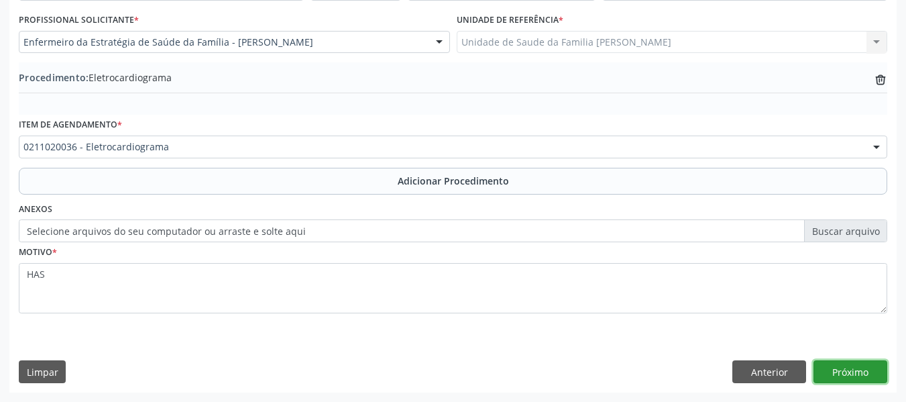
click at [855, 374] on button "Próximo" at bounding box center [850, 371] width 74 height 23
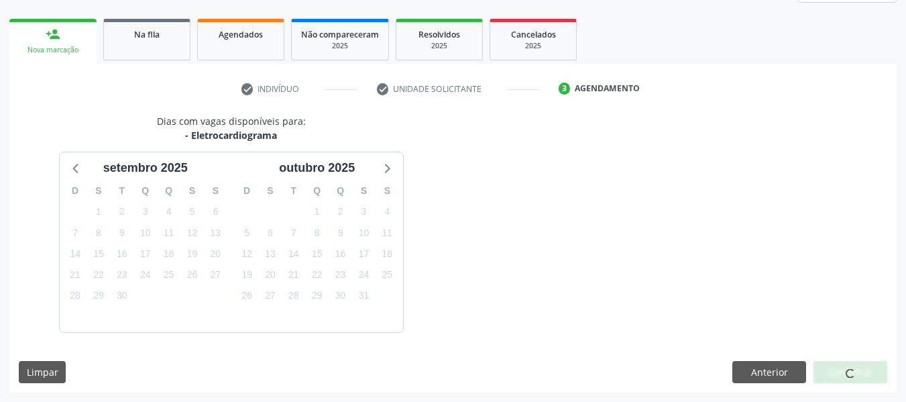
scroll to position [240, 0]
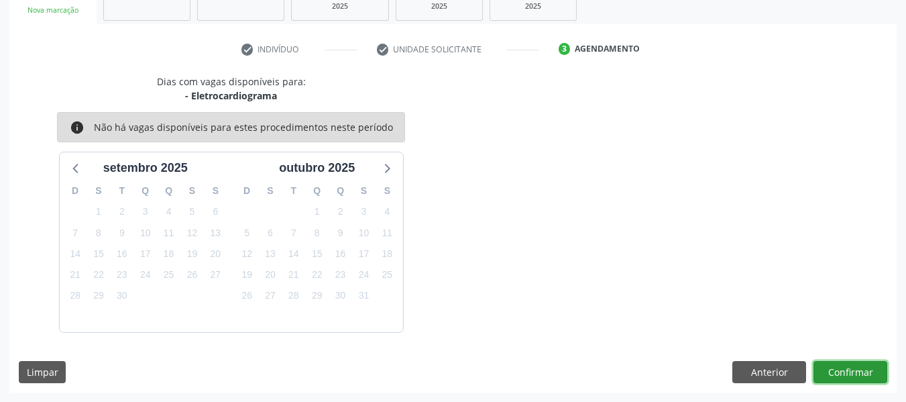
click at [855, 374] on button "Confirmar" at bounding box center [850, 372] width 74 height 23
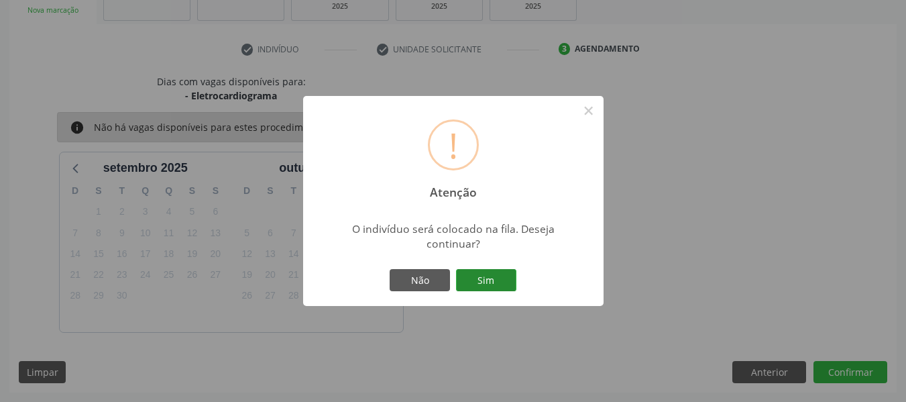
click at [495, 274] on button "Sim" at bounding box center [486, 280] width 60 height 23
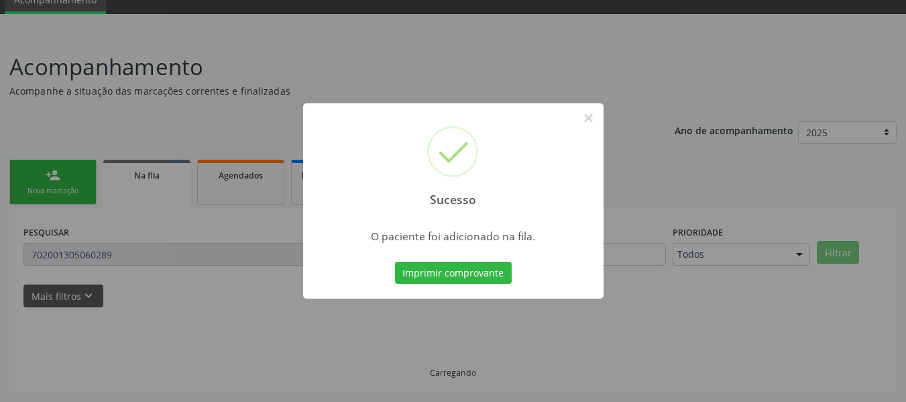
scroll to position [60, 0]
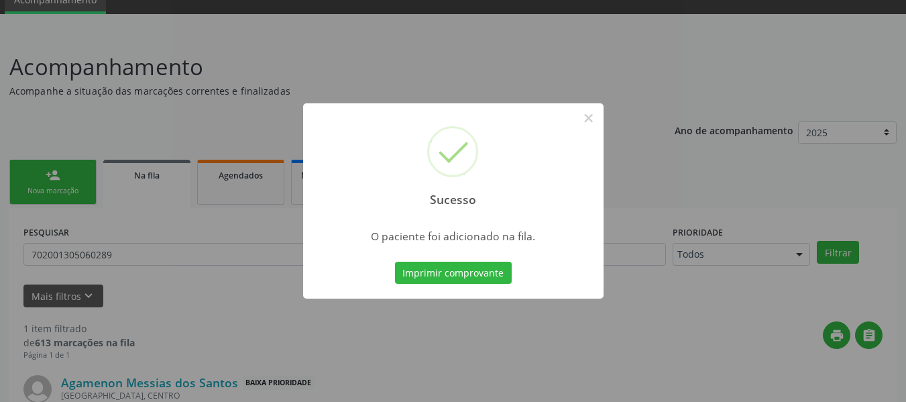
click at [43, 175] on div "Sucesso × O paciente foi adicionado na fila. Imprimir comprovante Cancel" at bounding box center [453, 201] width 906 height 402
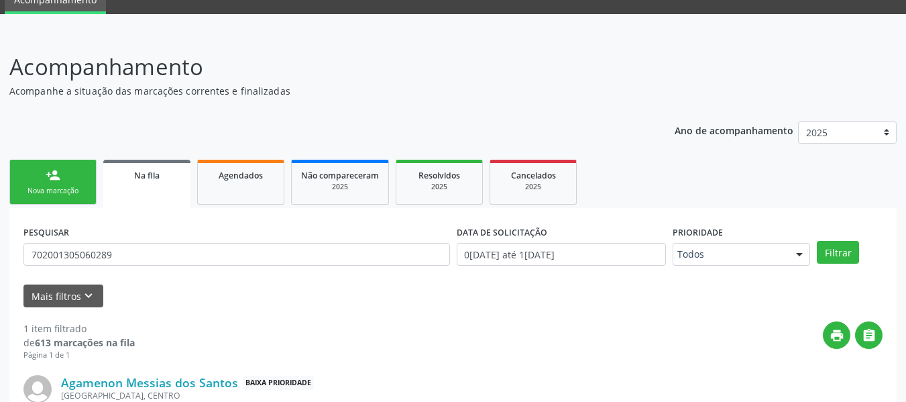
click at [43, 175] on link "person_add Nova marcação" at bounding box center [52, 182] width 87 height 45
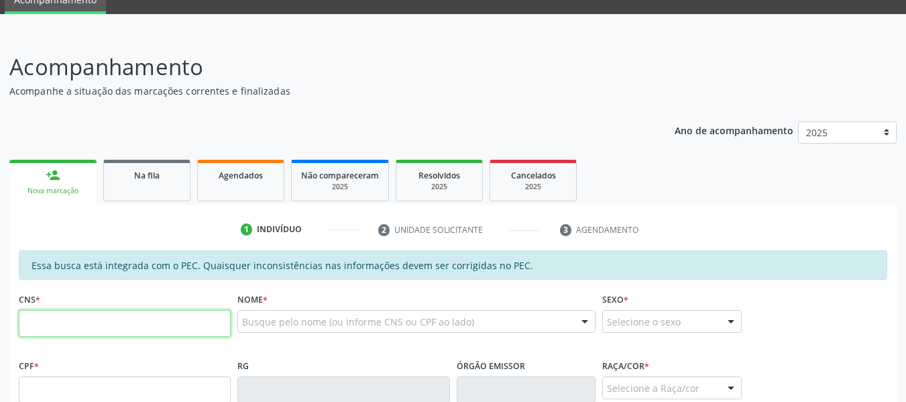
click at [47, 322] on input "text" at bounding box center [125, 323] width 212 height 27
type input "701 0068 3081 5099"
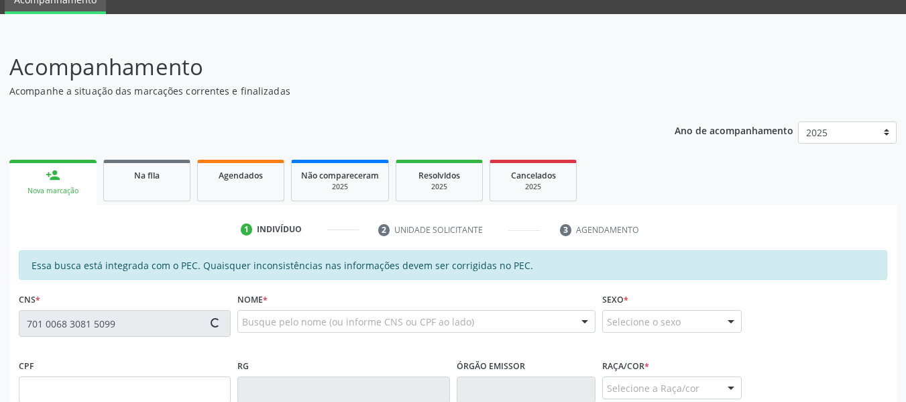
type input "564.164.904-04"
type input "1[DATE]"
type input "[PERSON_NAME]"
type input "[PHONE_NUMBER]"
type input "S/N"
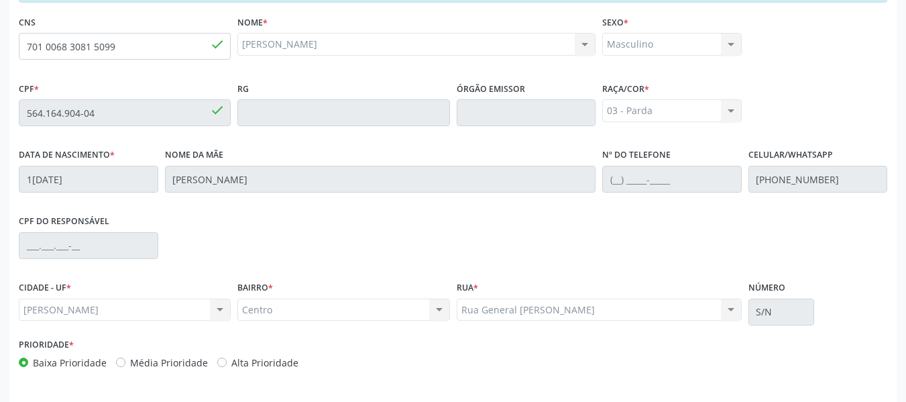
scroll to position [383, 0]
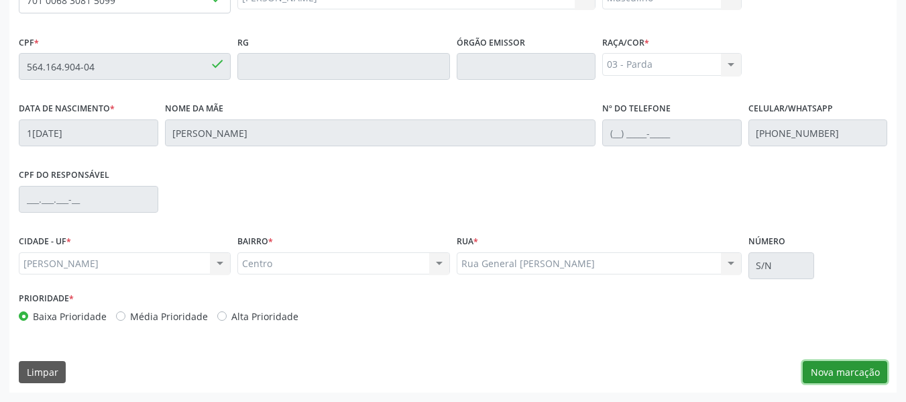
click at [844, 373] on button "Nova marcação" at bounding box center [845, 372] width 84 height 23
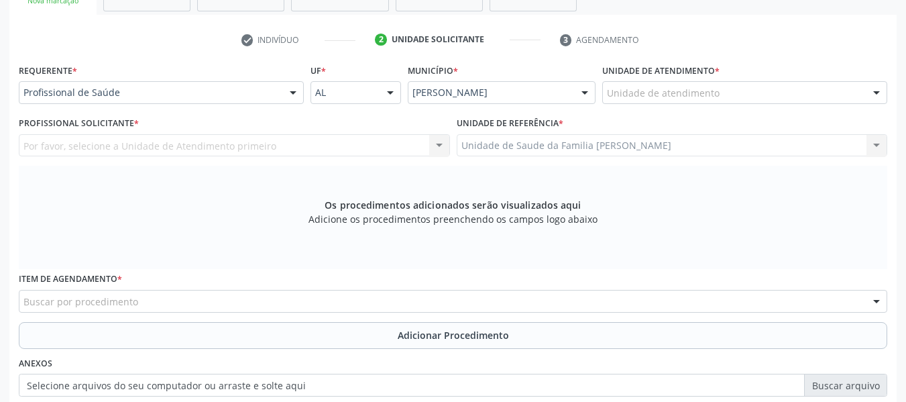
scroll to position [249, 0]
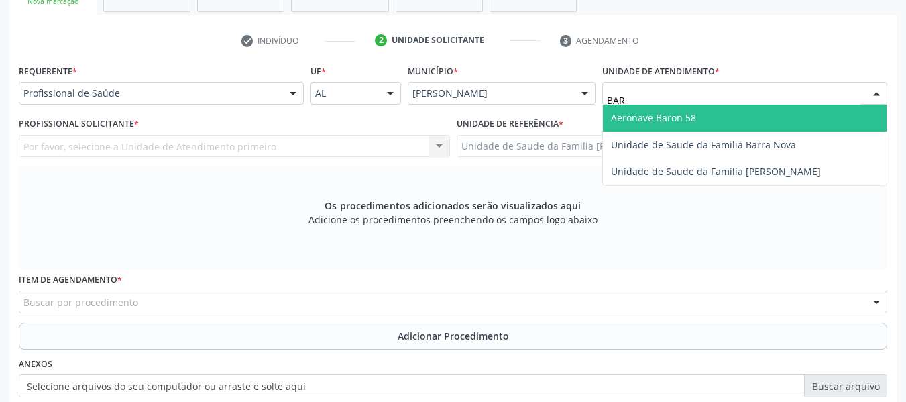
type input "BARR"
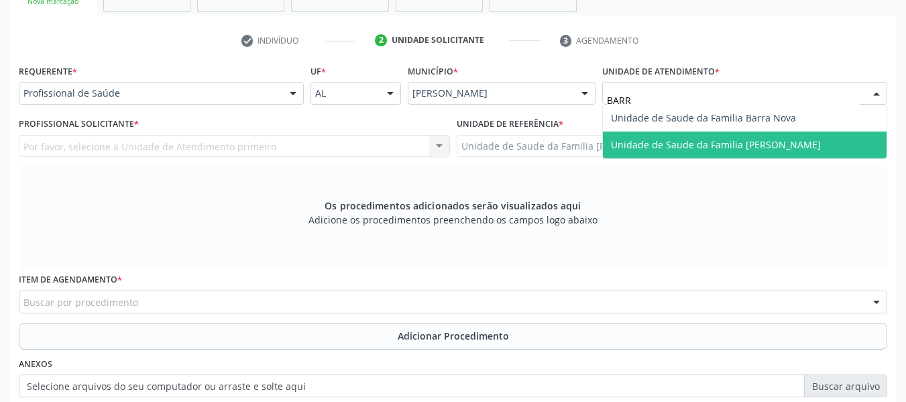
click at [683, 139] on span "Unidade de Saude da Familia [PERSON_NAME]" at bounding box center [716, 144] width 210 height 13
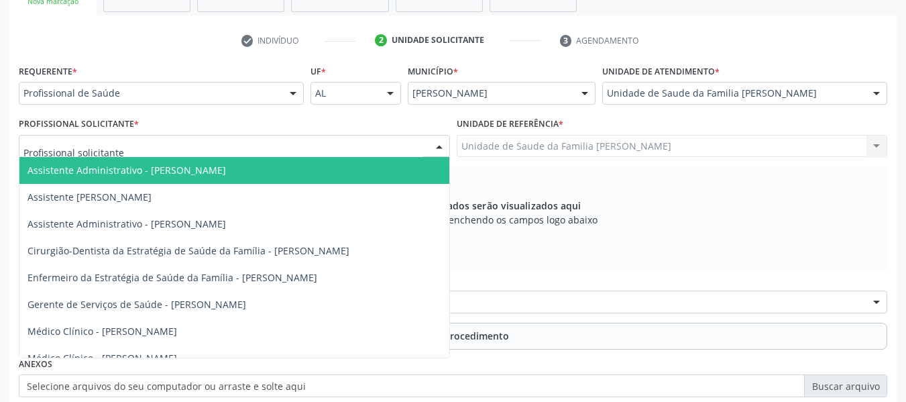
click at [441, 145] on div at bounding box center [439, 146] width 20 height 23
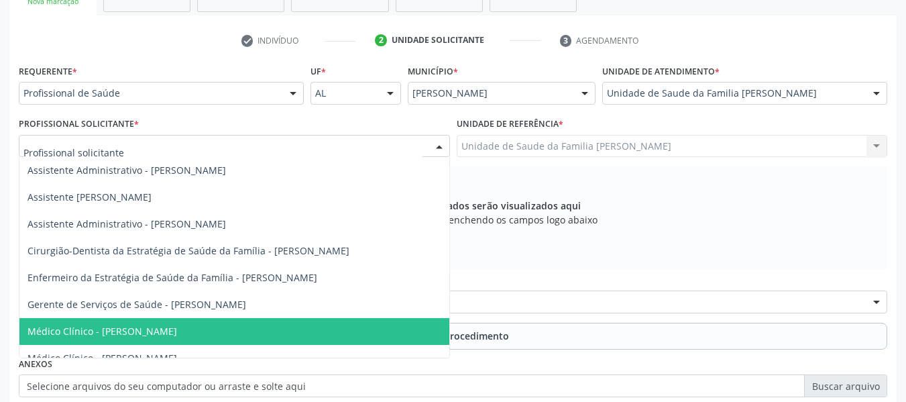
click at [177, 331] on span "Médico Clínico - [PERSON_NAME]" at bounding box center [102, 331] width 150 height 13
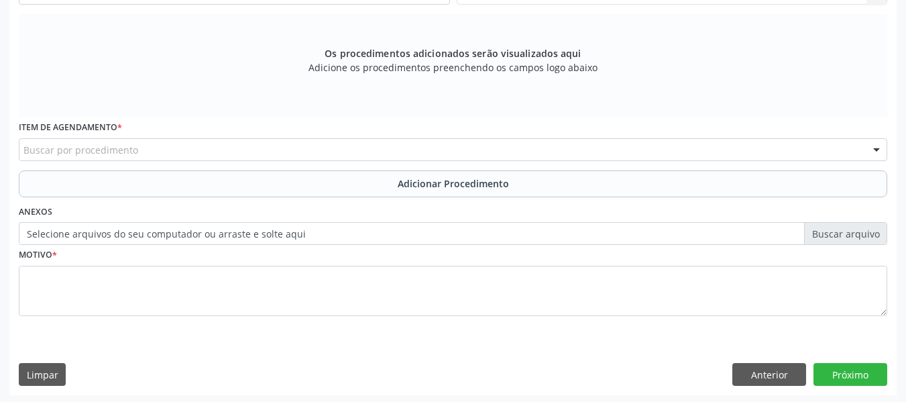
scroll to position [404, 0]
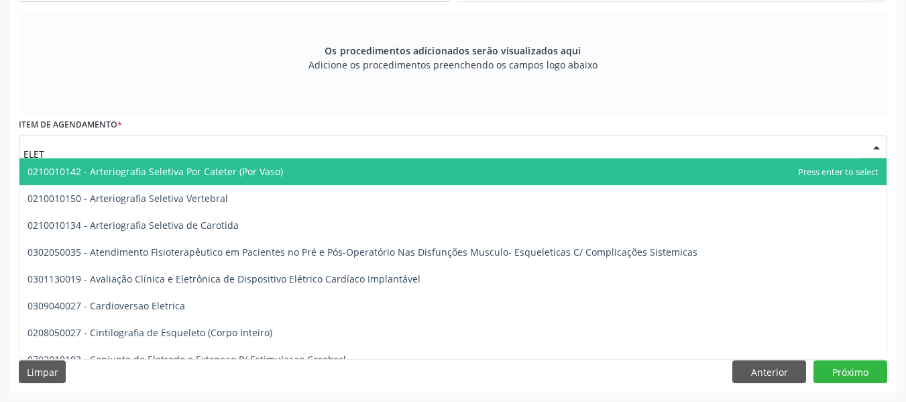
type input "ELETR"
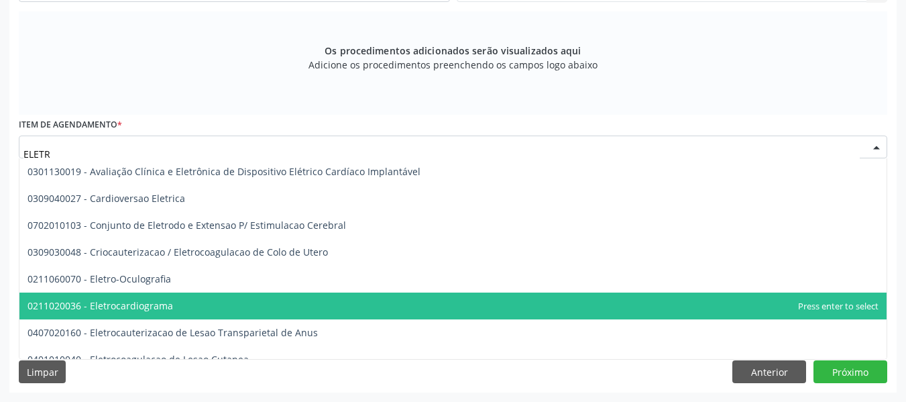
click at [115, 304] on span "0211020036 - Eletrocardiograma" at bounding box center [100, 305] width 146 height 13
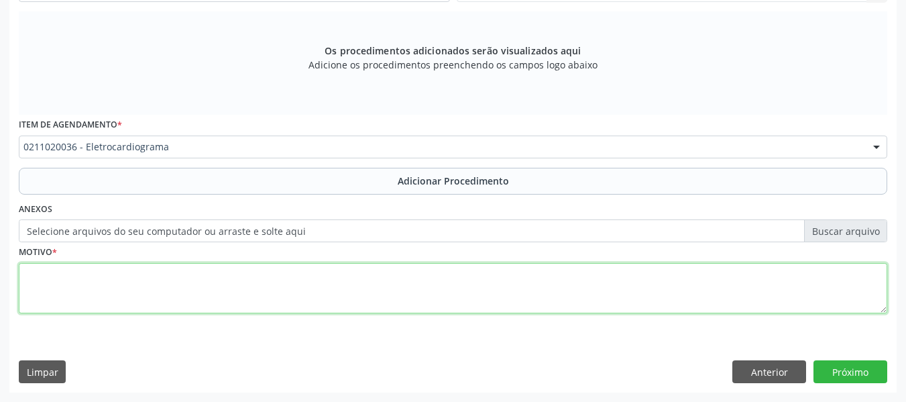
click at [74, 286] on textarea at bounding box center [453, 288] width 868 height 51
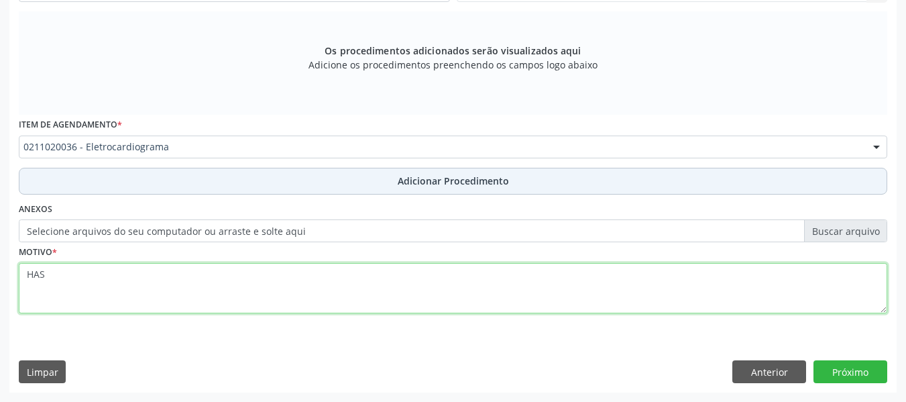
type textarea "HAS"
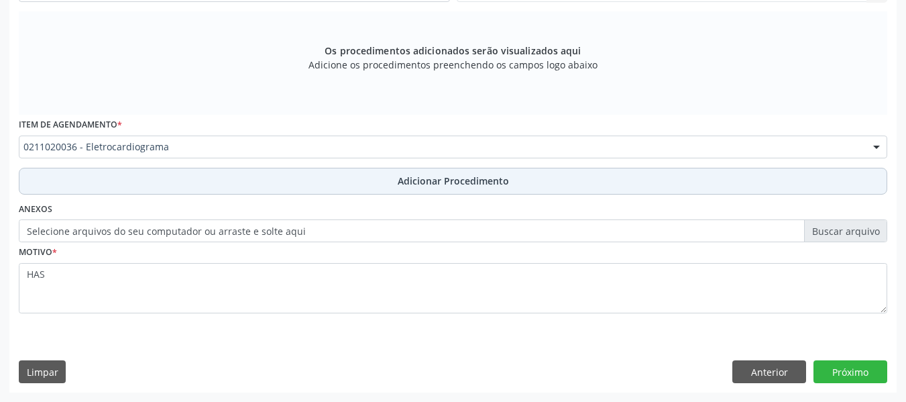
click at [449, 180] on span "Adicionar Procedimento" at bounding box center [453, 181] width 111 height 14
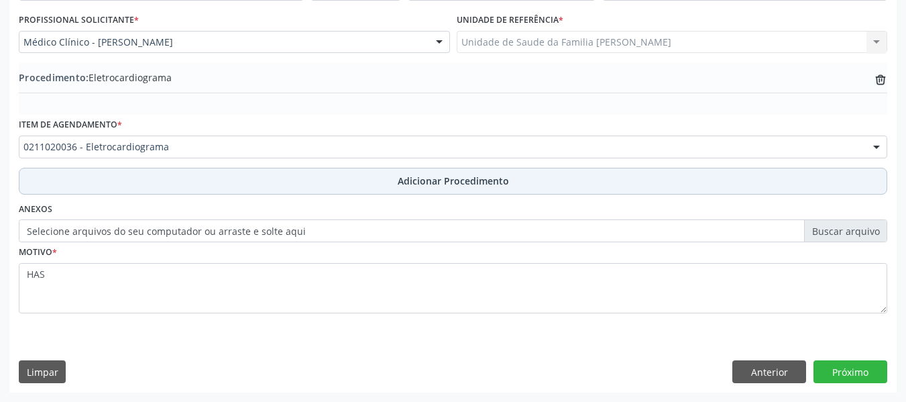
scroll to position [353, 0]
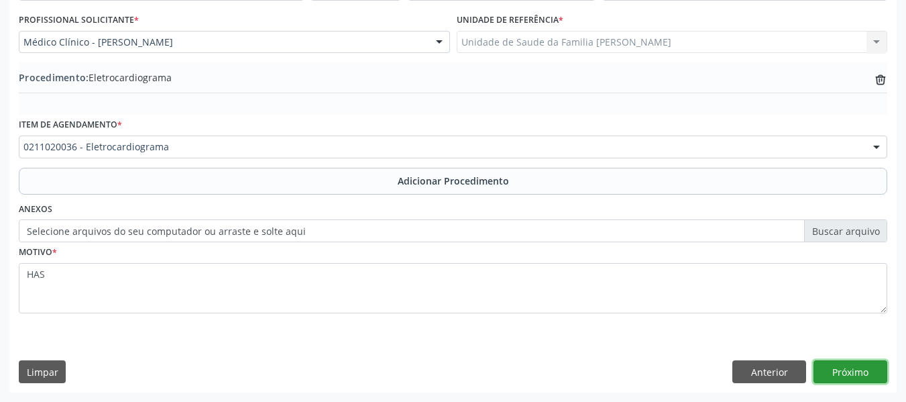
click at [854, 373] on button "Próximo" at bounding box center [850, 371] width 74 height 23
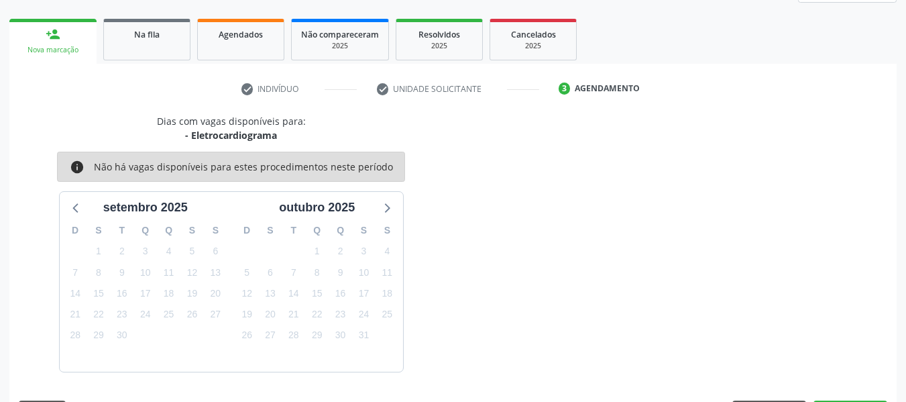
scroll to position [240, 0]
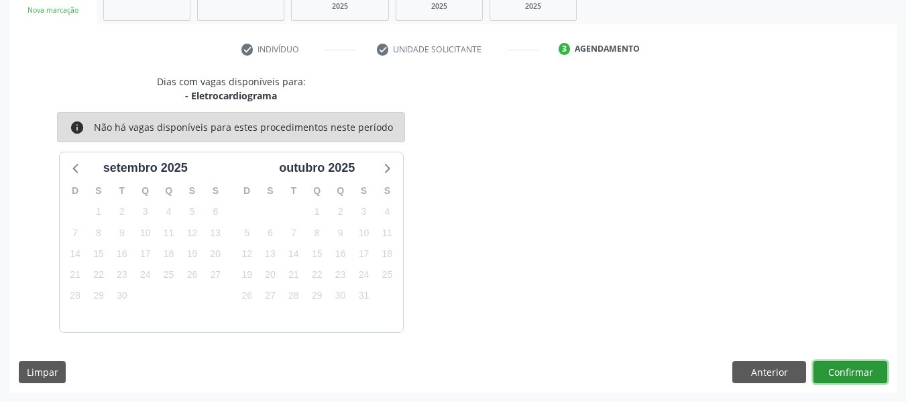
click at [854, 373] on button "Confirmar" at bounding box center [850, 372] width 74 height 23
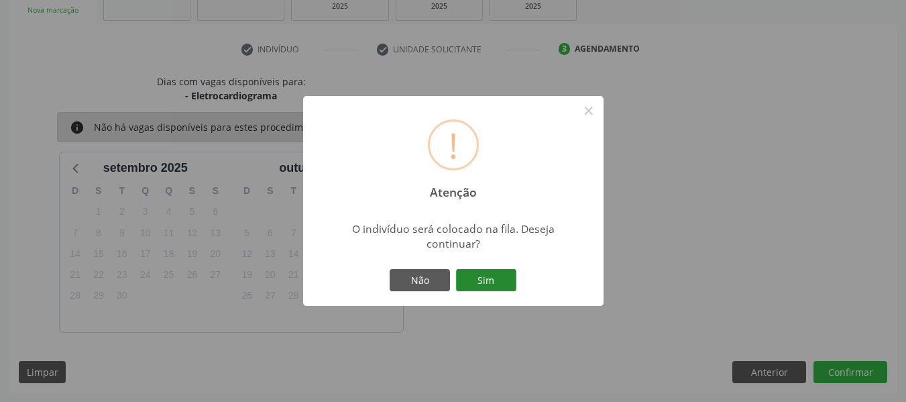
click at [481, 273] on button "Sim" at bounding box center [486, 280] width 60 height 23
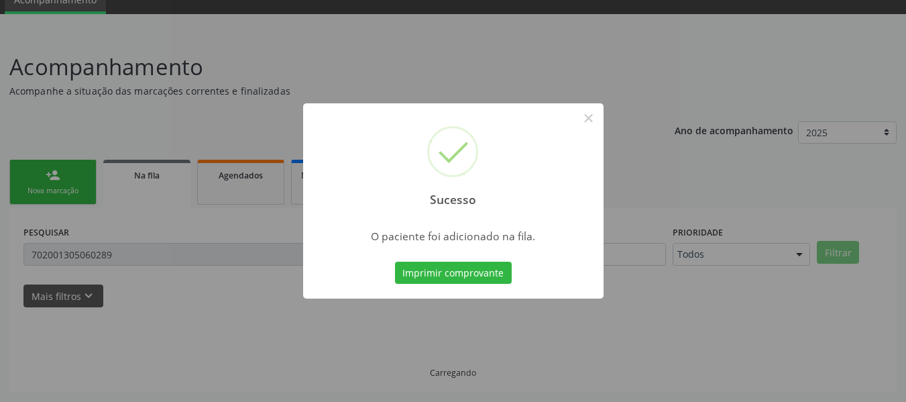
scroll to position [60, 0]
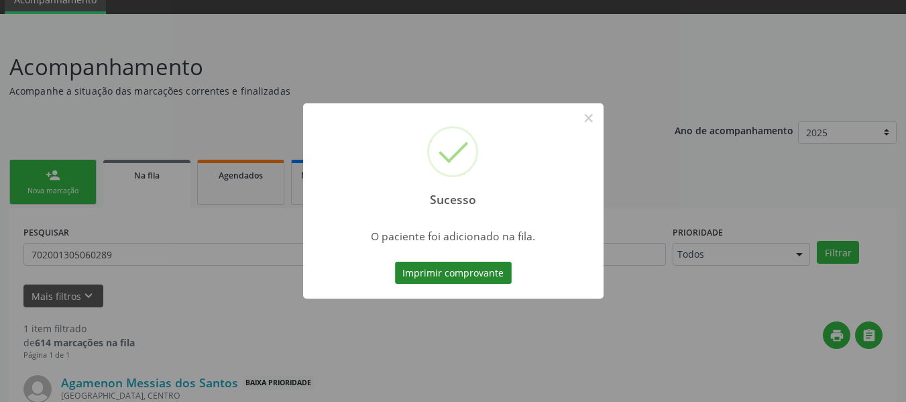
click at [477, 267] on button "Imprimir comprovante" at bounding box center [453, 273] width 117 height 23
